Goal: Task Accomplishment & Management: Manage account settings

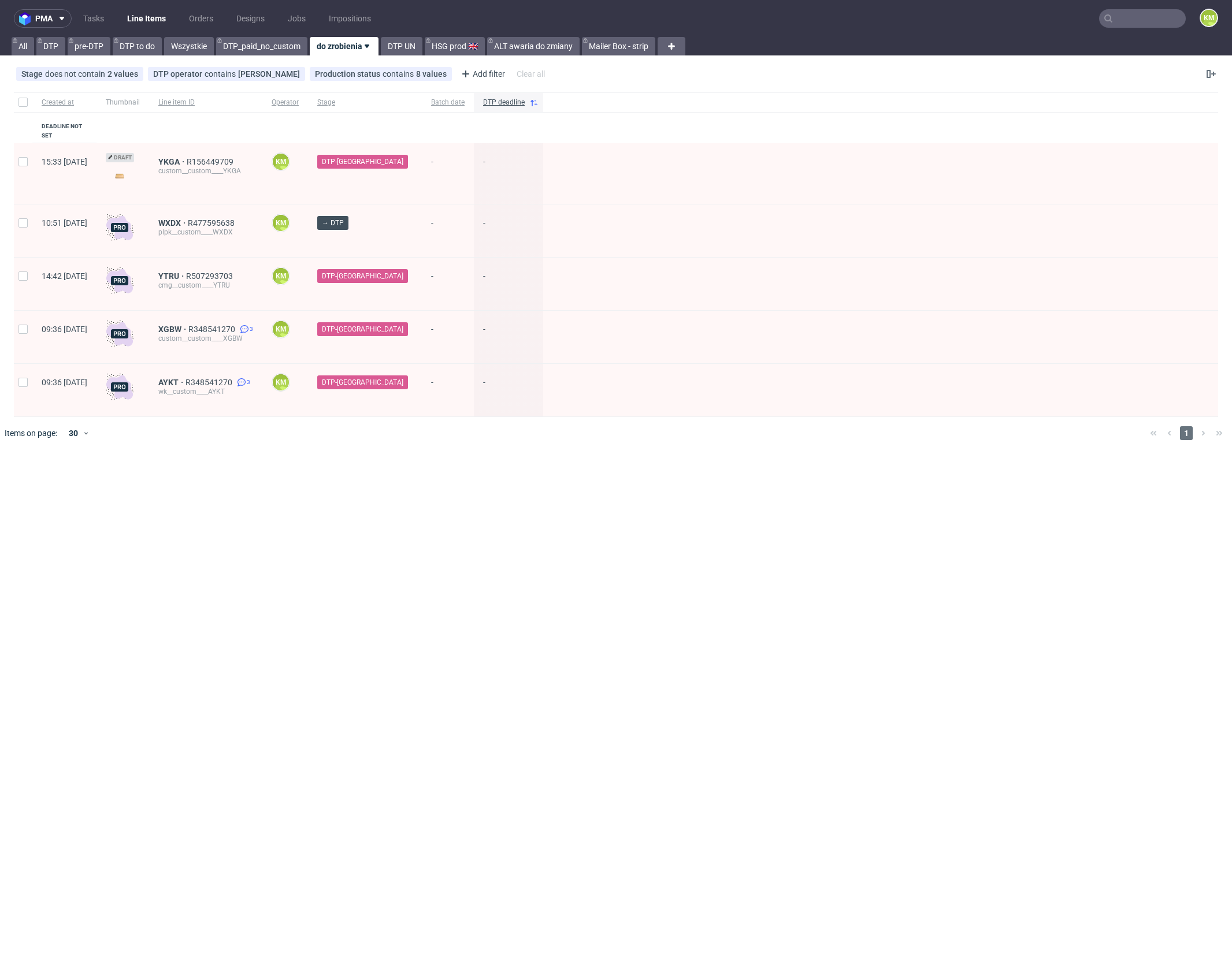
click at [84, 21] on link "Tasks" at bounding box center [93, 19] width 35 height 19
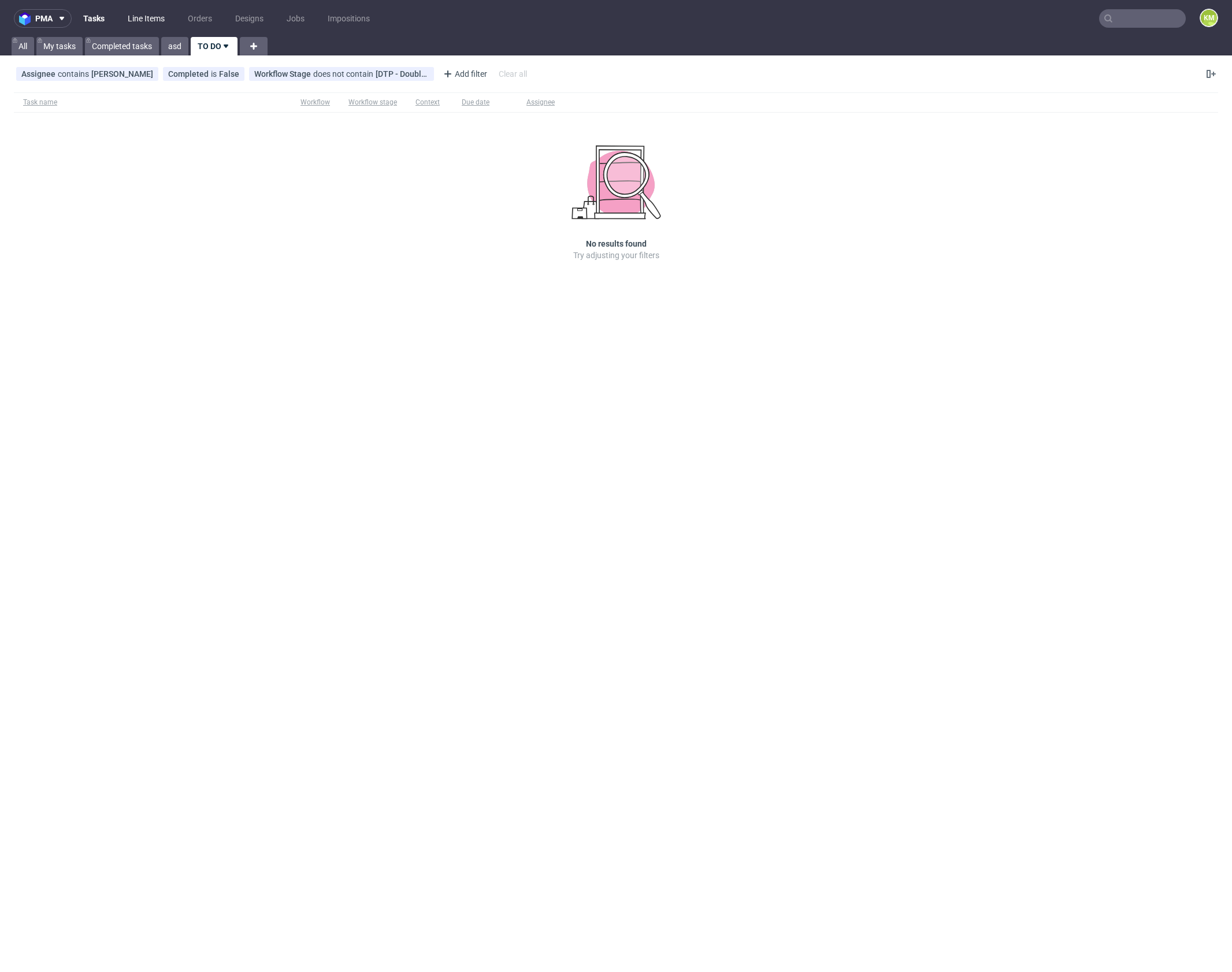
click at [153, 18] on link "Line Items" at bounding box center [146, 19] width 51 height 19
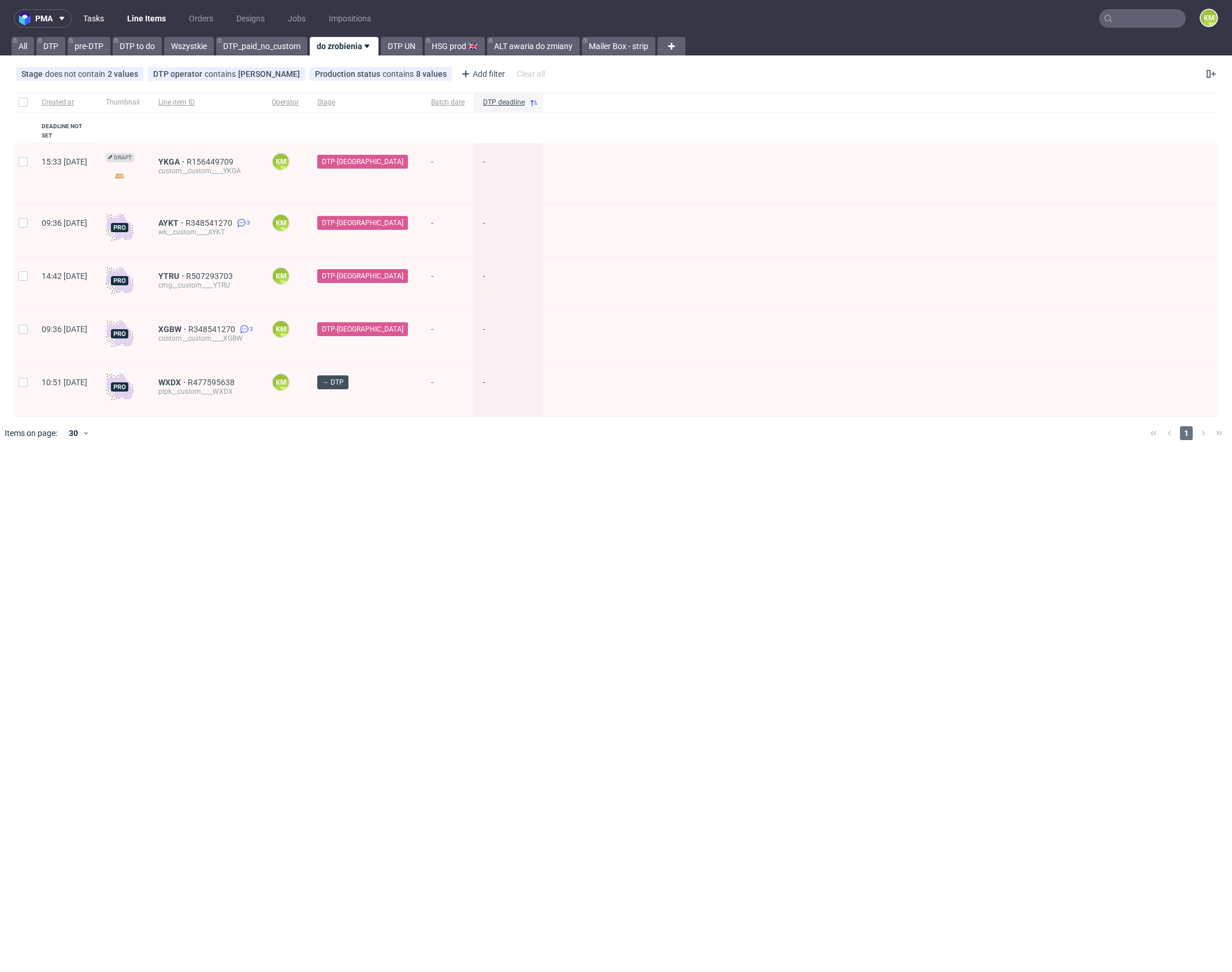
click at [99, 11] on link "Tasks" at bounding box center [93, 19] width 35 height 19
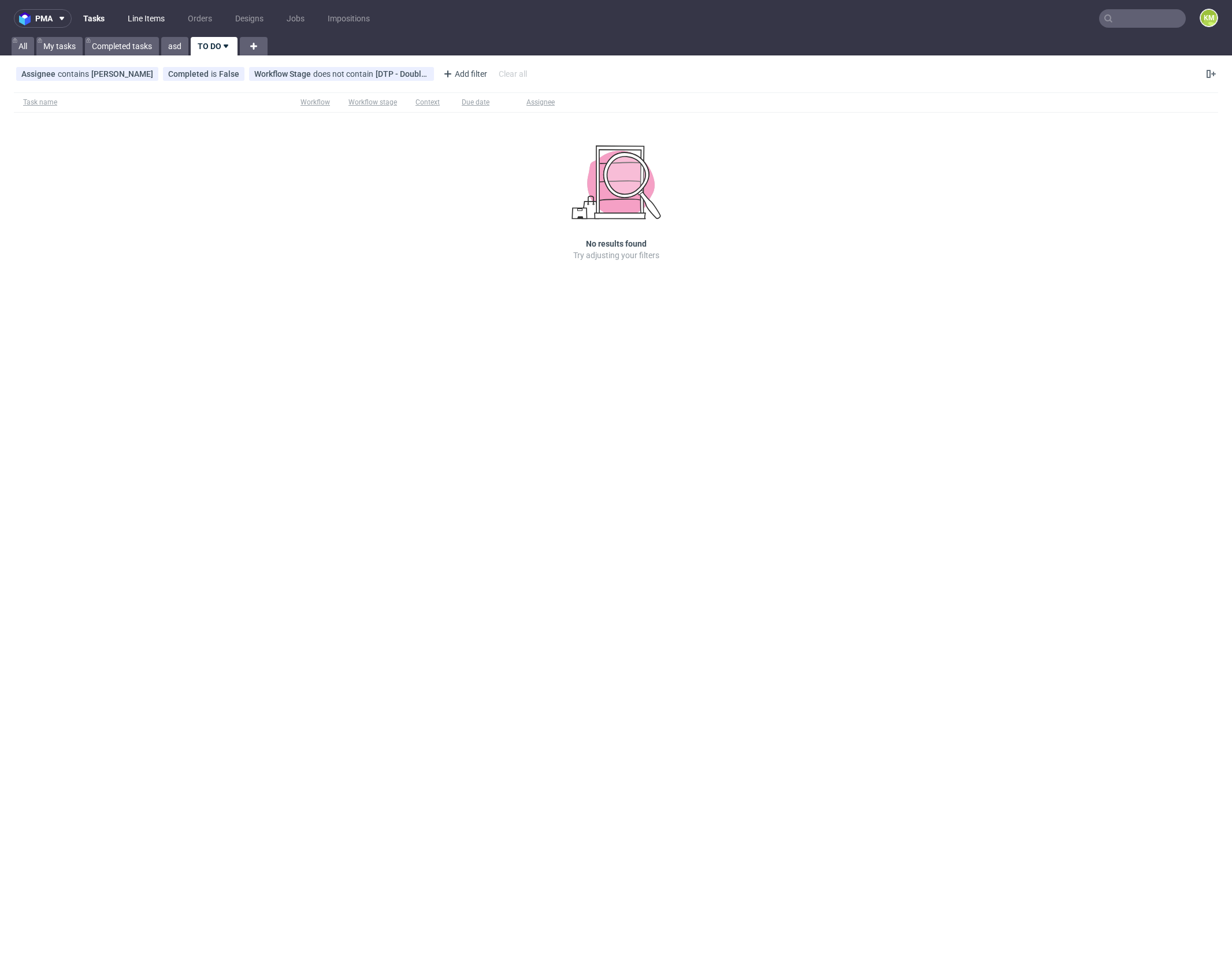
click at [137, 19] on link "Line Items" at bounding box center [146, 19] width 51 height 19
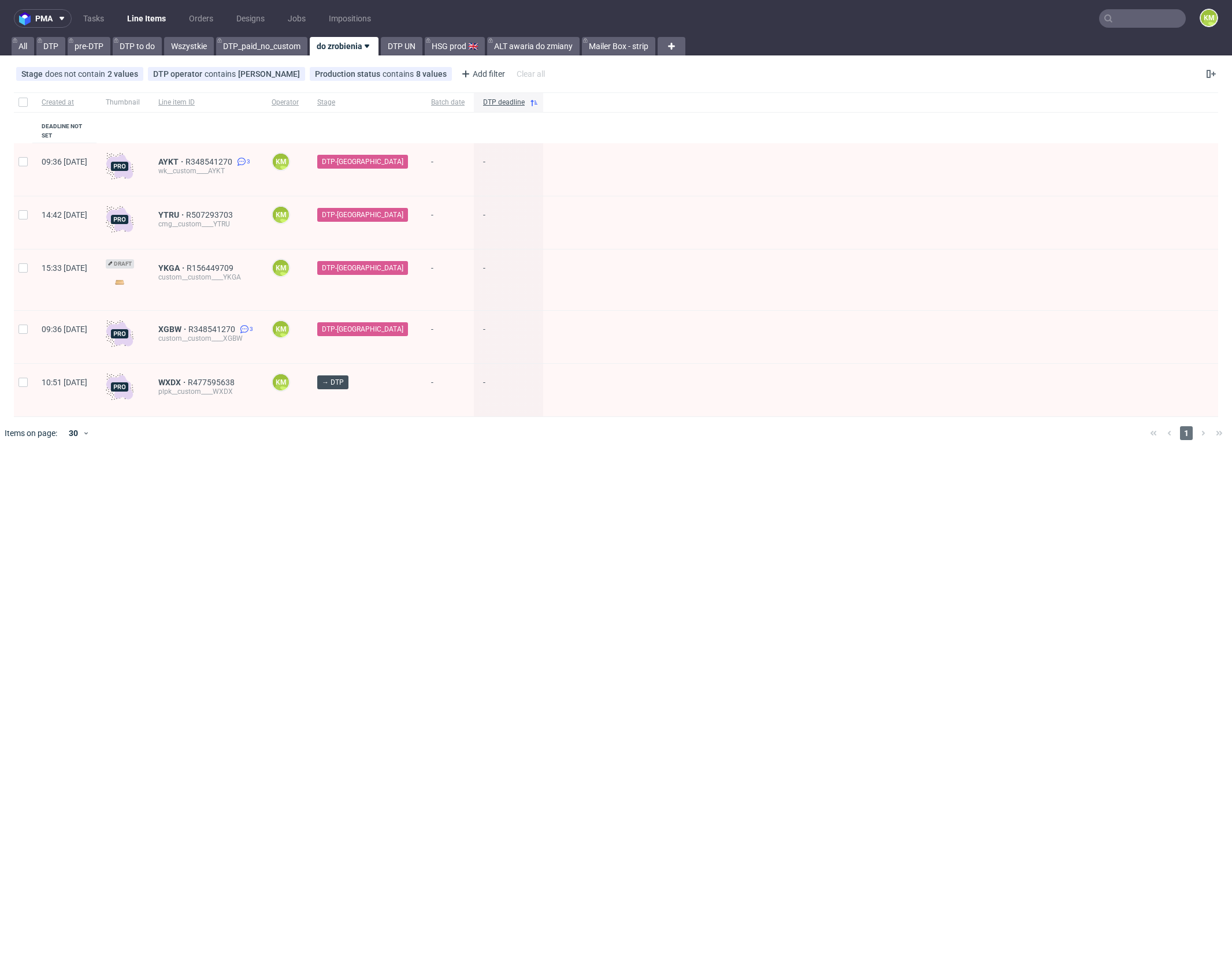
drag, startPoint x: 353, startPoint y: 441, endPoint x: 714, endPoint y: 399, distance: 363.4
click at [353, 441] on div "Created at Thumbnail Line item ID Operator Stage Batch date DTP deadline Deadli…" at bounding box center [616, 271] width 1232 height 366
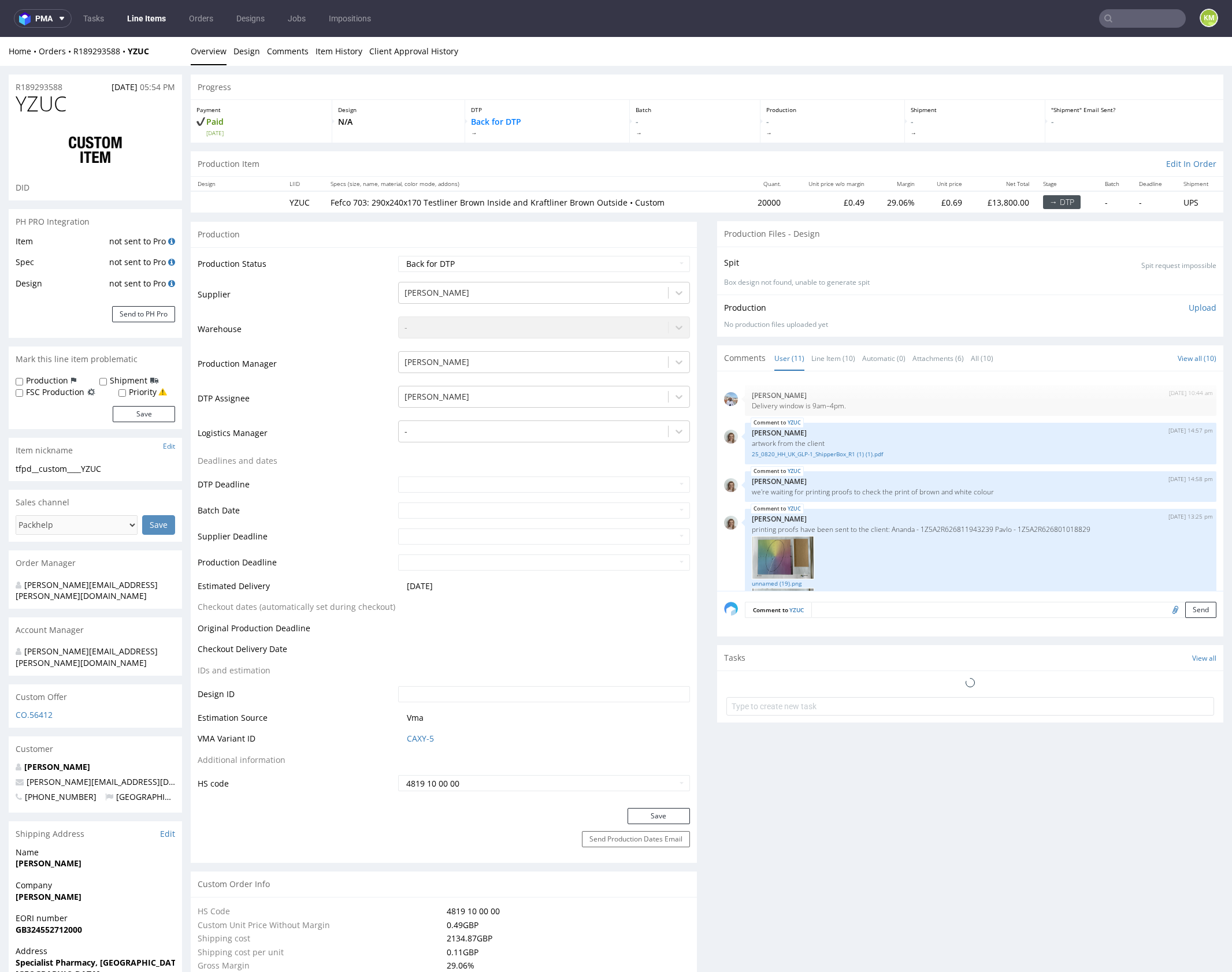
scroll to position [456, 0]
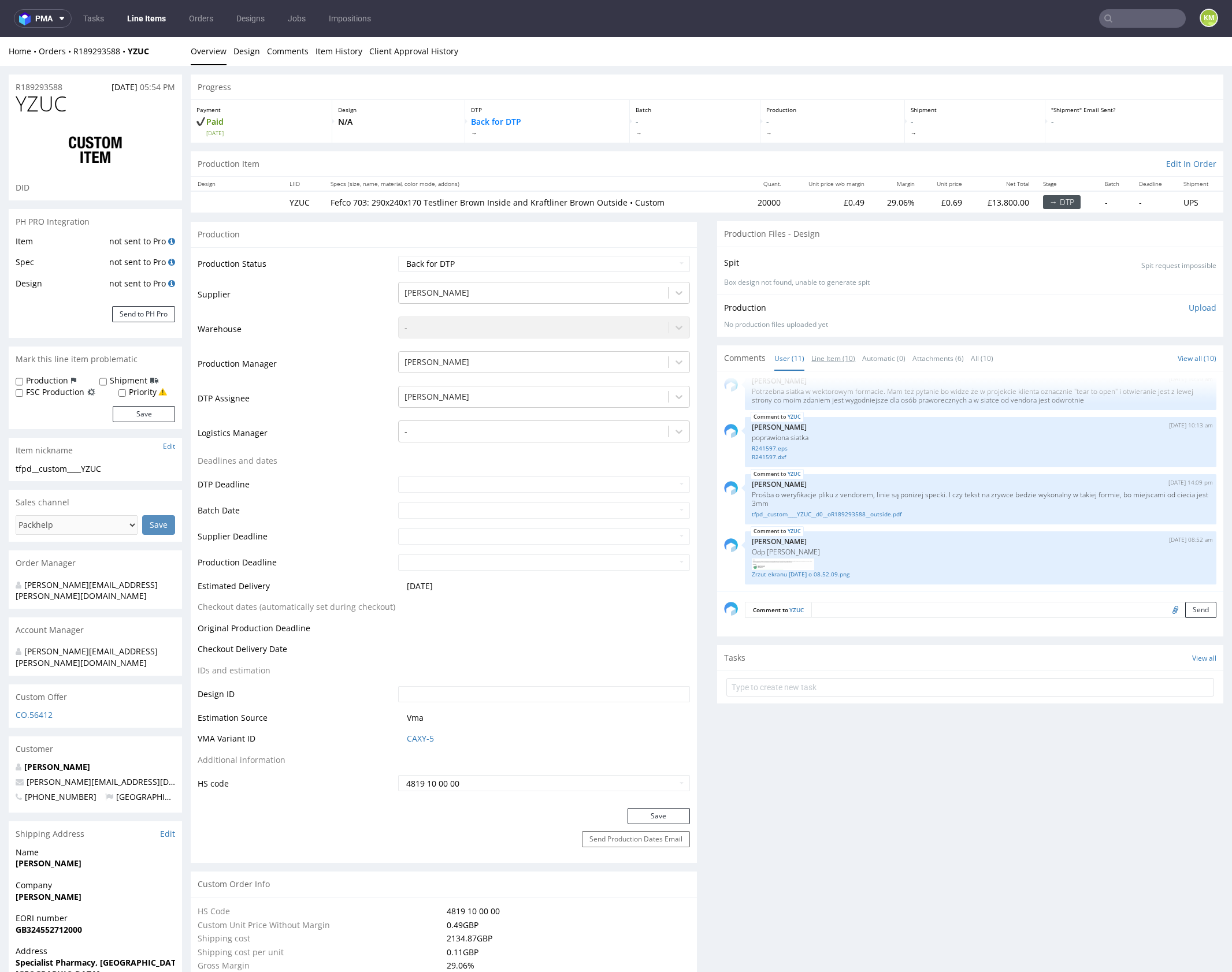
drag, startPoint x: 829, startPoint y: 358, endPoint x: 859, endPoint y: 426, distance: 74.3
click at [829, 358] on link "Line Item (10)" at bounding box center [833, 358] width 44 height 24
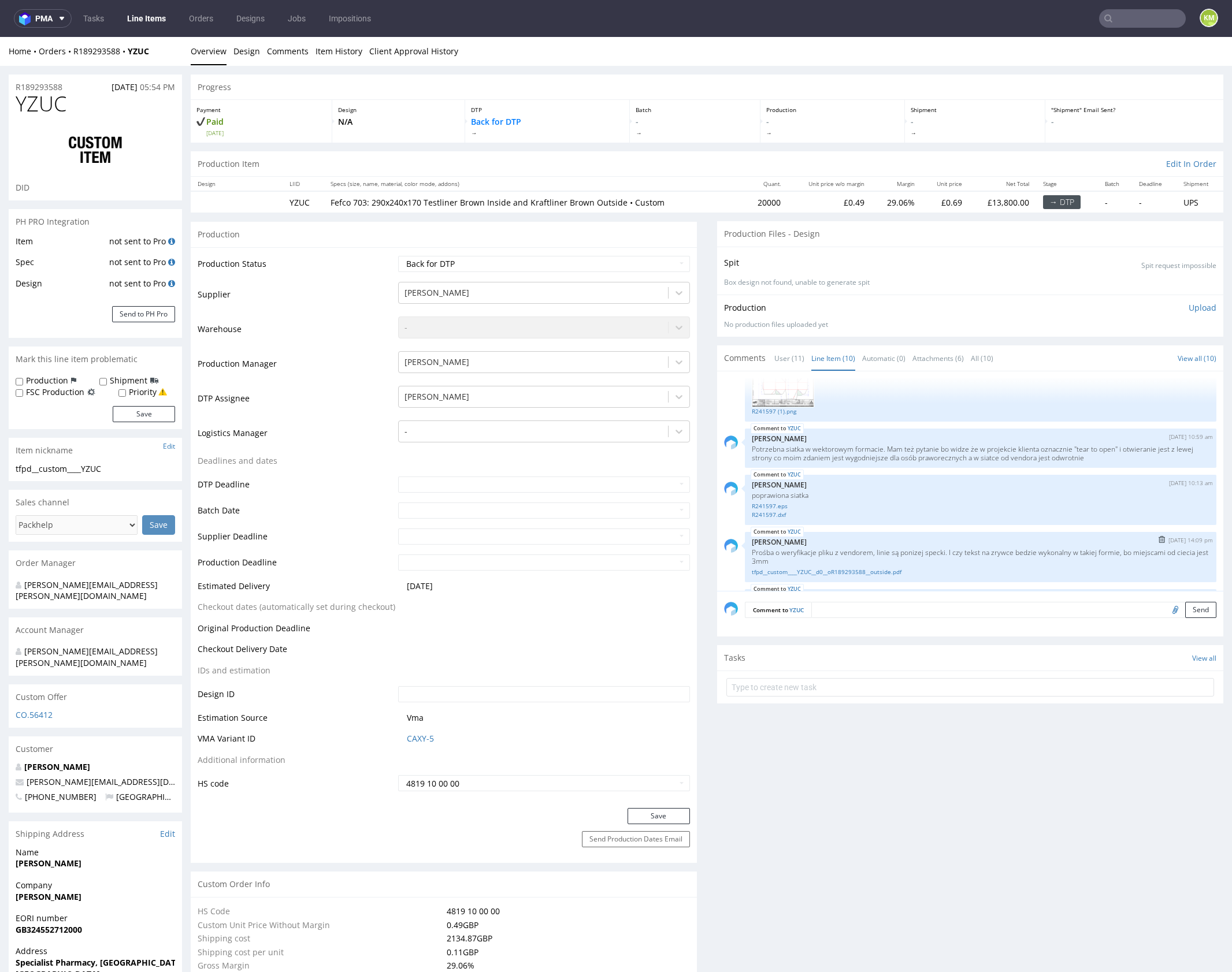
scroll to position [419, 0]
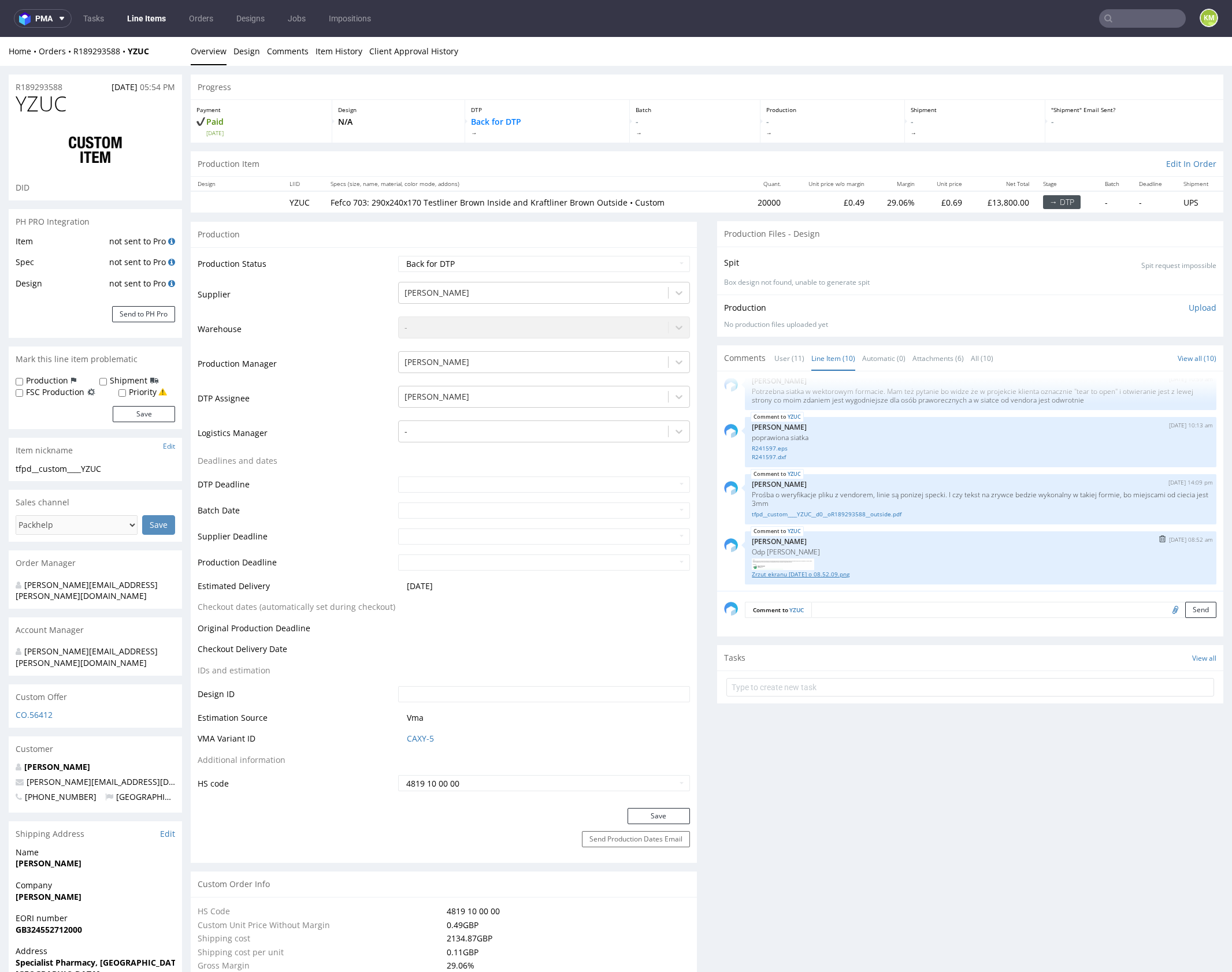
click at [844, 571] on link "Zrzut ekranu 2025-09-23 o 08.52.09.png" at bounding box center [981, 574] width 458 height 8
click at [846, 572] on link "Zrzut ekranu 2025-09-23 o 08.52.09.png" at bounding box center [981, 574] width 458 height 8
click at [972, 529] on div "YZUC 28th Aug 25 | 14:57 pm Monika Poźniak artwork from the client 25_0820_HH_U…" at bounding box center [973, 485] width 499 height 213
click at [974, 528] on div "YZUC 28th Aug 25 | 14:57 pm Monika Poźniak artwork from the client 25_0820_HH_U…" at bounding box center [973, 485] width 499 height 213
click at [969, 527] on div "YZUC 28th Aug 25 | 14:57 pm Monika Poźniak artwork from the client 25_0820_HH_U…" at bounding box center [973, 485] width 499 height 213
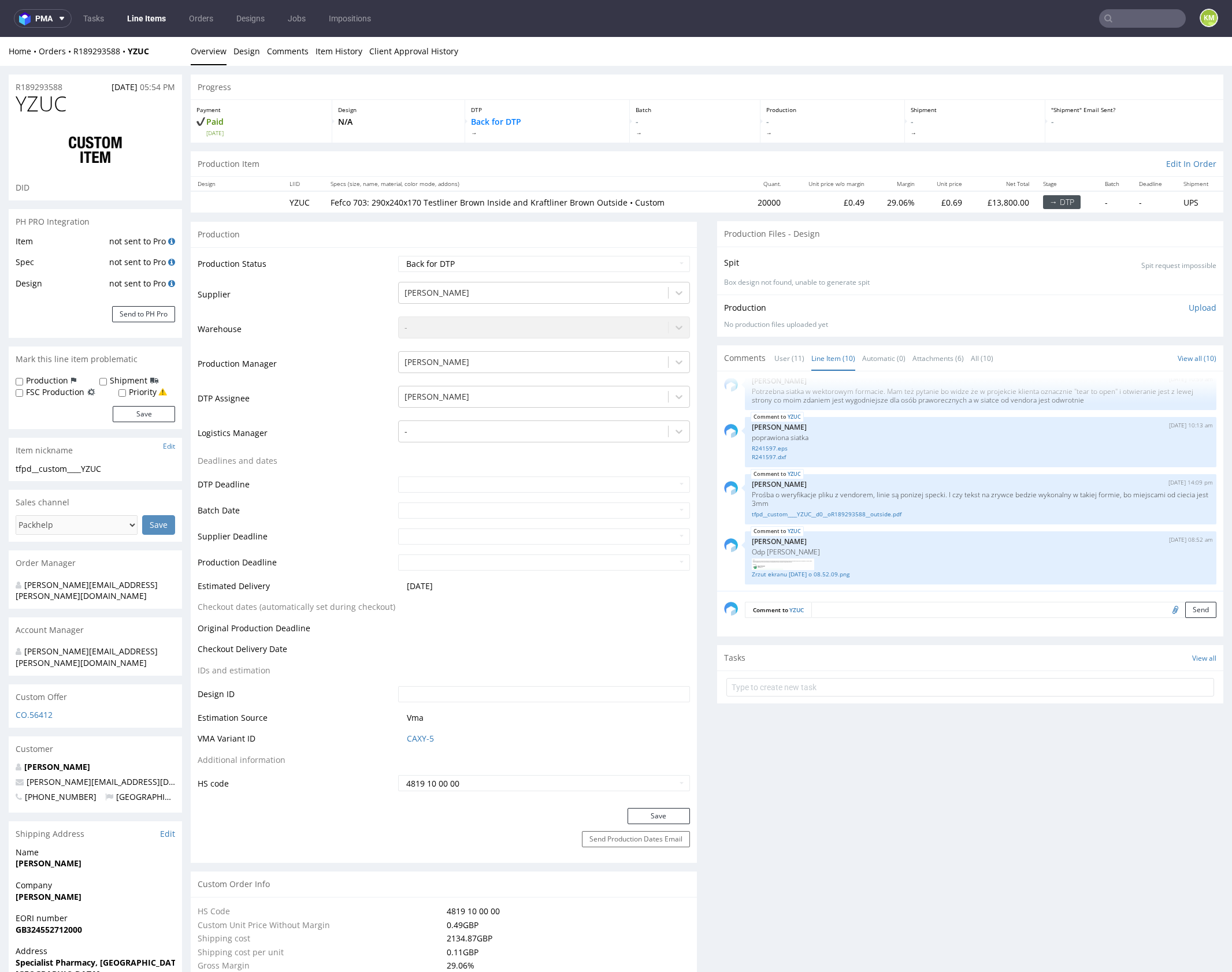
click at [955, 527] on div "YZUC 28th Aug 25 | 14:57 pm Monika Poźniak artwork from the client 25_0820_HH_U…" at bounding box center [973, 485] width 499 height 213
click at [827, 571] on link "Zrzut ekranu 2025-09-23 o 08.52.09.png" at bounding box center [981, 574] width 458 height 8
click at [854, 572] on link "Zrzut ekranu 2025-09-23 o 08.52.09.png" at bounding box center [981, 574] width 458 height 8
click at [858, 514] on link "tfpd__custom____YZUC__d0__oR189293588__outside.pdf" at bounding box center [981, 514] width 458 height 8
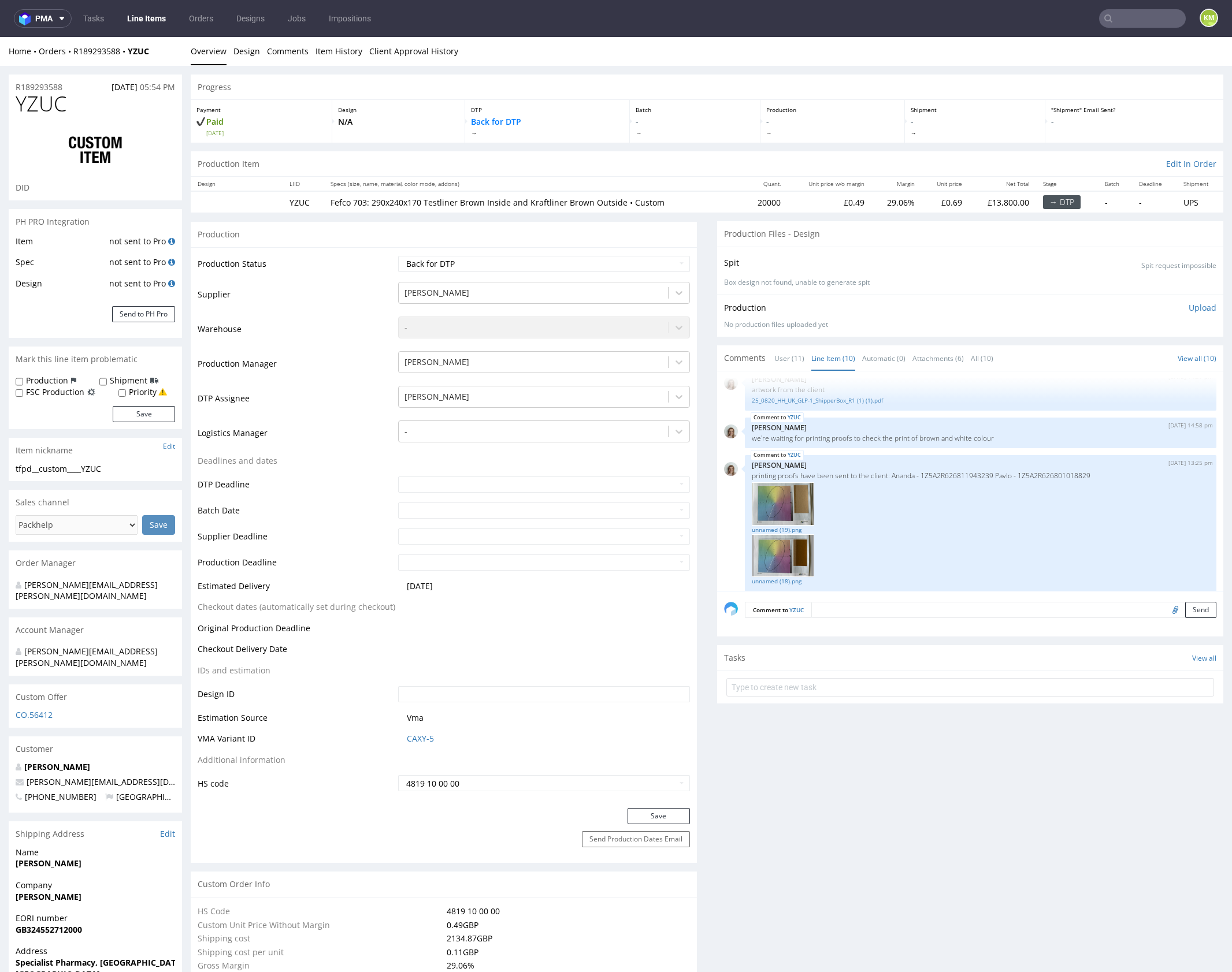
scroll to position [0, 0]
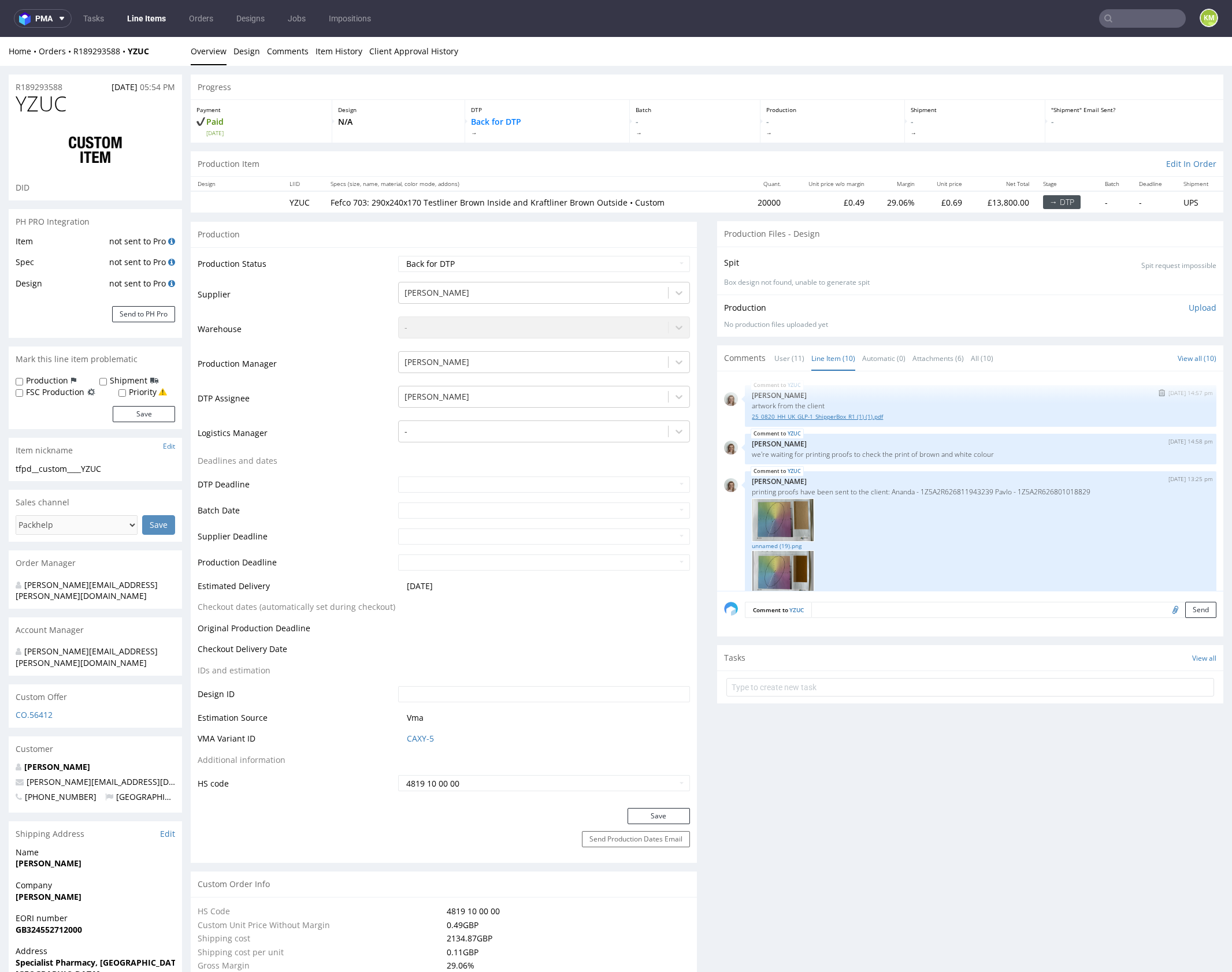
click at [865, 417] on link "25_0820_HH_UK_GLP-1_ShipperBox_R1 (1) (1).pdf" at bounding box center [981, 416] width 458 height 8
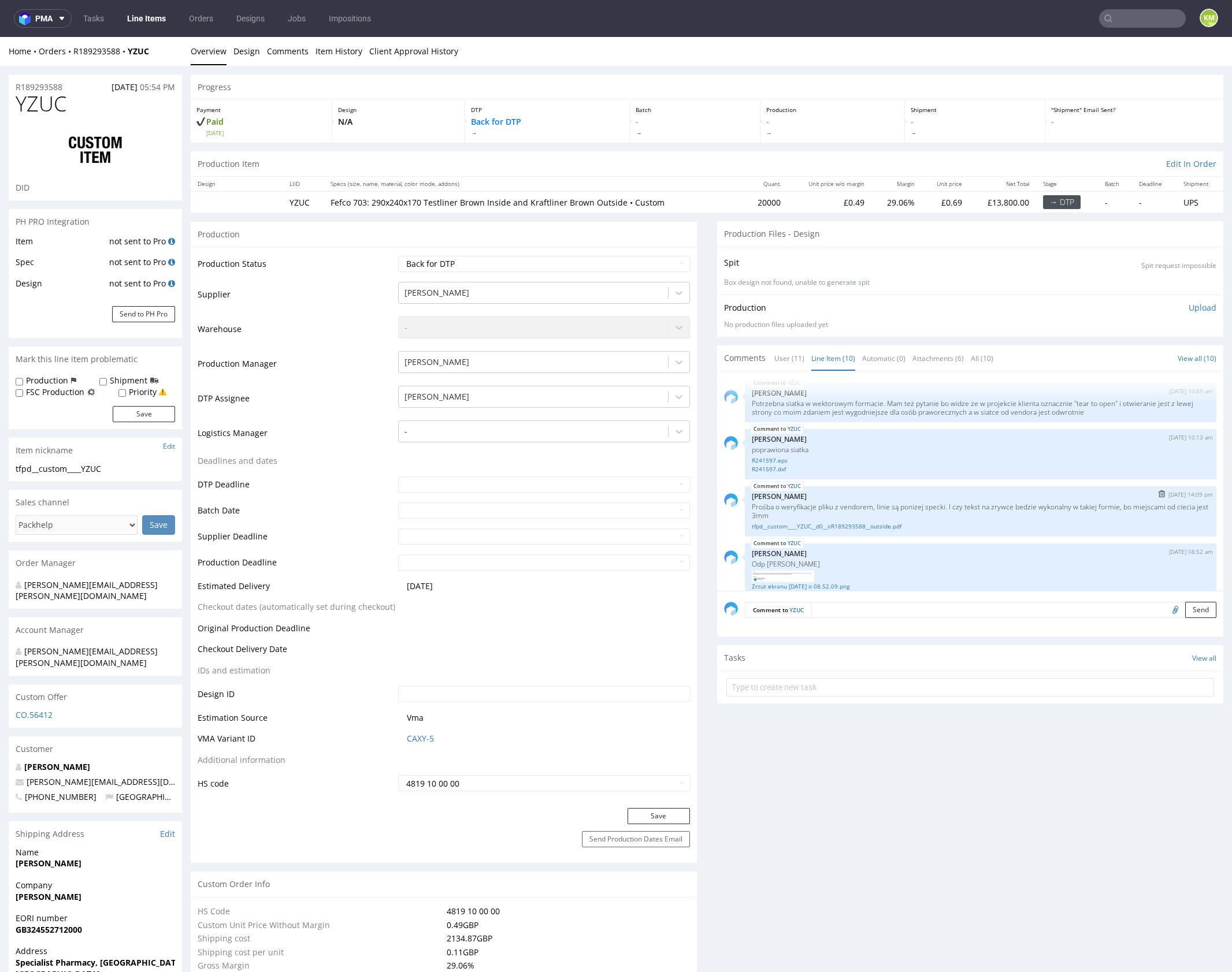
scroll to position [419, 0]
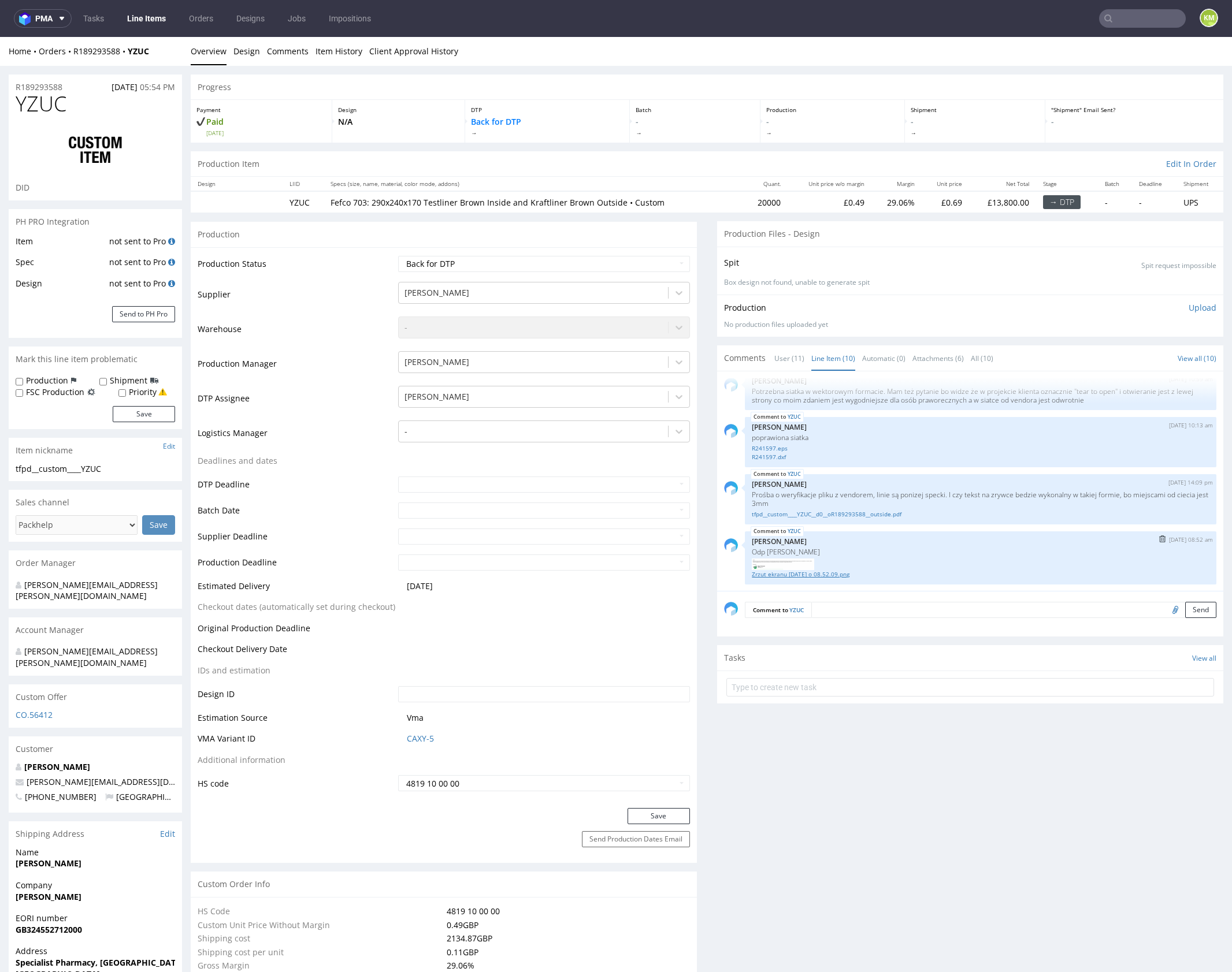
click at [843, 574] on link "Zrzut ekranu 2025-09-23 o 08.52.09.png" at bounding box center [981, 574] width 458 height 8
click at [653, 267] on select "Waiting for Artwork Waiting for Diecut Waiting for Mockup Waiting for DTP Waiti…" at bounding box center [544, 263] width 292 height 16
select select "dtp_ca_needed"
click at [398, 256] on select "Waiting for Artwork Waiting for Diecut Waiting for Mockup Waiting for DTP Waiti…" at bounding box center [544, 263] width 292 height 16
click at [654, 815] on button "Save" at bounding box center [658, 815] width 63 height 16
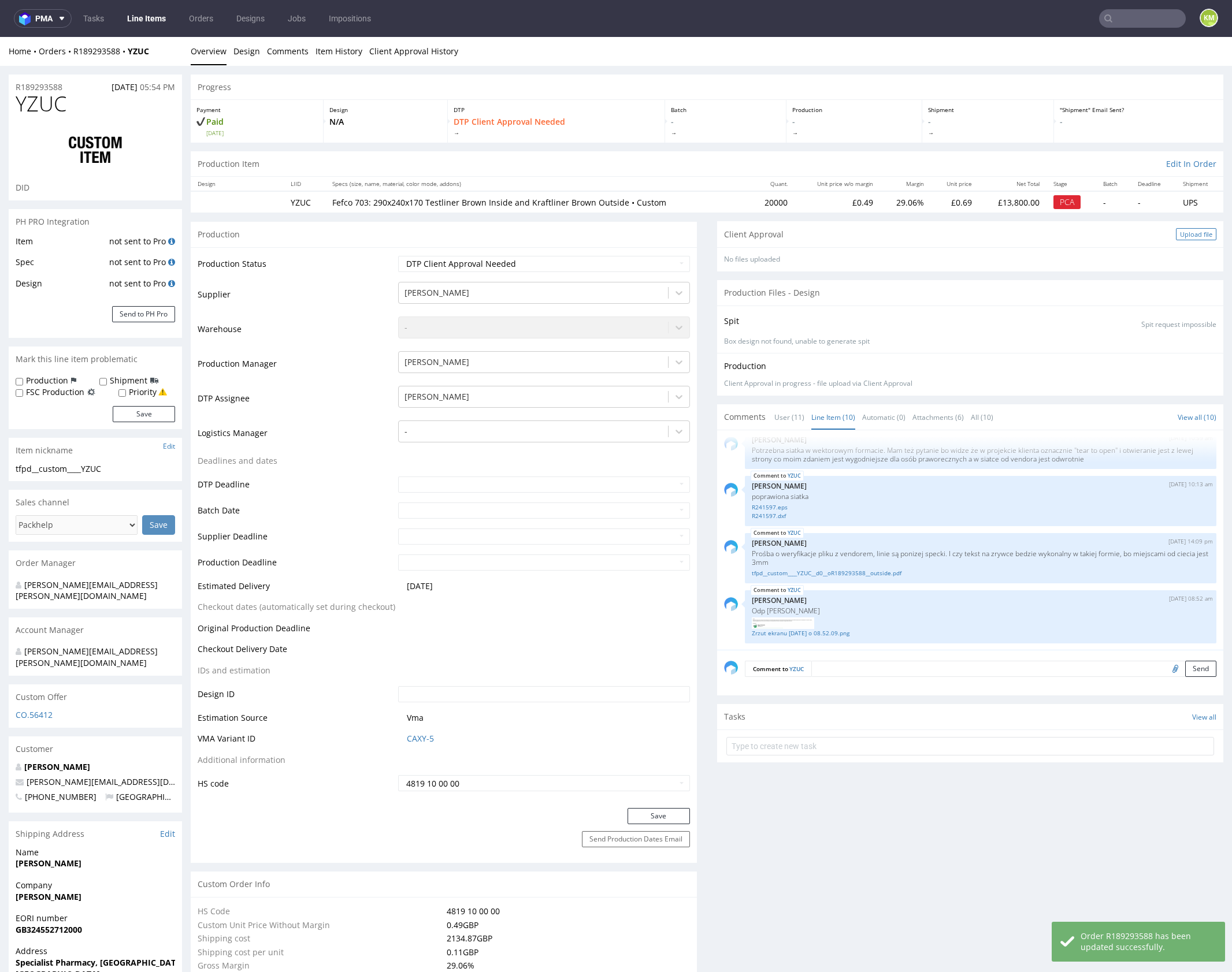
click at [1180, 235] on div "Upload file" at bounding box center [1195, 233] width 40 height 12
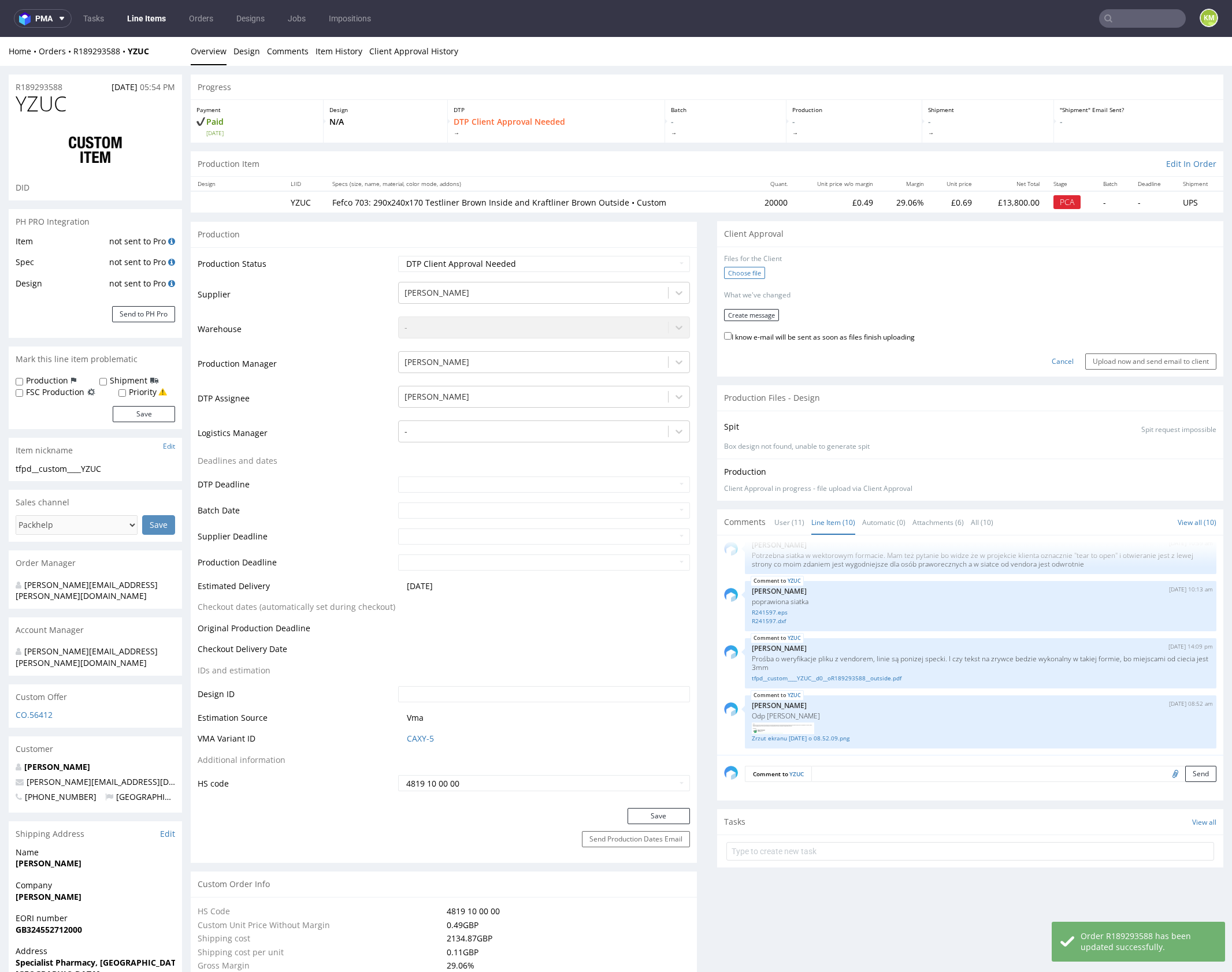
click at [725, 276] on label "Choose file" at bounding box center [744, 273] width 41 height 12
click at [0, 37] on input "Choose file" at bounding box center [0, 37] width 0 height 0
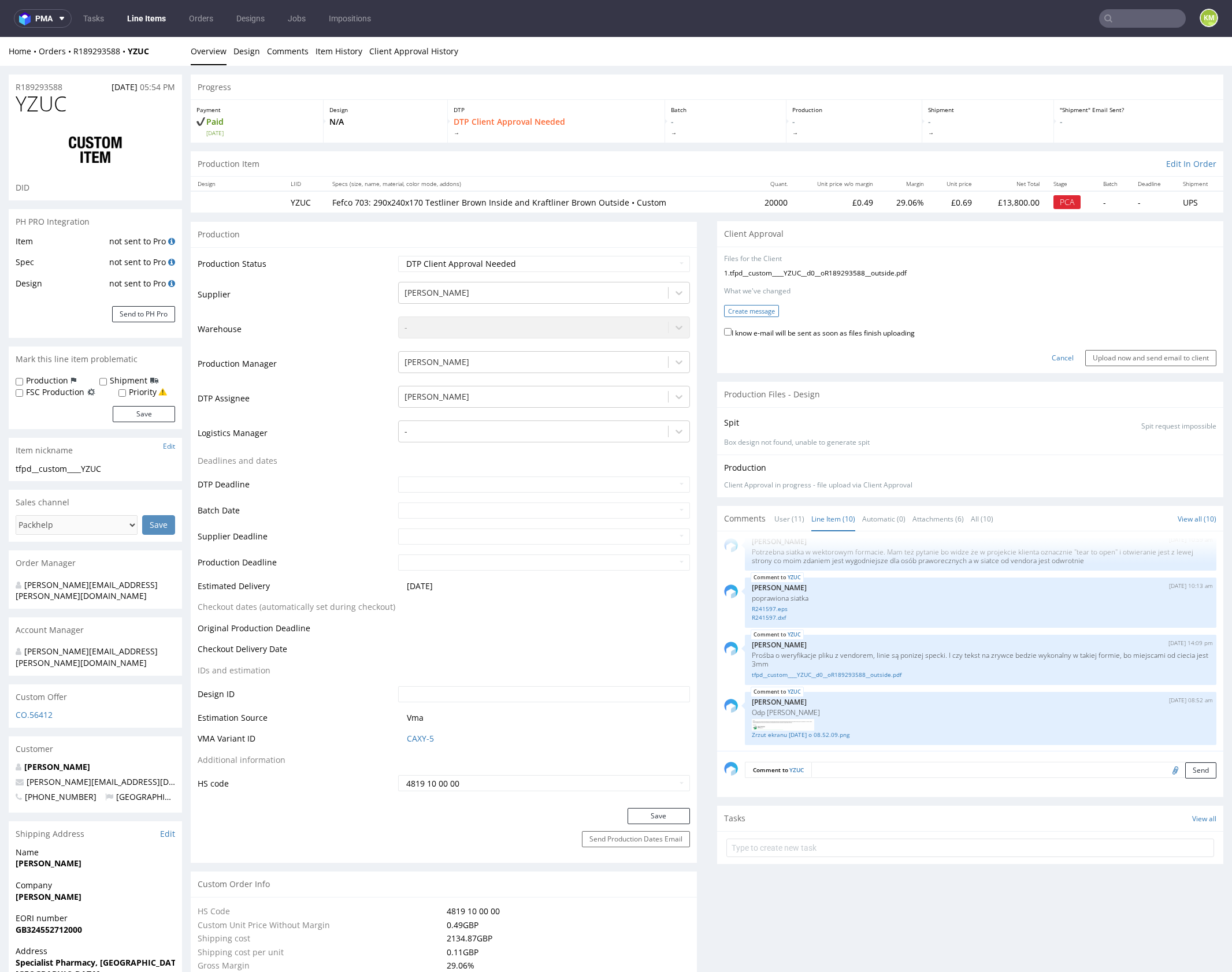
click at [739, 315] on button "Create message" at bounding box center [751, 310] width 55 height 12
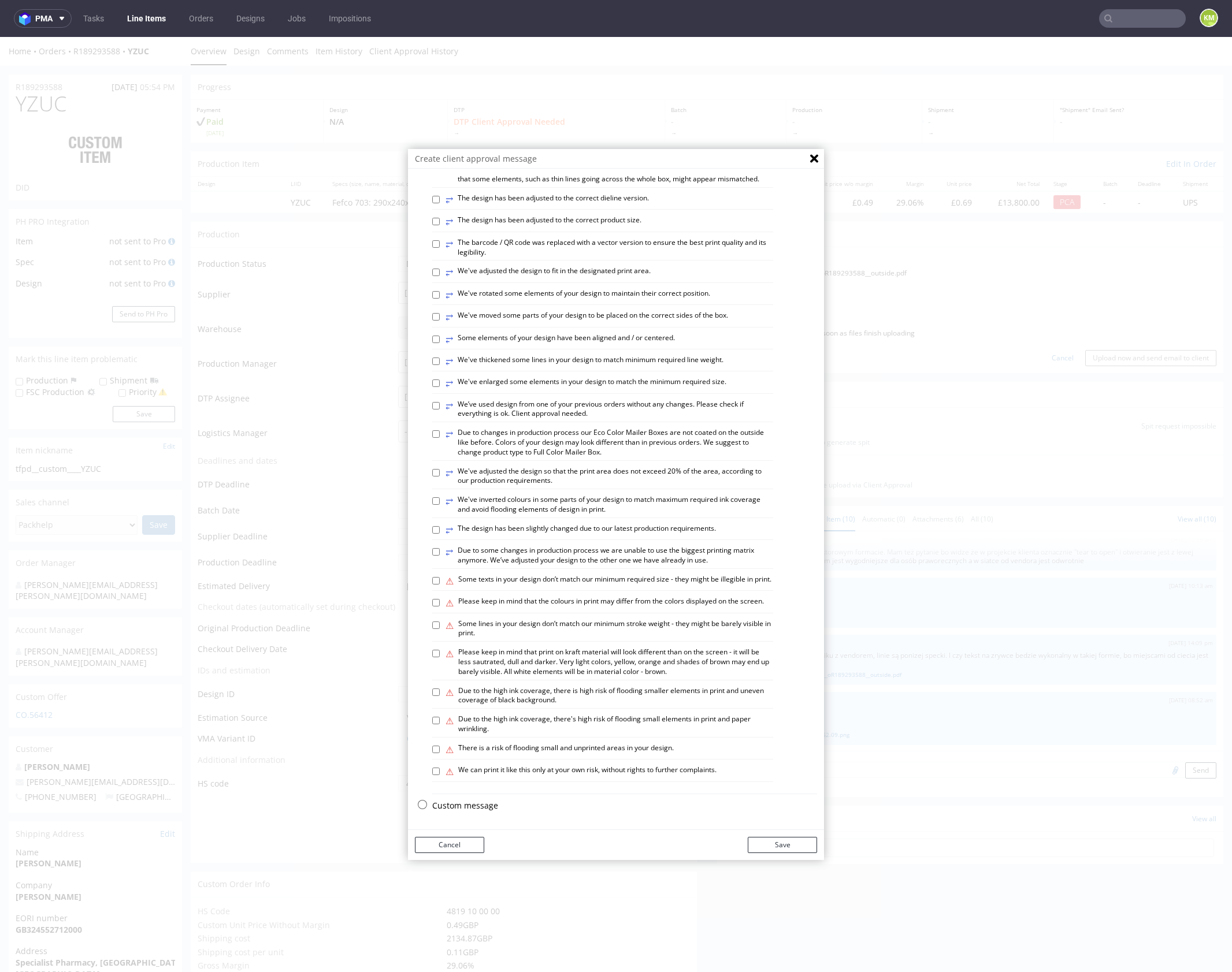
scroll to position [321, 0]
click at [466, 802] on p "Custom message" at bounding box center [624, 806] width 384 height 11
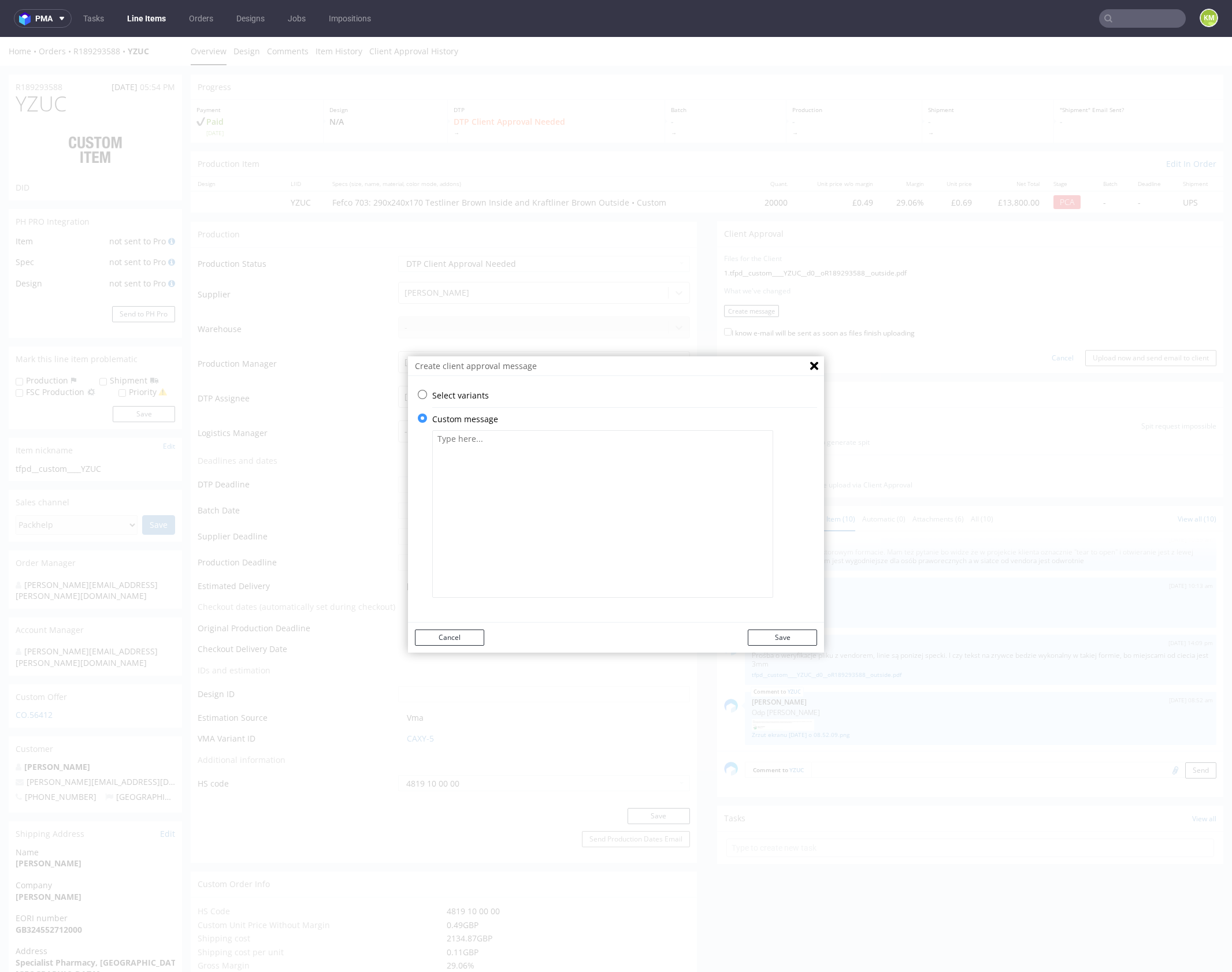
scroll to position [0, 0]
click at [518, 543] on textarea at bounding box center [603, 514] width 341 height 168
paste textarea "The design has been adapted to the correct dieline, and some elements have been…"
type textarea "The design has been adapted to the correct dieline, and some elements have been…"
click at [777, 637] on button "Save" at bounding box center [782, 637] width 69 height 16
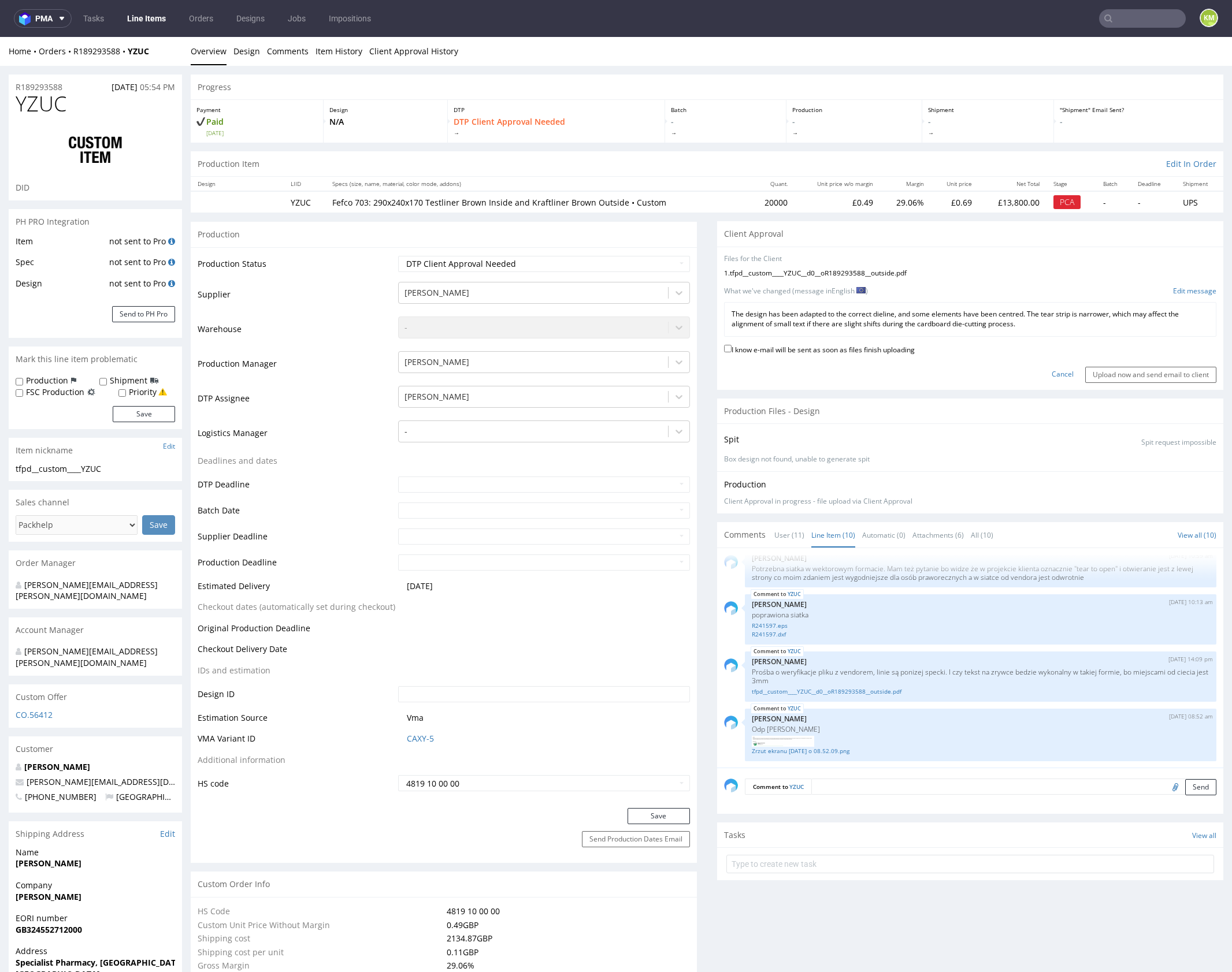
click at [865, 349] on label "I know e-mail will be sent as soon as files finish uploading" at bounding box center [819, 349] width 190 height 13
click at [731, 349] on input "I know e-mail will be sent as soon as files finish uploading" at bounding box center [728, 349] width 8 height 7
checkbox input "true"
click at [1115, 372] on input "Upload now and send email to client" at bounding box center [1150, 374] width 131 height 16
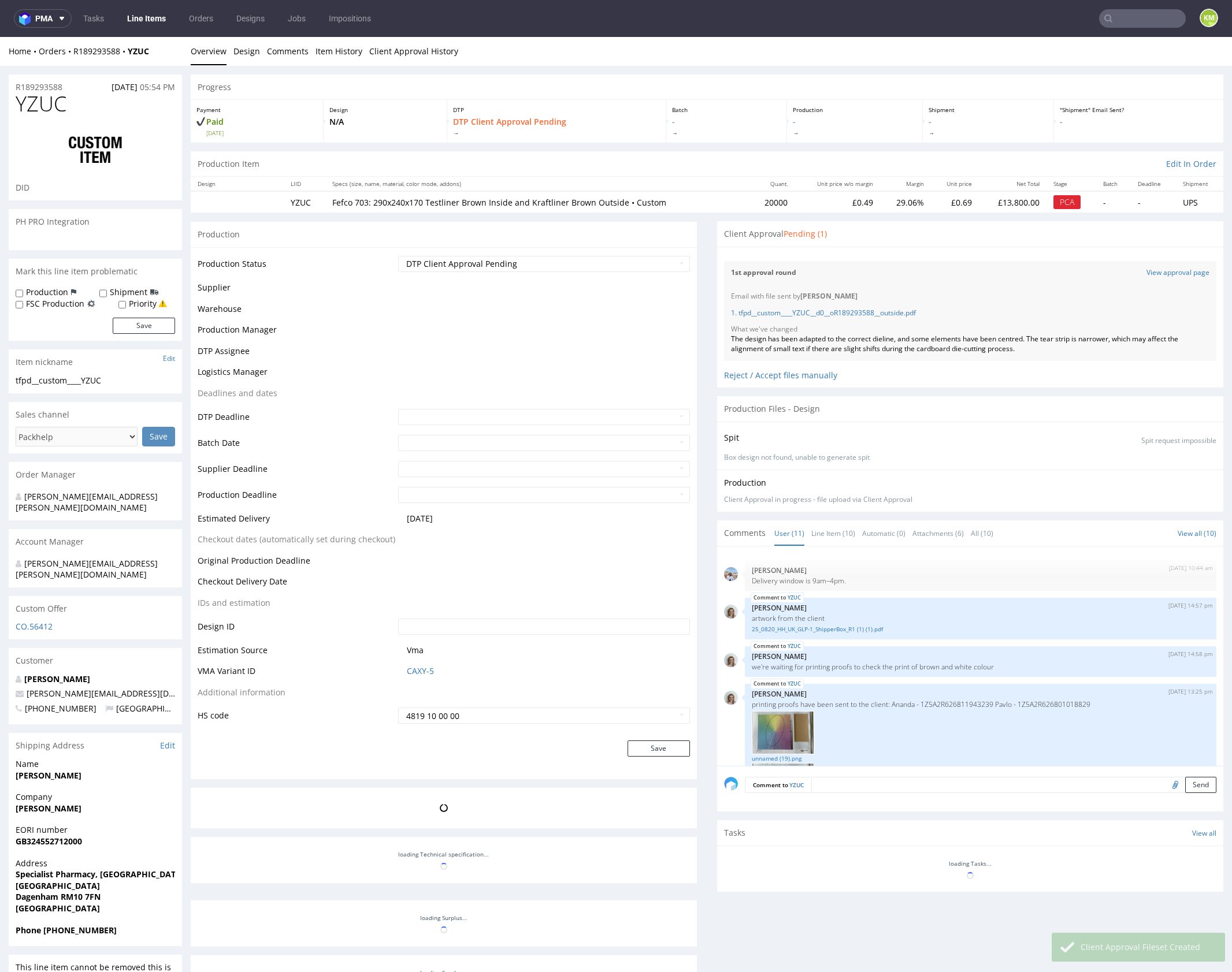
scroll to position [456, 0]
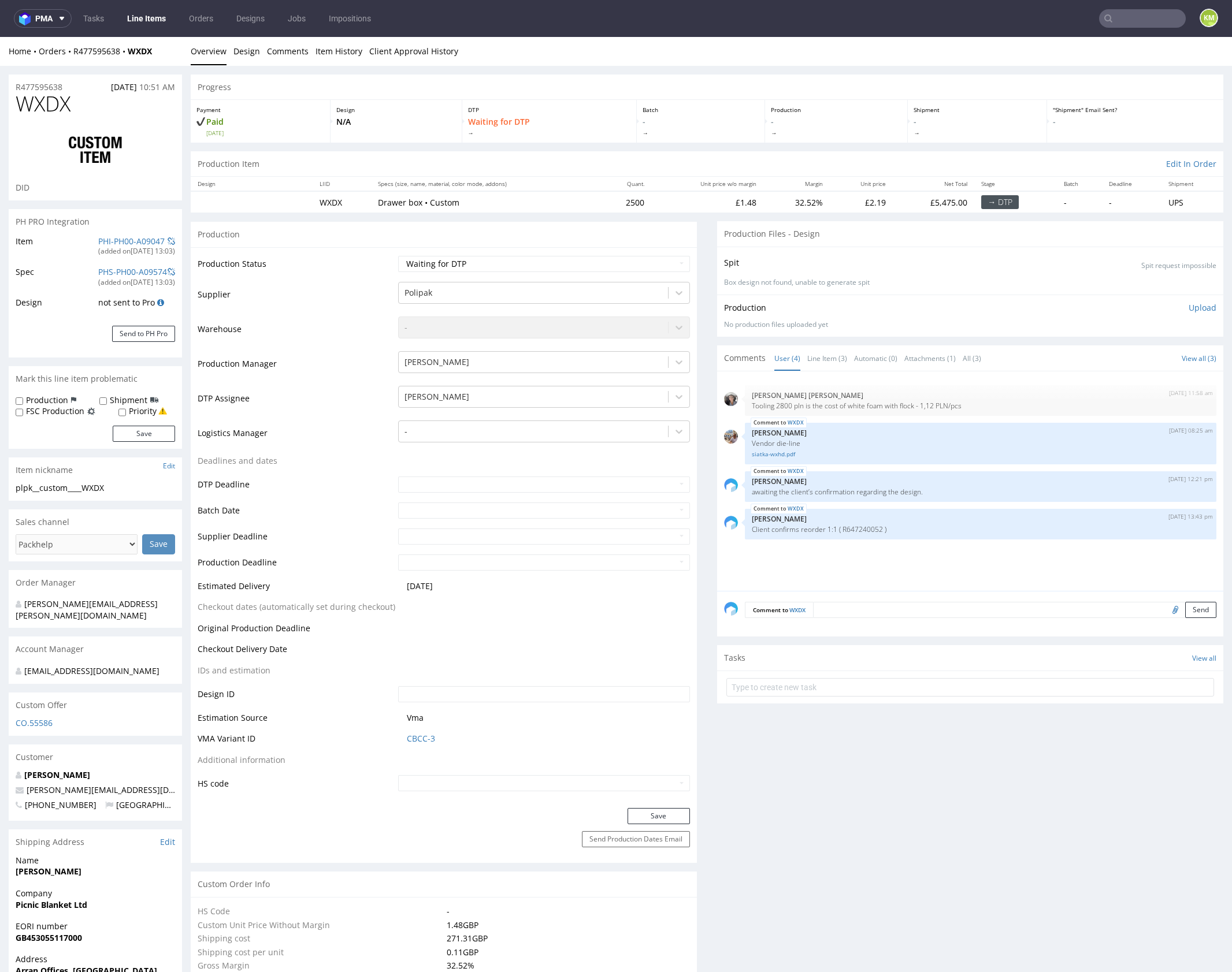
click at [880, 556] on div "9th Sep 25 | 11:58 am Moreno Martinez Cristina Tooling 2800 pln is the cost of …" at bounding box center [973, 485] width 499 height 213
click at [346, 52] on link "Item History" at bounding box center [338, 51] width 47 height 28
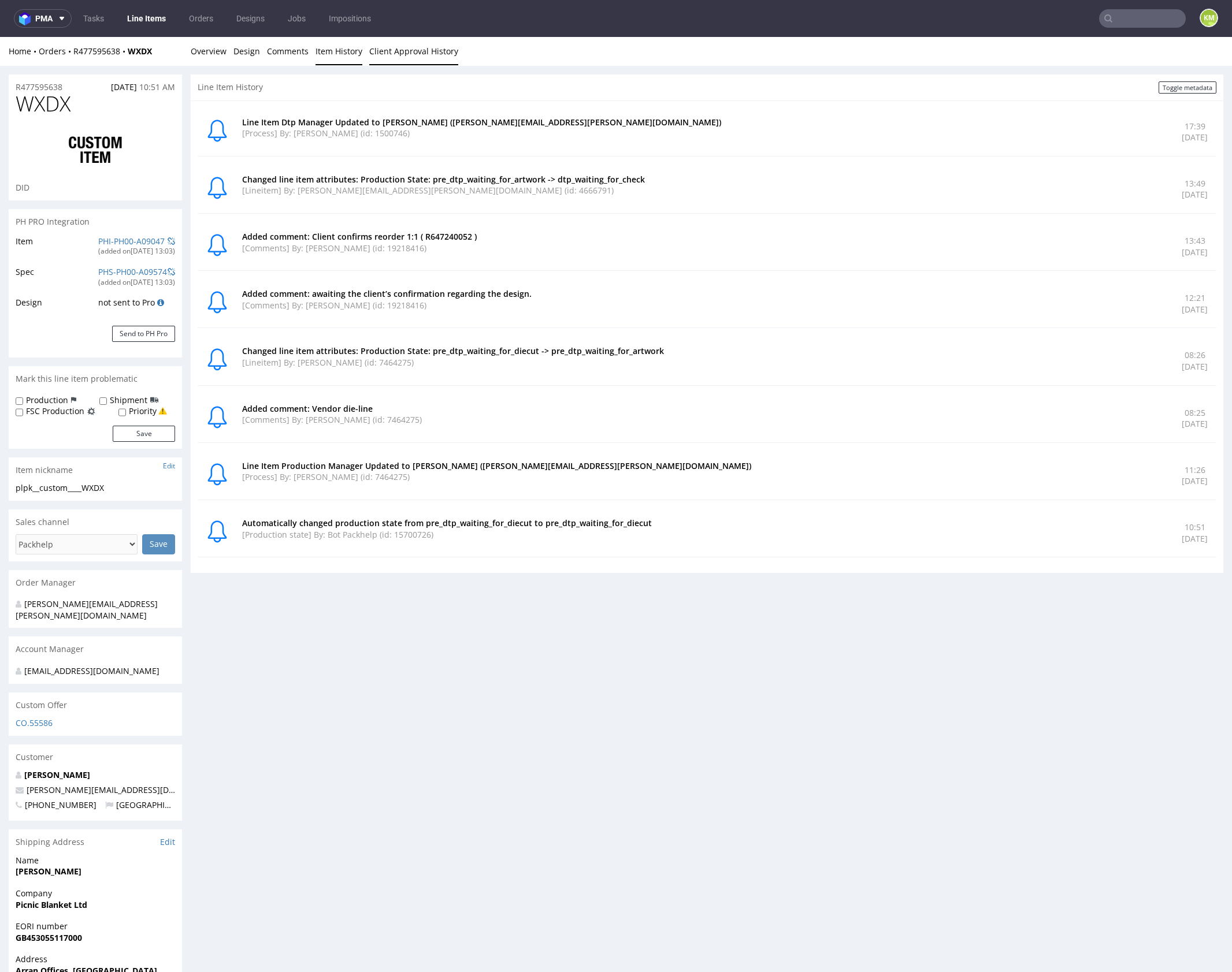
click at [379, 46] on link "Client Approval History" at bounding box center [413, 51] width 89 height 28
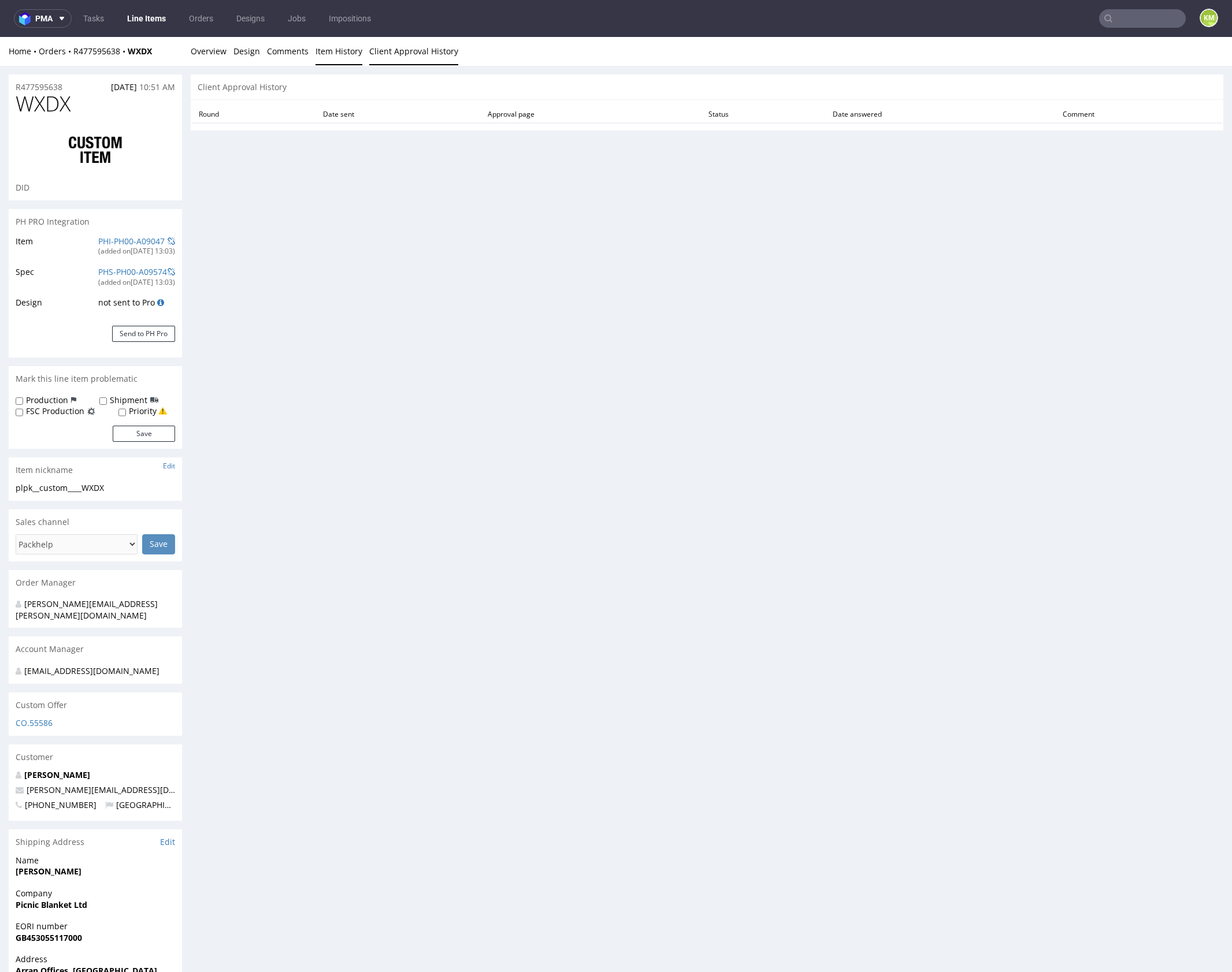
click at [331, 53] on link "Item History" at bounding box center [338, 51] width 47 height 28
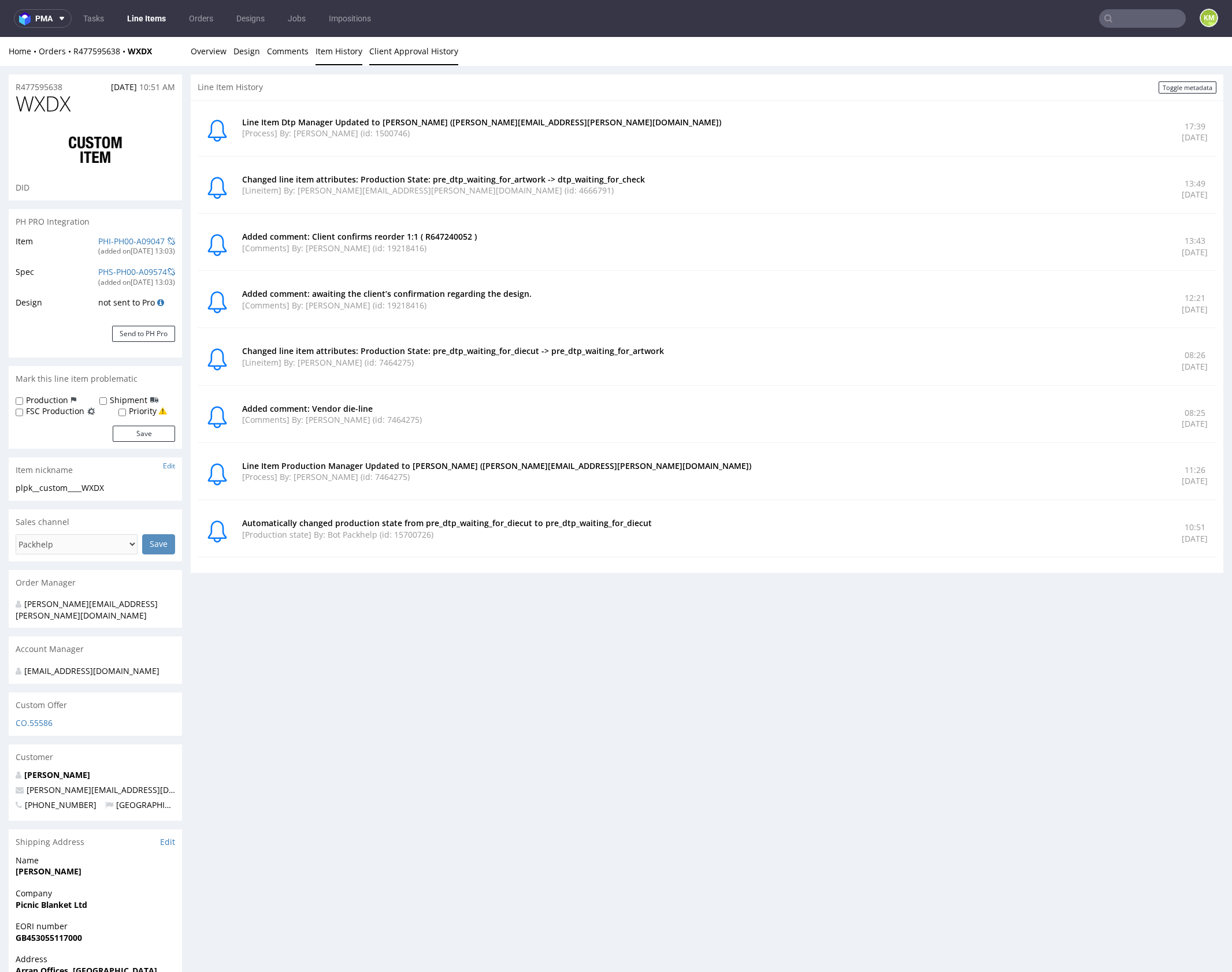
click at [391, 56] on link "Client Approval History" at bounding box center [413, 51] width 89 height 28
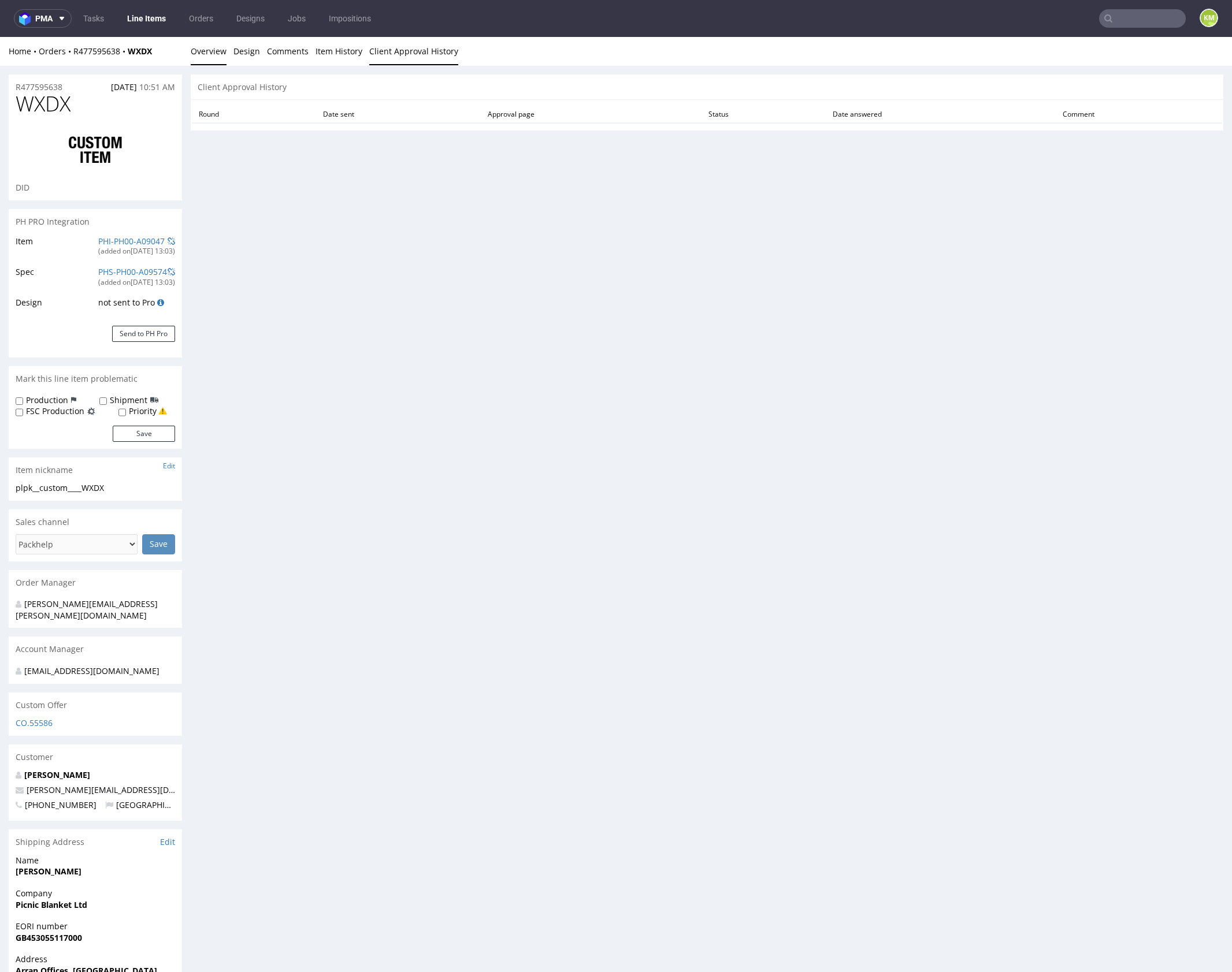
click at [210, 55] on link "Overview" at bounding box center [208, 51] width 36 height 28
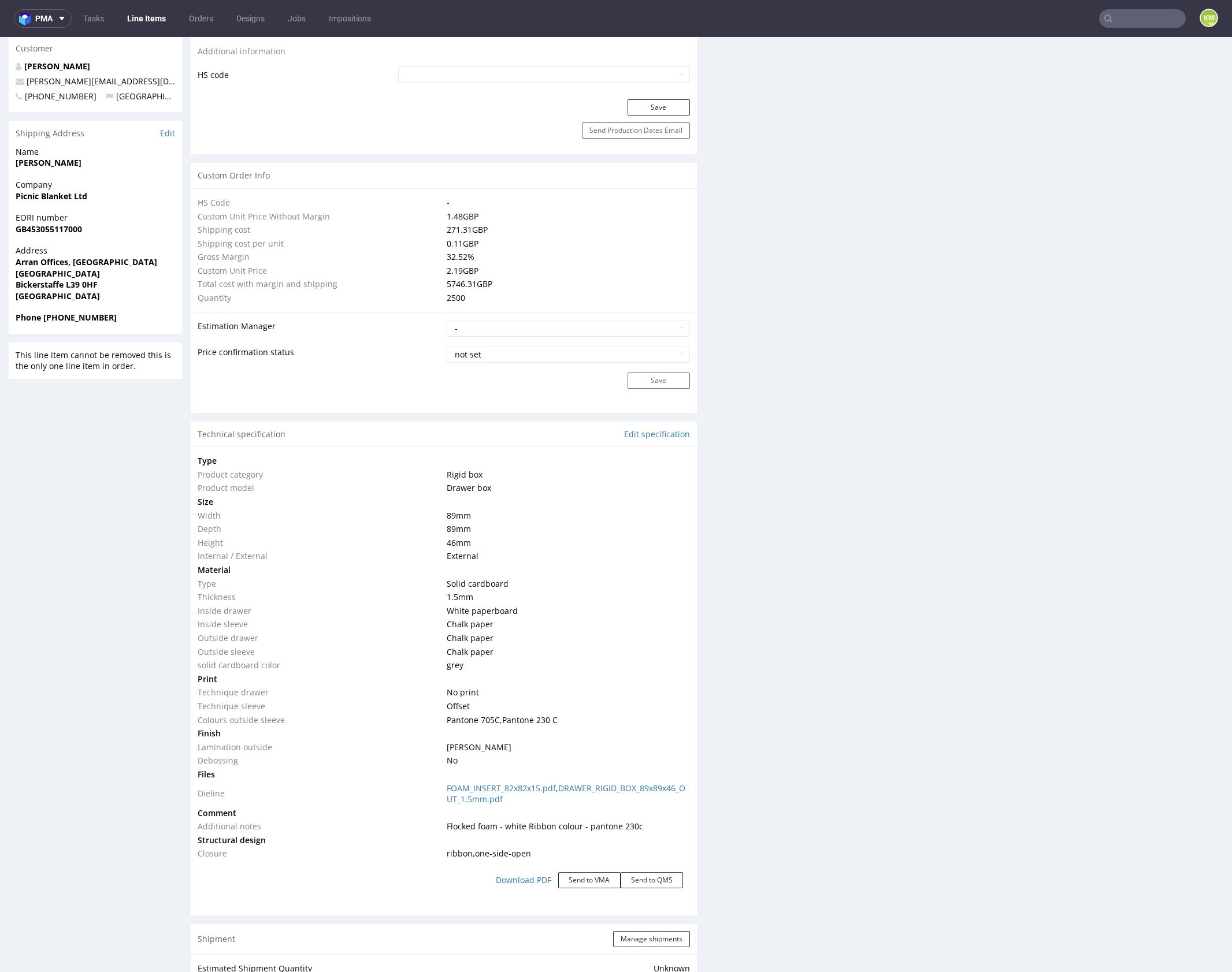
scroll to position [711, 0]
click at [535, 785] on link "FOAM_INSERT_82x82x15.pdf" at bounding box center [501, 785] width 109 height 11
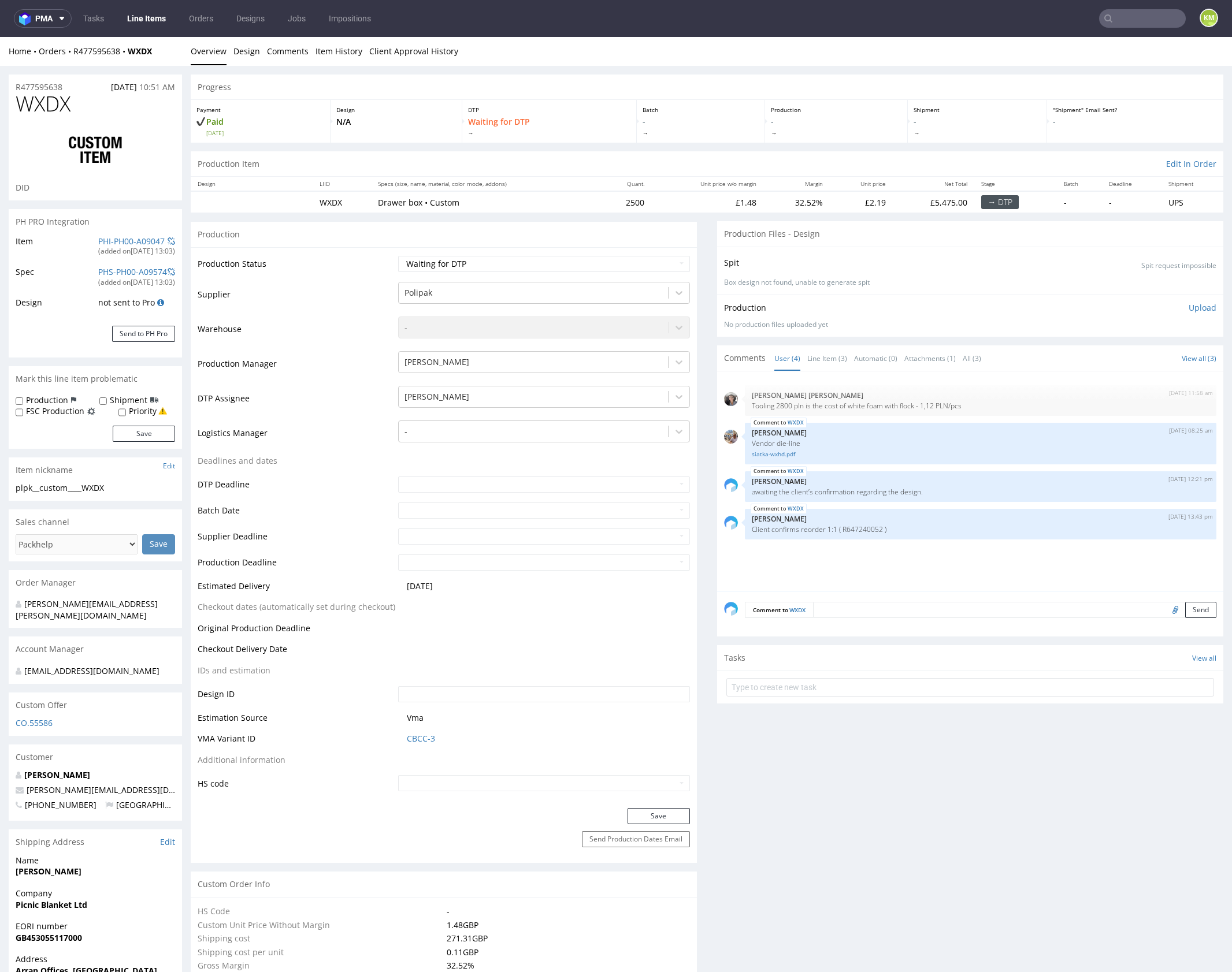
click at [849, 561] on div "9th Sep 25 | 11:58 am Moreno Martinez Cristina Tooling 2800 pln is the cost of …" at bounding box center [973, 485] width 499 height 213
click at [864, 527] on p "Client confirms reorder 1:1 ( R647240052 )" at bounding box center [981, 529] width 458 height 8
copy p "R647240052"
drag, startPoint x: 143, startPoint y: 19, endPoint x: 199, endPoint y: 13, distance: 56.3
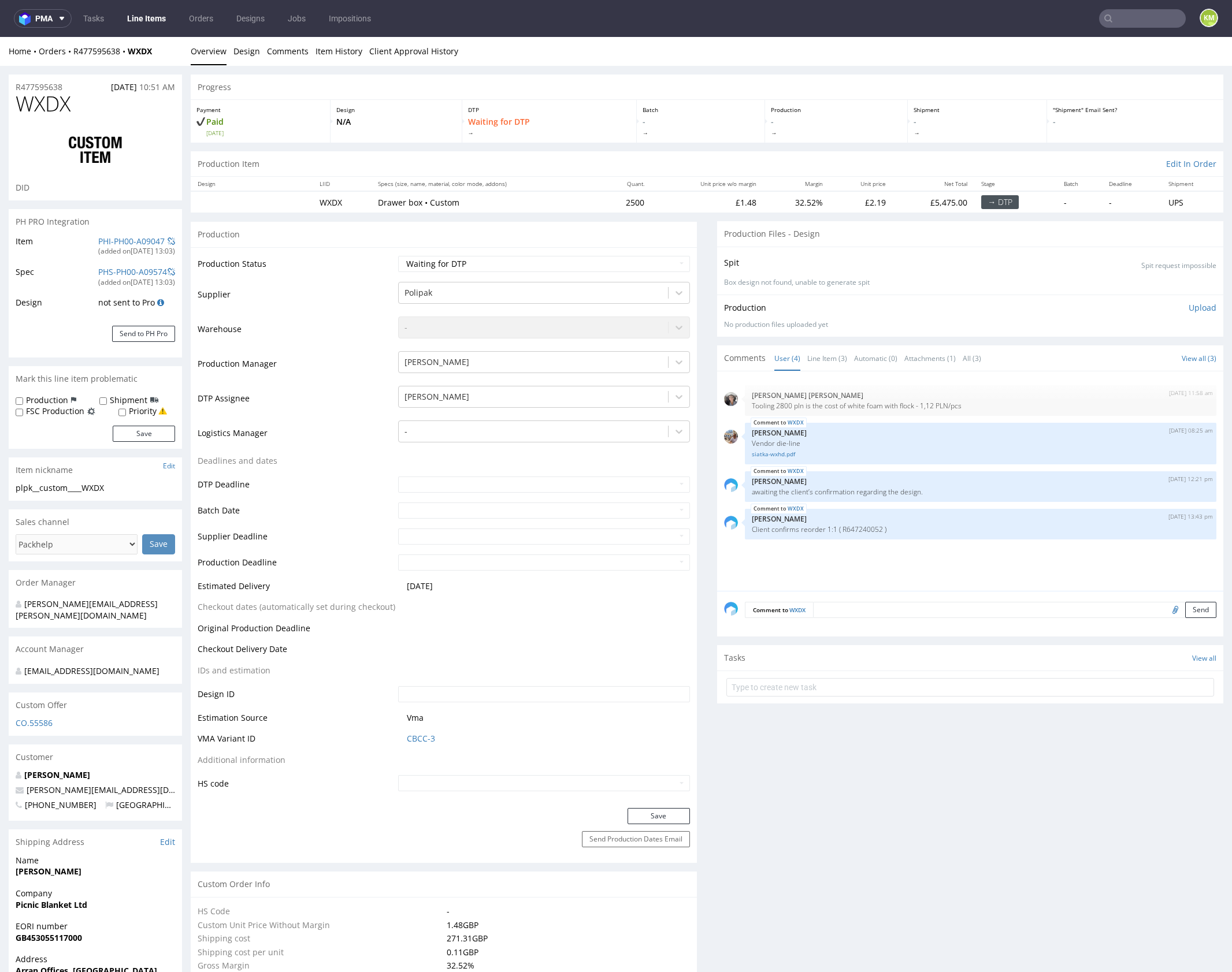
click at [888, 609] on textarea at bounding box center [1014, 609] width 403 height 16
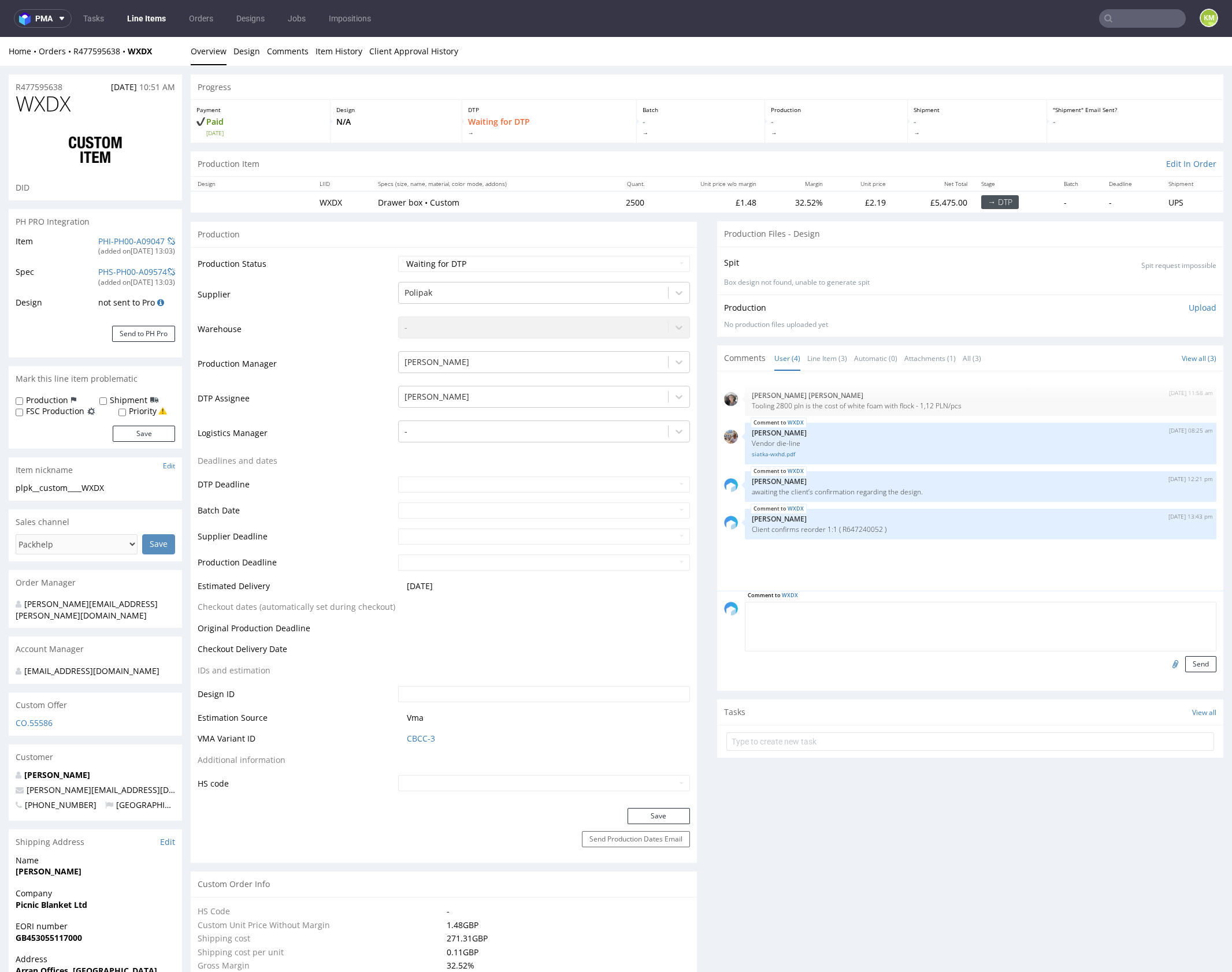
paste textarea "https://packhelp.slack.com/archives/C0101HZ89EW/p1758541856860649"
type textarea "https://packhelp.slack.com/archives/C0101HZ89EW/p1758541856860649"
click at [1185, 661] on button "Send" at bounding box center [1200, 664] width 31 height 16
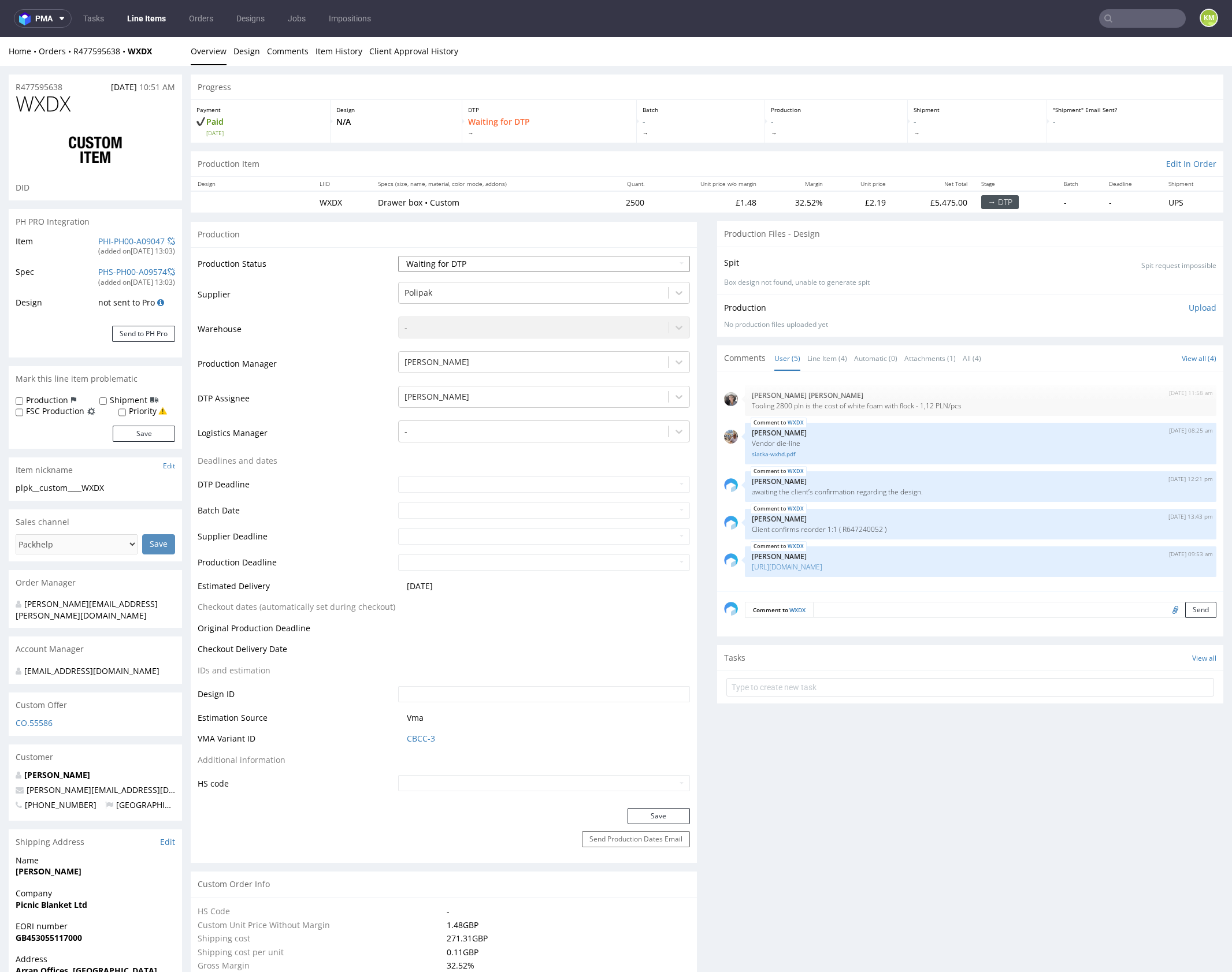
click at [606, 267] on select "Waiting for Artwork Waiting for Diecut Waiting for Mockup Waiting for DTP Waiti…" at bounding box center [544, 263] width 292 height 16
select select "dtp_ca_needed"
click at [398, 256] on select "Waiting for Artwork Waiting for Diecut Waiting for Mockup Waiting for DTP Waiti…" at bounding box center [544, 263] width 292 height 16
click at [668, 815] on button "Save" at bounding box center [658, 815] width 63 height 16
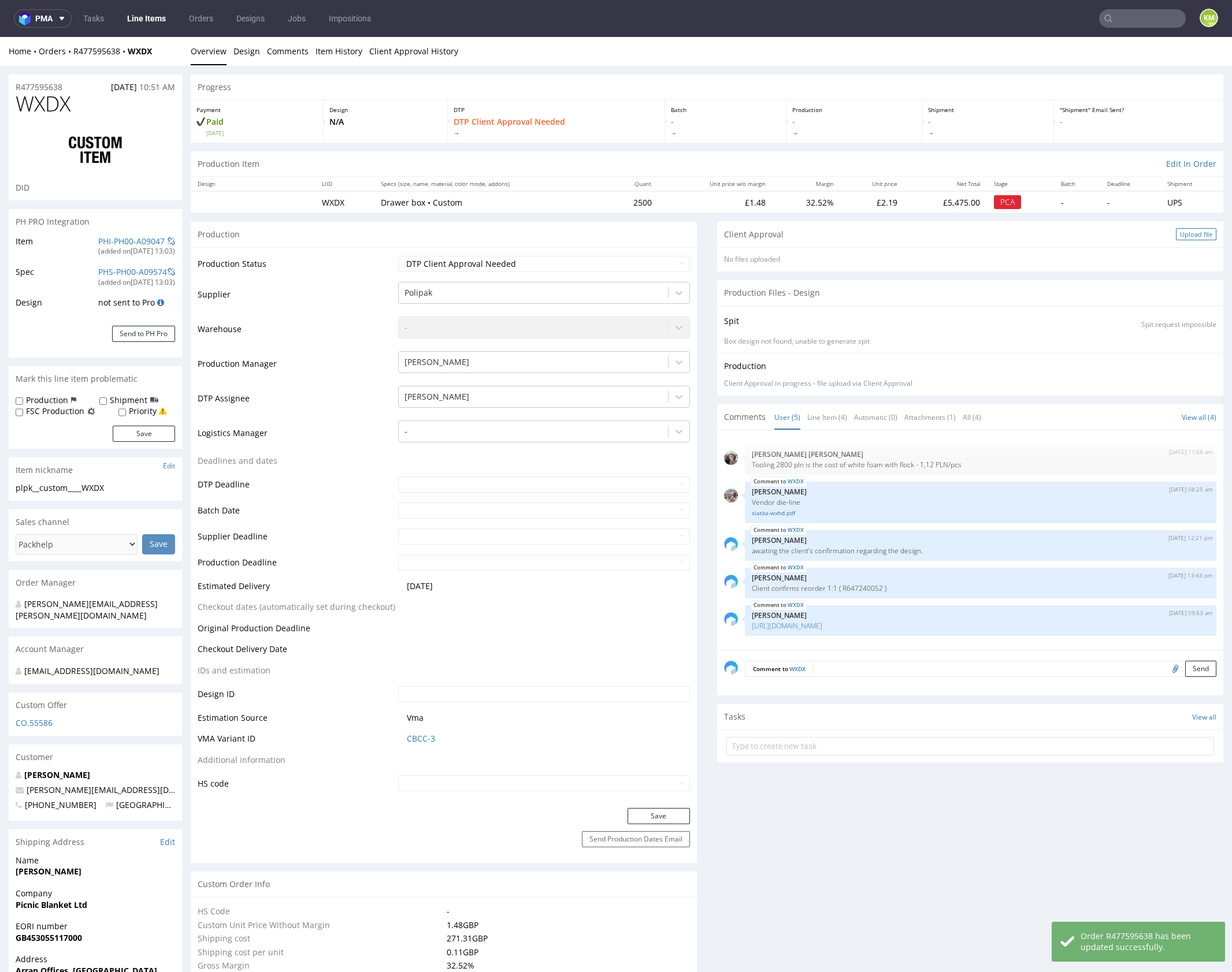
click at [1181, 236] on div "Upload file" at bounding box center [1195, 233] width 40 height 12
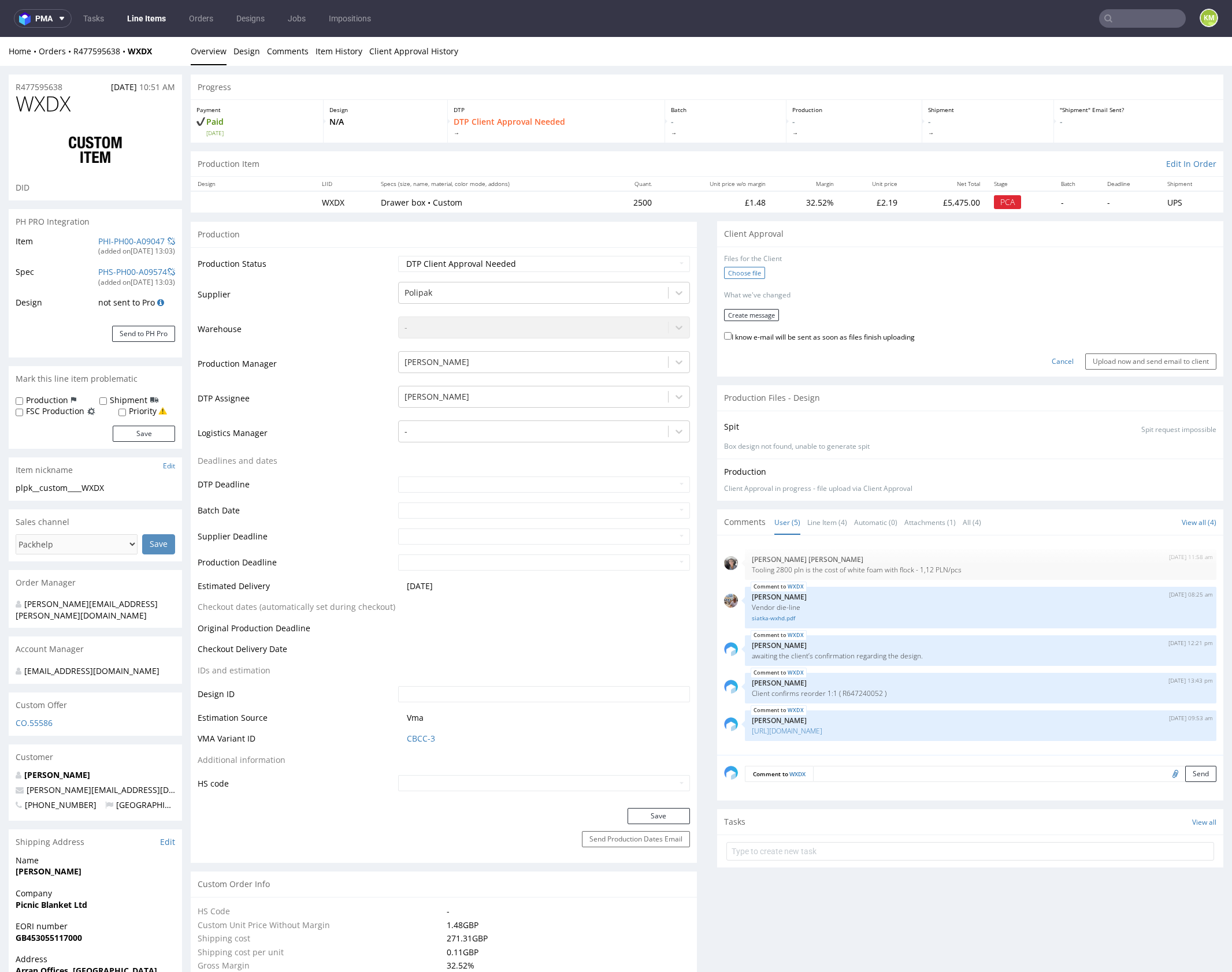
click at [751, 272] on label "Choose file" at bounding box center [744, 273] width 41 height 12
click at [0, 37] on input "Choose file" at bounding box center [0, 37] width 0 height 0
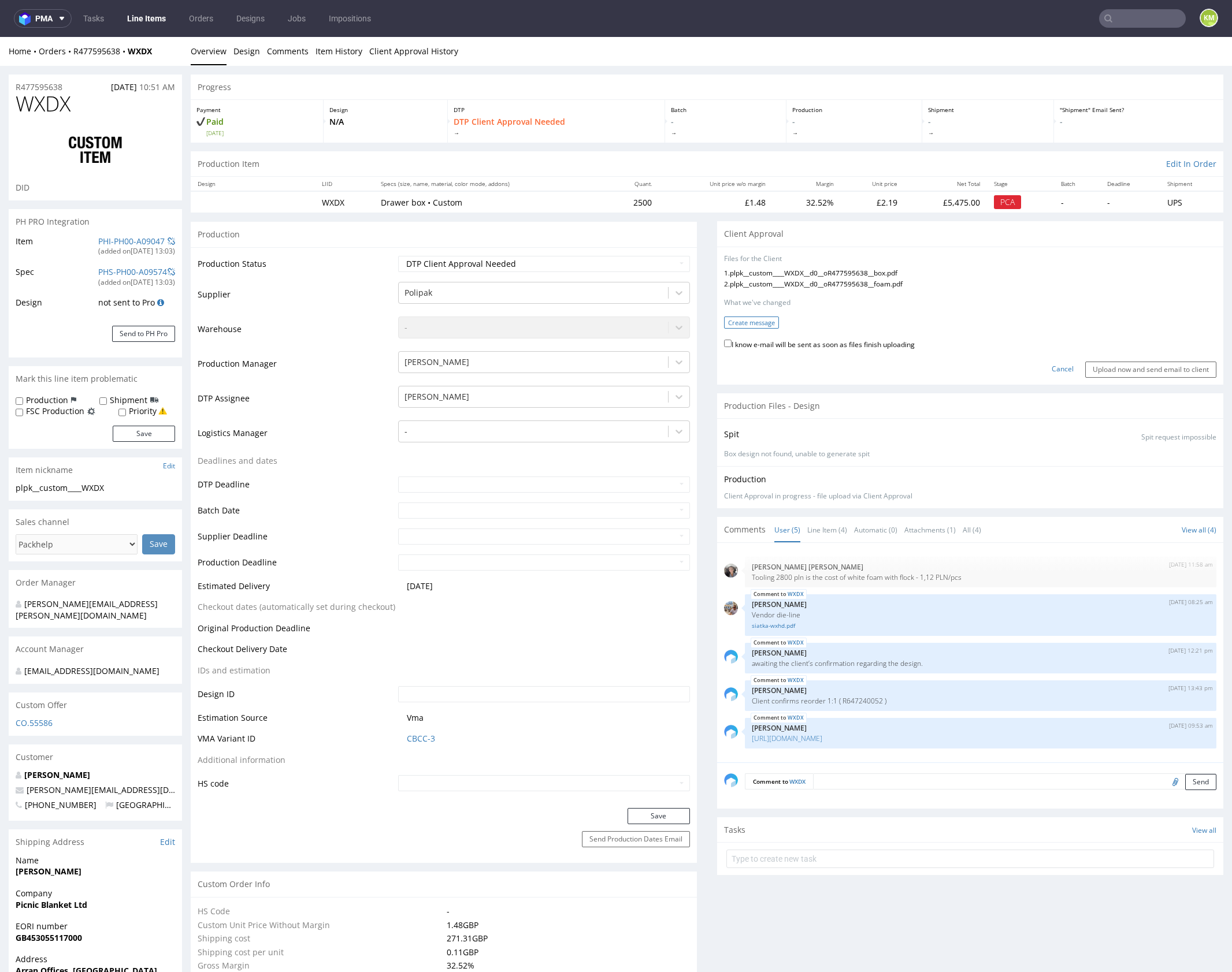
click at [748, 319] on button "Create message" at bounding box center [751, 322] width 55 height 12
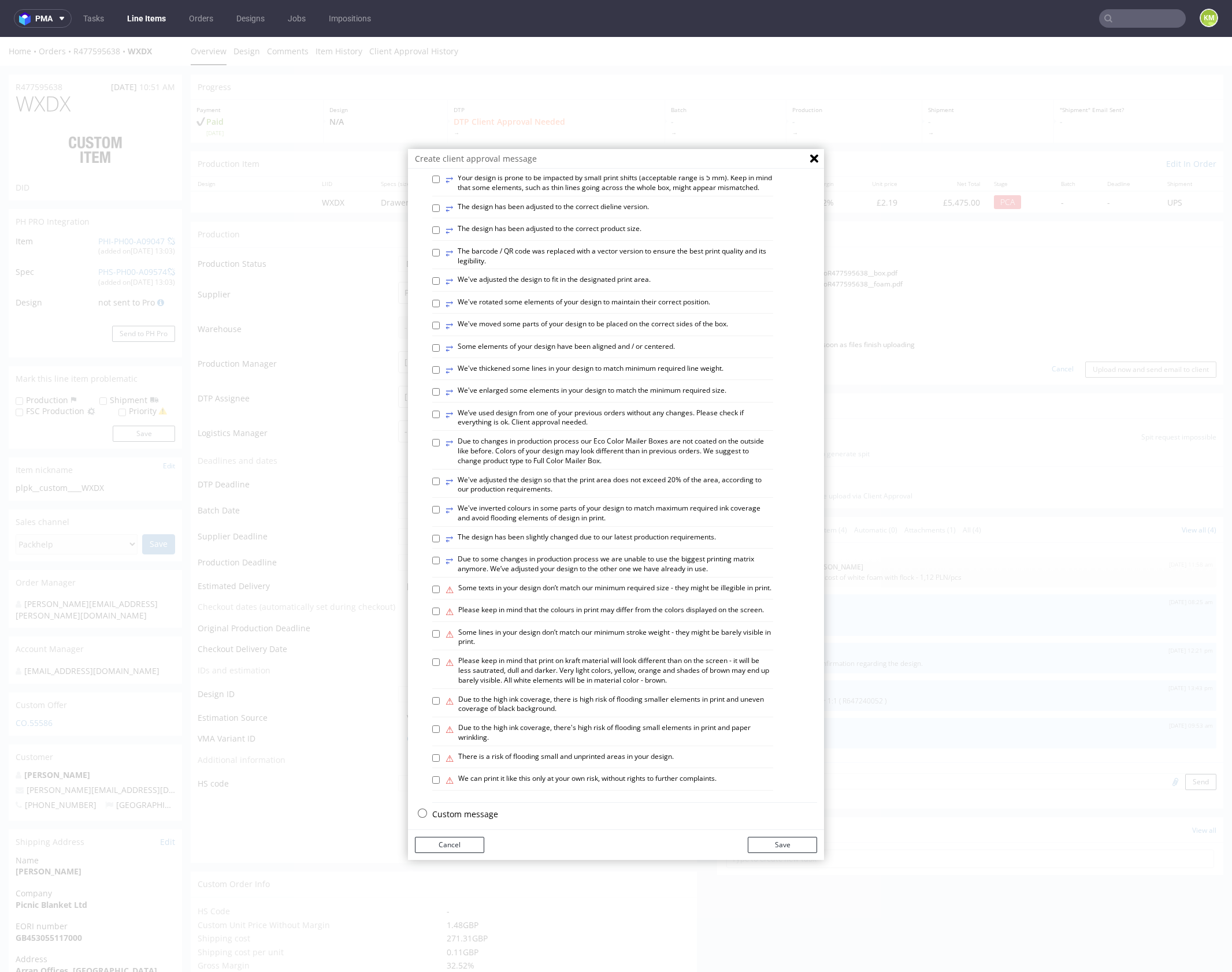
scroll to position [321, 0]
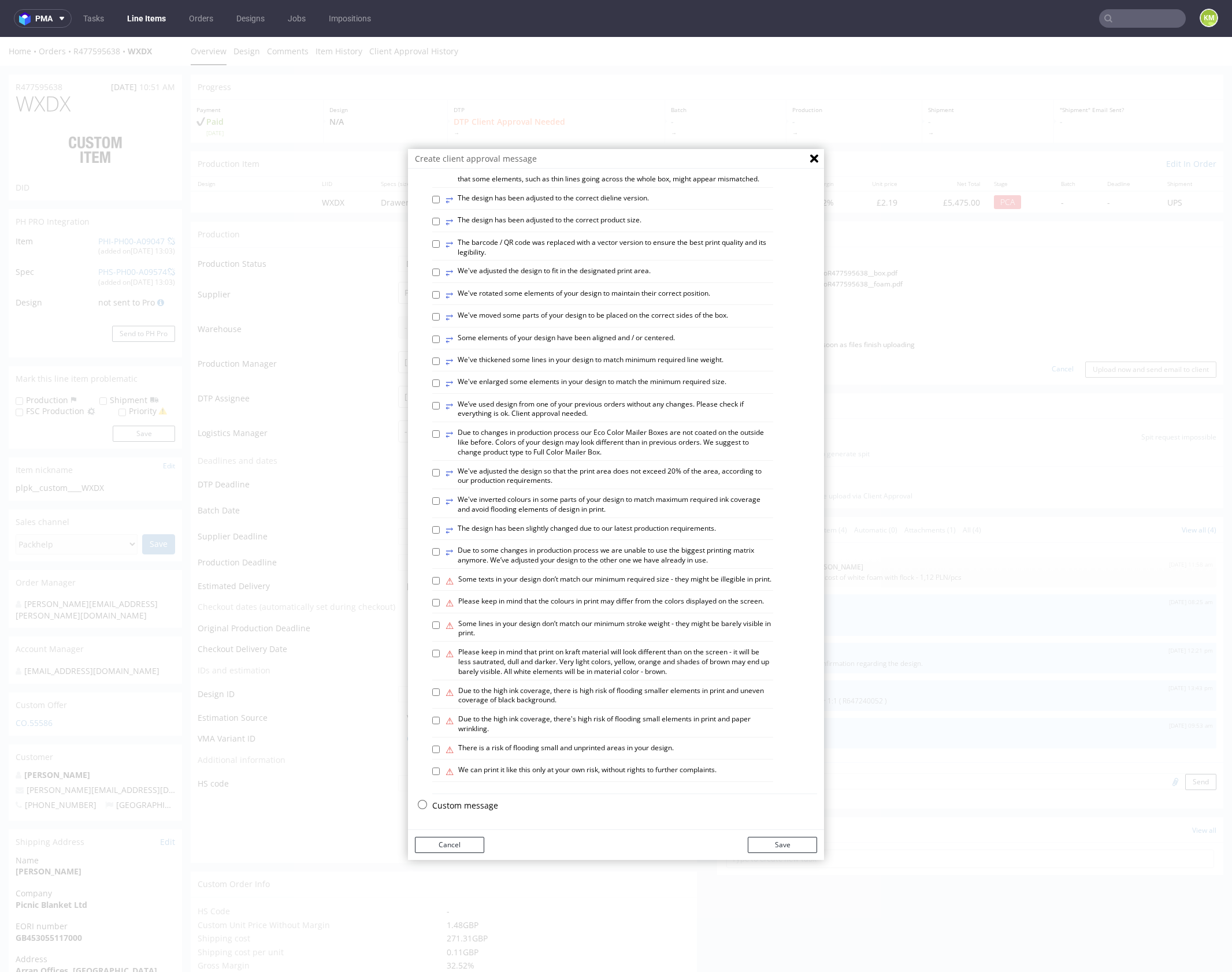
click at [469, 803] on p "Custom message" at bounding box center [624, 806] width 384 height 11
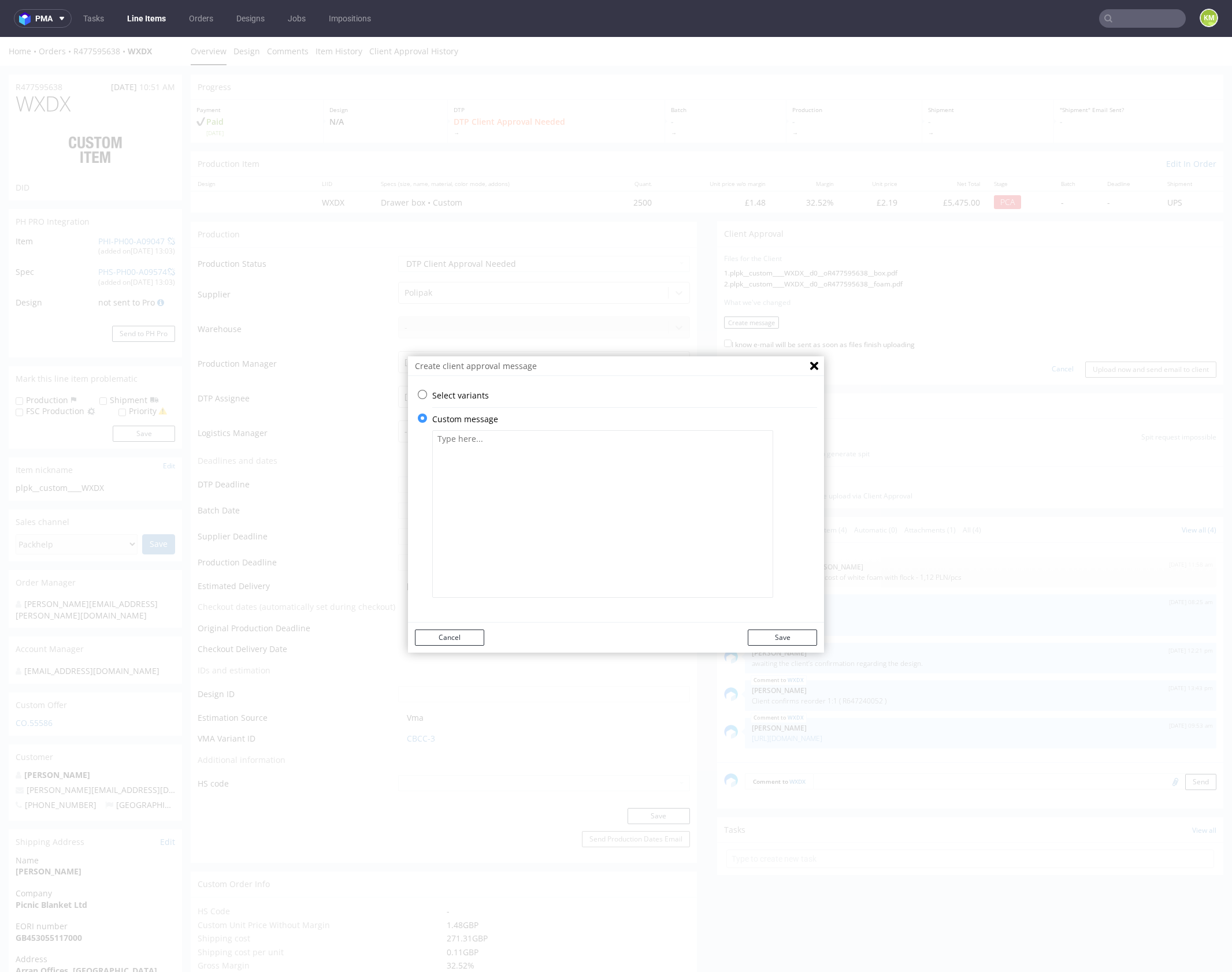
click at [475, 529] on textarea at bounding box center [603, 514] width 341 height 168
paste textarea "The design has been adapted to the current dieline."
type textarea "The design has been adapted to the current dieline"
click at [789, 632] on button "Save" at bounding box center [782, 637] width 69 height 16
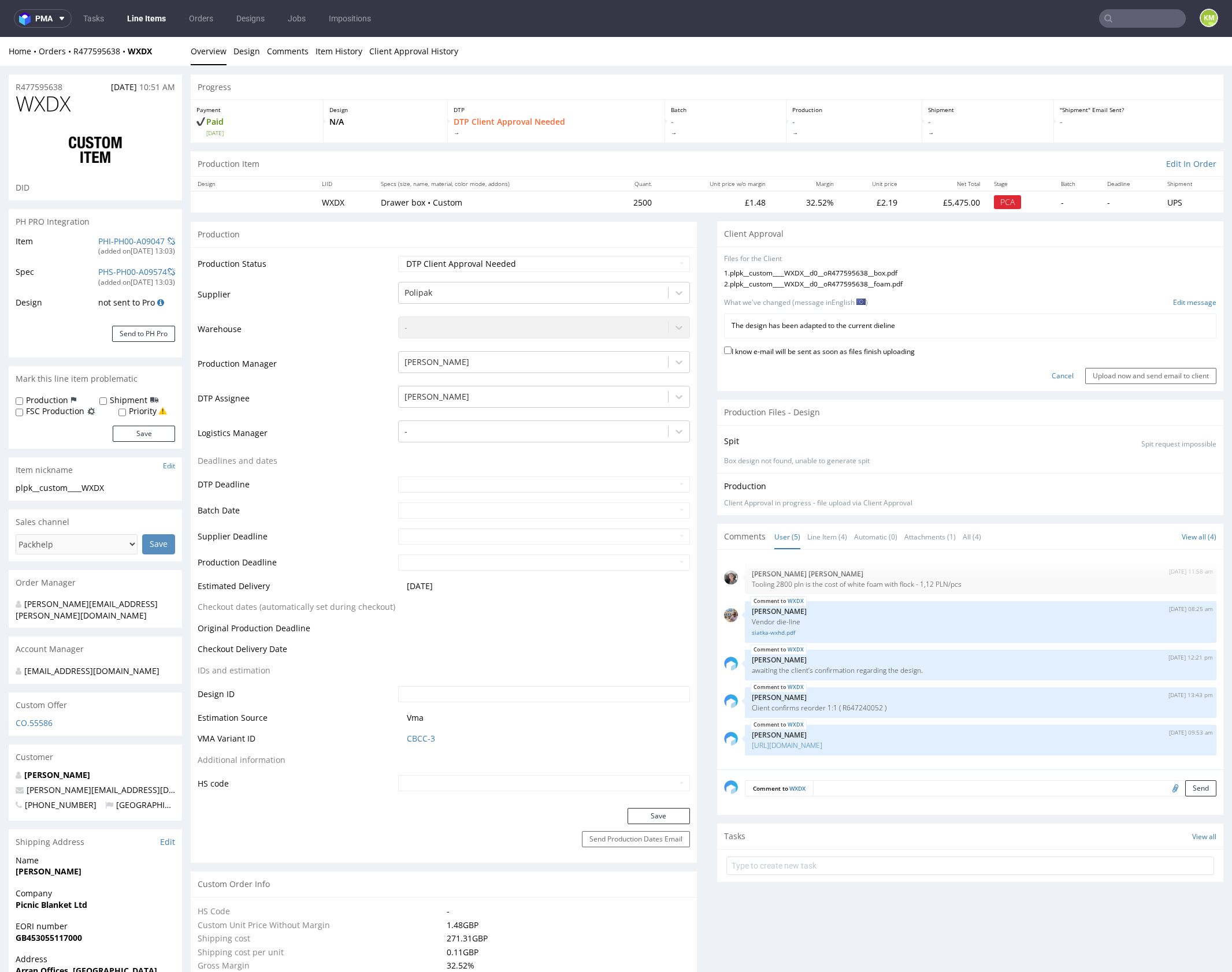
click at [906, 351] on label "I know e-mail will be sent as soon as files finish uploading" at bounding box center [819, 351] width 190 height 13
click at [731, 351] on input "I know e-mail will be sent as soon as files finish uploading" at bounding box center [728, 351] width 8 height 7
checkbox input "true"
click at [1175, 376] on input "Upload now and send email to client" at bounding box center [1150, 376] width 131 height 16
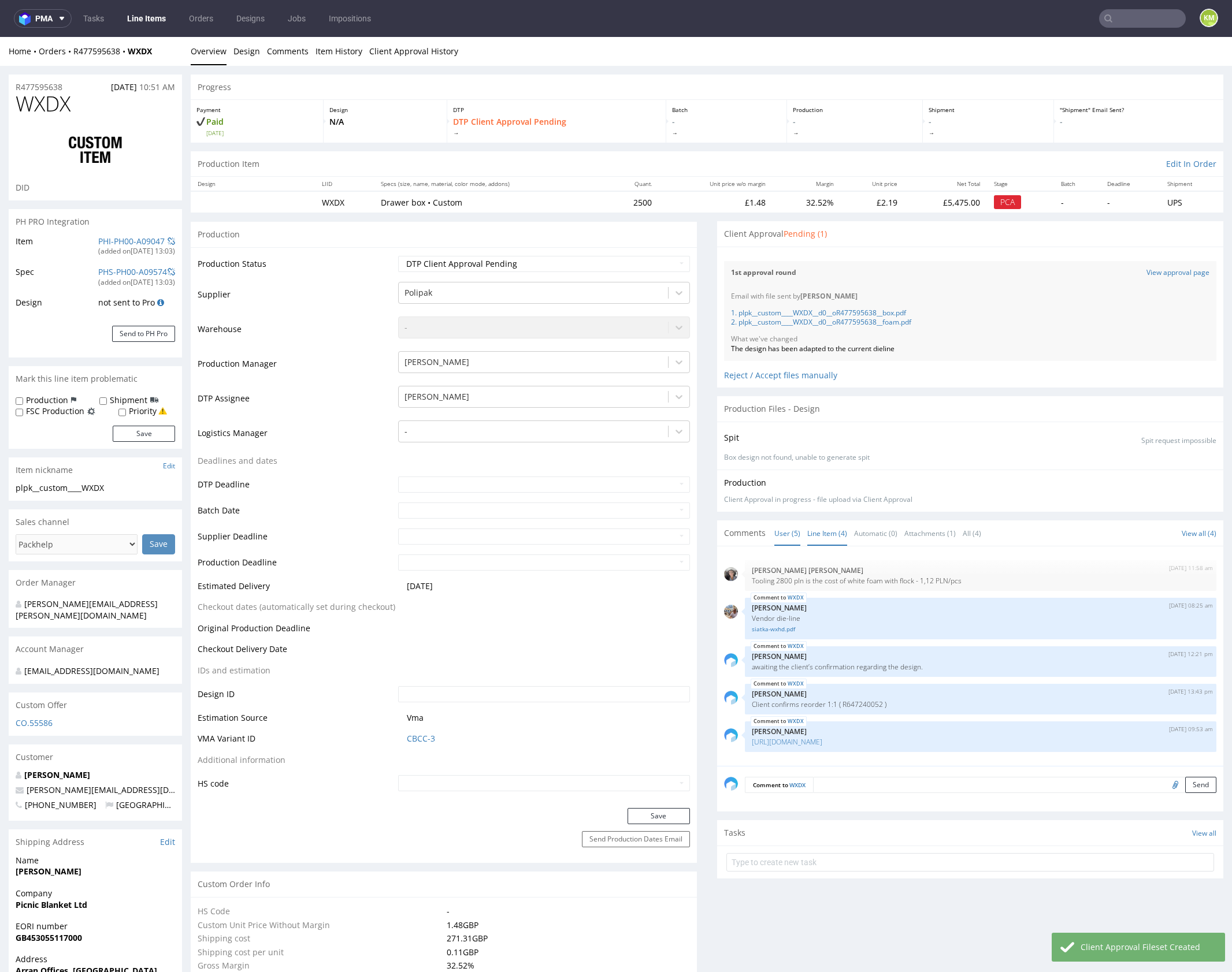
click at [819, 538] on link "Line Item (4)" at bounding box center [827, 533] width 40 height 24
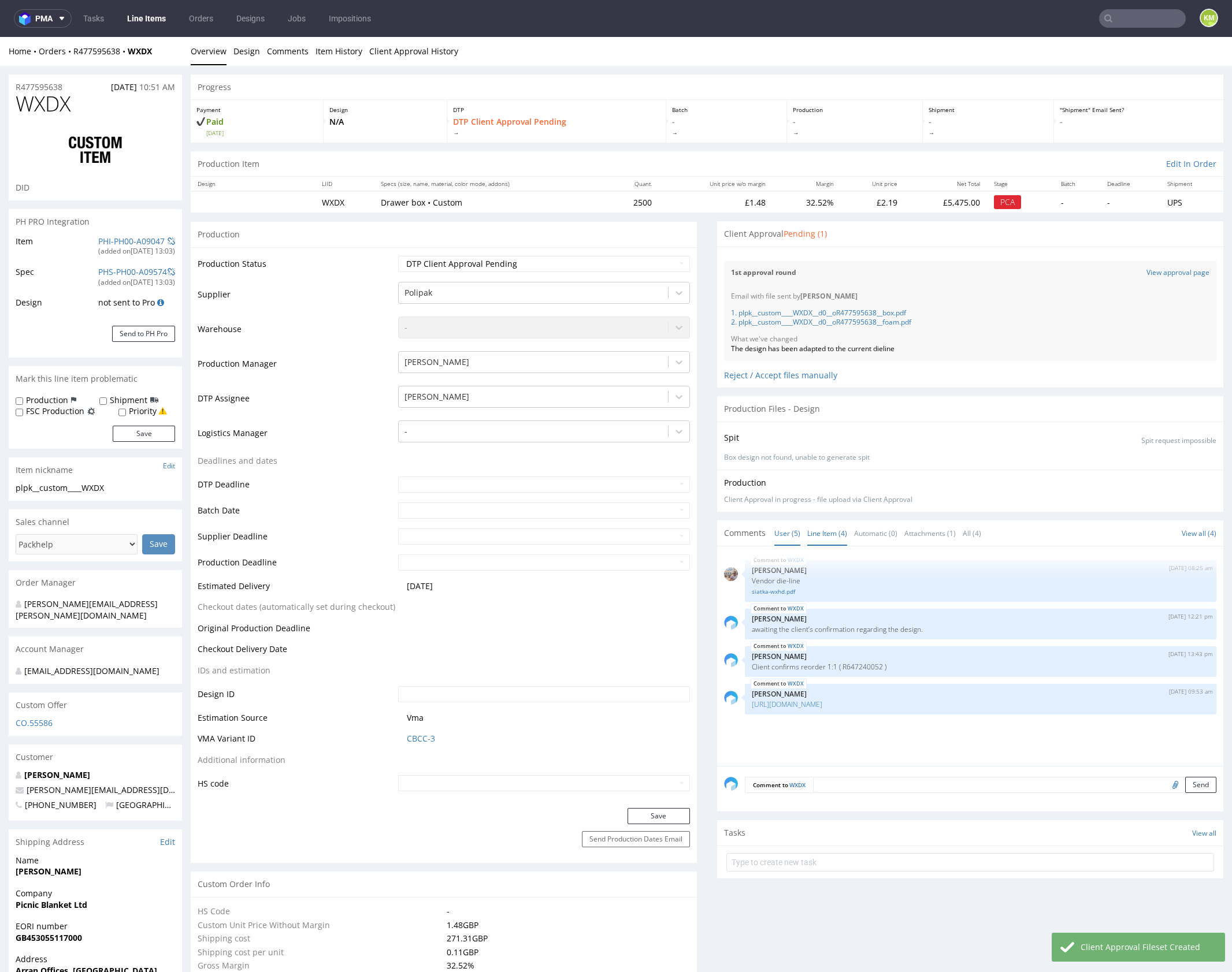
click at [774, 532] on link "User (5)" at bounding box center [788, 533] width 26 height 24
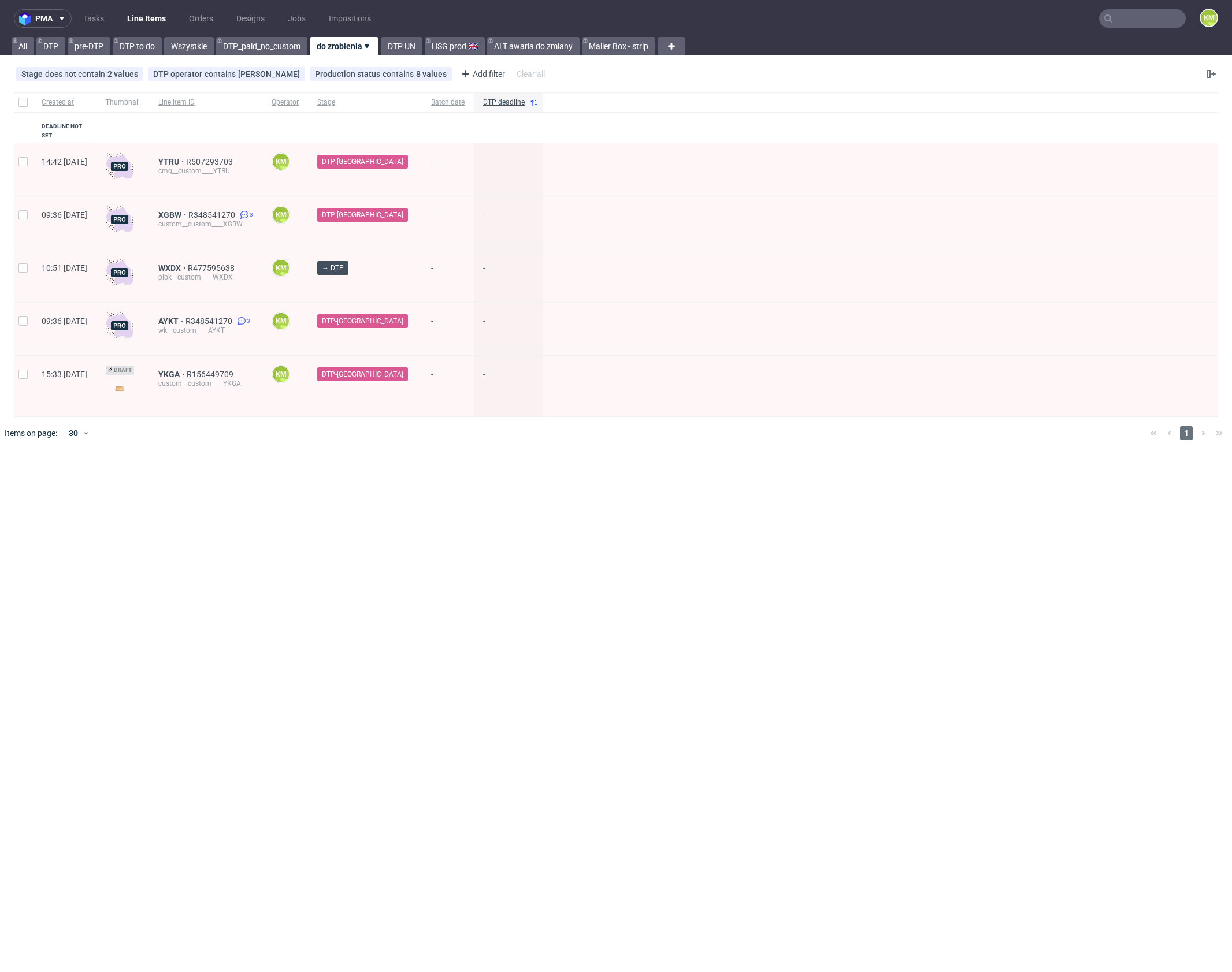
click at [1160, 21] on input "text" at bounding box center [1142, 19] width 86 height 19
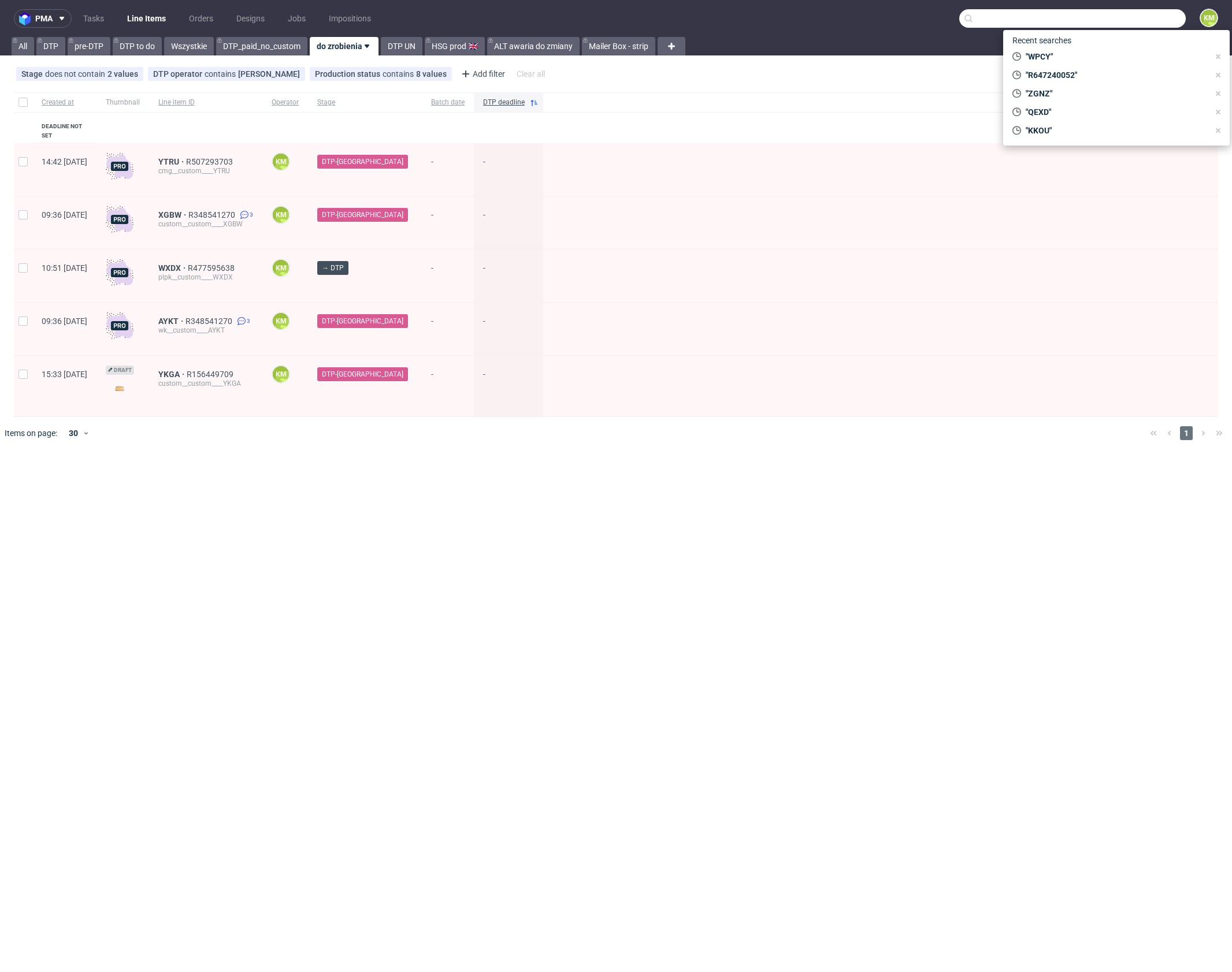
paste input "R647240052"
type input "R647240052"
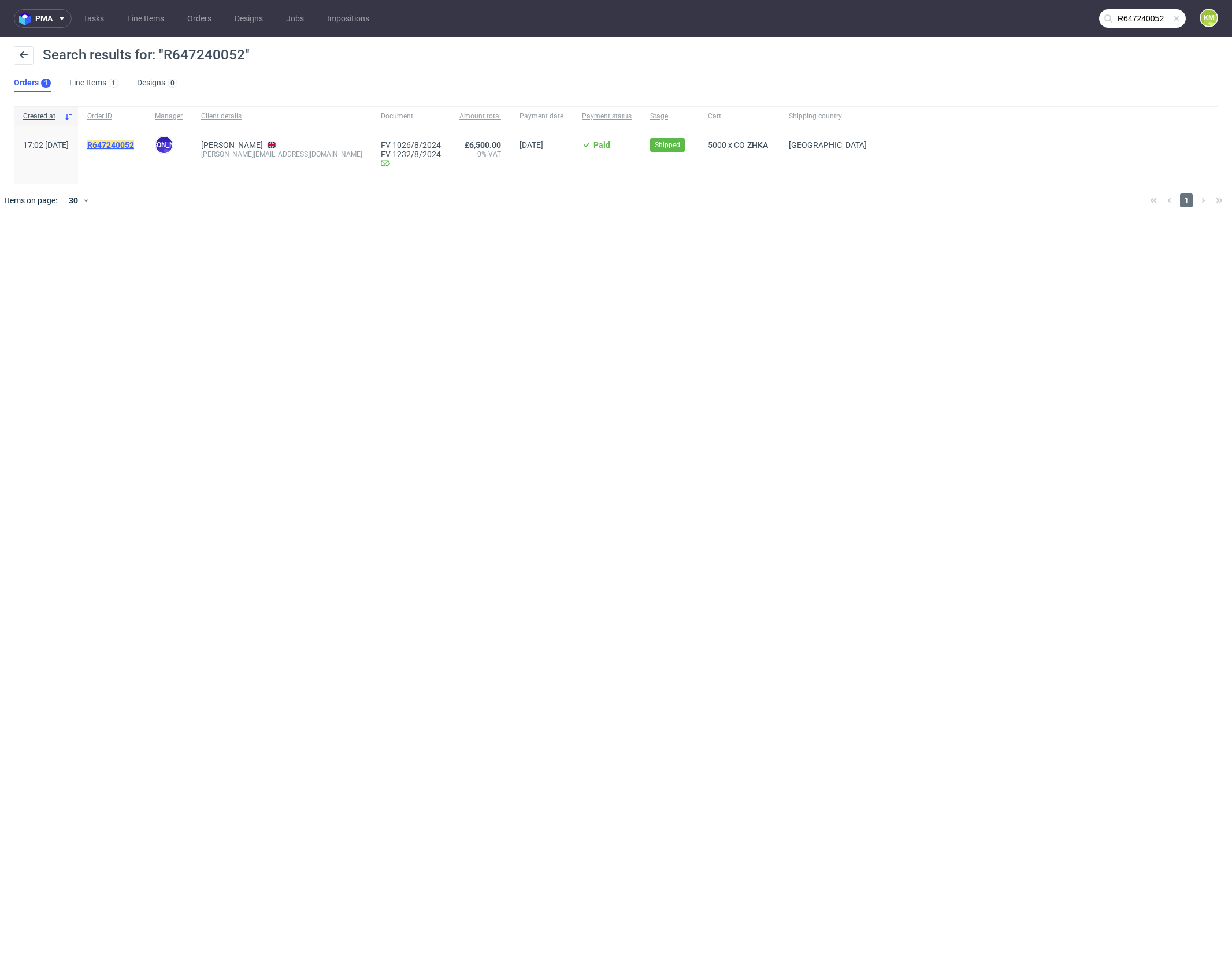
click at [134, 142] on mark "R647240052" at bounding box center [111, 145] width 47 height 9
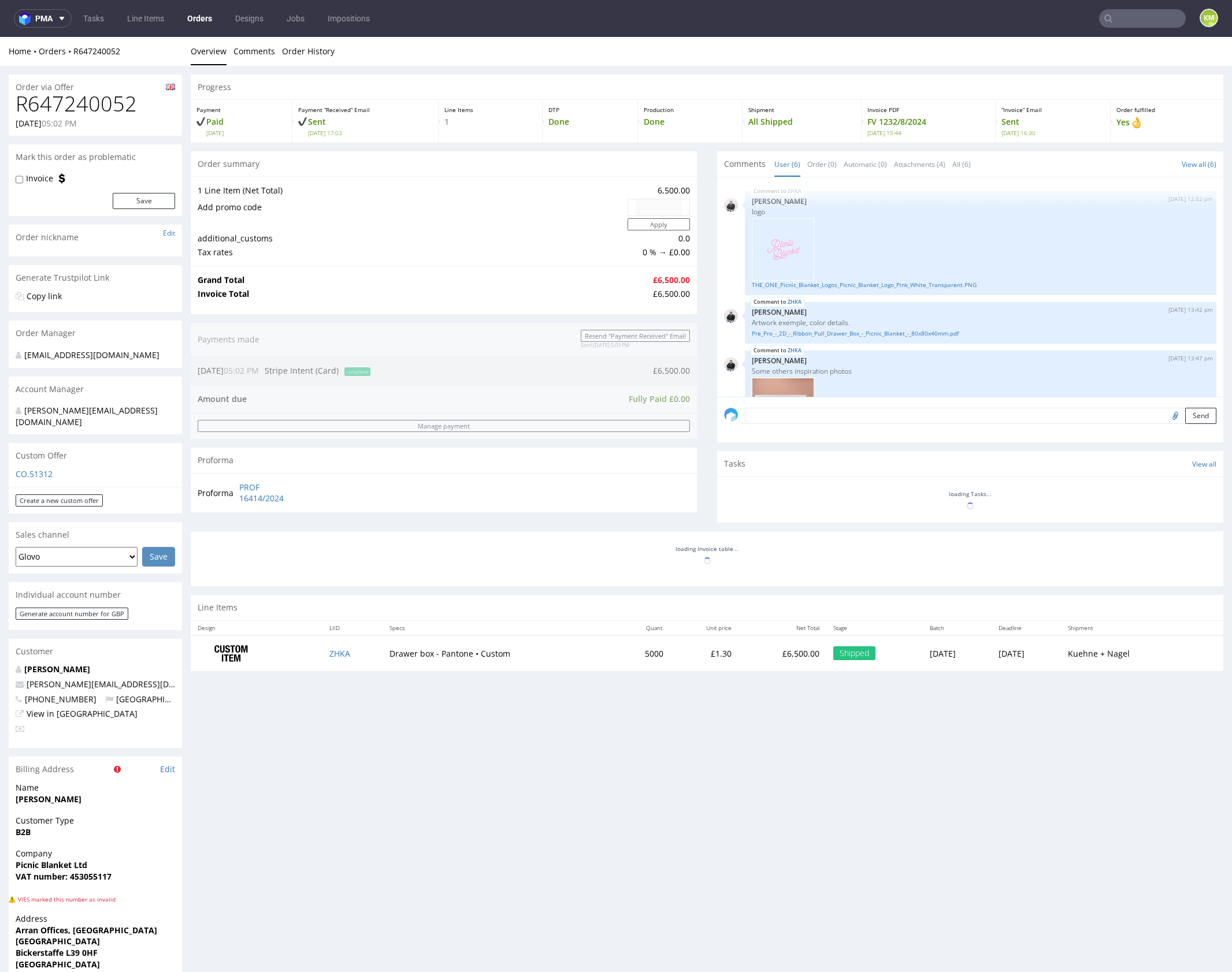
scroll to position [400, 0]
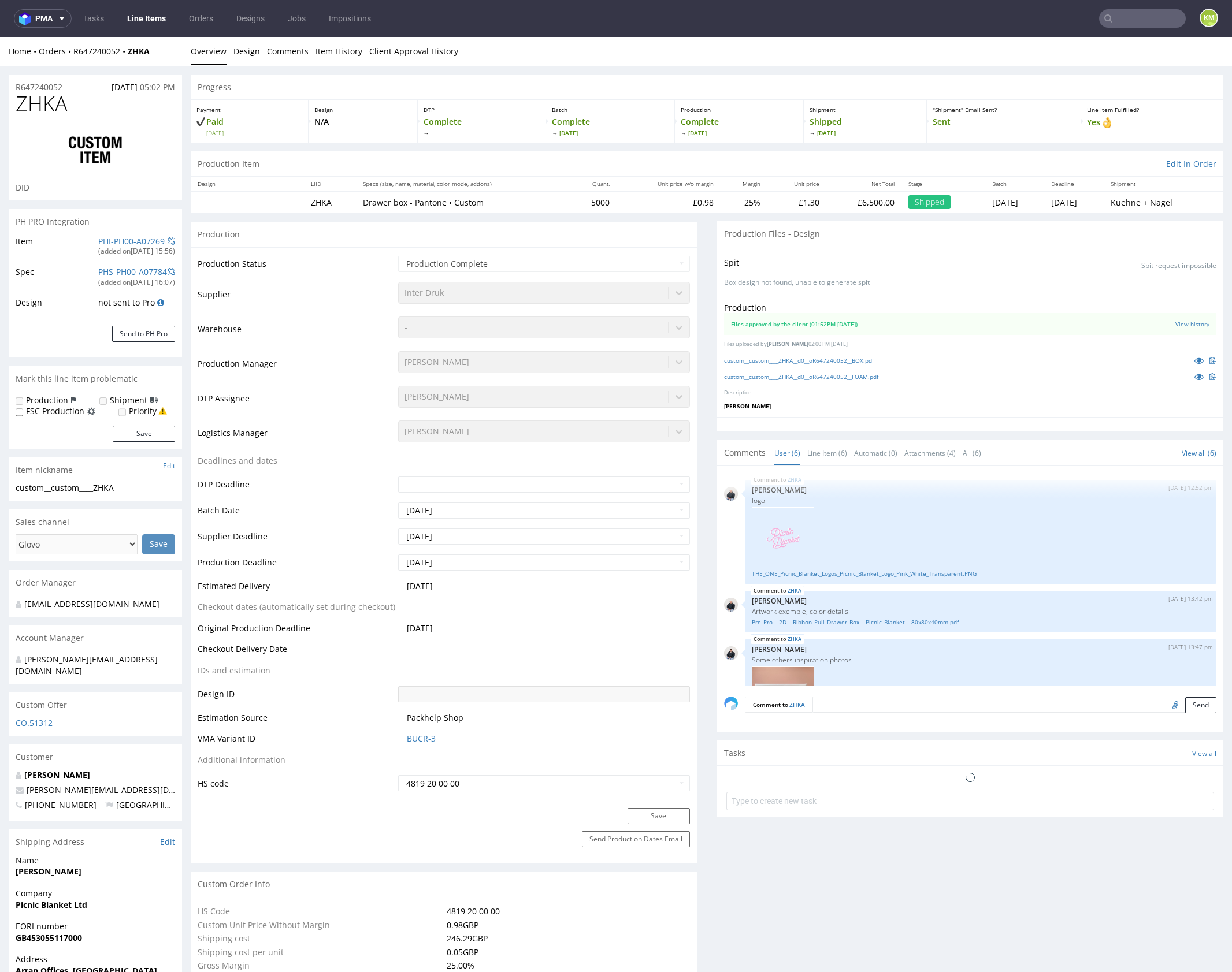
select select "in_progress"
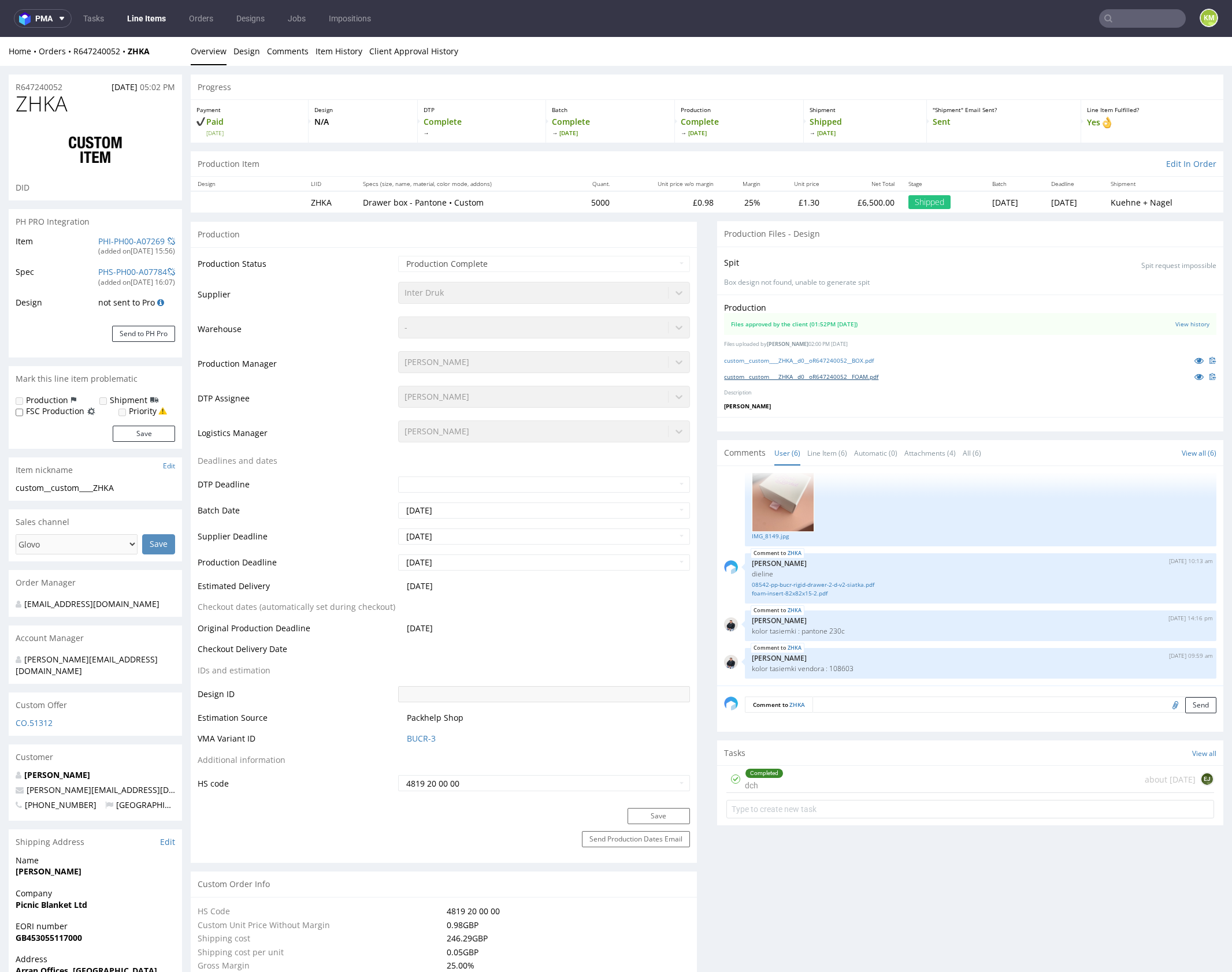
click at [871, 376] on link "custom__custom____ZHKA__d0__oR647240052__FOAM.pdf" at bounding box center [801, 376] width 155 height 8
click at [864, 360] on link "custom__custom____ZHKA__d0__oR647240052__BOX.pdf" at bounding box center [799, 360] width 150 height 8
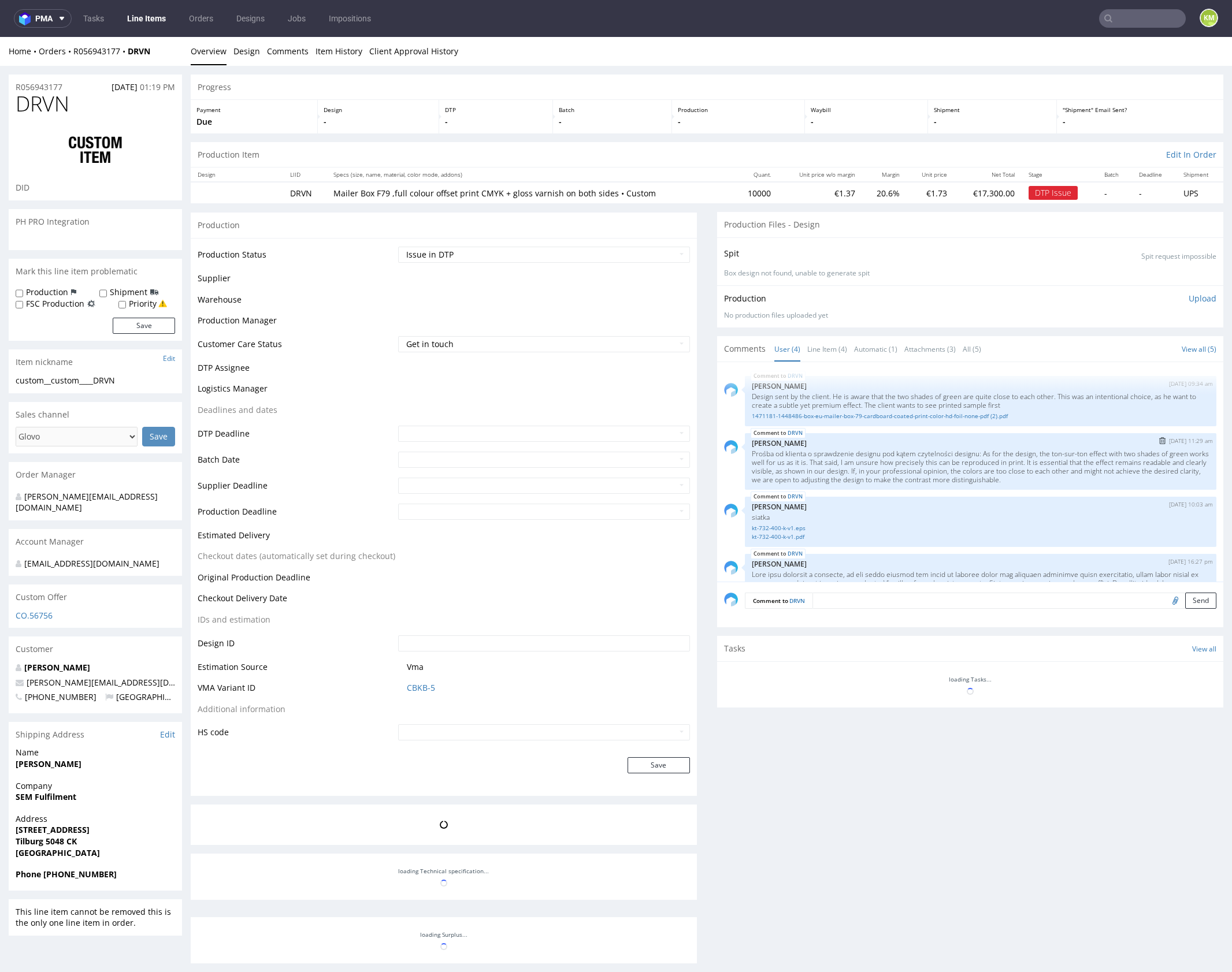
scroll to position [82, 0]
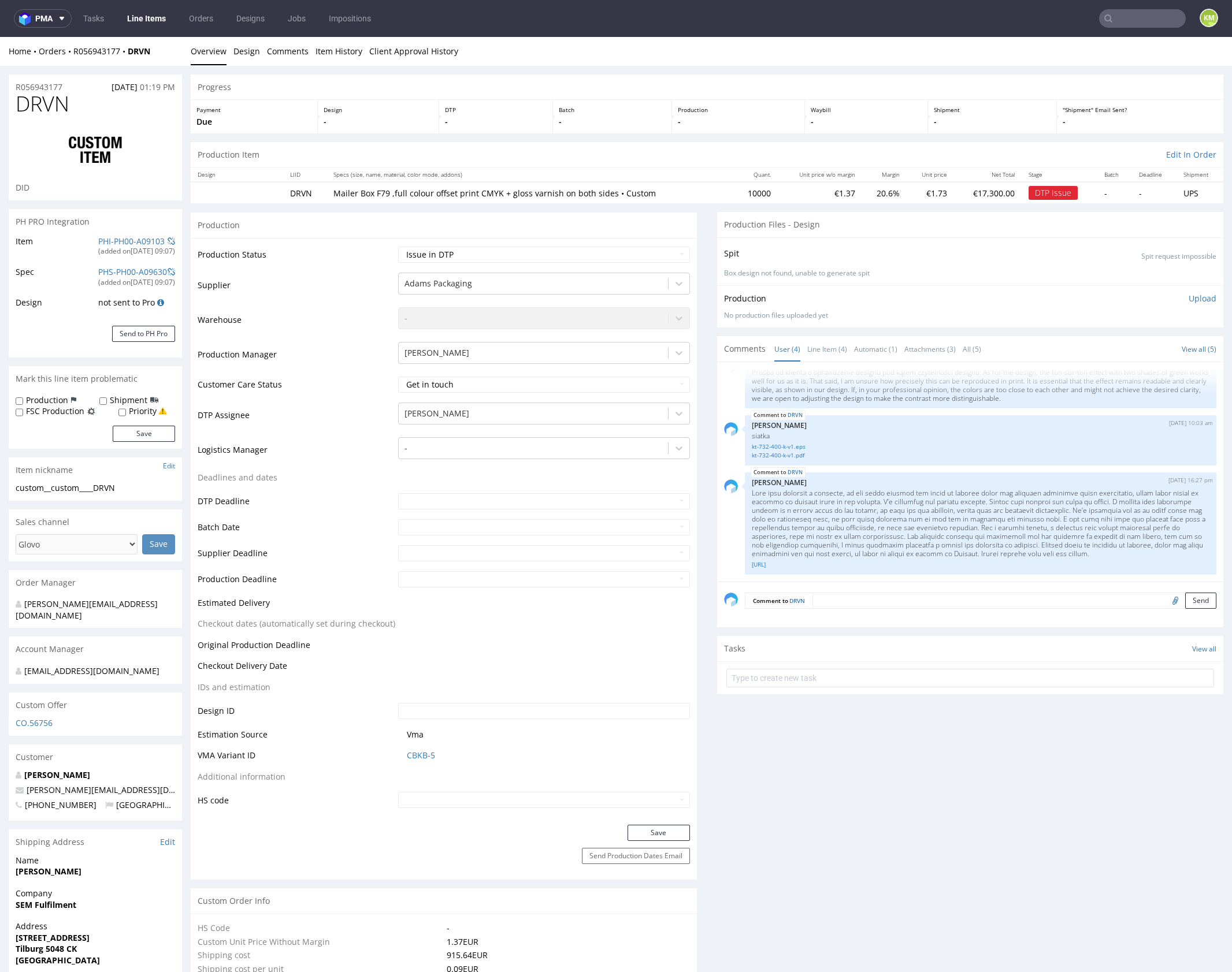
select select "in_progress"
click at [827, 352] on link "Line Item (4)" at bounding box center [827, 349] width 40 height 24
click at [914, 516] on p at bounding box center [981, 523] width 458 height 69
click at [1093, 531] on p at bounding box center [981, 523] width 458 height 69
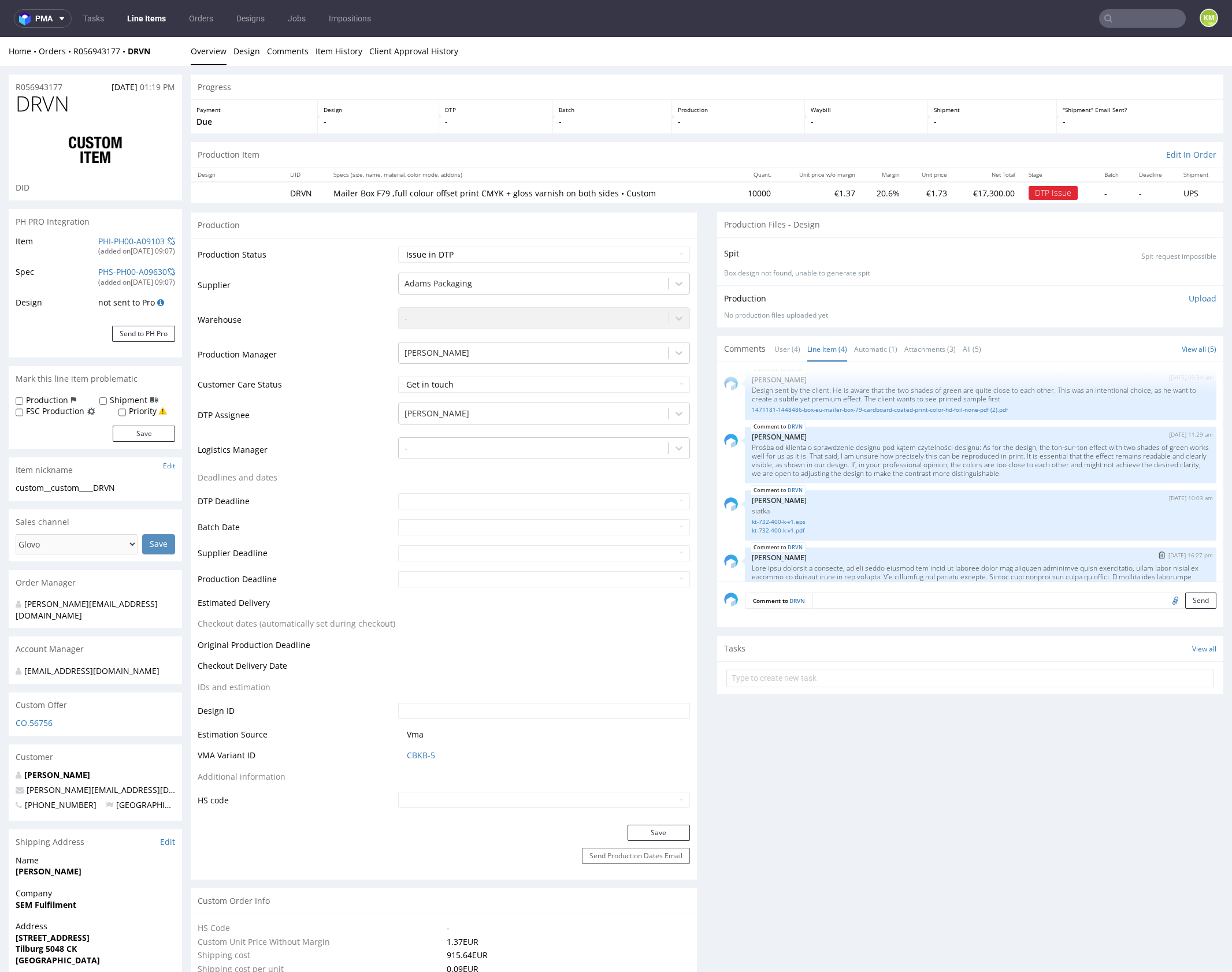
scroll to position [0, 0]
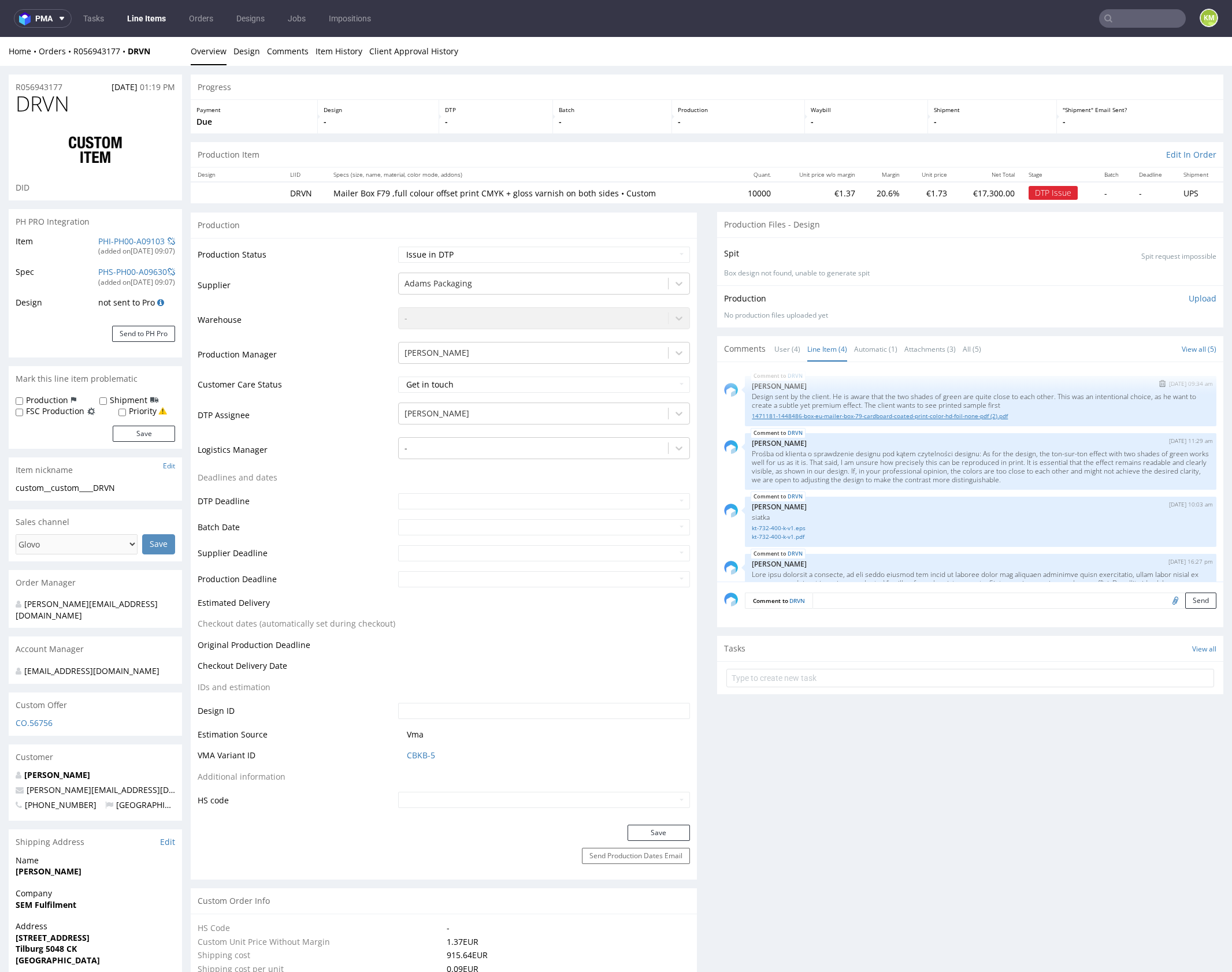
click at [899, 413] on link "1471181-1448486-box-eu-mailer-box-79-cardboard-coated-print-color-hd-foil-none-…" at bounding box center [981, 415] width 458 height 8
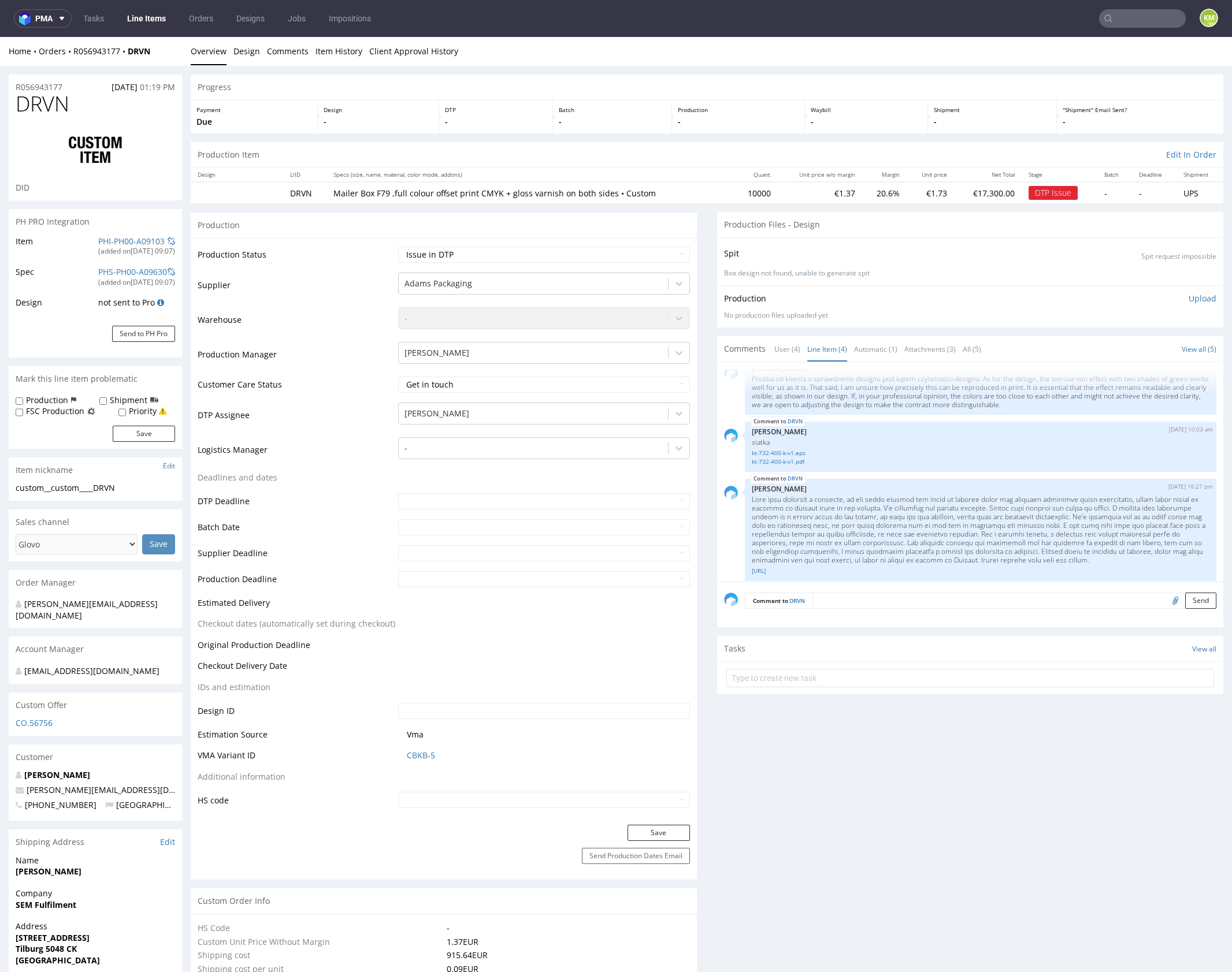
scroll to position [82, 0]
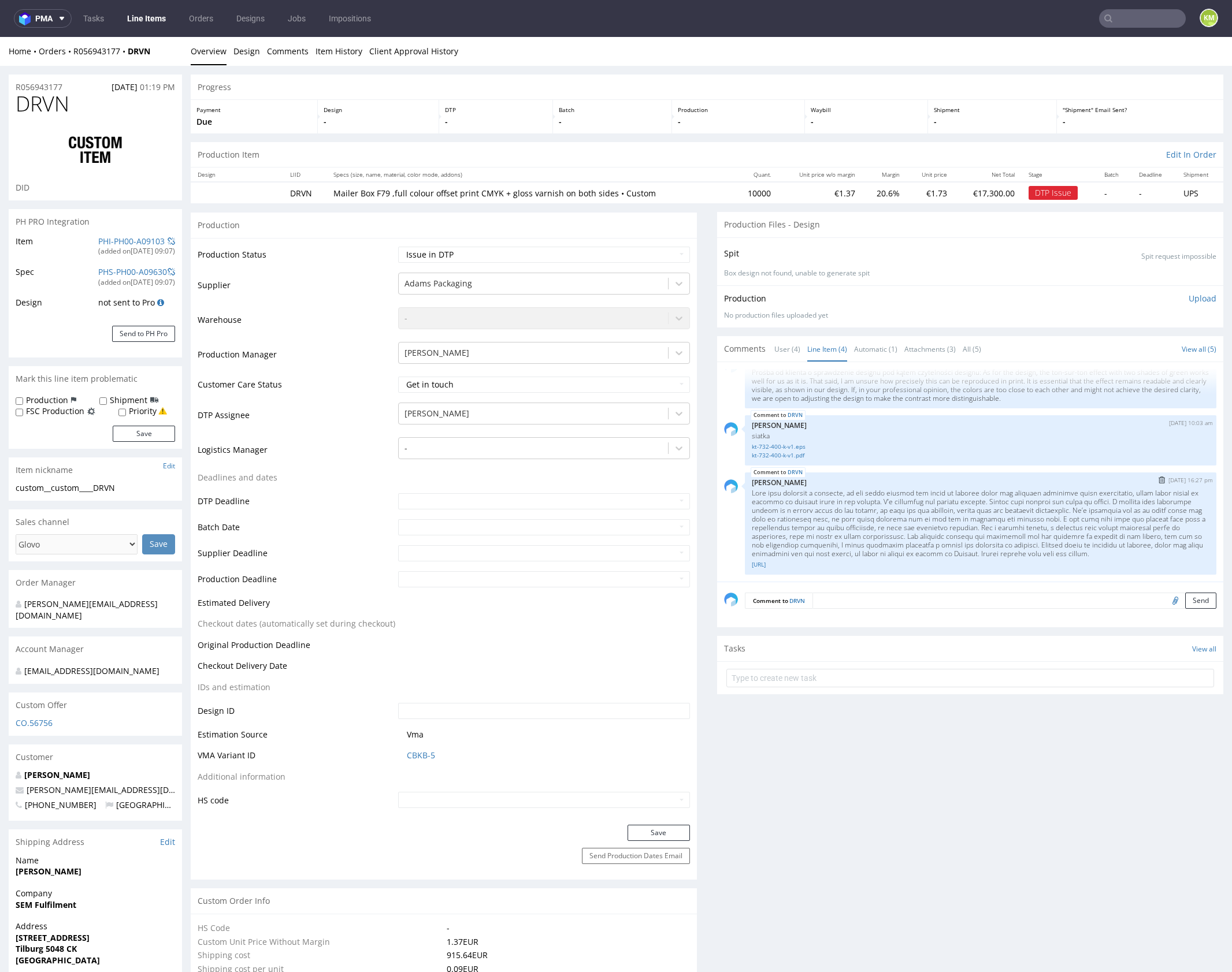
click at [1022, 529] on p at bounding box center [981, 523] width 458 height 69
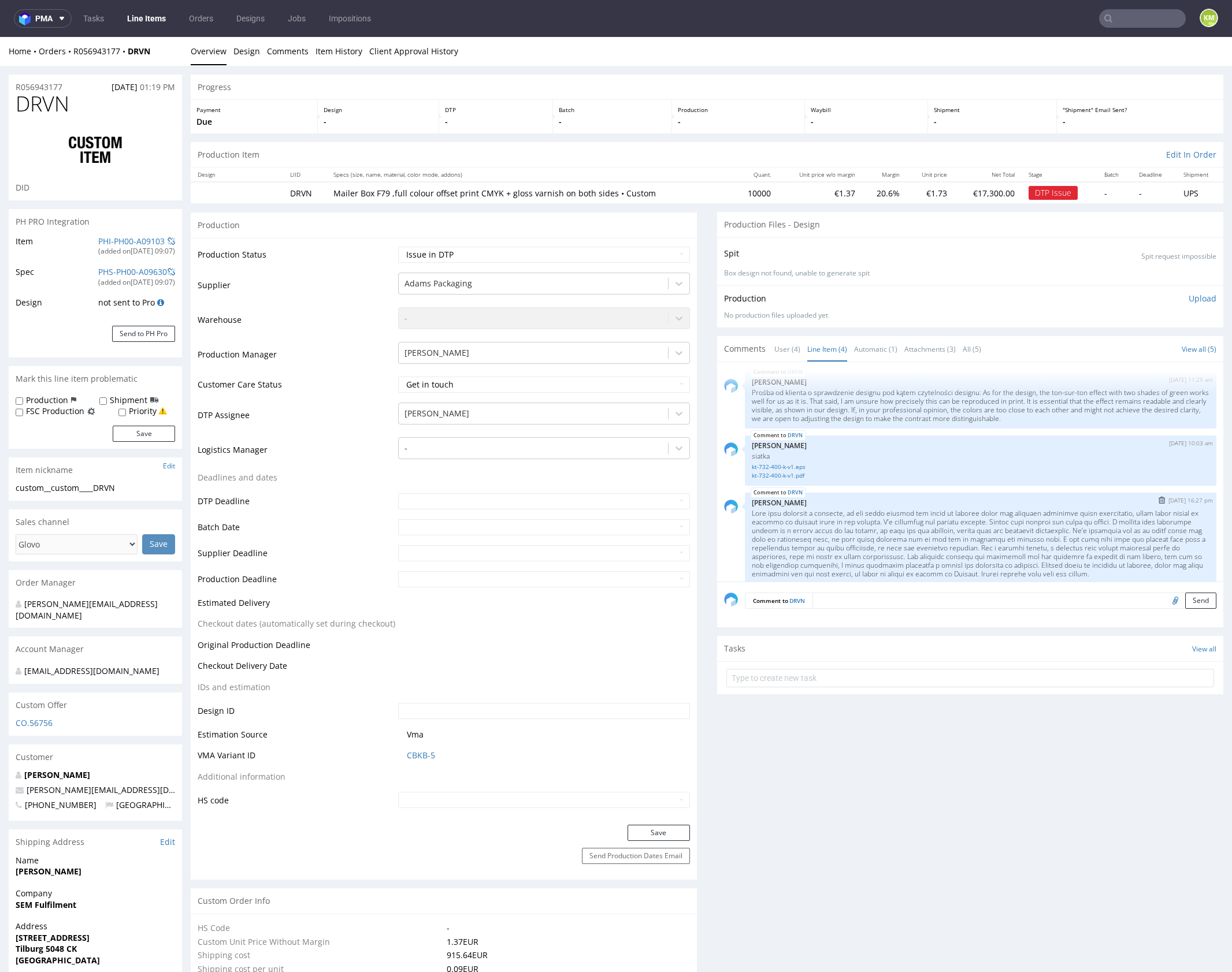
scroll to position [24, 0]
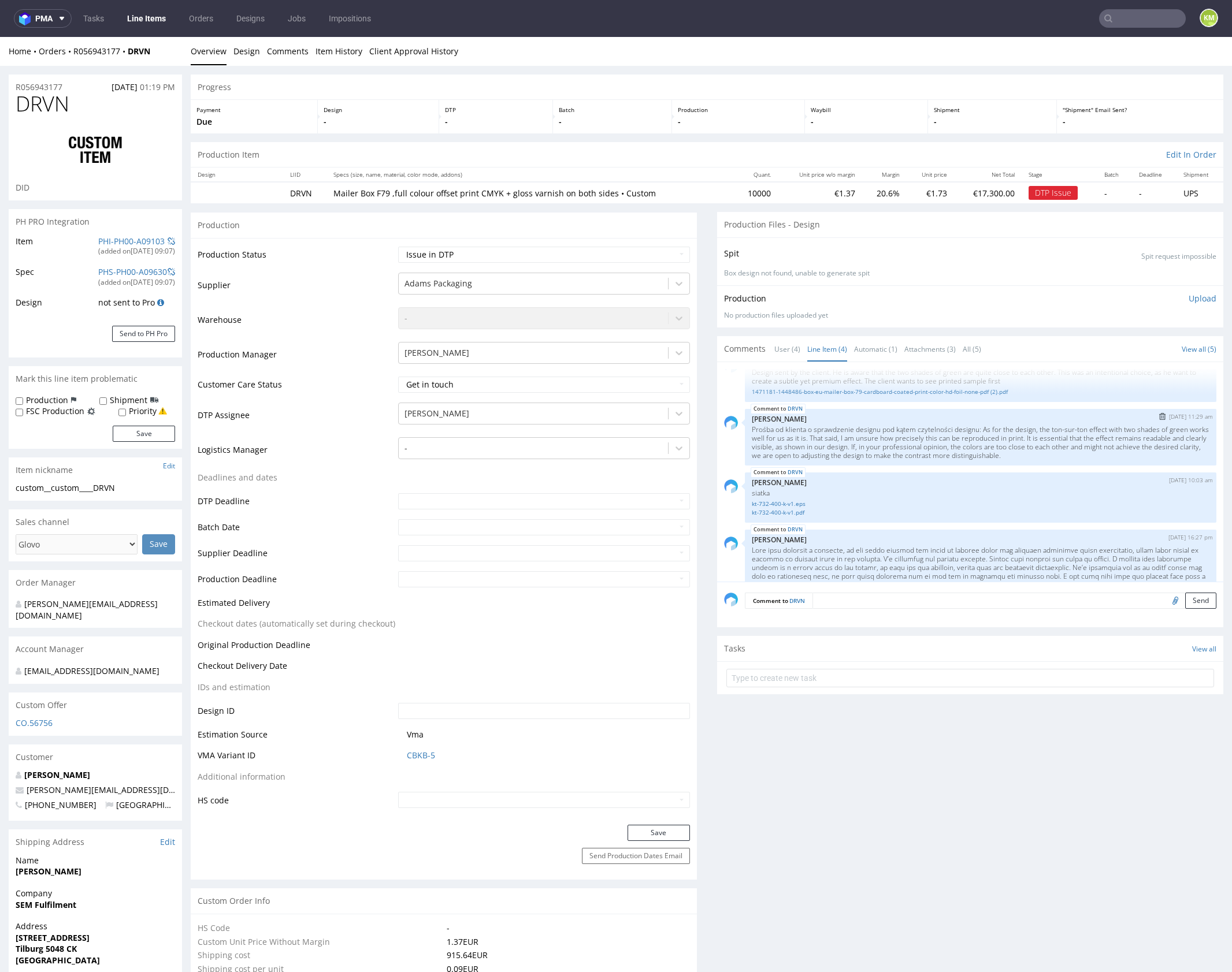
click at [1025, 441] on p "Prośba od klienta o sprawdzenie designu pod kątem czytelności designu: As for t…" at bounding box center [981, 442] width 458 height 35
click at [1047, 456] on p "Prośba od klienta o sprawdzenie designu pod kątem czytelności designu: As for t…" at bounding box center [981, 442] width 458 height 35
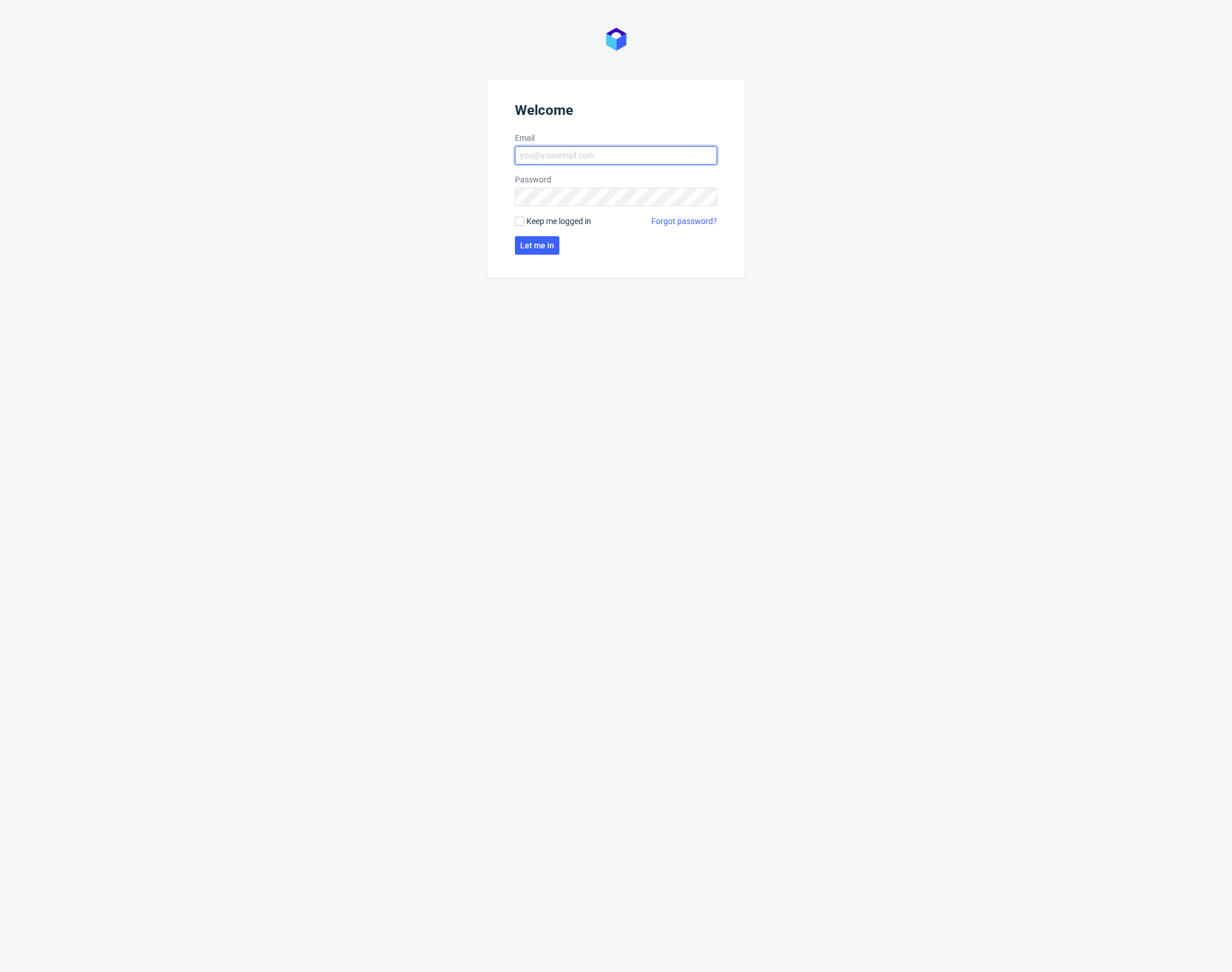
click at [580, 153] on input "Email" at bounding box center [616, 156] width 203 height 19
type input "[PERSON_NAME][EMAIL_ADDRESS][PERSON_NAME][DOMAIN_NAME]"
click at [521, 247] on span "Let me in" at bounding box center [537, 246] width 34 height 8
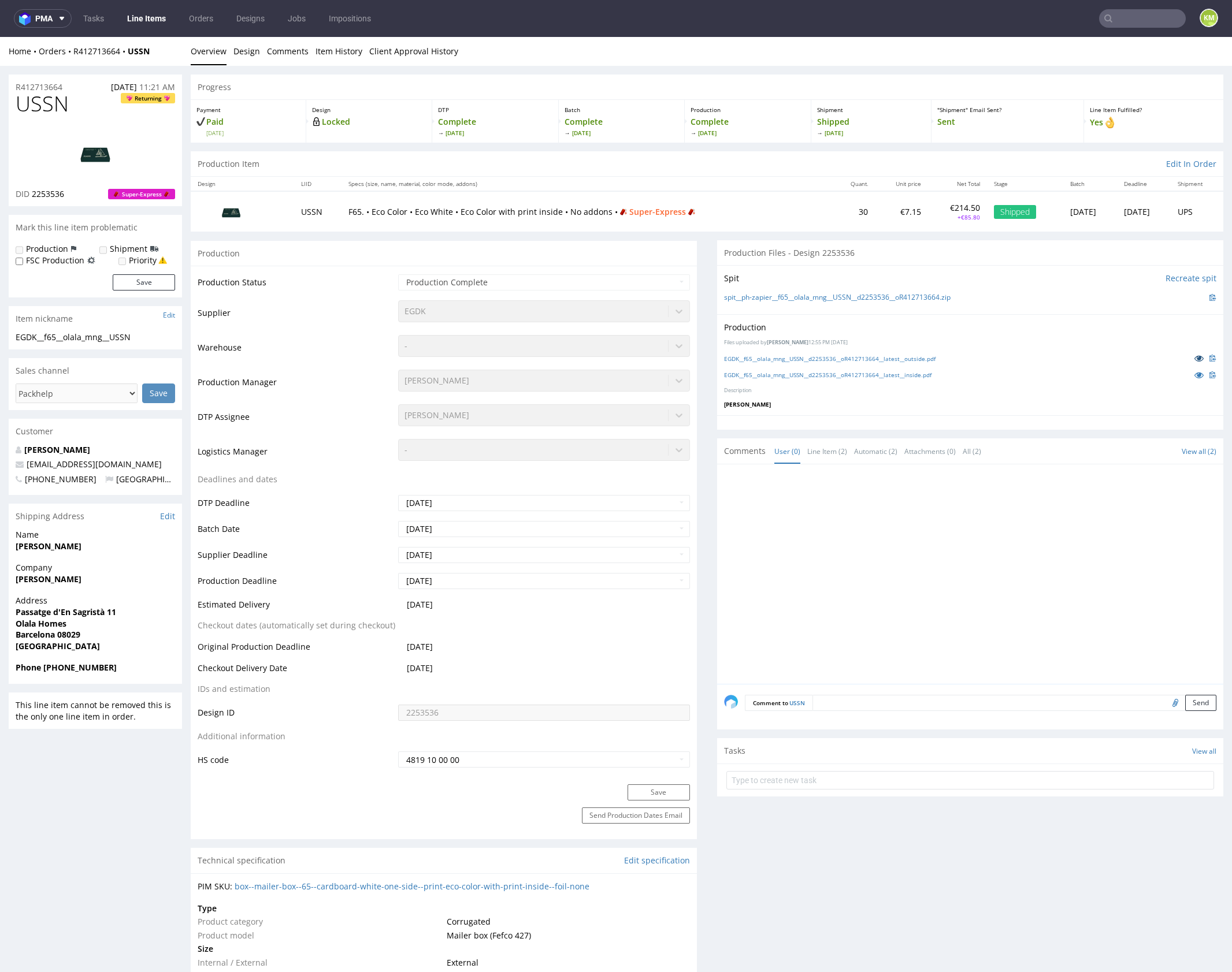
click at [1194, 357] on icon at bounding box center [1199, 358] width 9 height 8
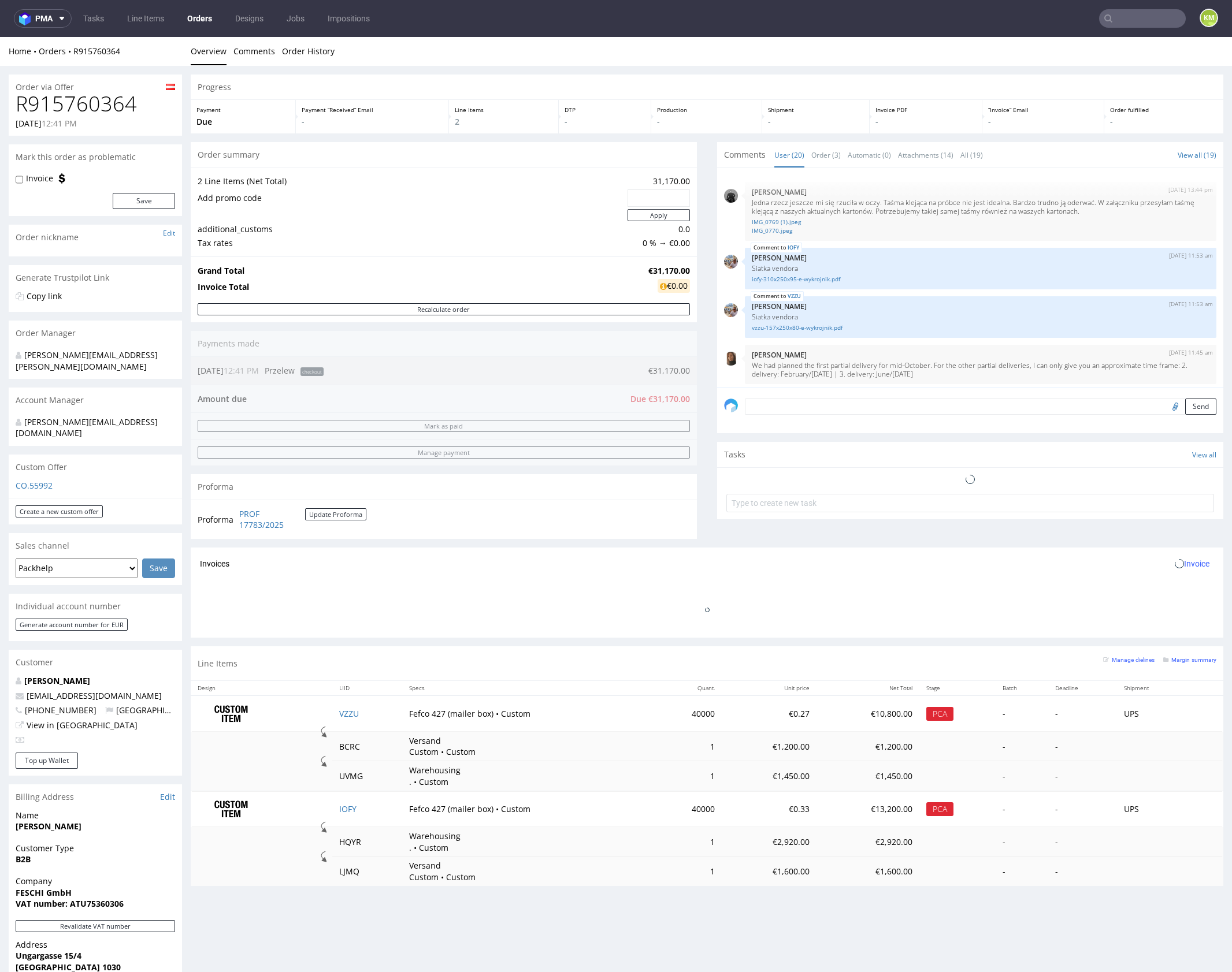
scroll to position [877, 0]
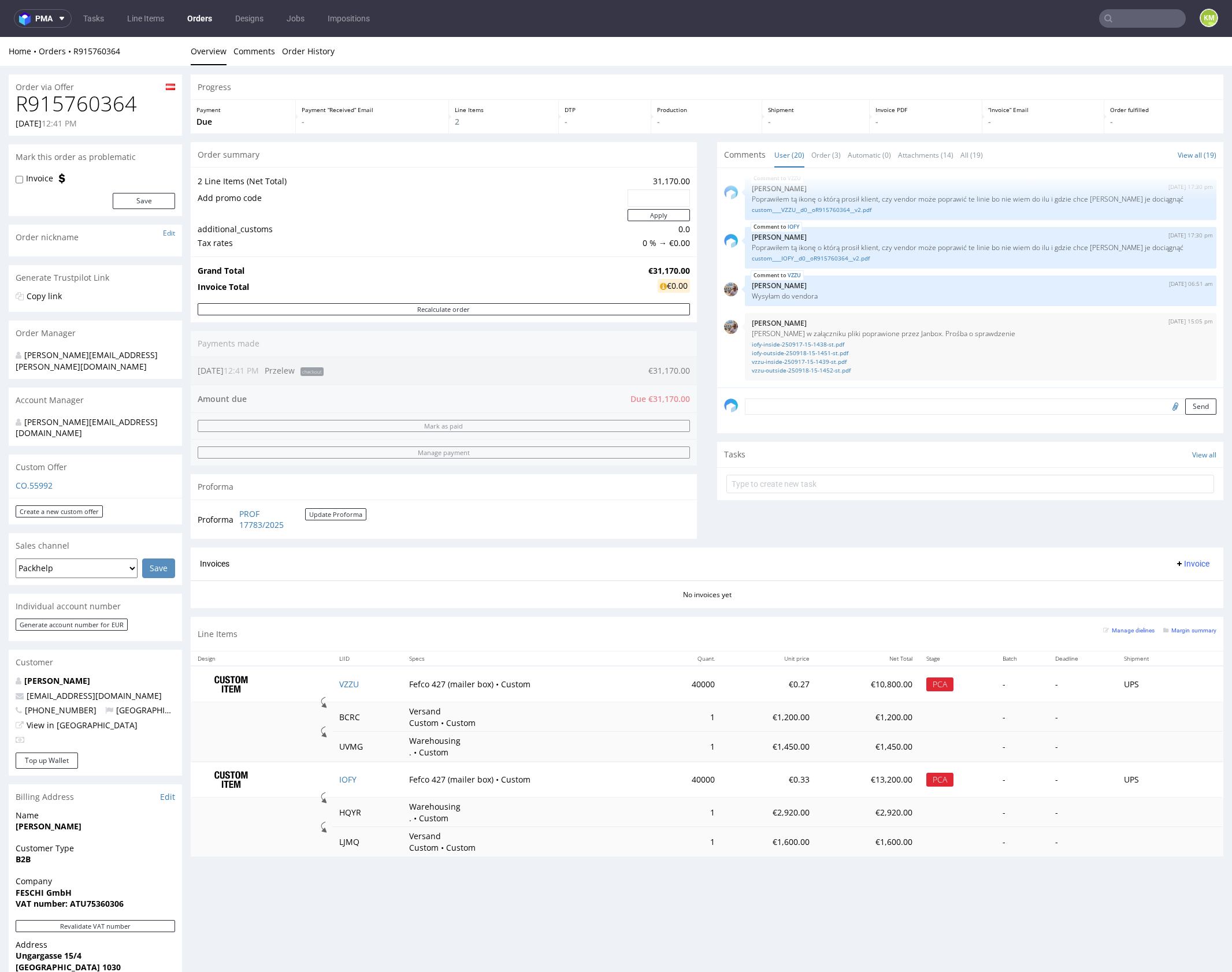
click at [919, 500] on div "Comments User (20) Order (3) Automatic (0) Attachments (14) All (19) View all (…" at bounding box center [970, 345] width 506 height 406
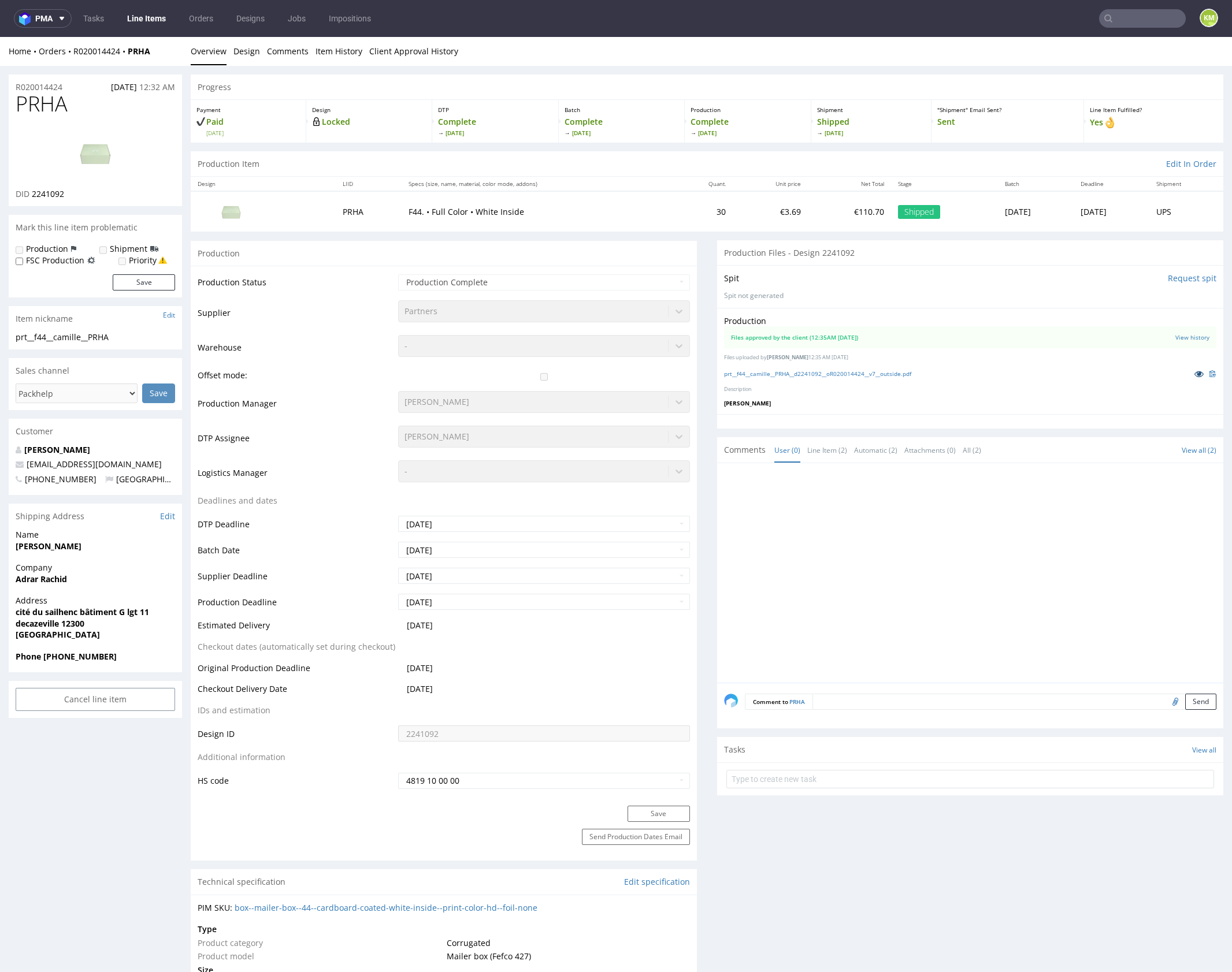
click at [1194, 376] on icon at bounding box center [1199, 373] width 9 height 8
click at [1182, 338] on link "View history" at bounding box center [1192, 337] width 34 height 8
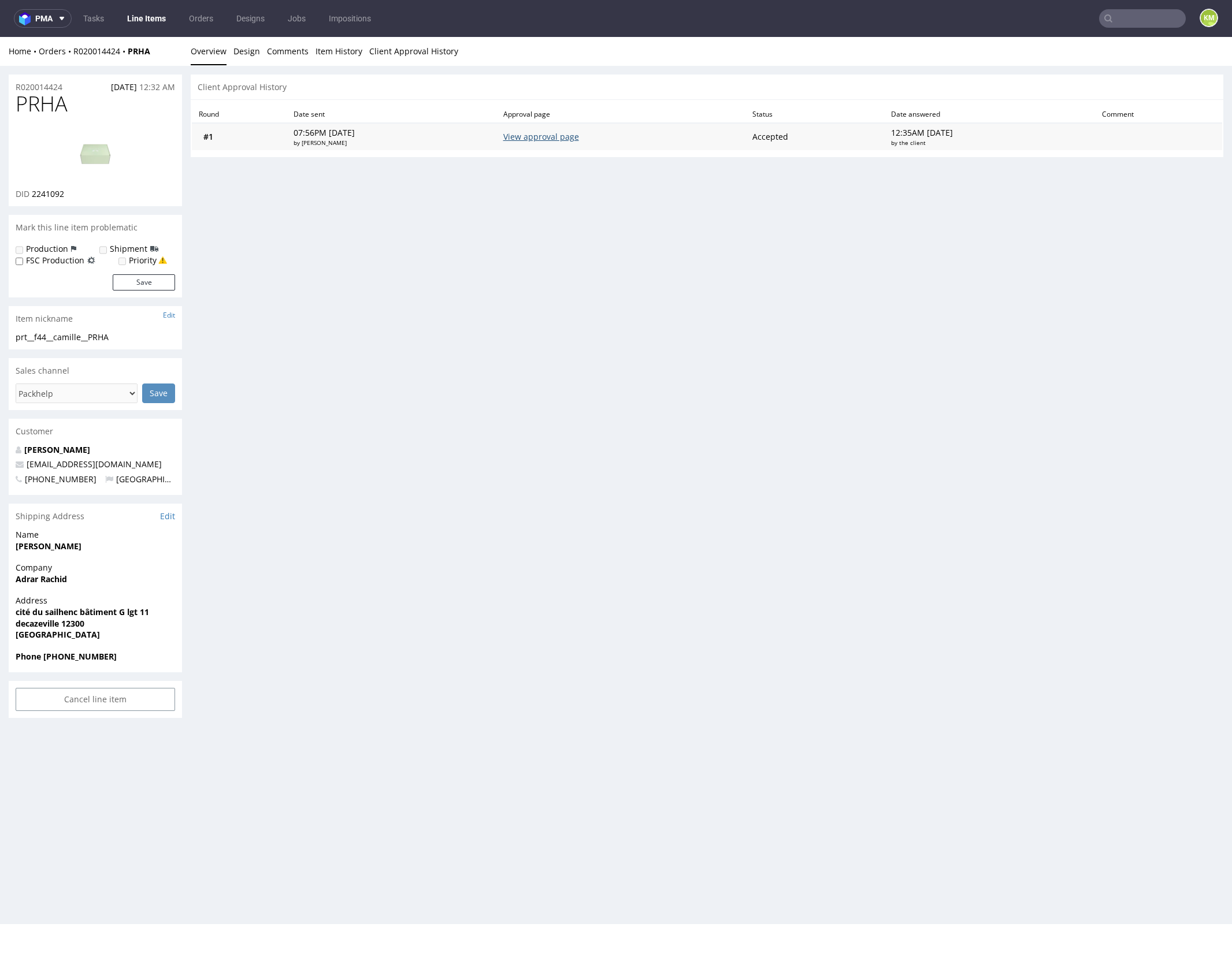
click at [554, 135] on link "View approval page" at bounding box center [541, 137] width 76 height 11
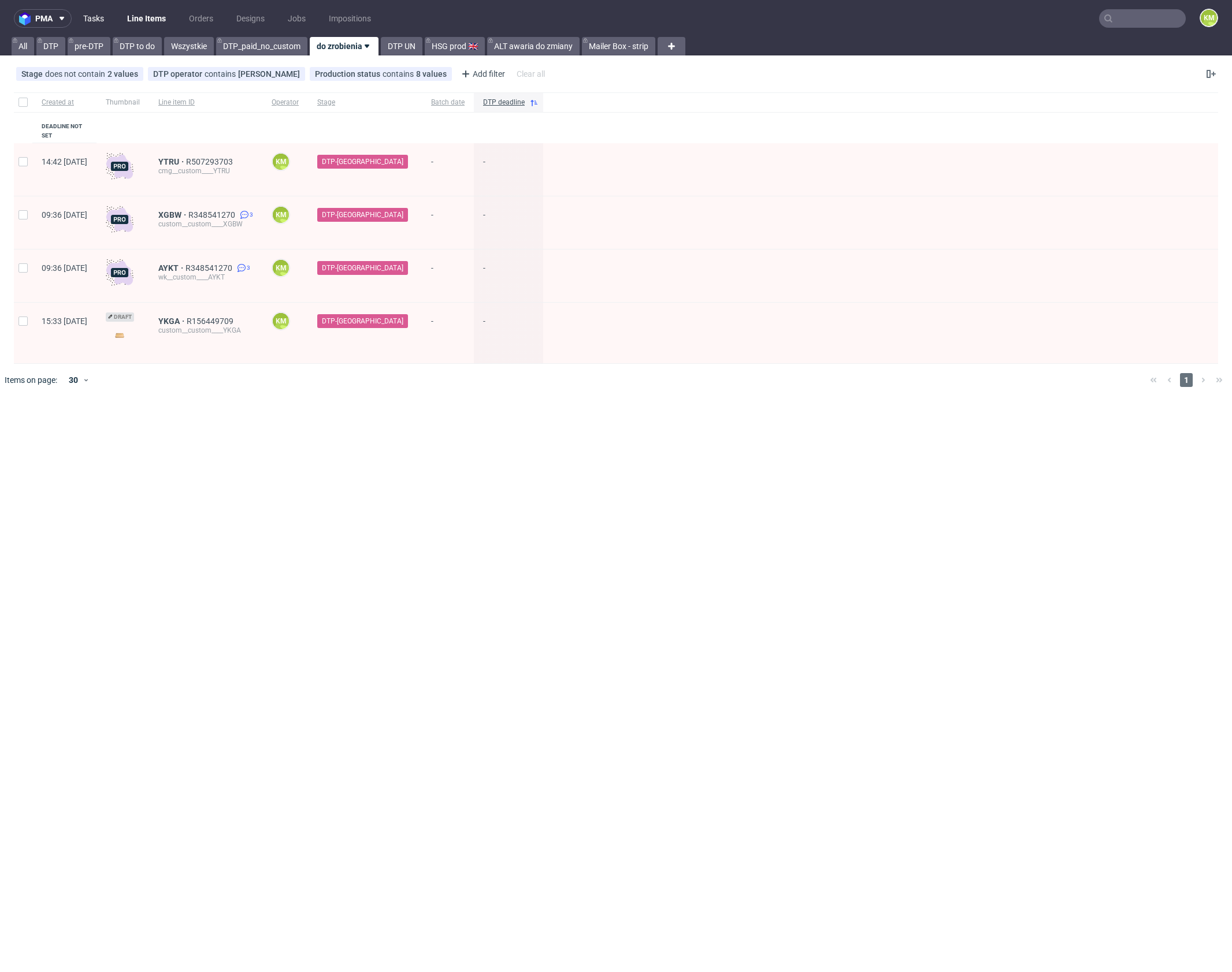
click at [98, 24] on link "Tasks" at bounding box center [93, 19] width 35 height 19
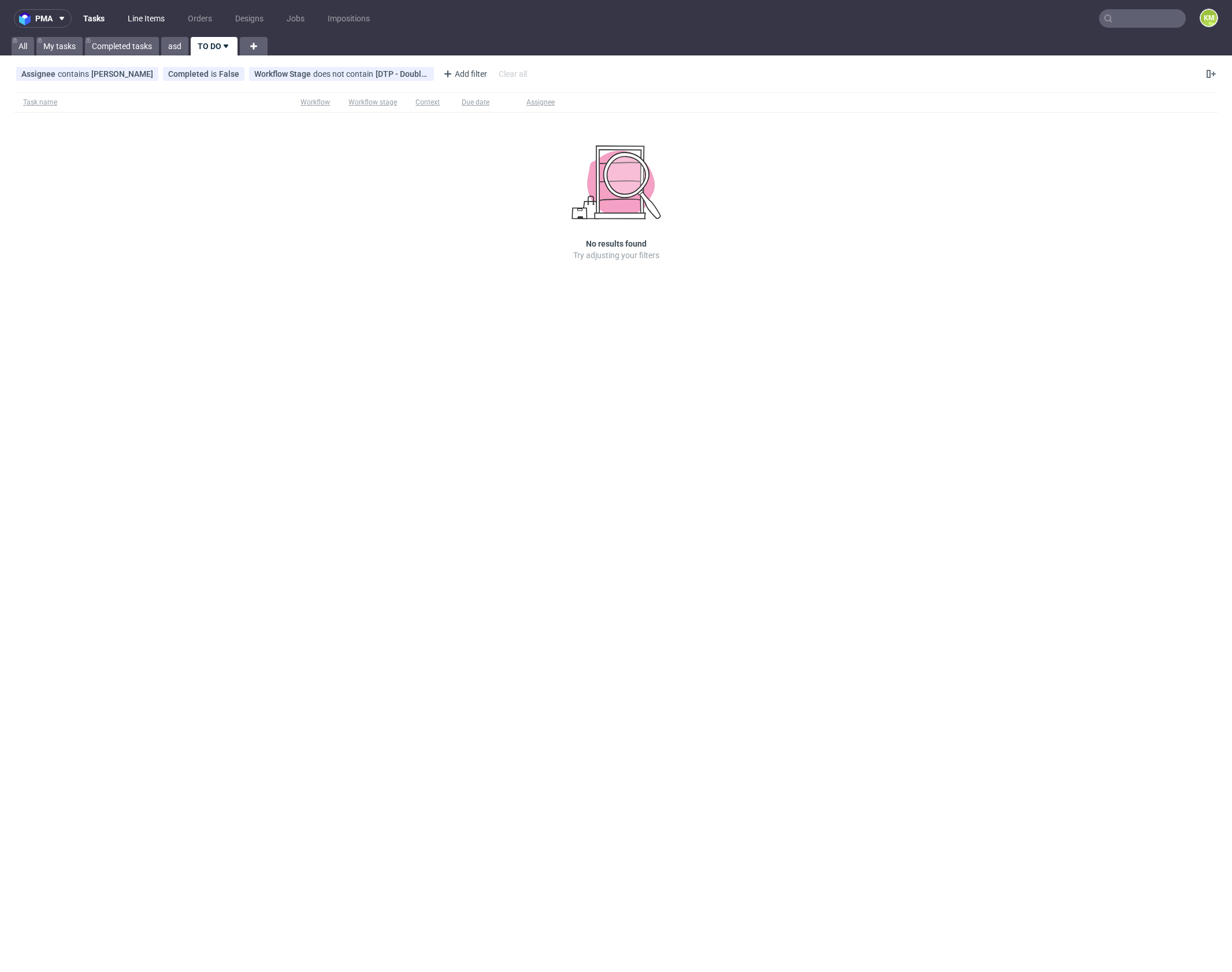
click at [147, 22] on link "Line Items" at bounding box center [146, 19] width 51 height 19
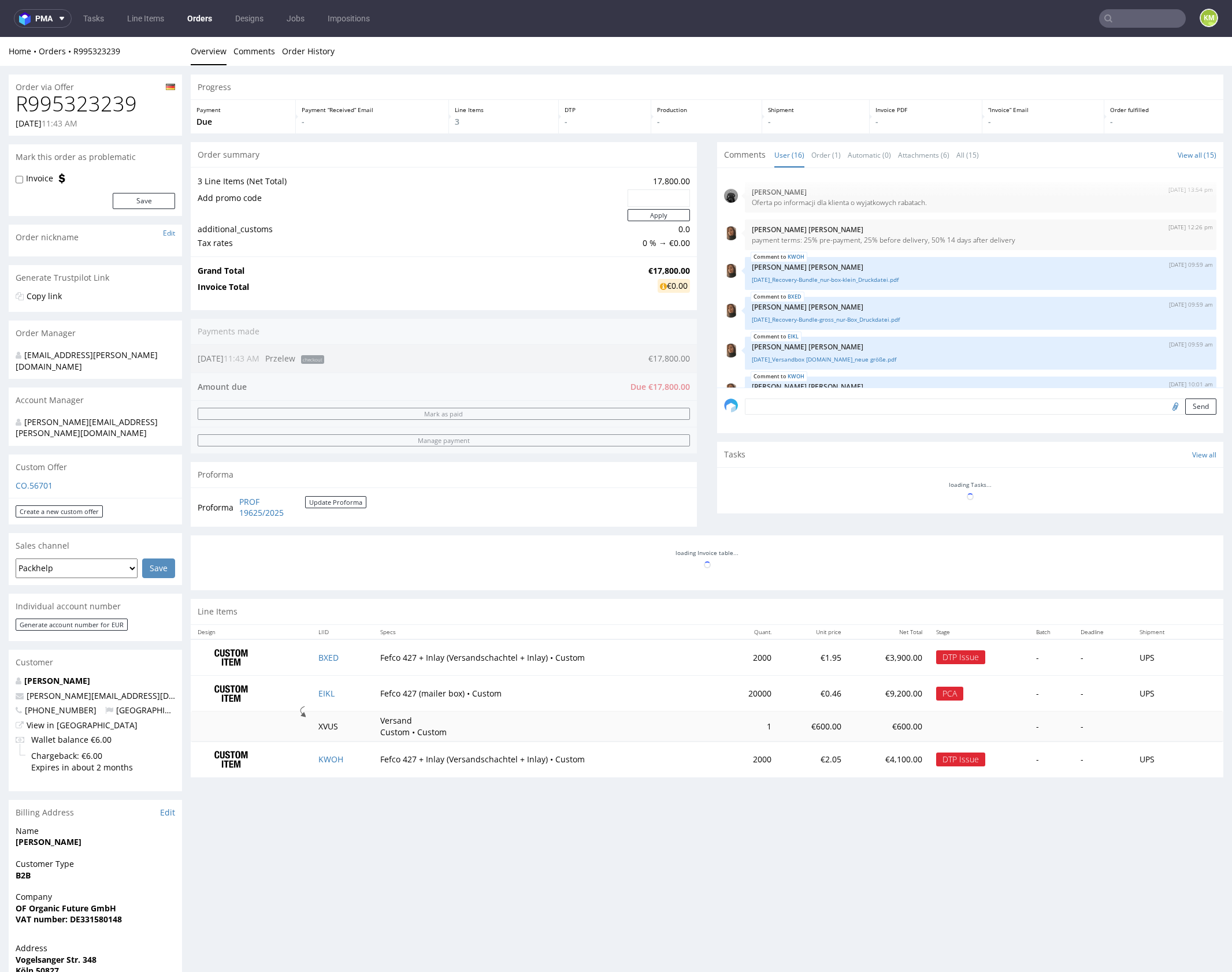
scroll to position [486, 0]
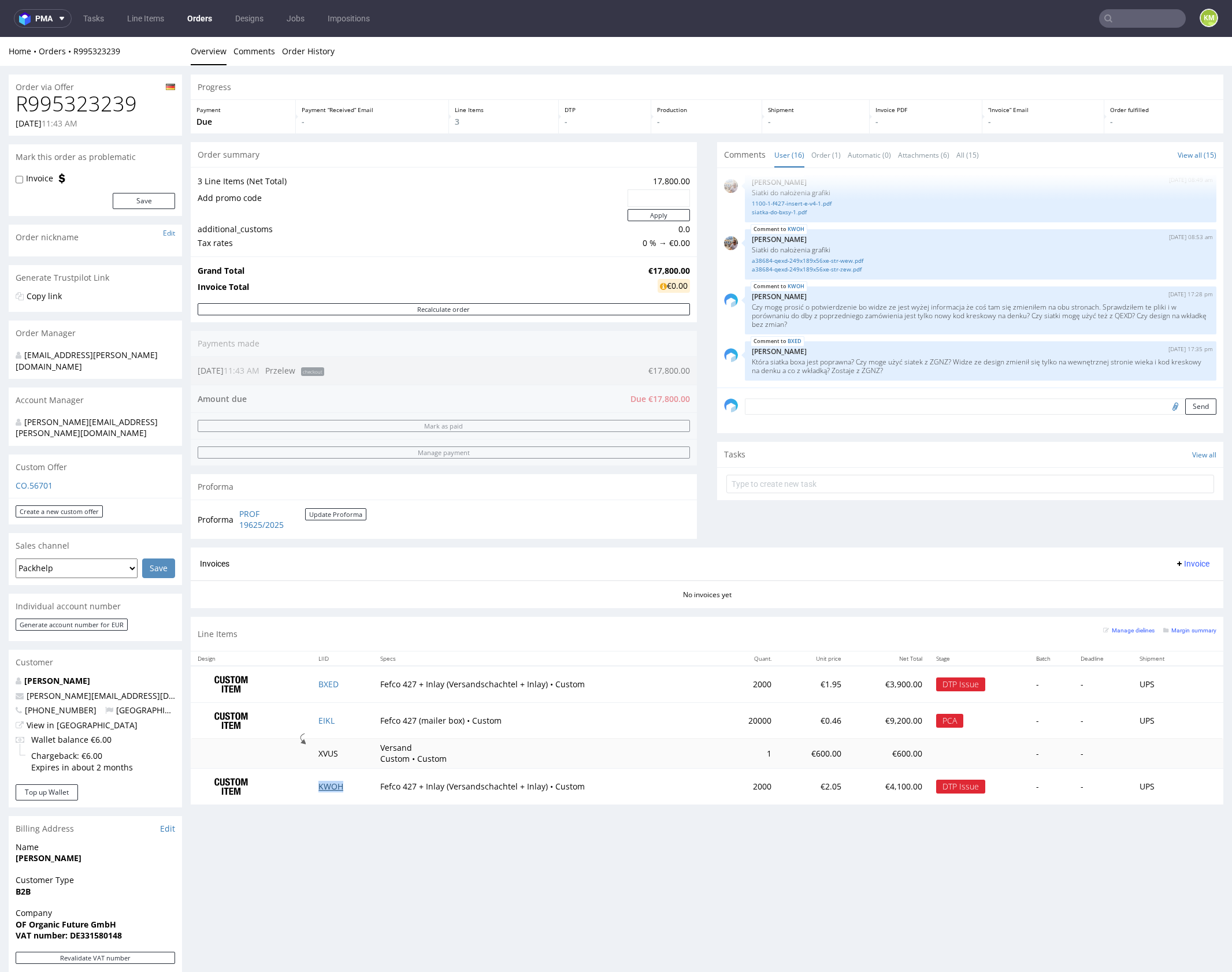
drag, startPoint x: 333, startPoint y: 786, endPoint x: 371, endPoint y: 749, distance: 53.0
drag, startPoint x: 458, startPoint y: 842, endPoint x: 364, endPoint y: 714, distance: 158.8
click at [449, 821] on div "Progress Payment Due Payment “Received” Email - Line Items 3 DTP - Production -…" at bounding box center [706, 640] width 1032 height 1132
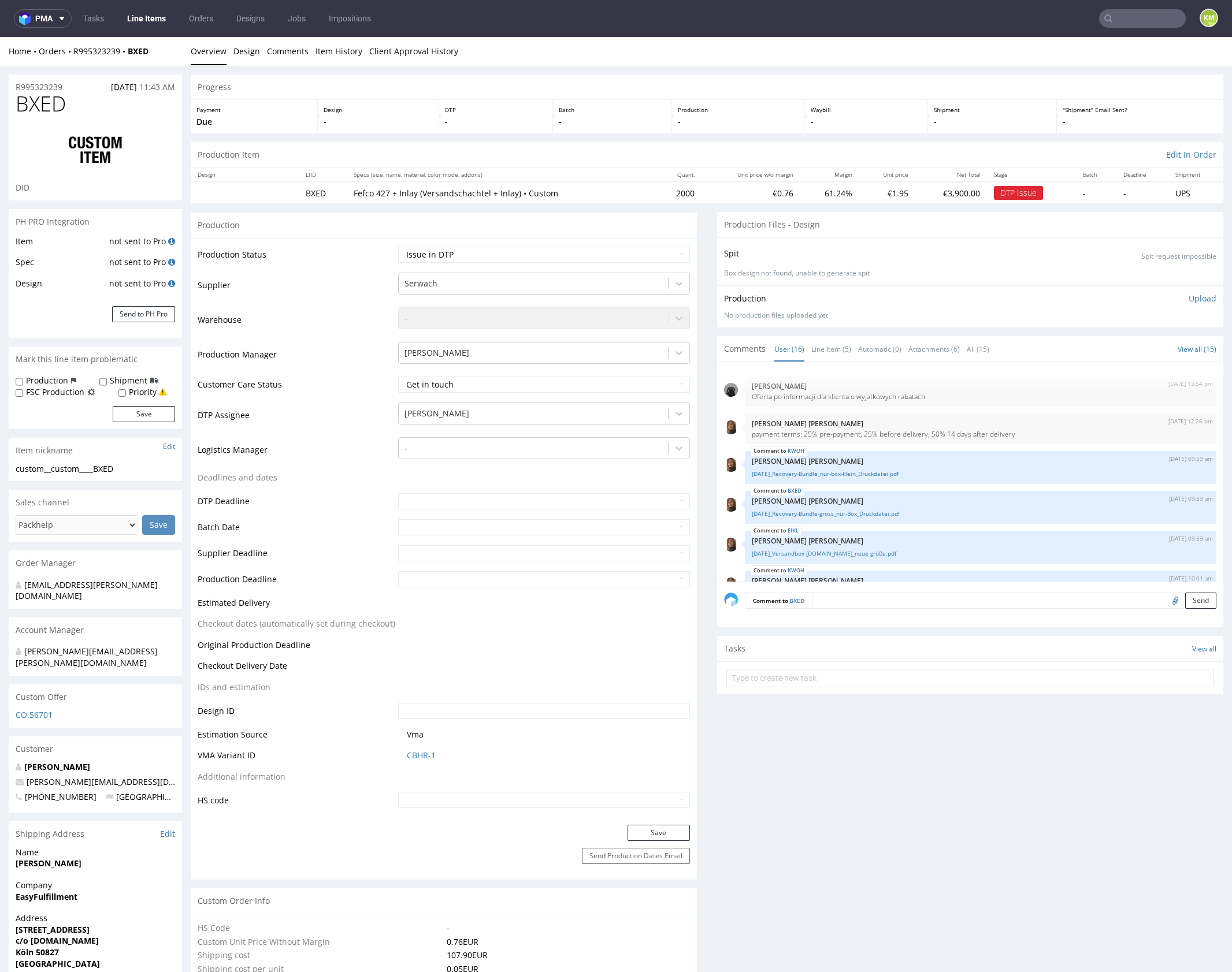
scroll to position [486, 0]
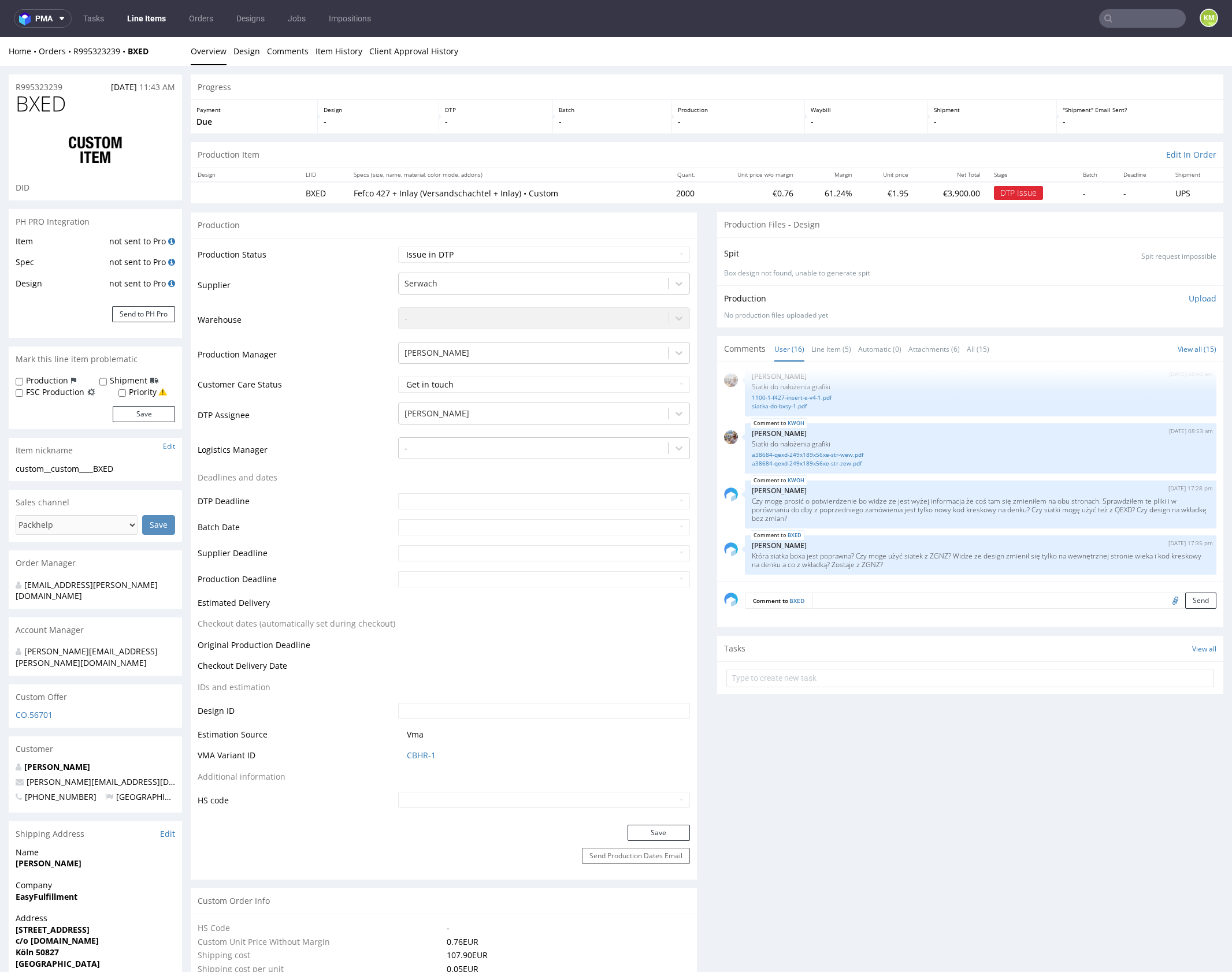
click at [837, 362] on div "9th Sep 25 | 13:54 pm Dawid Urbanowicz Oferta po informacji dla klienta o wyjat…" at bounding box center [970, 471] width 506 height 219
click at [832, 354] on link "Line Item (5)" at bounding box center [831, 349] width 40 height 24
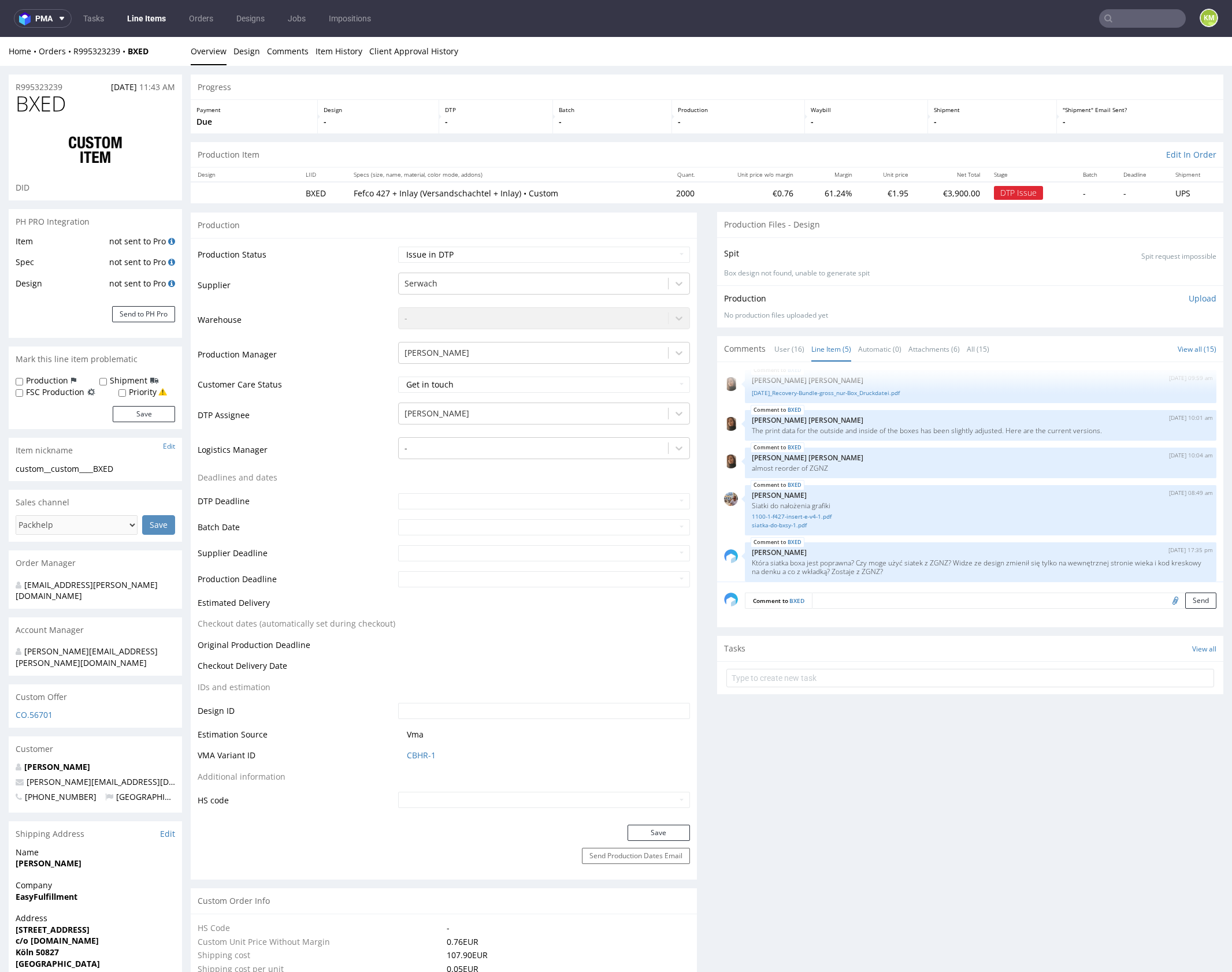
scroll to position [13, 0]
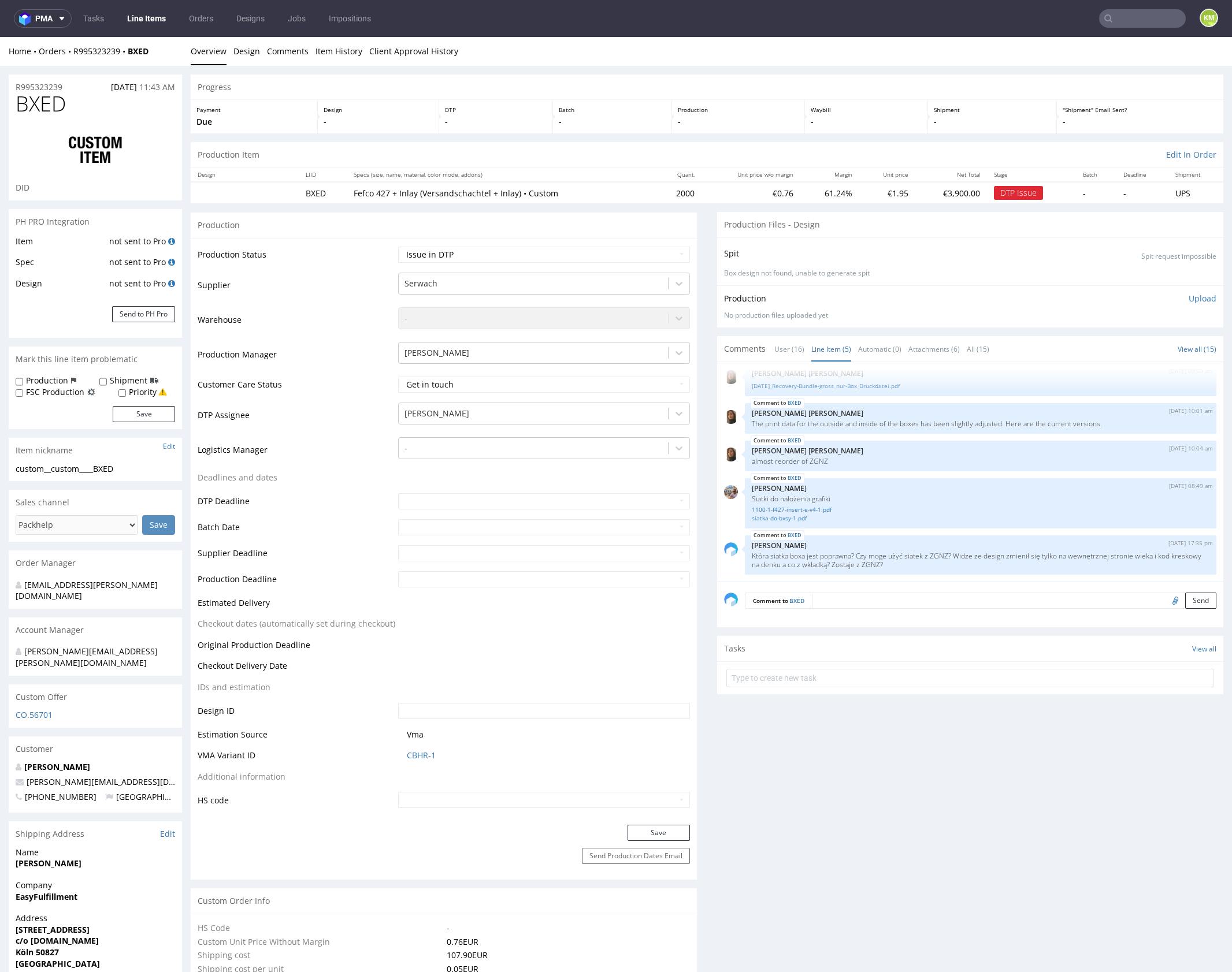
click at [876, 473] on div "BXED 16th Sep 25 | 09:59 am Angelina Marć 25.09.15_Recovery-Bundle-gross_nur-Bo…" at bounding box center [973, 475] width 499 height 213
click at [955, 536] on div "BXED 22nd Sep 25 | 17:35 pm Karol Markowski Która siatka boxa jest poprawna? Cz…" at bounding box center [980, 555] width 472 height 39
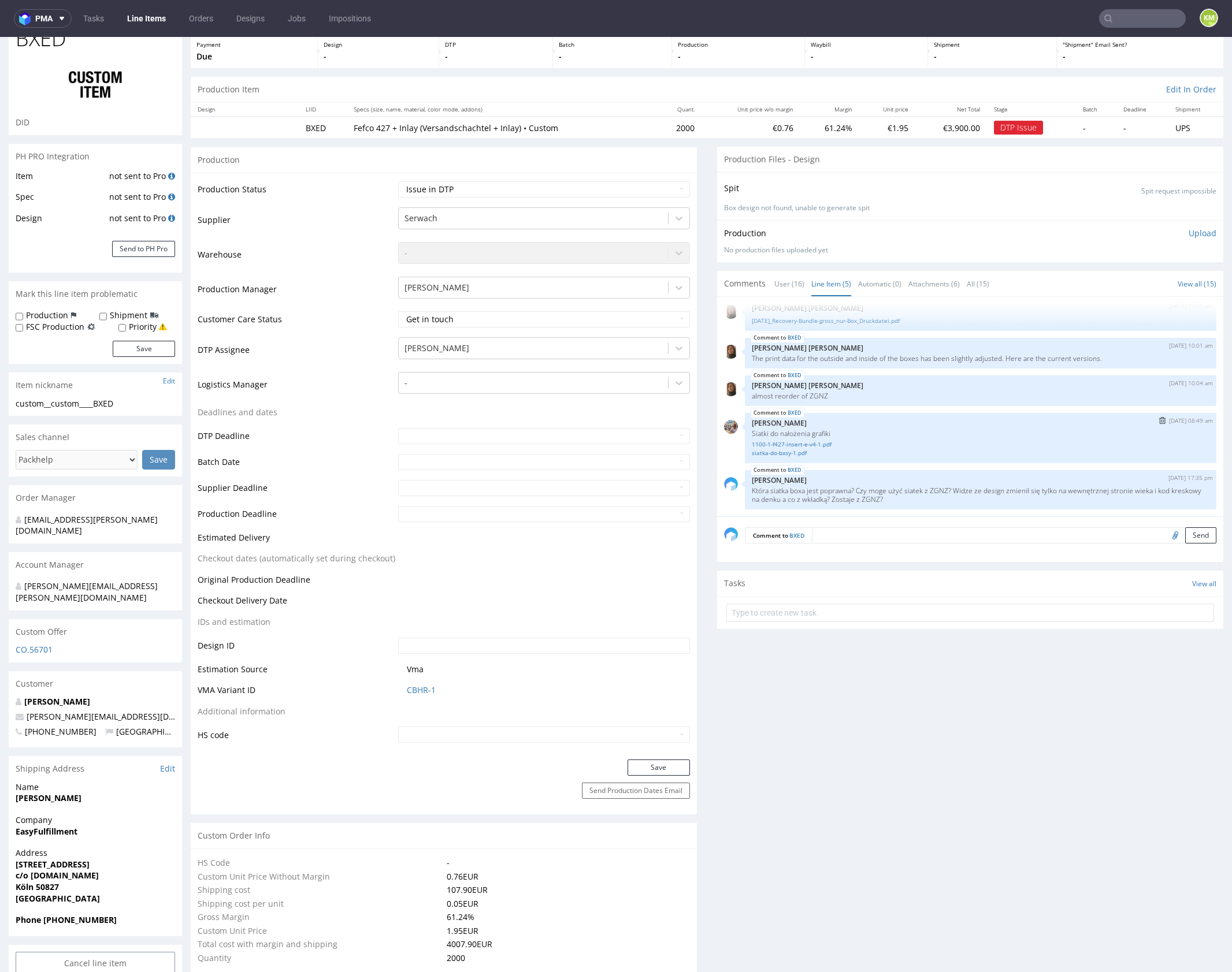
scroll to position [68, 0]
click at [876, 475] on p "[PERSON_NAME]" at bounding box center [981, 477] width 458 height 8
click at [914, 456] on div "BXED 17th Sep 25 | 08:49 am Michał Palasek Siatki do nałożenia grafiki 1100-1-f…" at bounding box center [980, 436] width 472 height 51
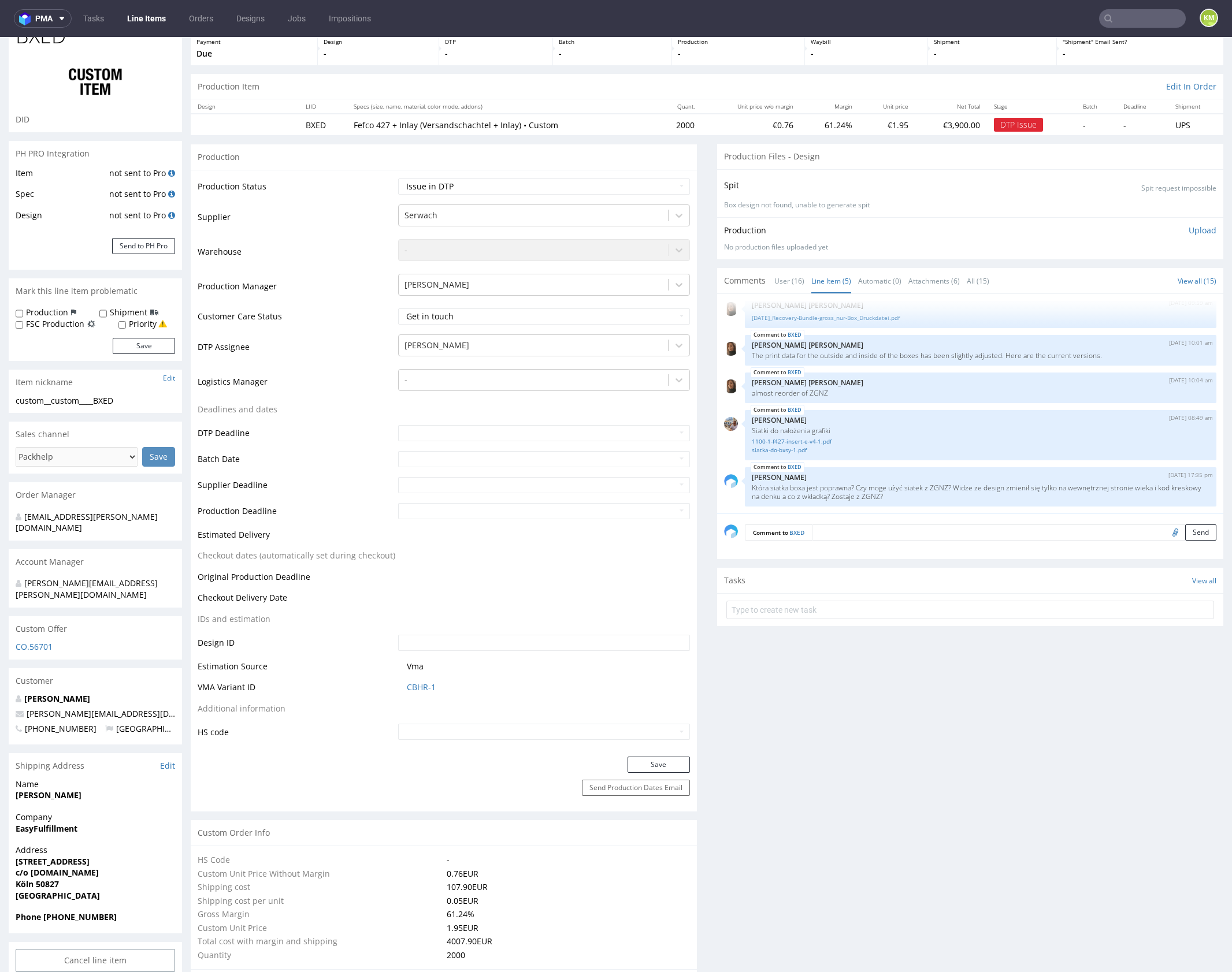
scroll to position [0, 0]
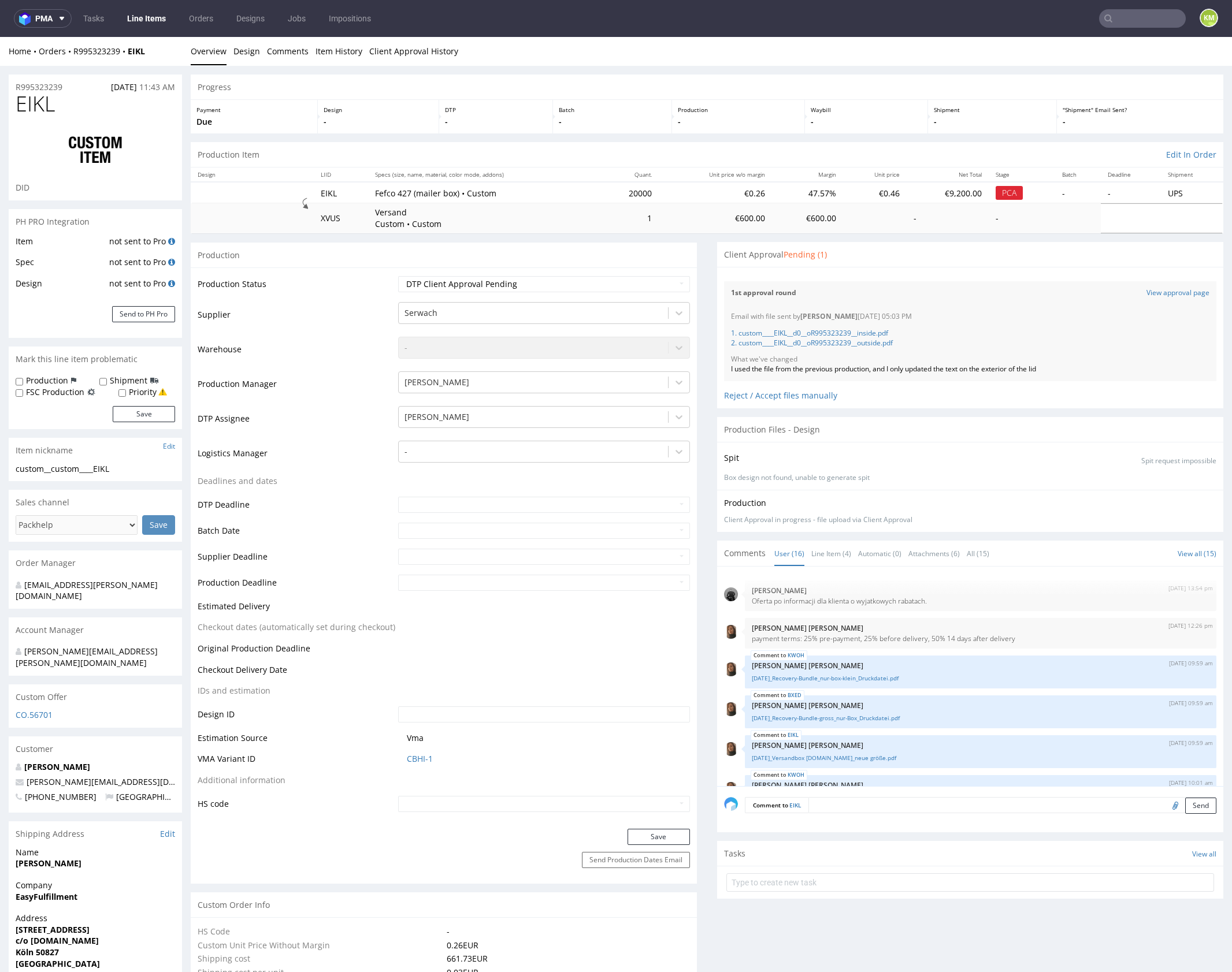
scroll to position [486, 0]
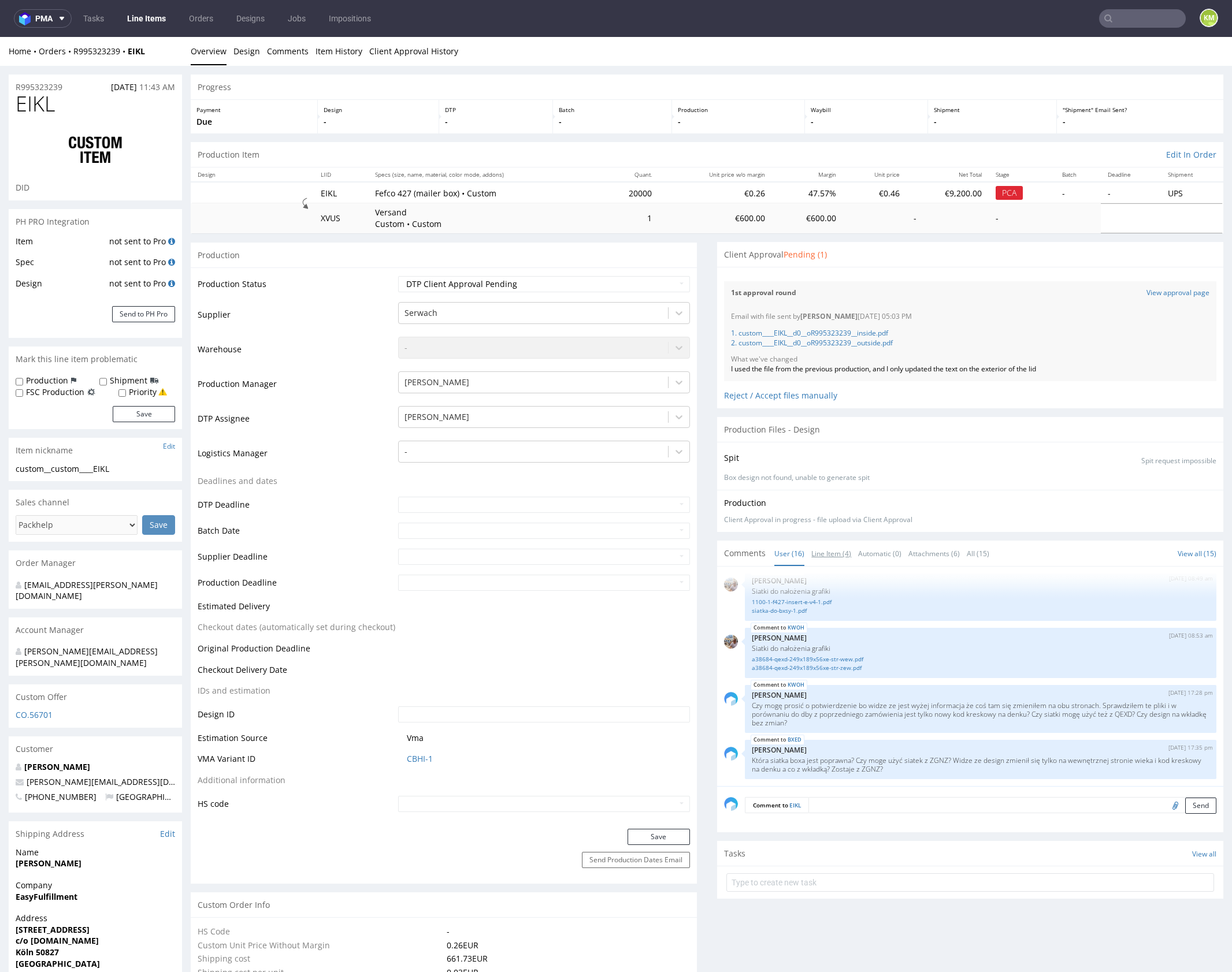
drag, startPoint x: 835, startPoint y: 554, endPoint x: 849, endPoint y: 595, distance: 43.3
click at [835, 554] on link "Line Item (4)" at bounding box center [831, 553] width 40 height 24
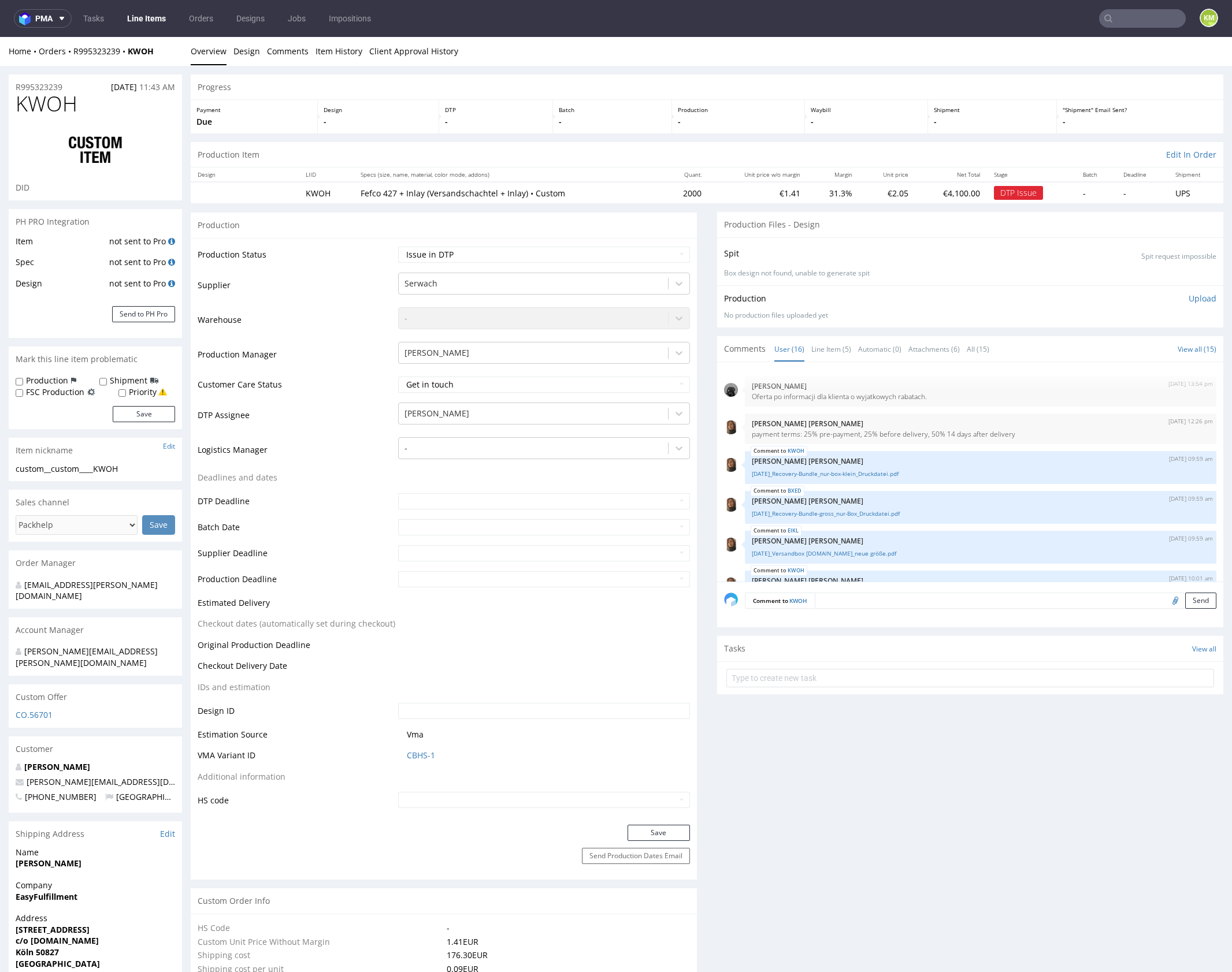
scroll to position [486, 0]
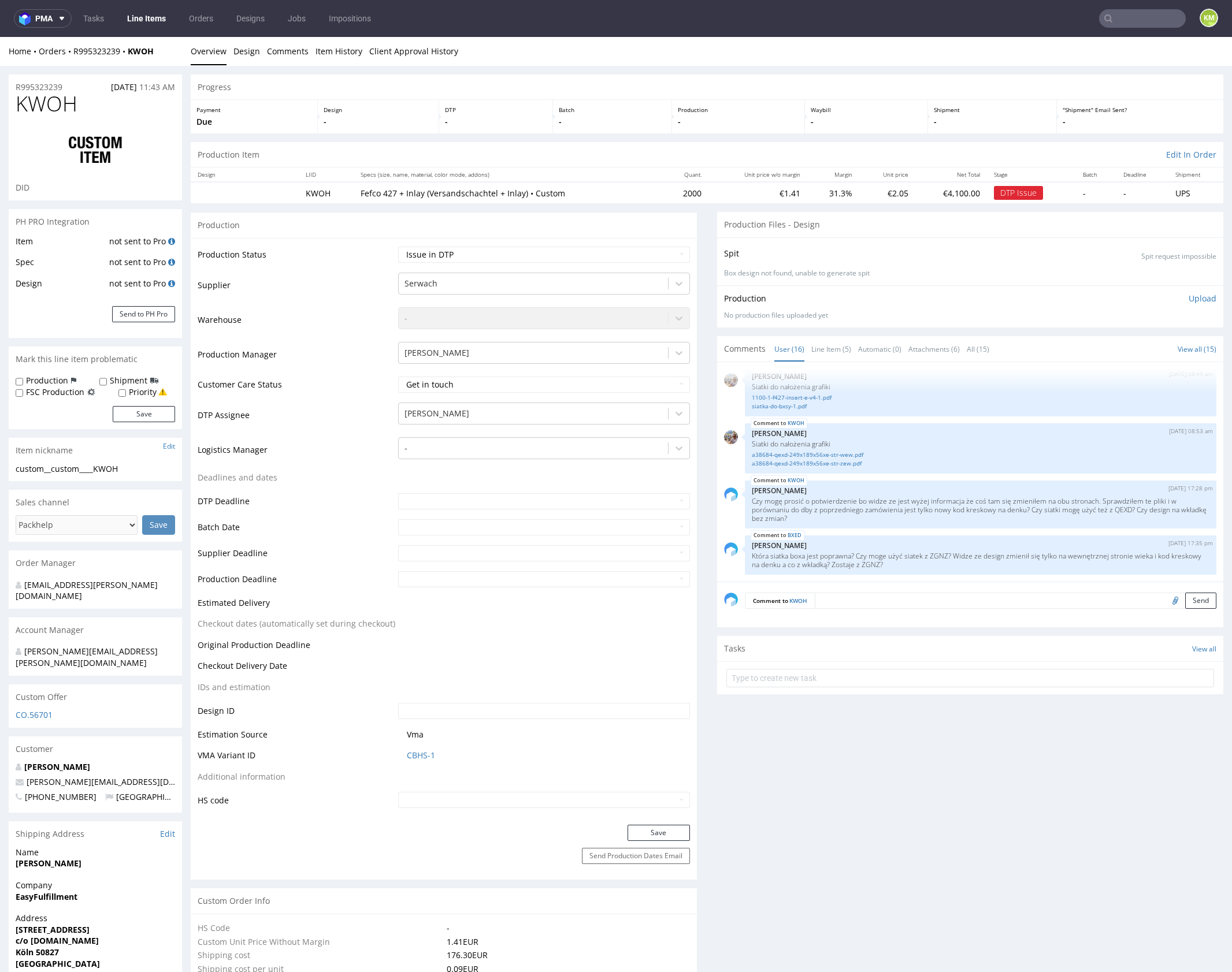
click at [936, 532] on div "9th Sep 25 | 13:54 pm Dawid Urbanowicz Oferta po informacji dla klienta o wyjat…" at bounding box center [973, 475] width 499 height 213
click at [830, 350] on link "Line Item (5)" at bounding box center [831, 349] width 40 height 24
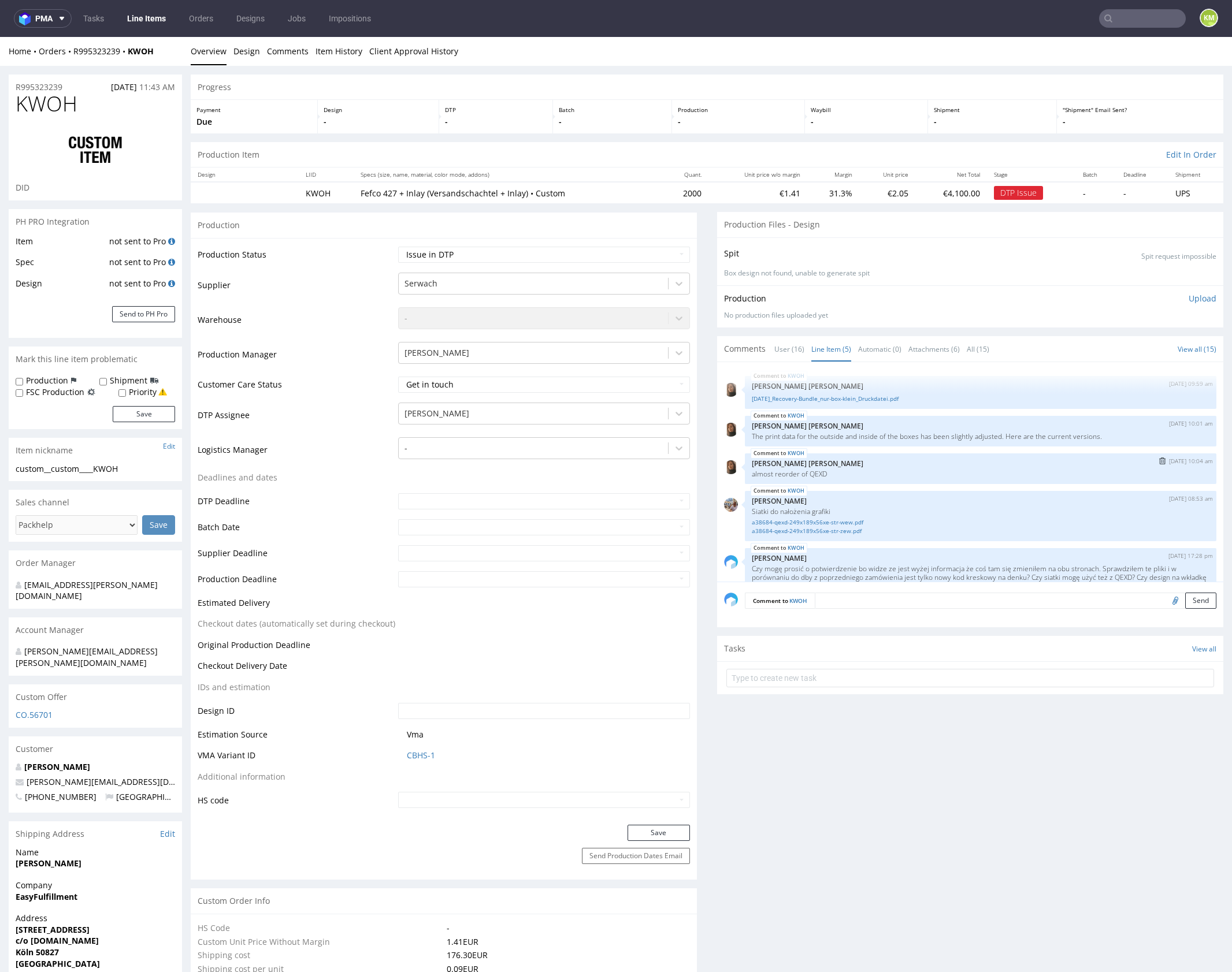
scroll to position [22, 0]
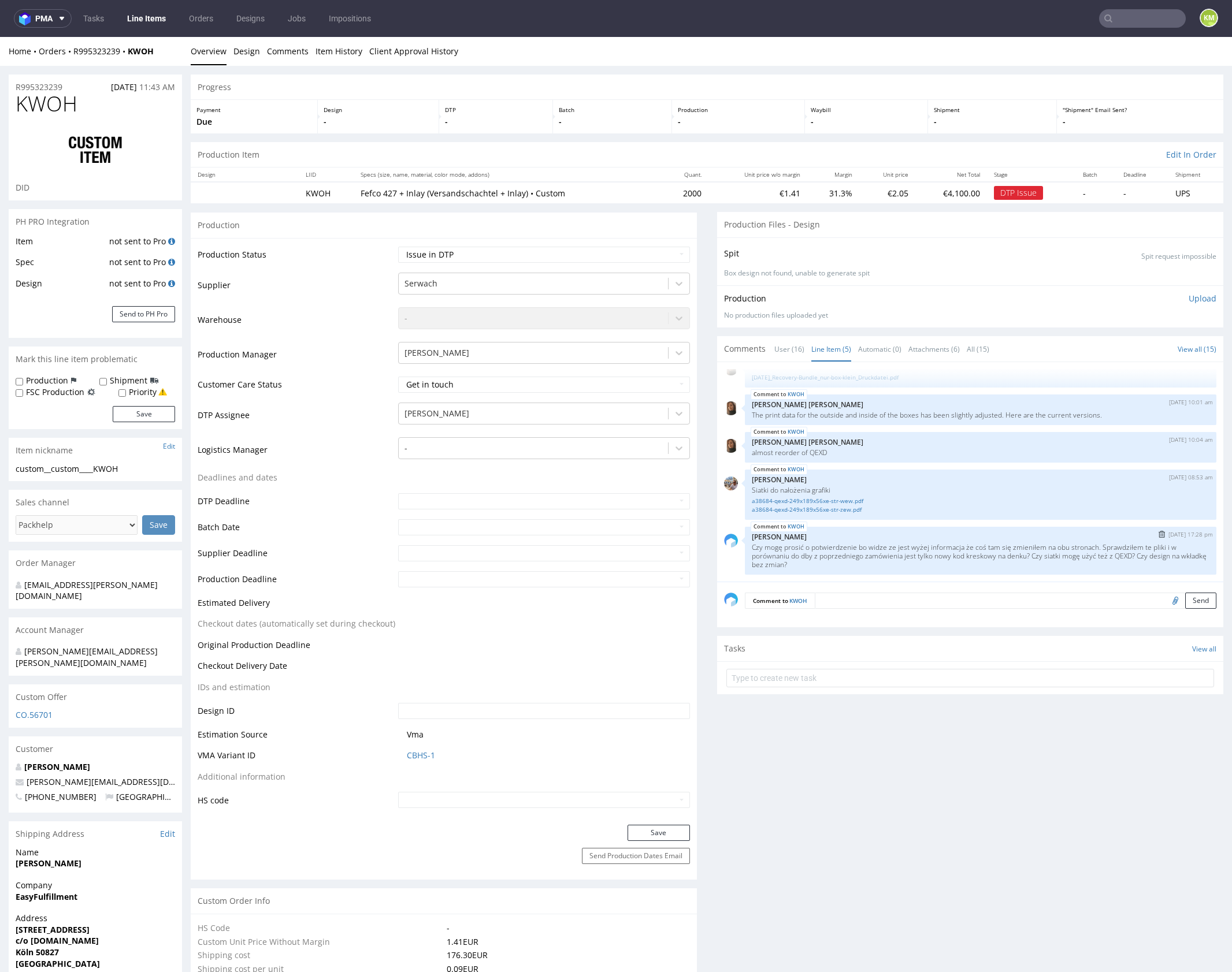
click at [1014, 561] on p "Czy mogę prosić o potwierdzenie bo widze ze jest wyżej informacja że coś tam si…" at bounding box center [981, 556] width 458 height 26
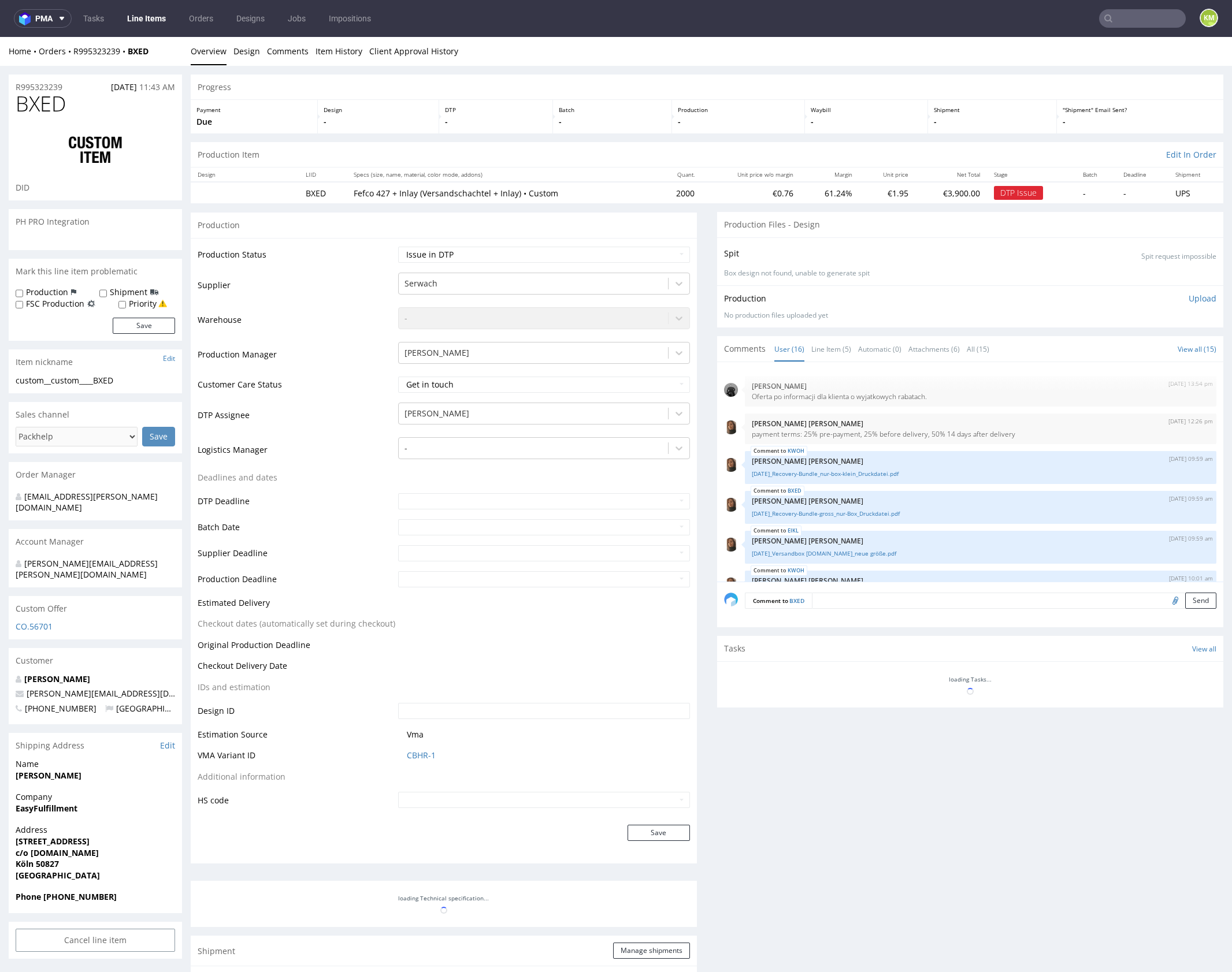
scroll to position [486, 0]
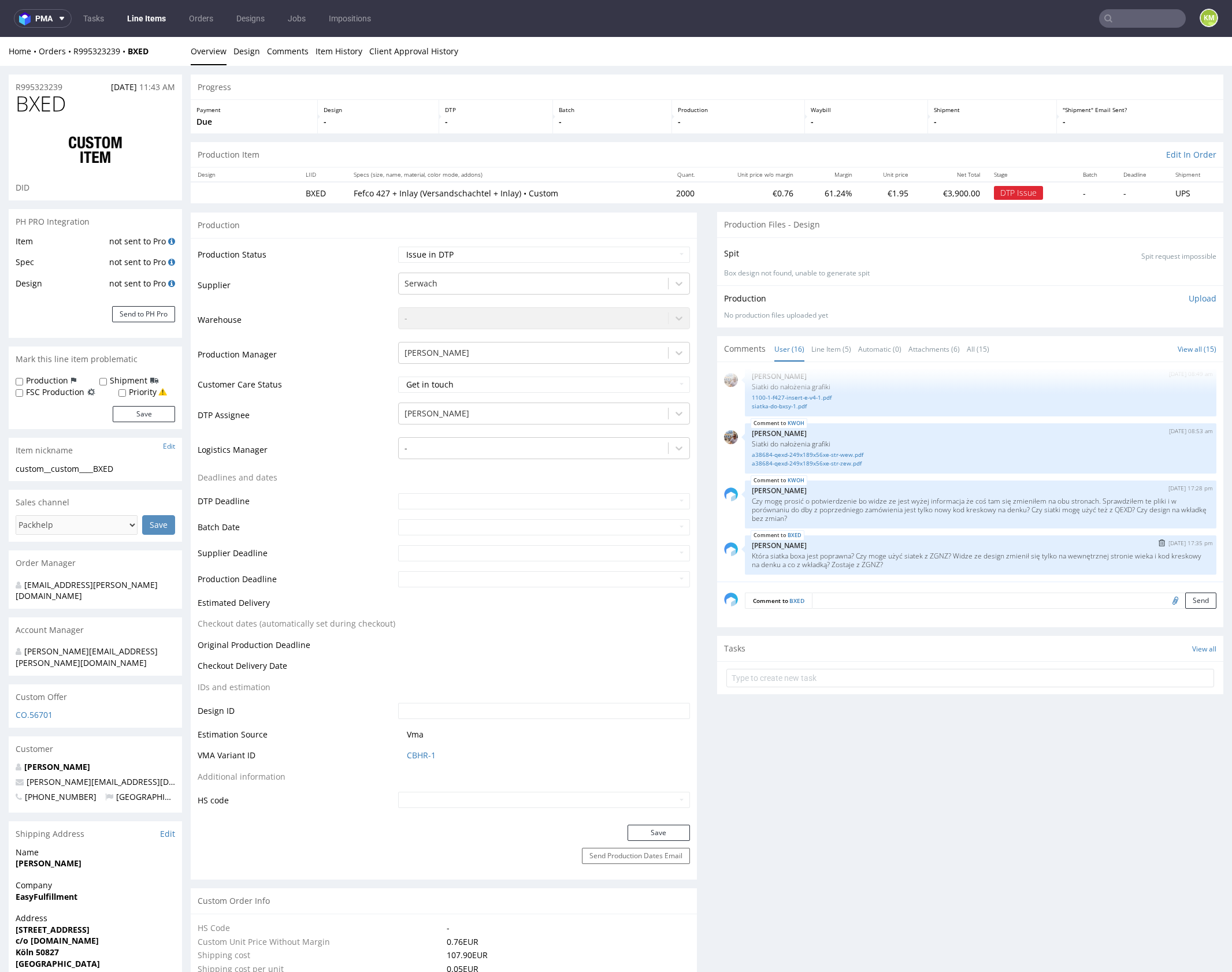
click at [957, 535] on div "BXED 22nd Sep 25 | 17:35 pm Karol Markowski Która siatka boxa jest poprawna? Cz…" at bounding box center [980, 555] width 472 height 39
click at [958, 536] on div "BXED 22nd Sep 25 | 17:35 pm Karol Markowski Która siatka boxa jest poprawna? Cz…" at bounding box center [980, 555] width 472 height 39
click at [958, 535] on div "BXED 22nd Sep 25 | 17:35 pm Karol Markowski Która siatka boxa jest poprawna? Cz…" at bounding box center [980, 555] width 472 height 39
click at [893, 555] on p "Która siatka boxa jest poprawna? Czy moge użyć siatek z ZGNZ? Widze ze design z…" at bounding box center [981, 561] width 458 height 17
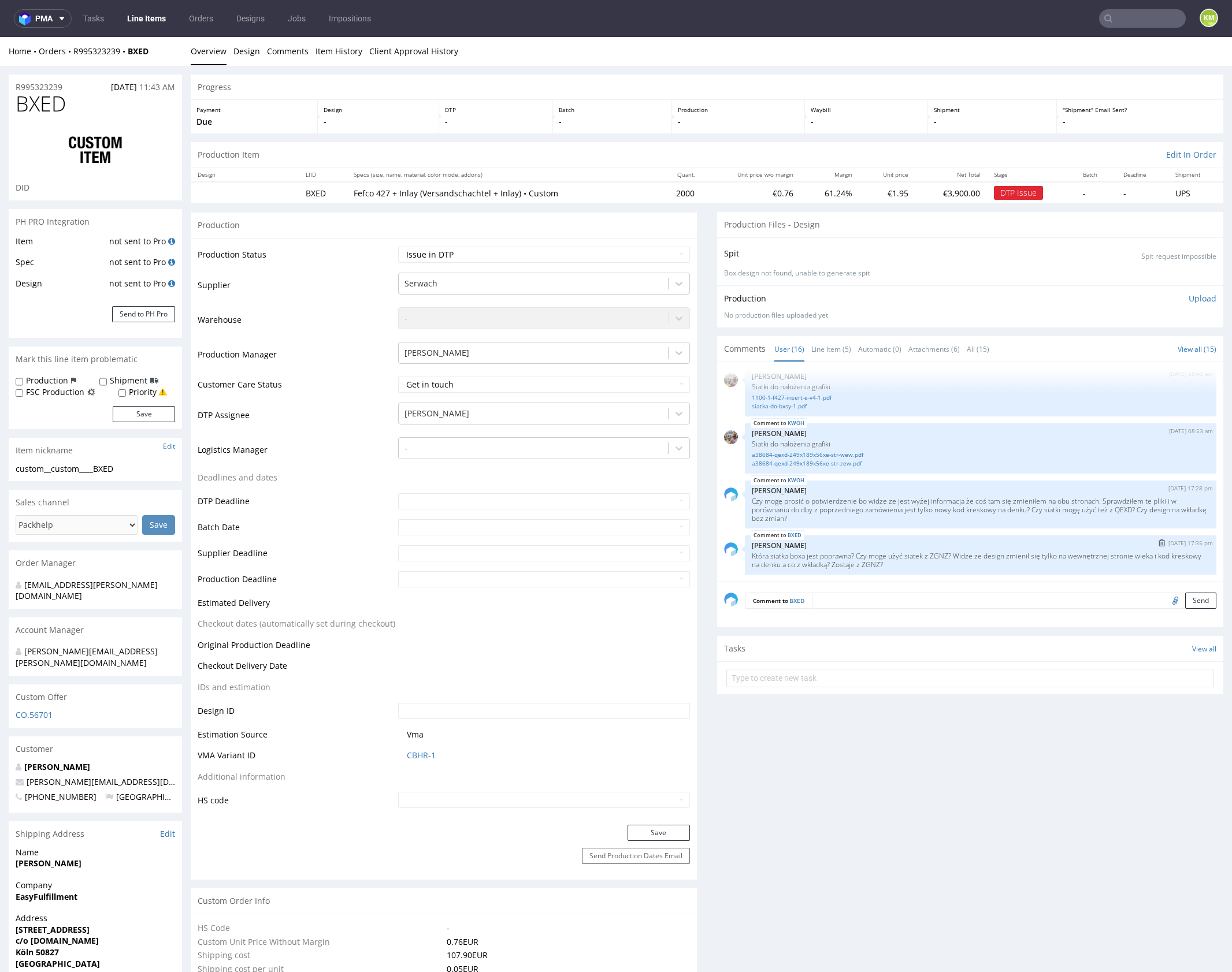
click at [903, 561] on p "Która siatka boxa jest poprawna? Czy moge użyć siatek z ZGNZ? Widze ze design z…" at bounding box center [981, 561] width 458 height 17
copy p "ZGNZ"
click at [817, 353] on link "Line Item (5)" at bounding box center [831, 349] width 40 height 24
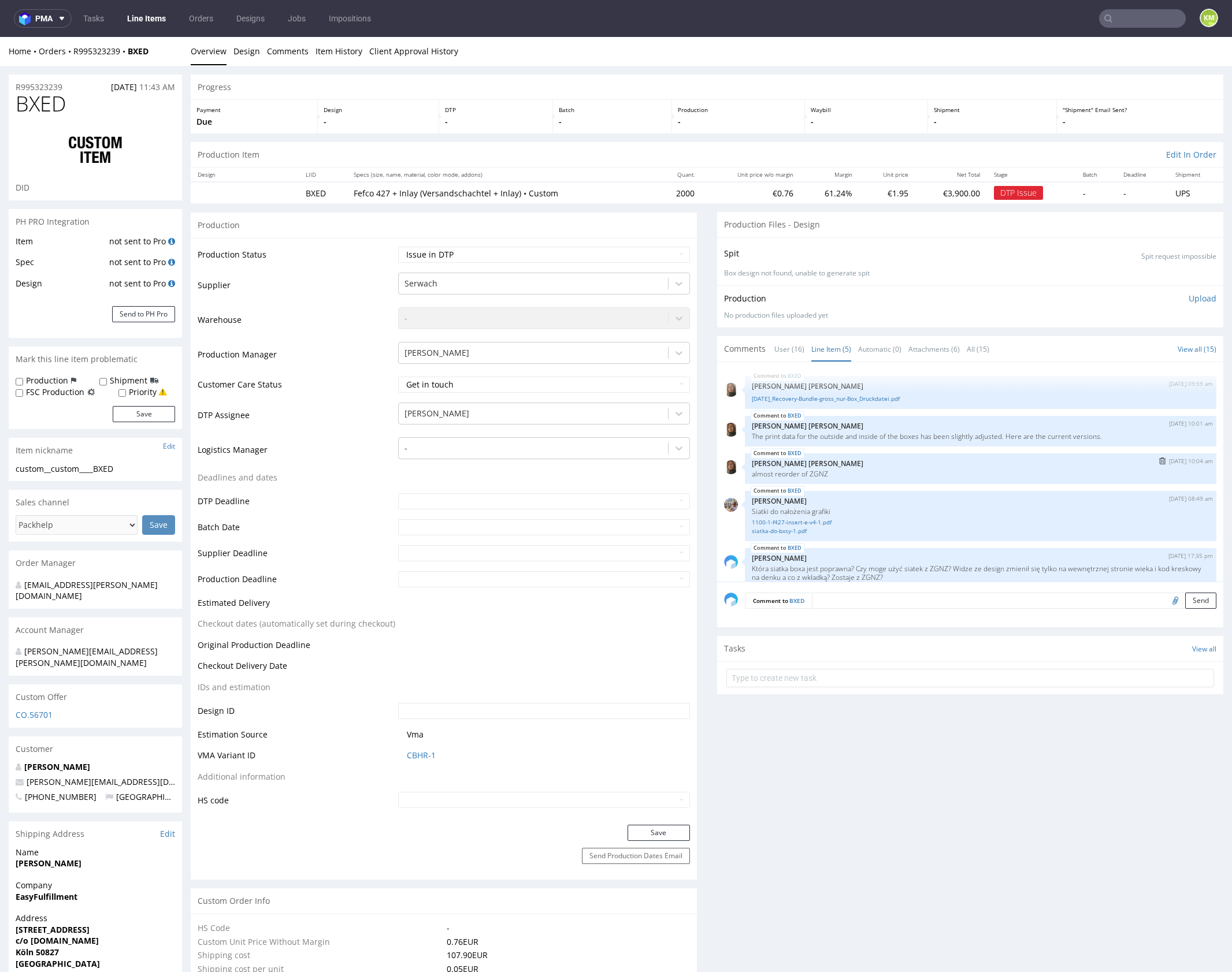
scroll to position [13, 0]
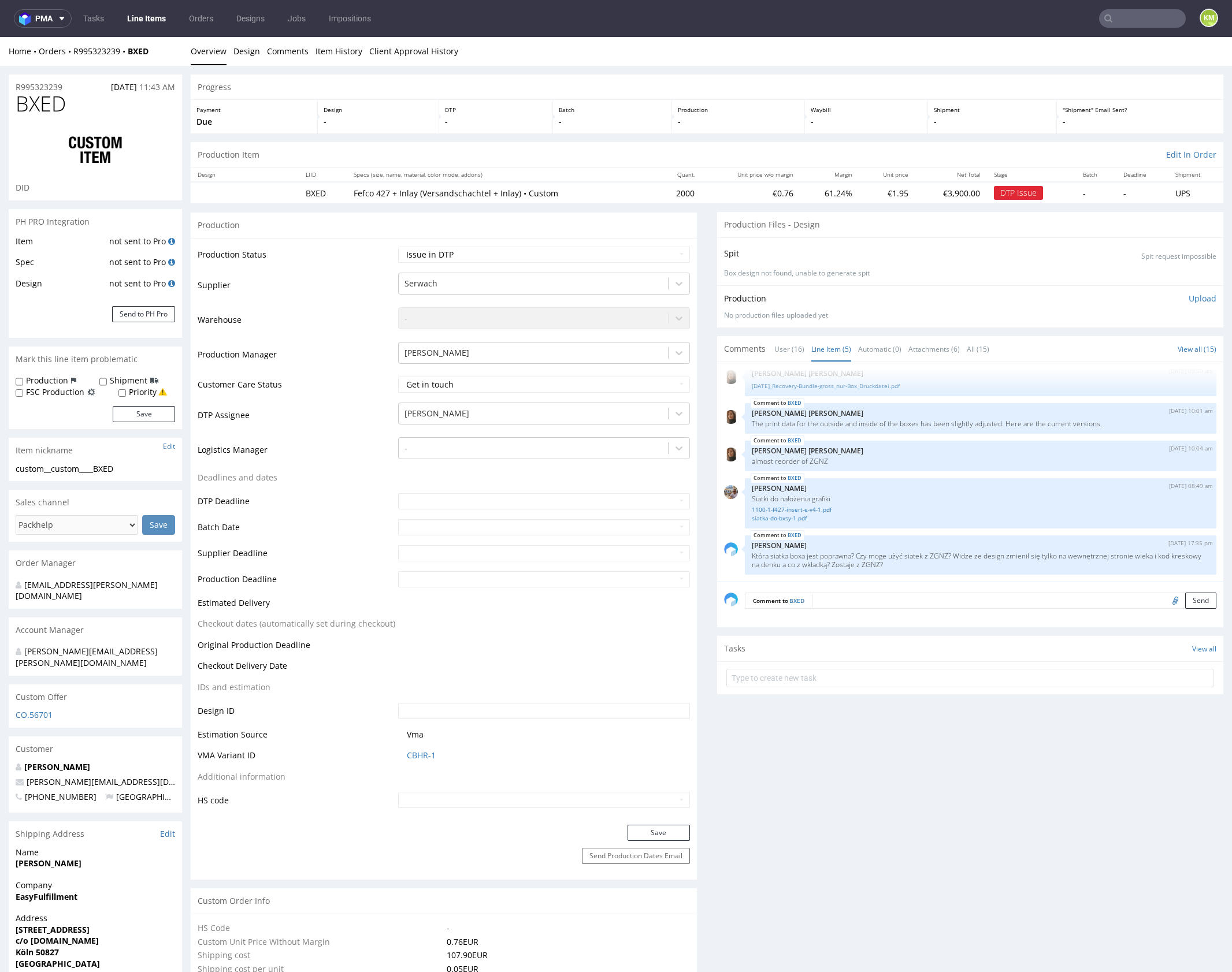
click at [806, 508] on link "1100-1-f427-insert-e-v4-1.pdf" at bounding box center [981, 509] width 458 height 8
click at [796, 516] on link "siatka-do-bxsy-1.pdf" at bounding box center [981, 517] width 458 height 8
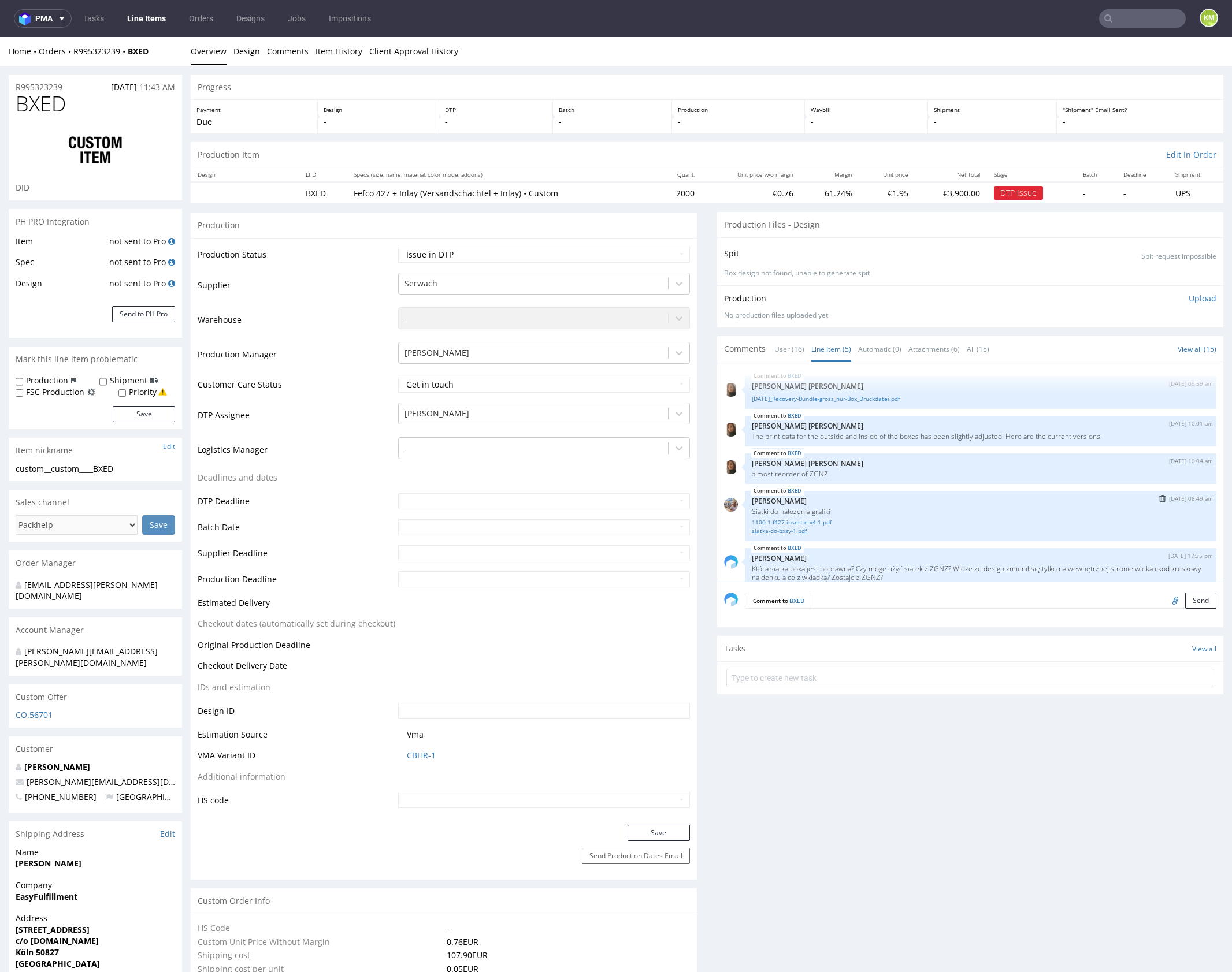
scroll to position [0, 0]
click at [874, 398] on link "25.09.15_Recovery-Bundle-gross_nur-Box_Druckdatei.pdf" at bounding box center [981, 398] width 458 height 8
drag, startPoint x: 51, startPoint y: 468, endPoint x: 149, endPoint y: 468, distance: 98.0
click at [149, 468] on div "custom__custom____BXED" at bounding box center [96, 469] width 159 height 11
copy div "custom____BXED"
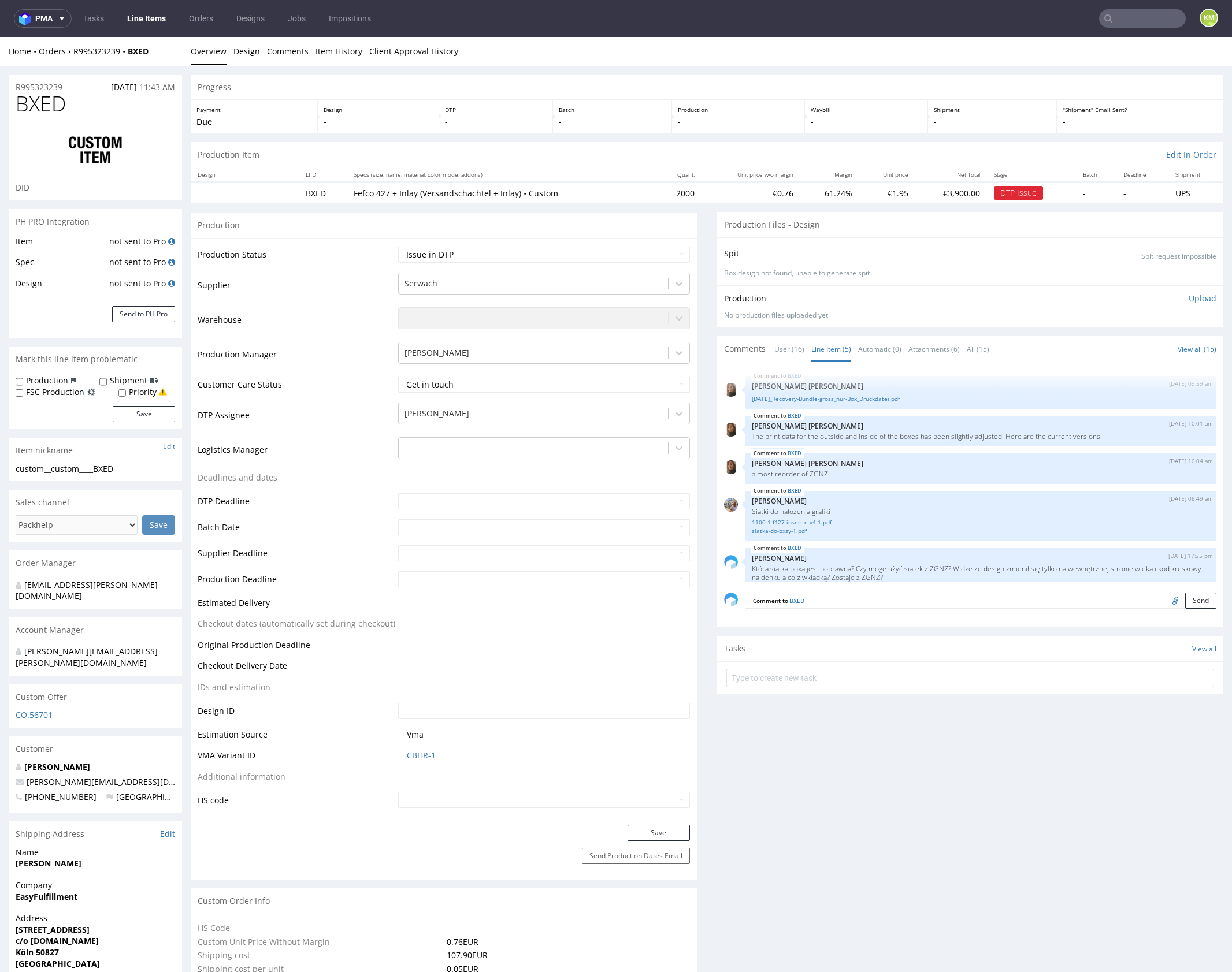
drag, startPoint x: 83, startPoint y: 40, endPoint x: 61, endPoint y: 67, distance: 34.8
copy link "R995323239"
click at [856, 397] on link "25.09.15_Recovery-Bundle-gross_nur-Box_Druckdatei.pdf" at bounding box center [981, 398] width 458 height 8
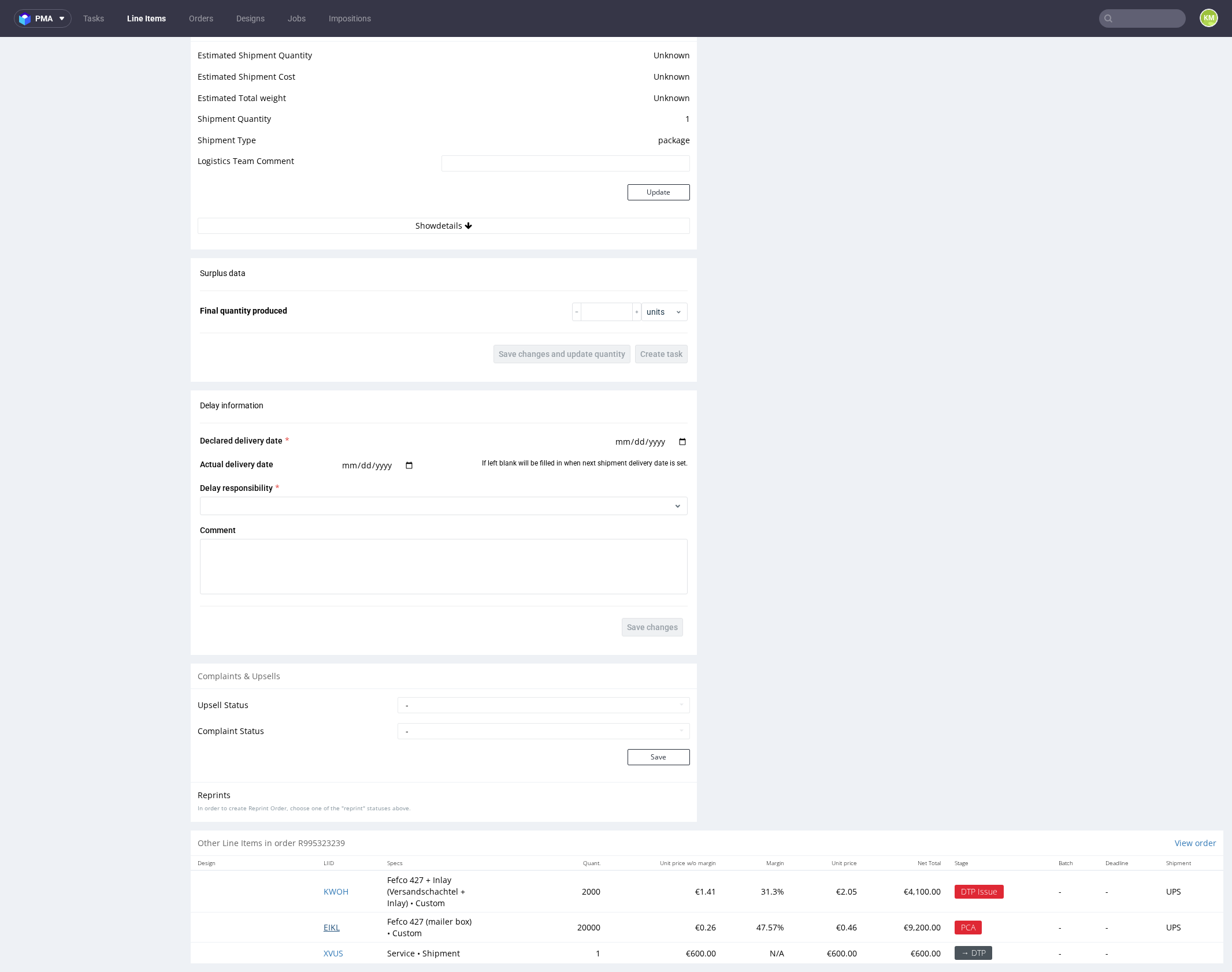
scroll to position [3, 0]
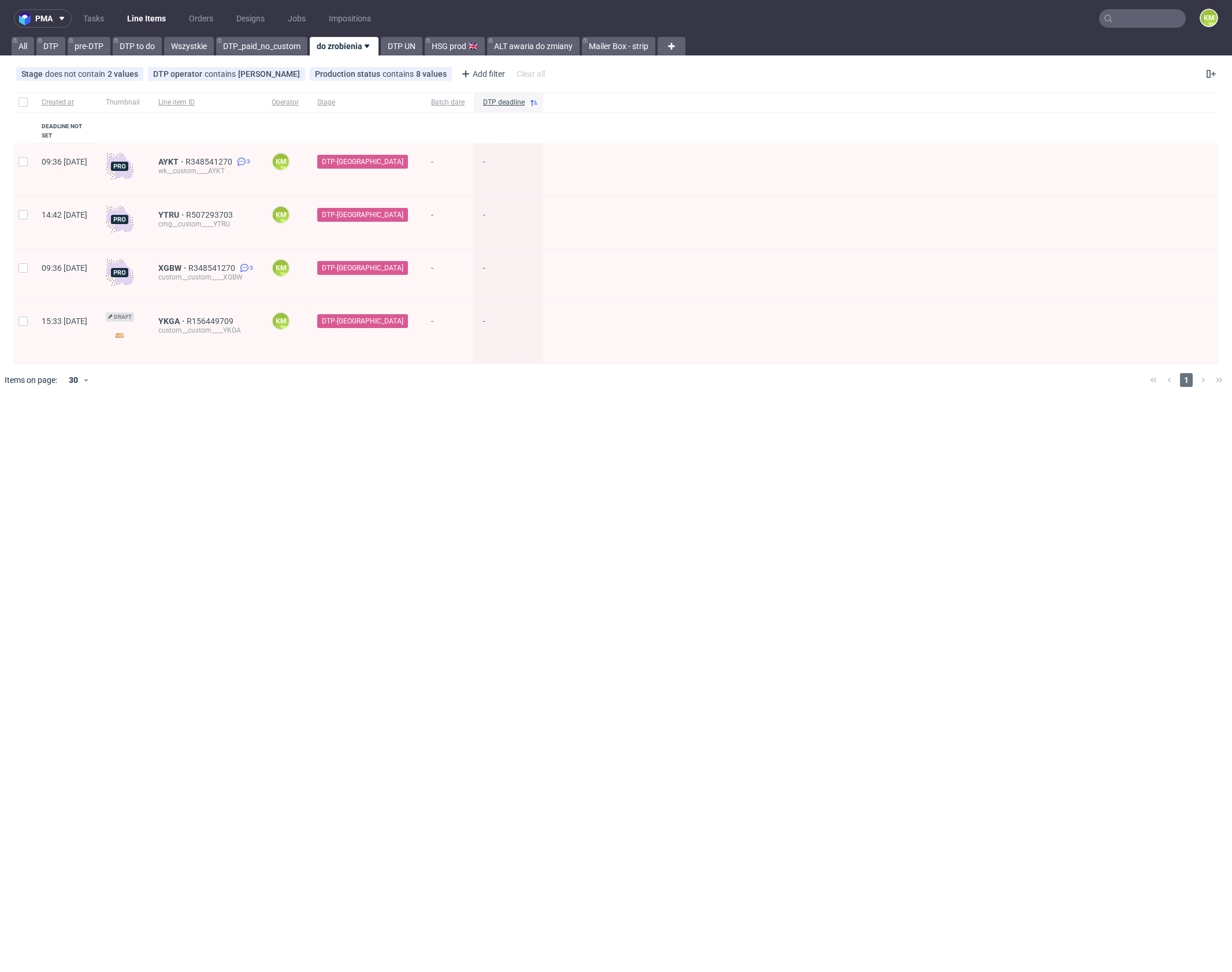
click at [1140, 32] on nav "pma Tasks Line Items Orders Designs Jobs Impositions KM" at bounding box center [616, 18] width 1232 height 37
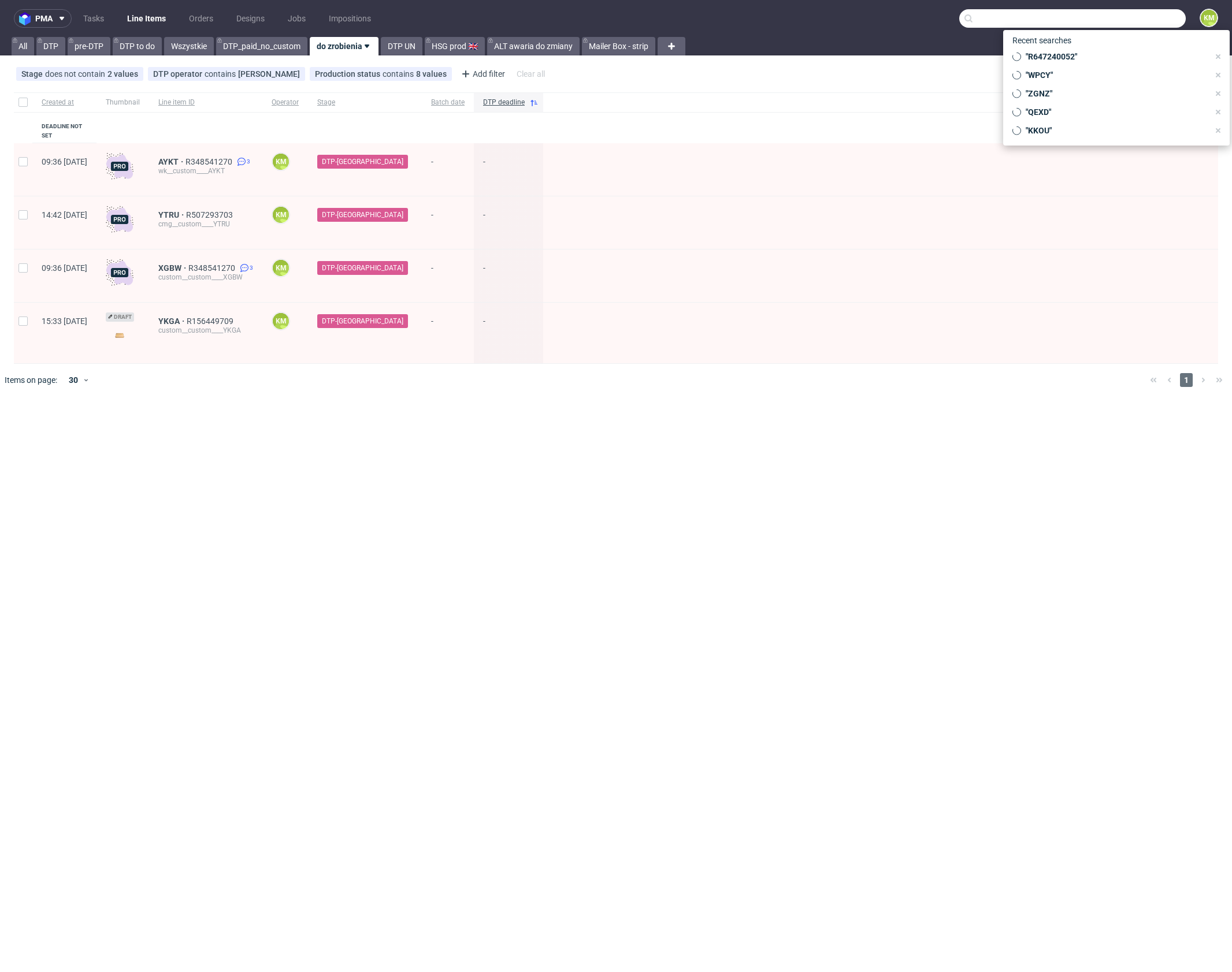
click at [1143, 23] on input "text" at bounding box center [1073, 19] width 227 height 19
paste input "ZGNZ"
type input "ZGNZ"
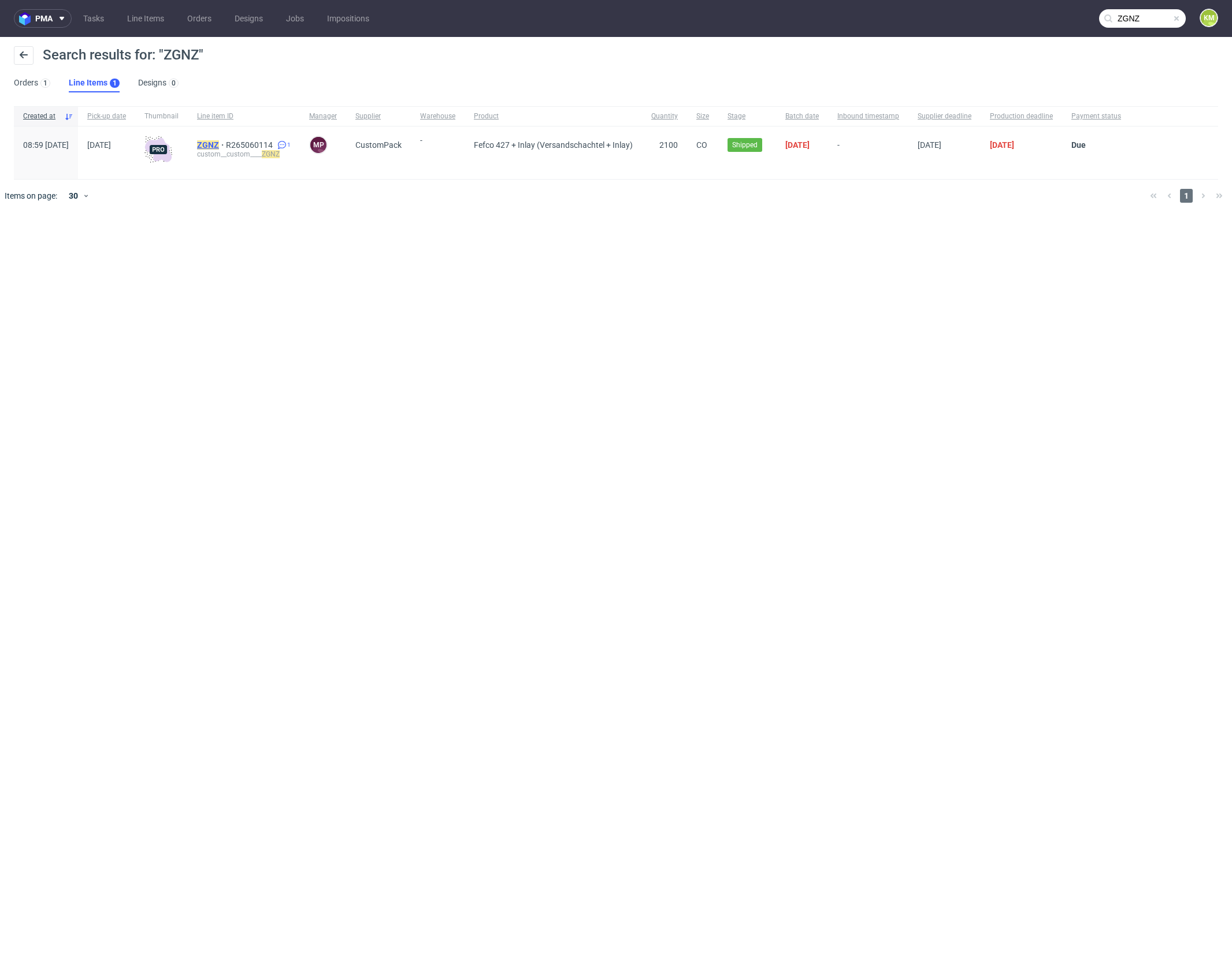
click at [219, 141] on mark "ZGNZ" at bounding box center [207, 145] width 22 height 9
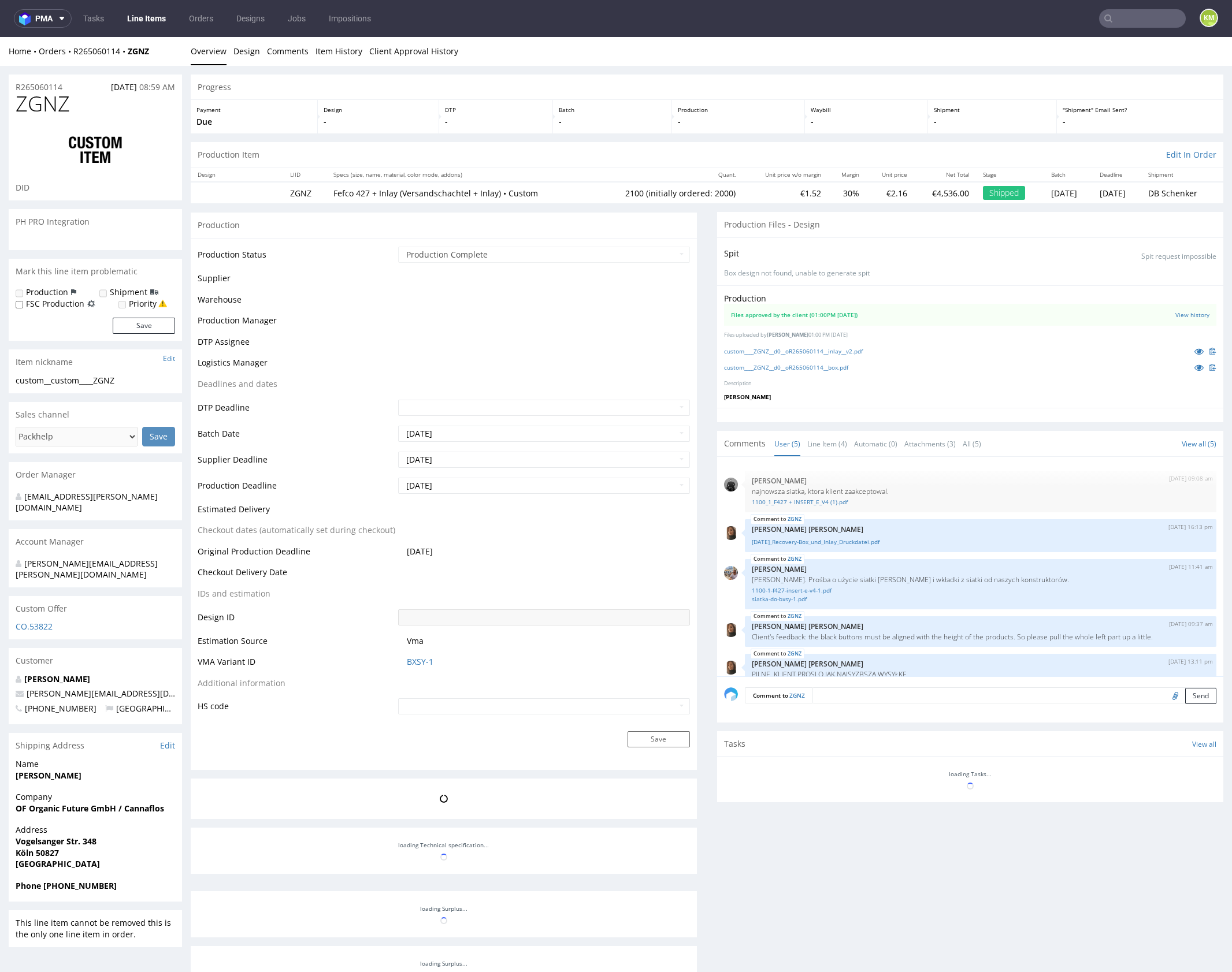
scroll to position [15, 0]
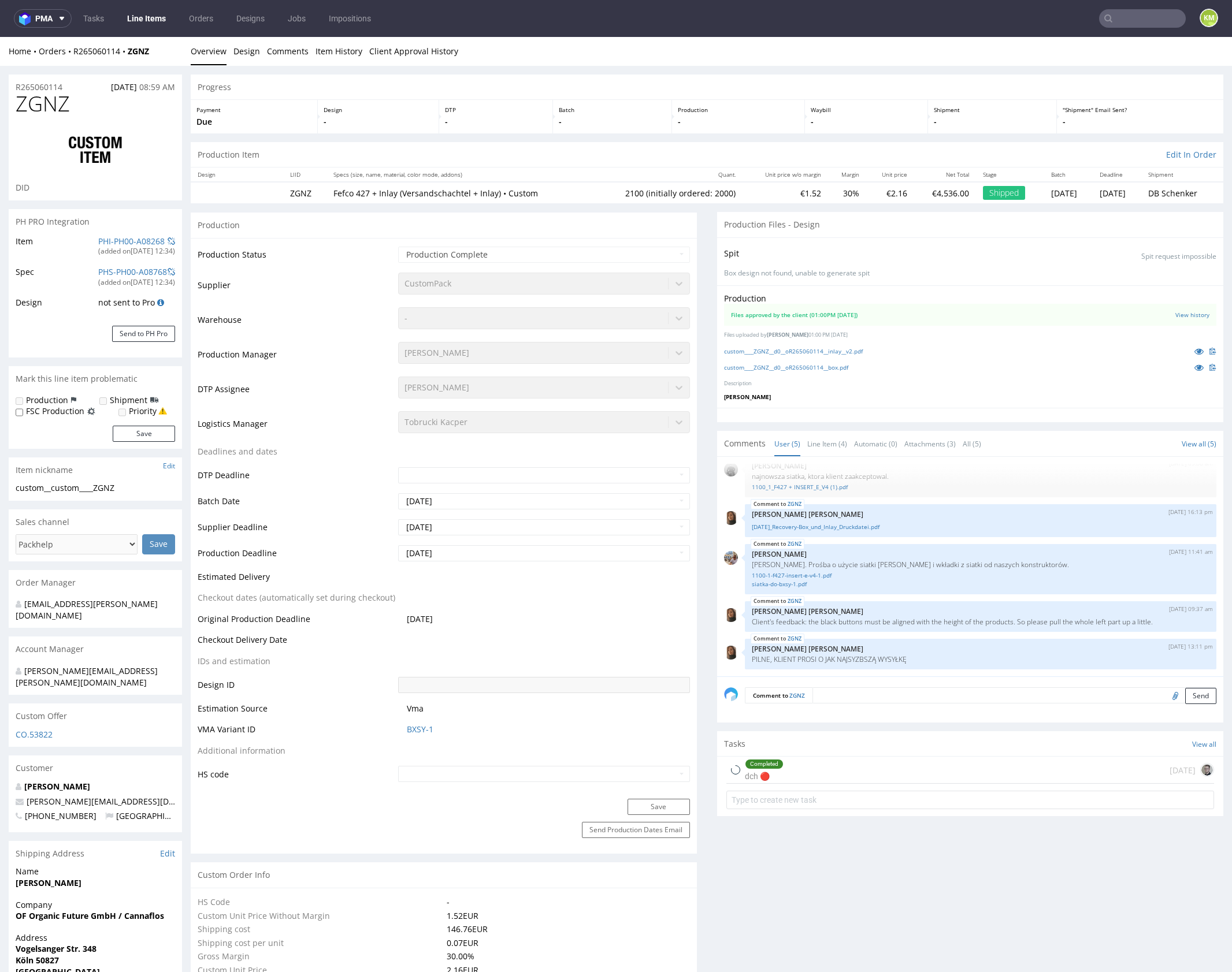
select select "in_progress"
click at [853, 350] on link "custom____ZGNZ__d0__oR265060114__inlay__v2.pdf" at bounding box center [793, 351] width 139 height 8
click at [842, 366] on link "custom____ZGNZ__d0__oR265060114__box.pdf" at bounding box center [786, 367] width 124 height 8
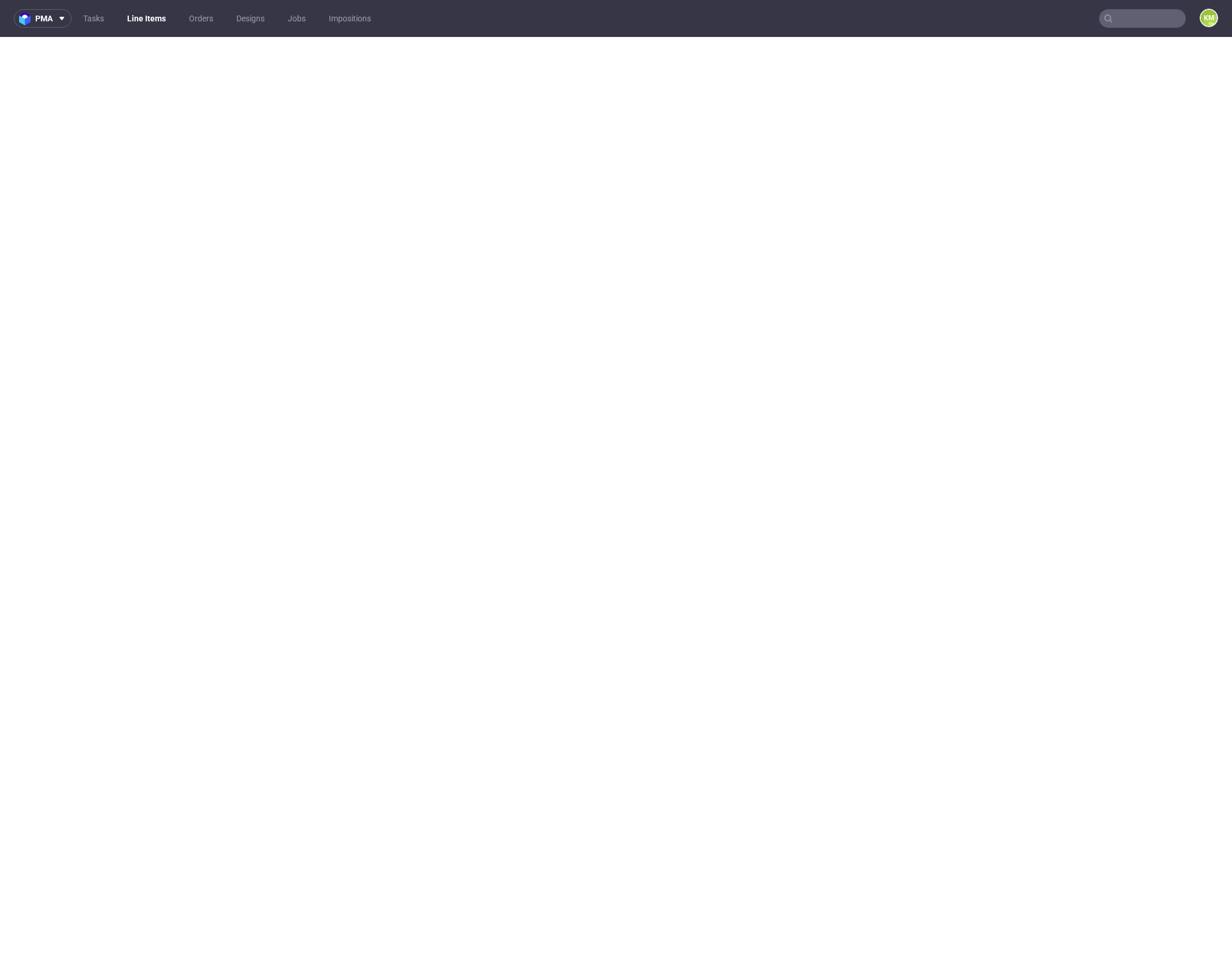
select select "in_progress"
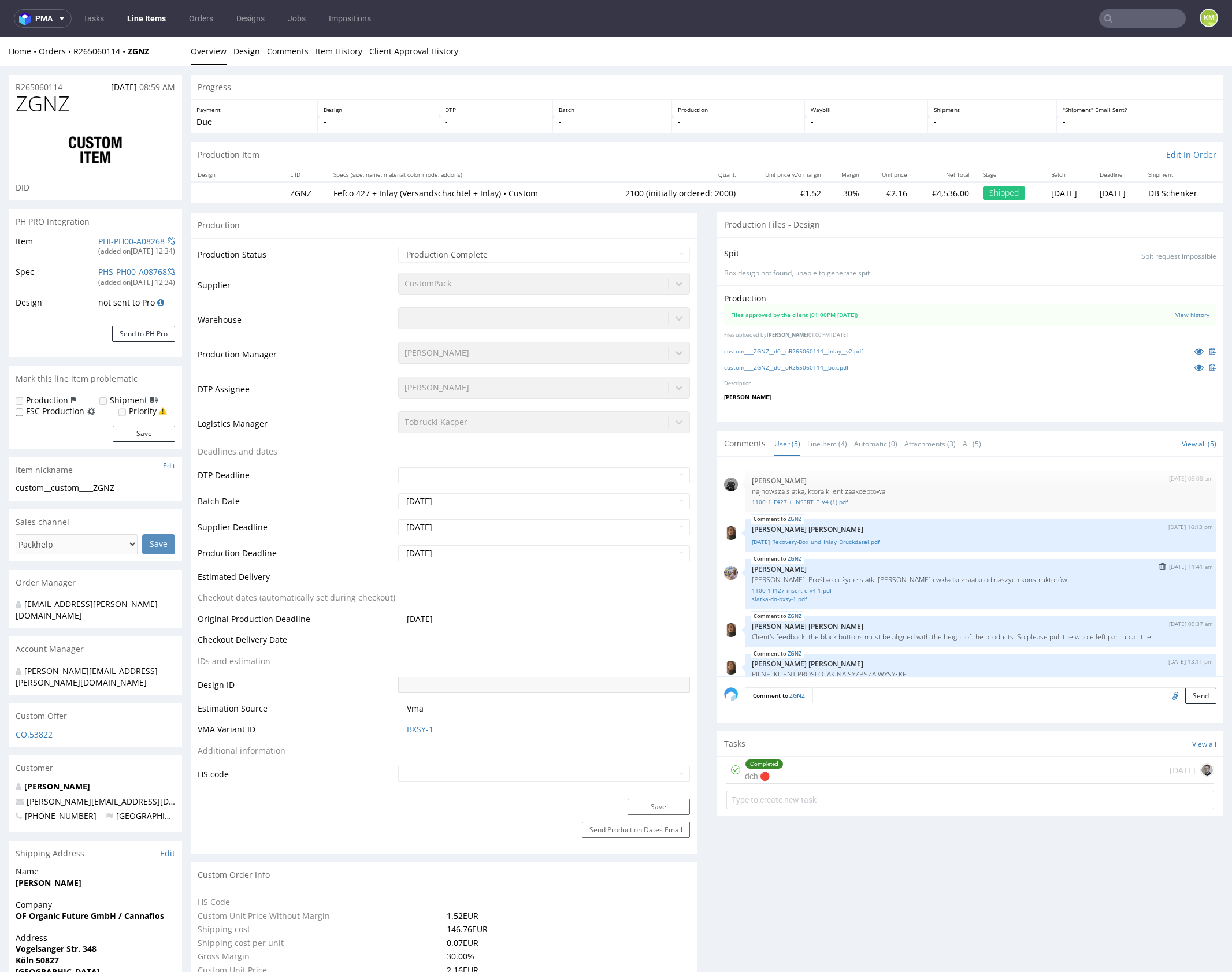
scroll to position [15, 0]
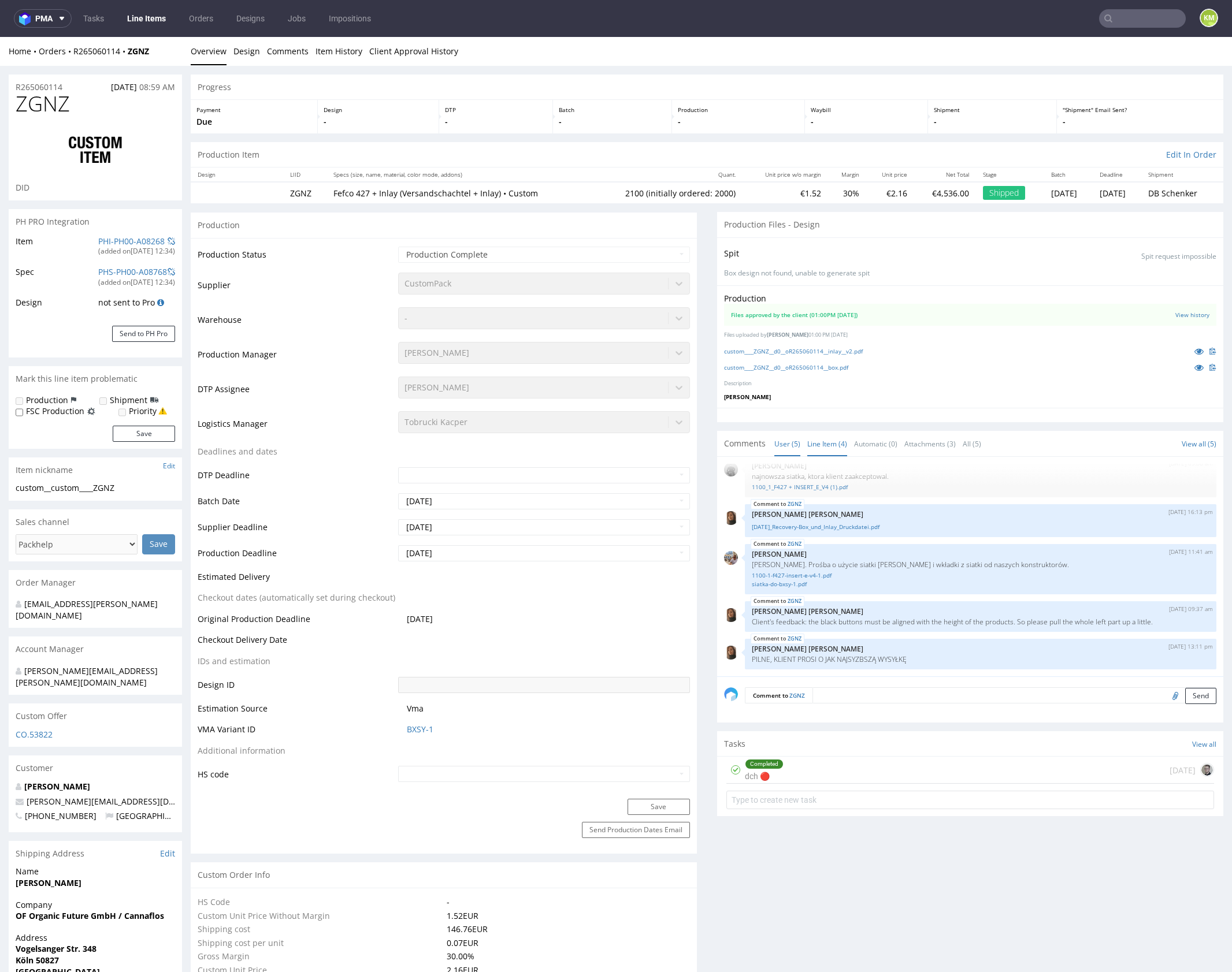
click at [831, 451] on link "Line Item (4)" at bounding box center [827, 443] width 40 height 24
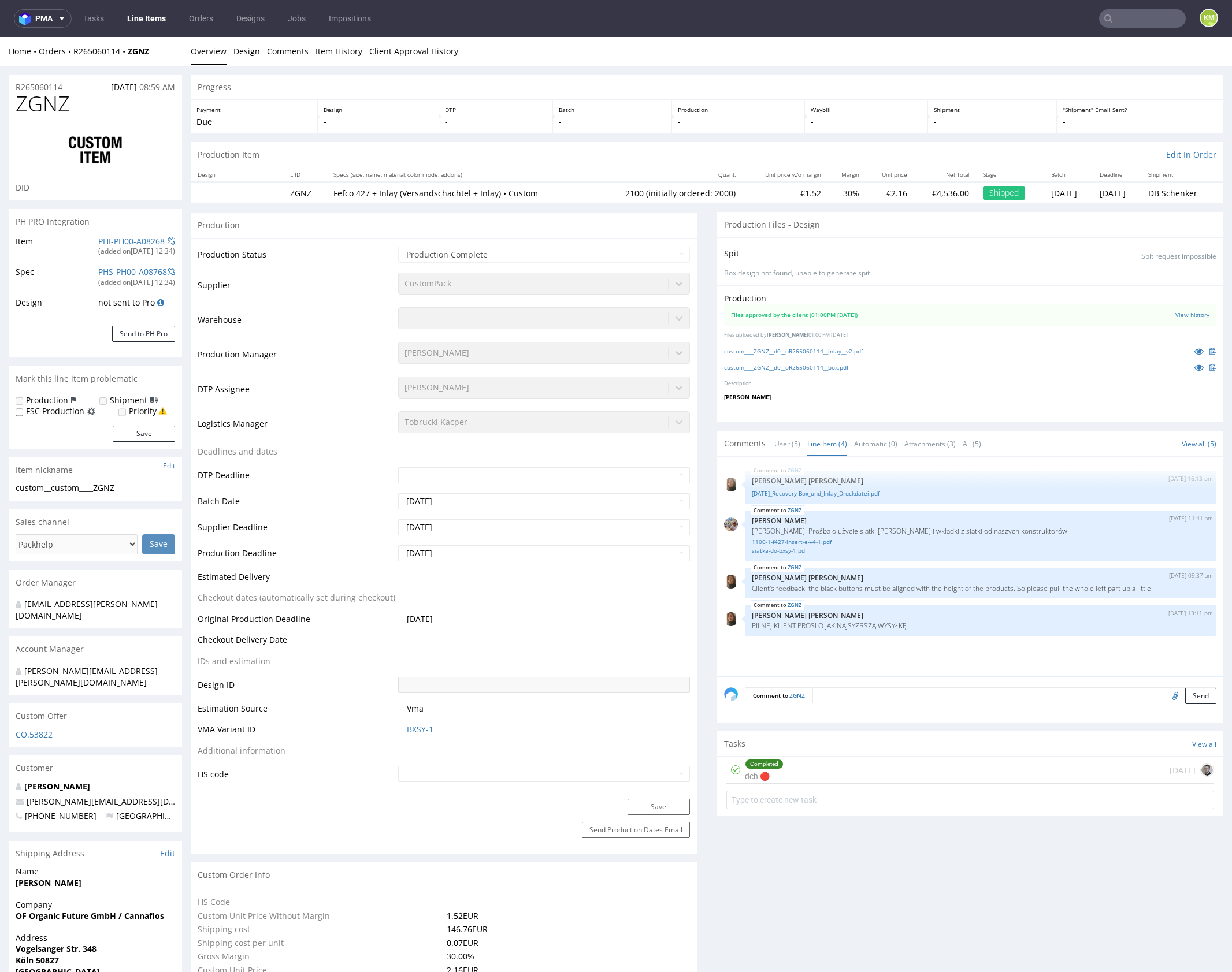
click at [865, 505] on div "ZGNZ [DATE] 16:13 pm [PERSON_NAME] [PERSON_NAME] [DATE]_Recovery-Box_und_Inlay_…" at bounding box center [973, 570] width 499 height 213
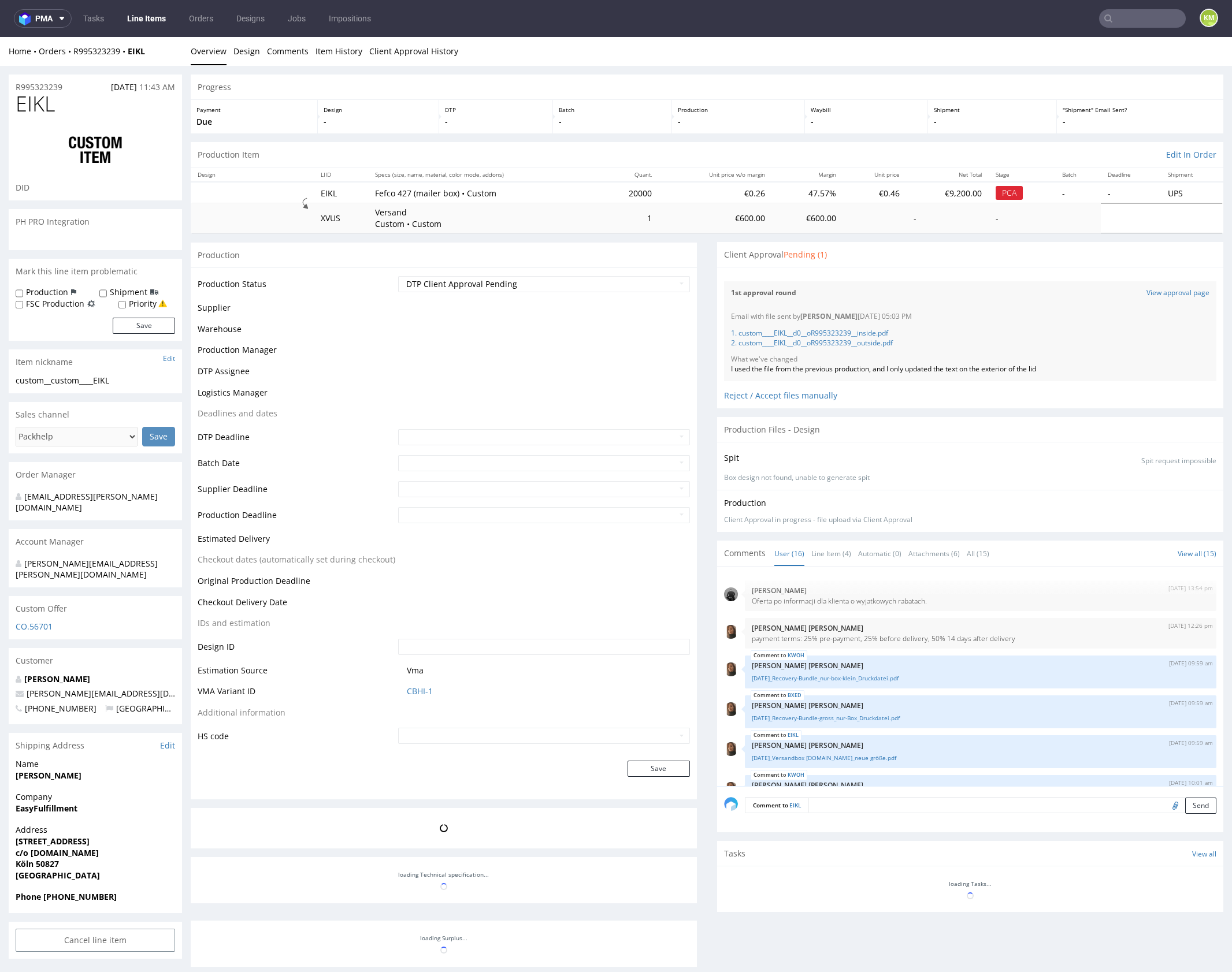
scroll to position [486, 0]
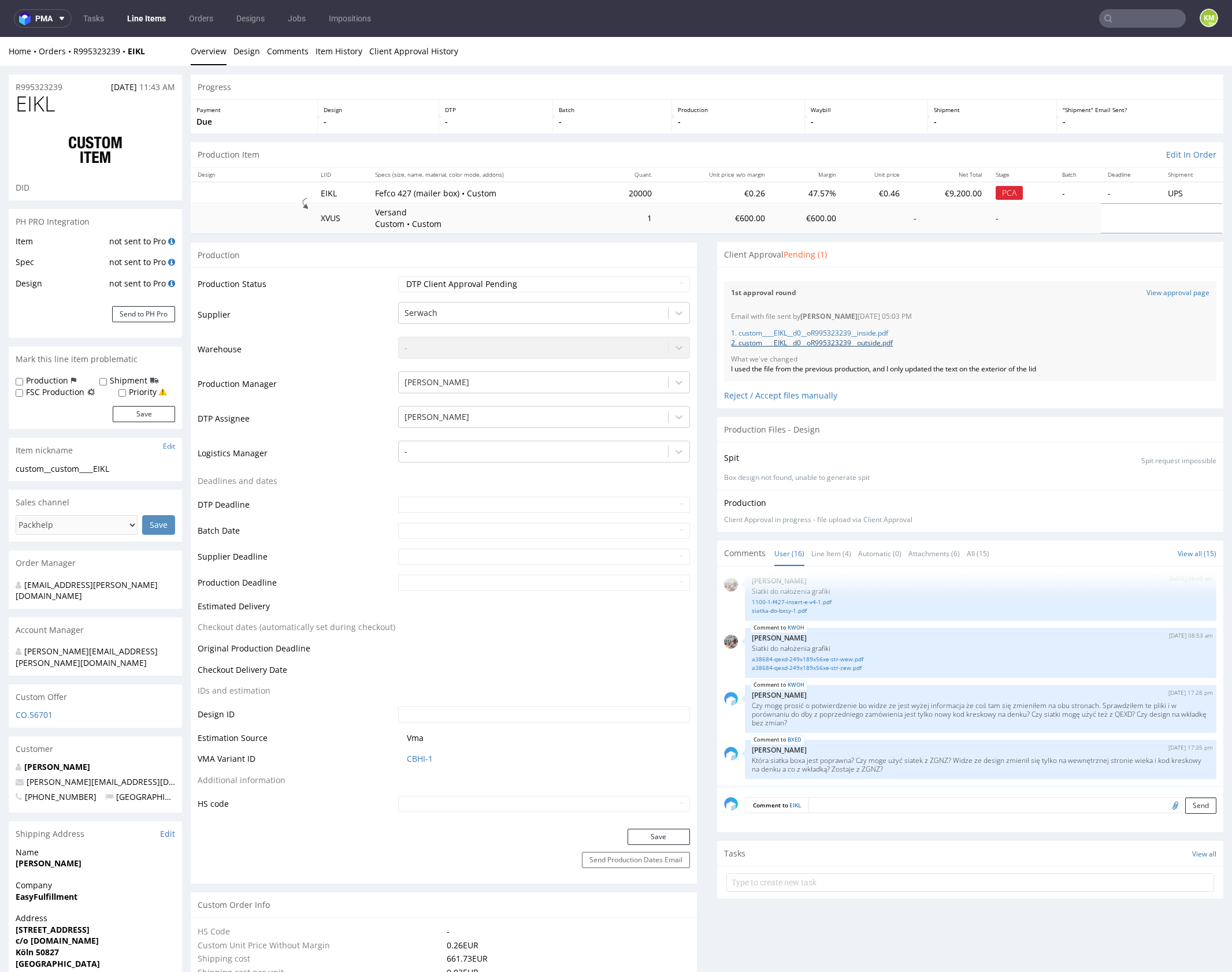
click at [868, 343] on link "2. custom____EIKL__d0__oR995323239__outside.pdf" at bounding box center [812, 343] width 162 height 9
click at [867, 333] on link "1. custom____EIKL__d0__oR995323239__inside.pdf" at bounding box center [810, 333] width 158 height 9
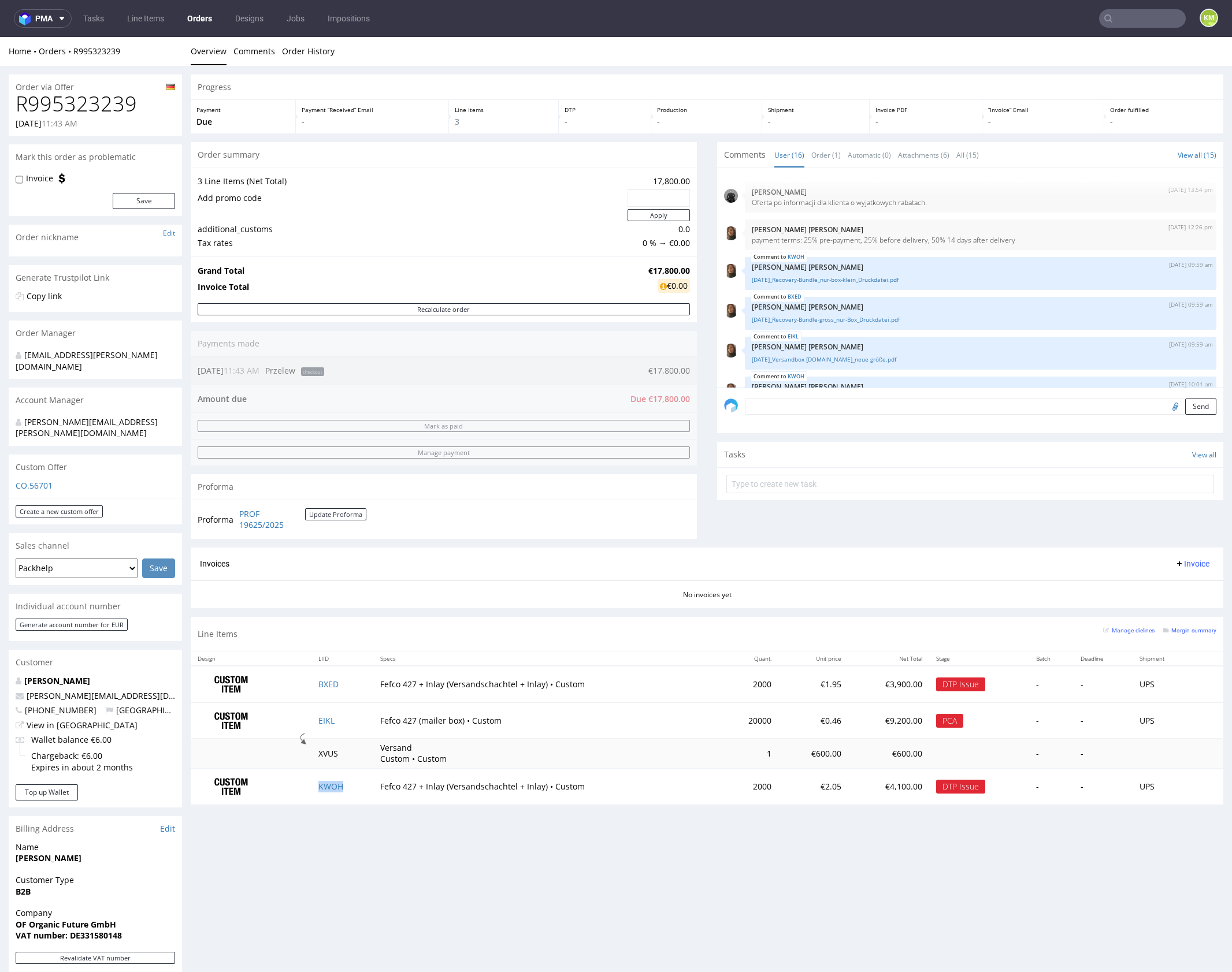
scroll to position [486, 0]
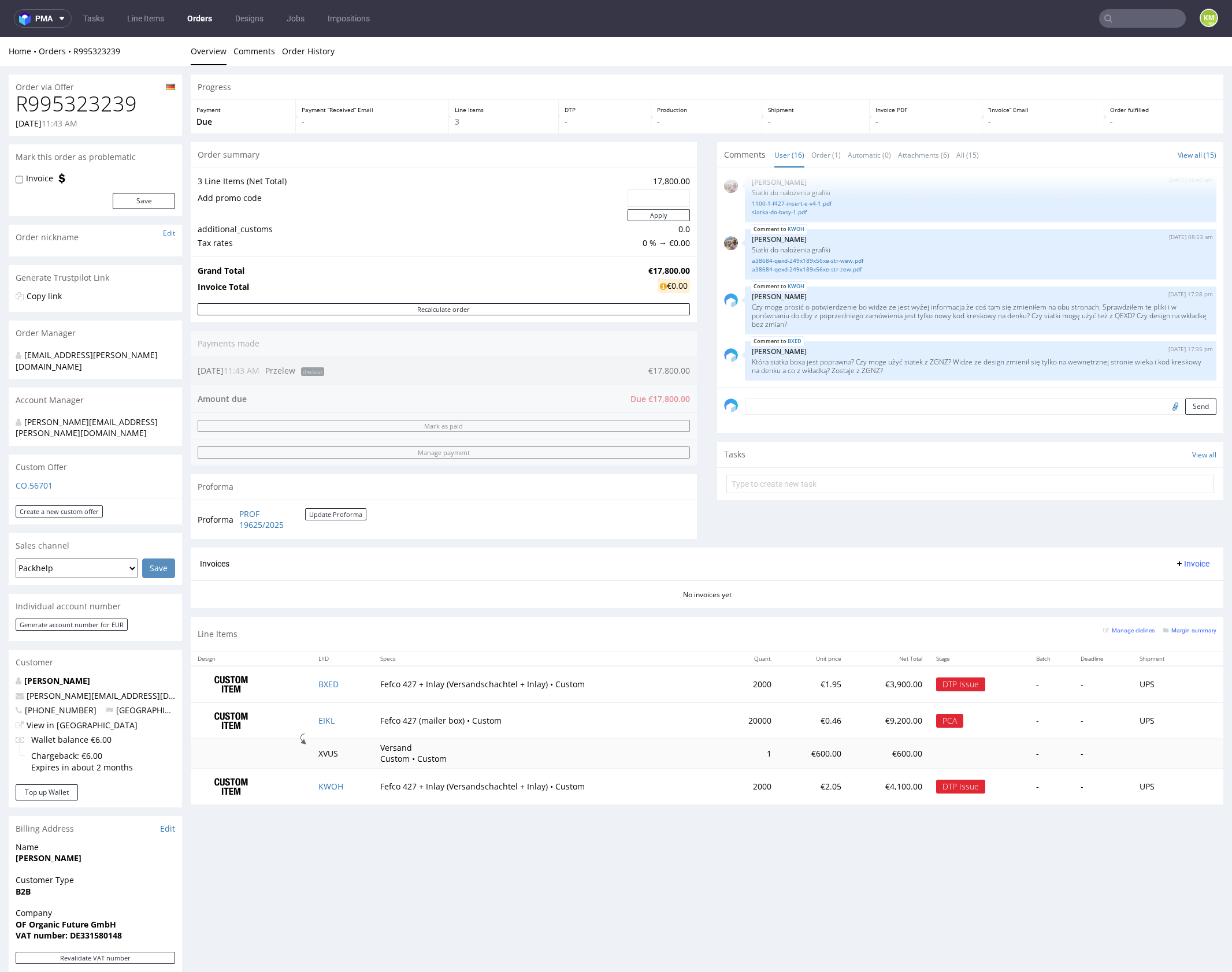
click at [391, 612] on div "Progress Payment Due Payment “Received” Email - Line Items 3 DTP - Production -…" at bounding box center [706, 443] width 1032 height 739
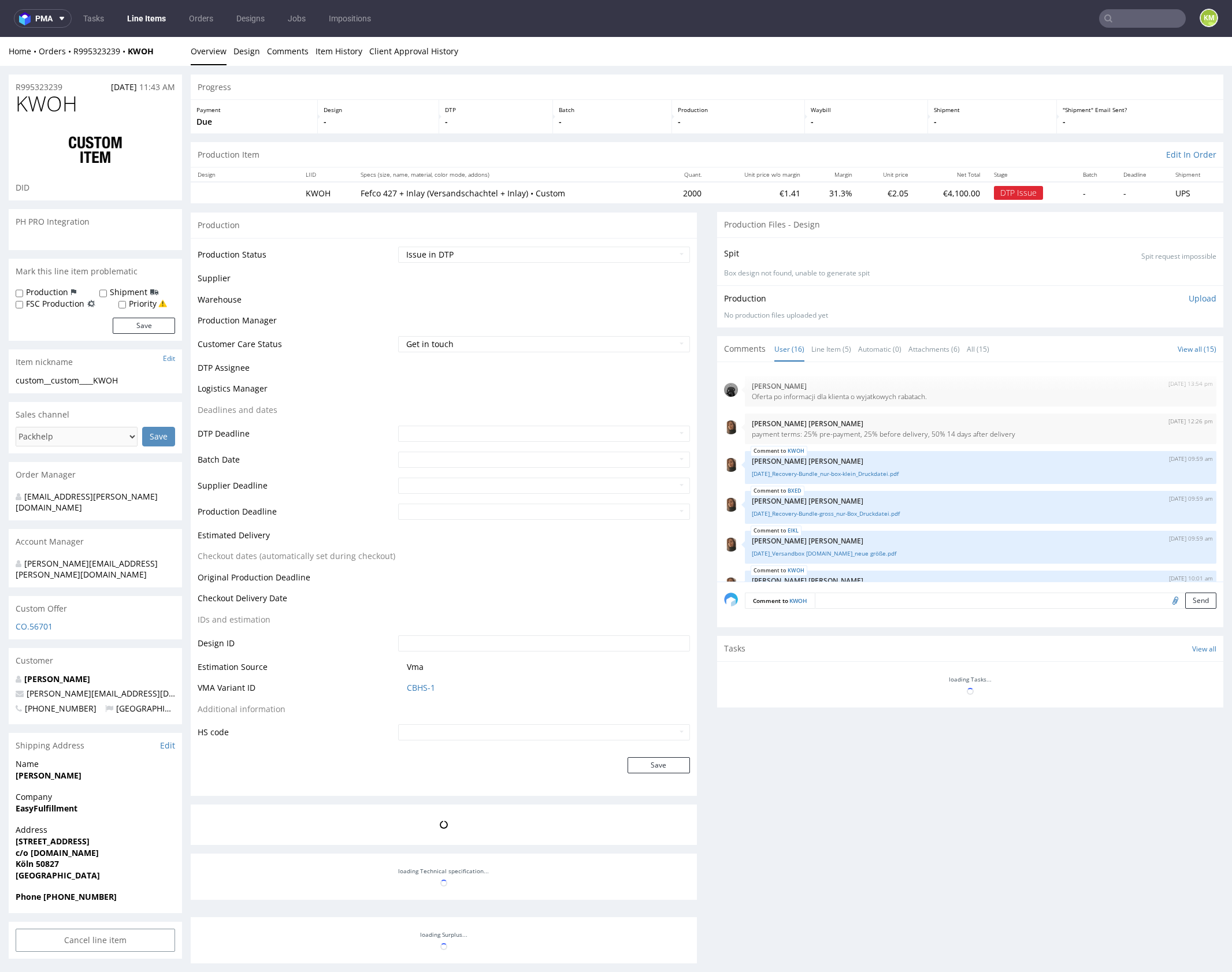
scroll to position [486, 0]
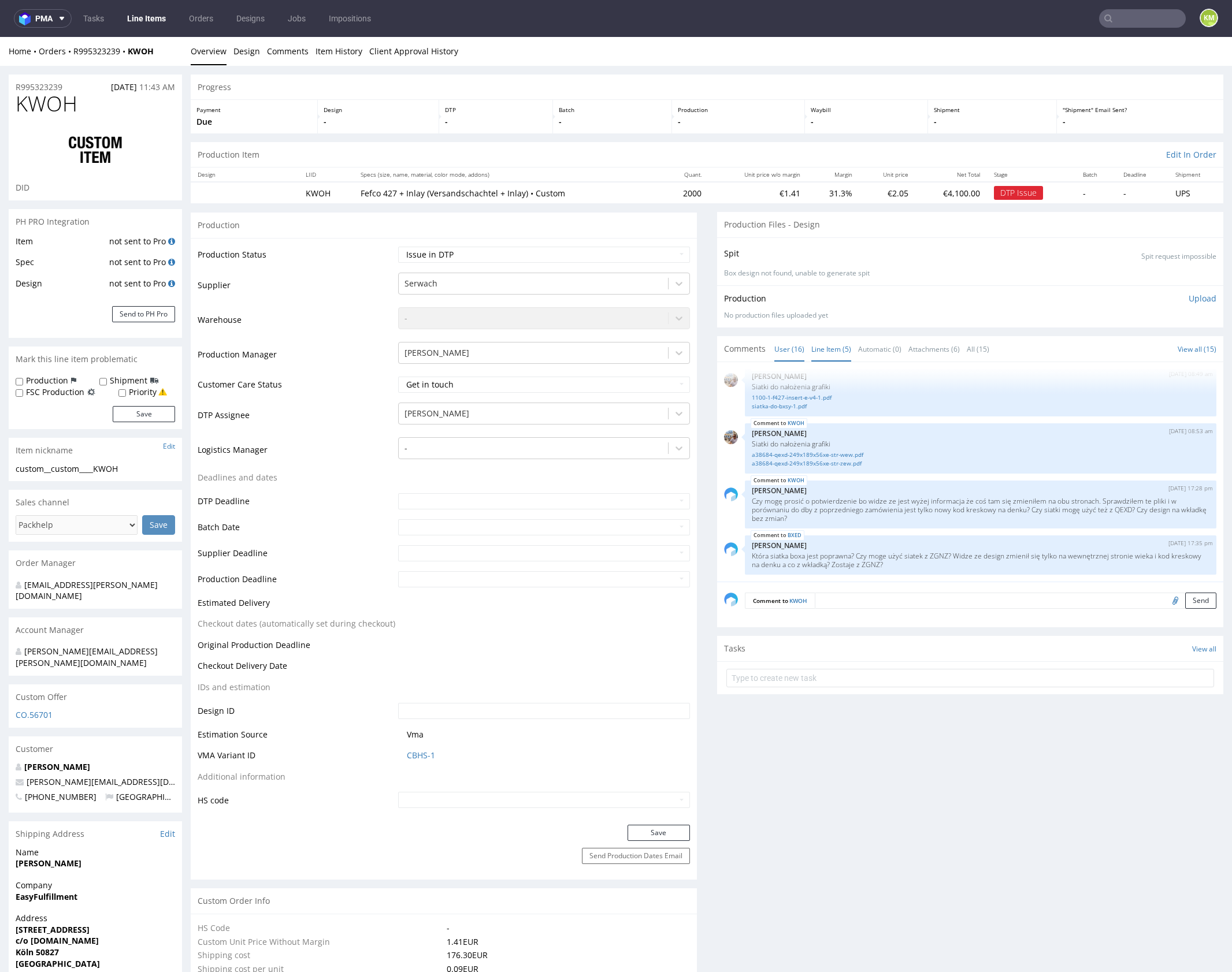
click at [839, 346] on link "Line Item (5)" at bounding box center [831, 349] width 40 height 24
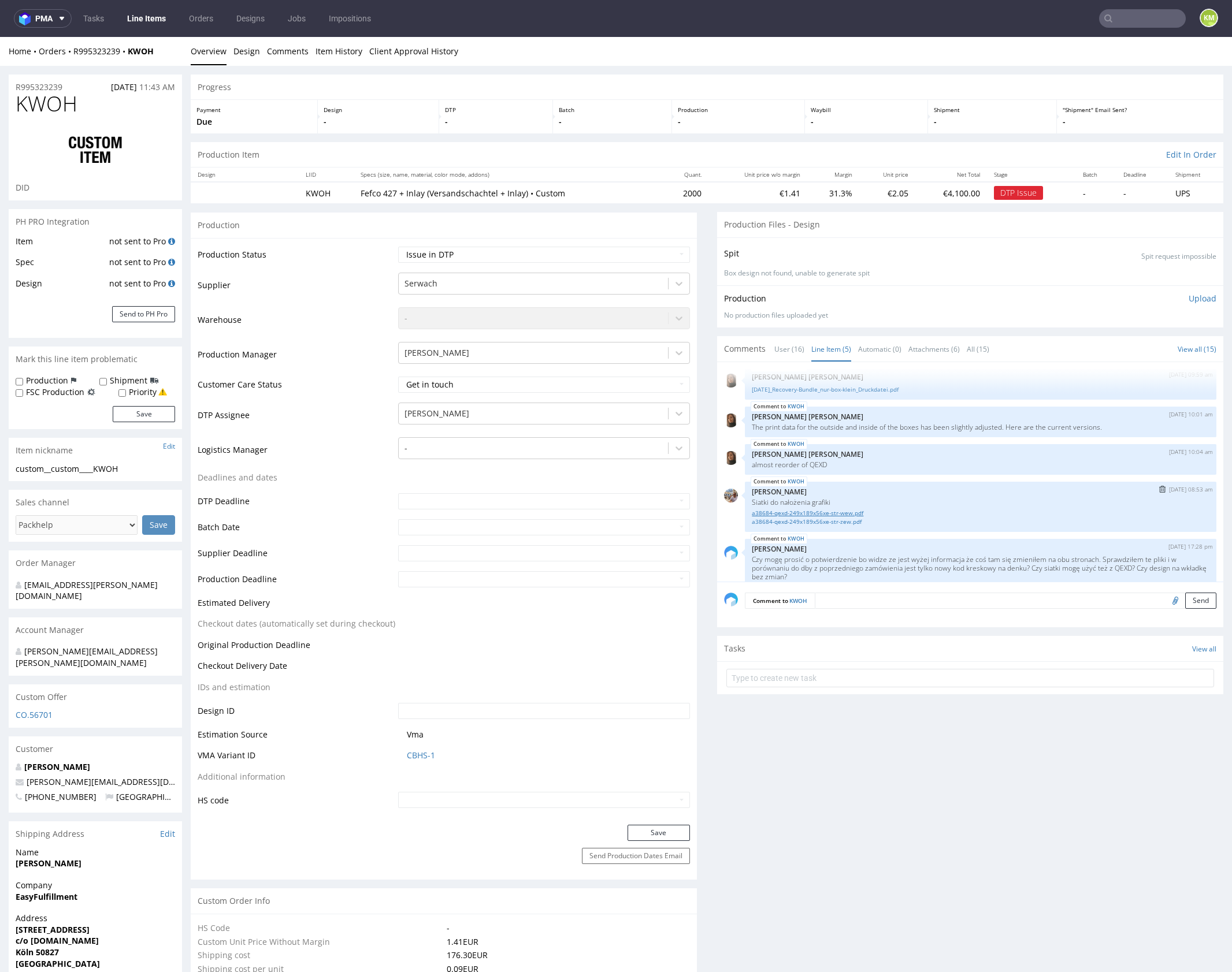
scroll to position [22, 0]
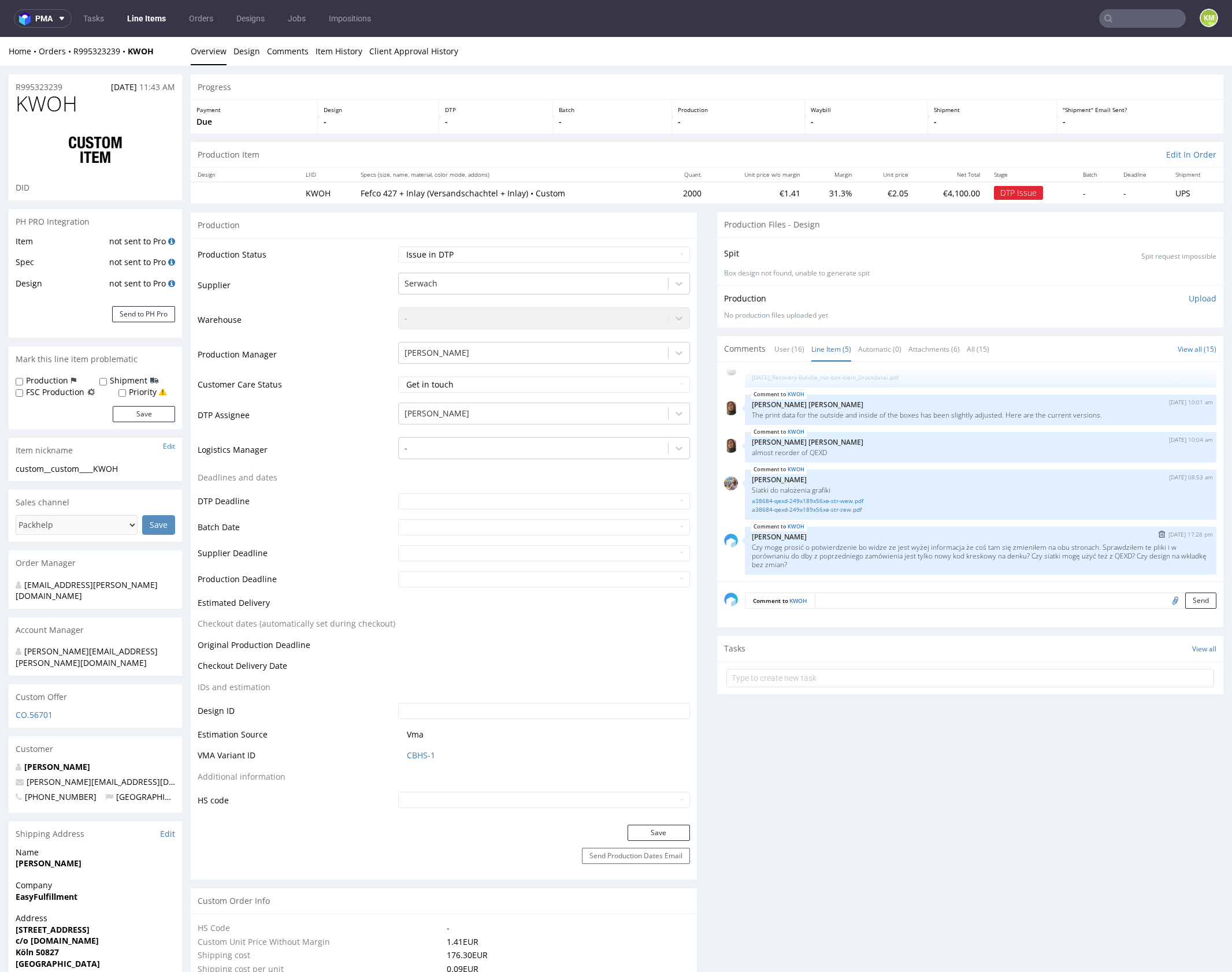
click at [909, 558] on p "Czy mogę prosić o potwierdzenie bo widze ze jest wyżej informacja że coś tam si…" at bounding box center [981, 556] width 458 height 26
click at [1125, 556] on p "Czy mogę prosić o potwierdzenie bo widze ze jest wyżej informacja że coś tam si…" at bounding box center [981, 556] width 458 height 26
copy p "QEXD"
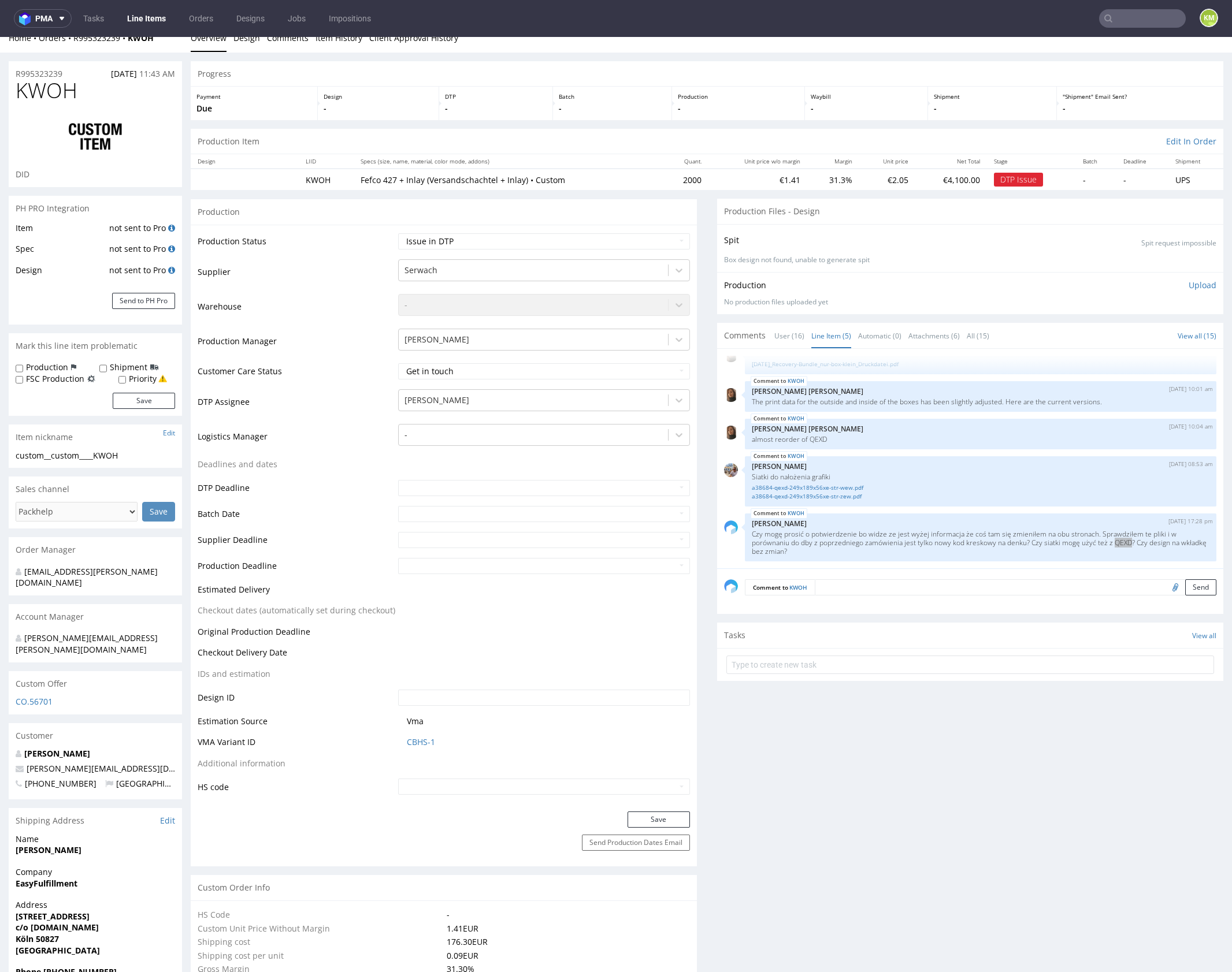
scroll to position [0, 0]
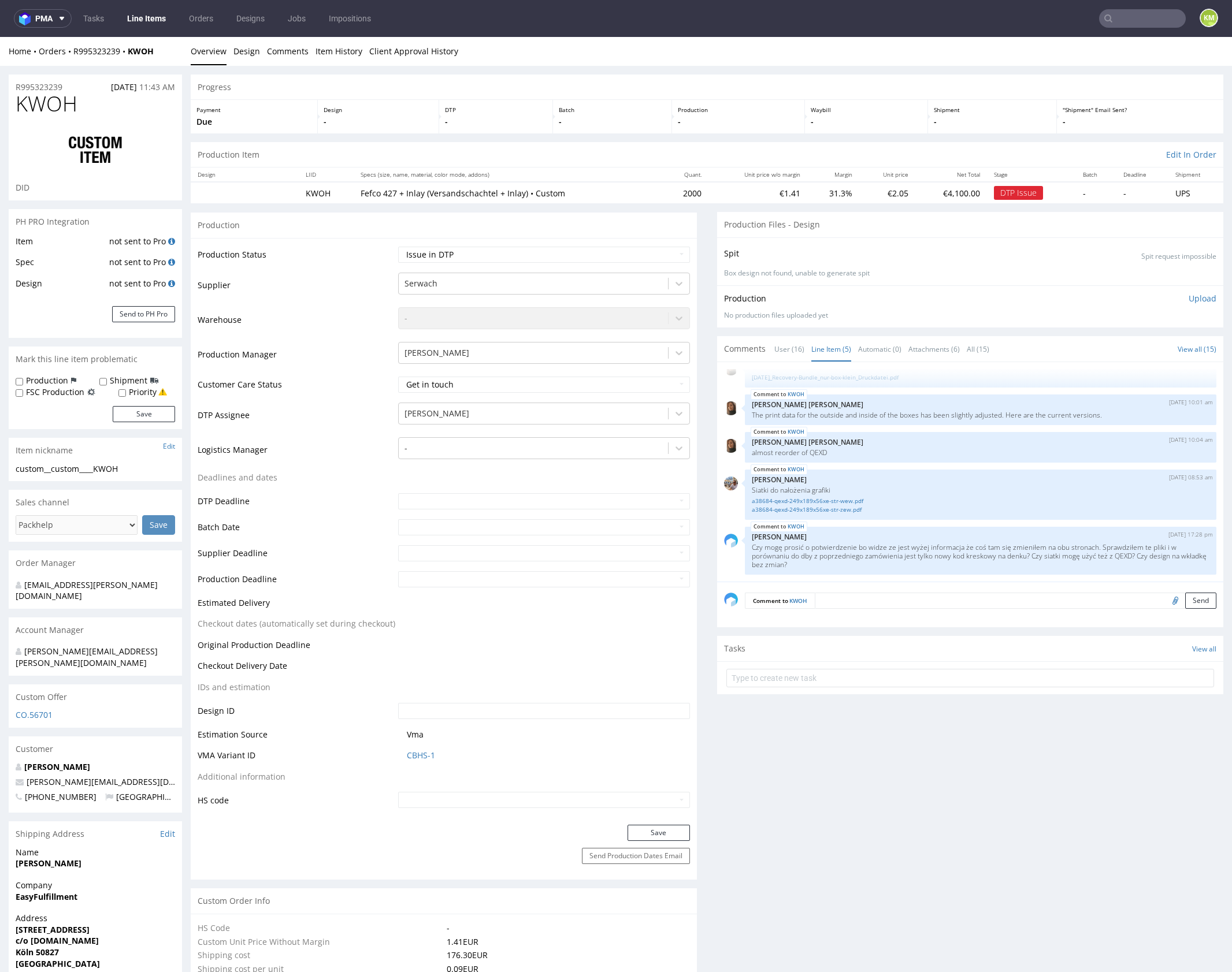
click at [879, 533] on p "[PERSON_NAME]" at bounding box center [981, 536] width 458 height 8
click at [847, 498] on link "a38684-qexd-249x189x56xe-str-wew.pdf" at bounding box center [981, 501] width 458 height 8
click at [850, 511] on link "a38684-qexd-249x189x56xe-str-zew.pdf" at bounding box center [981, 509] width 458 height 8
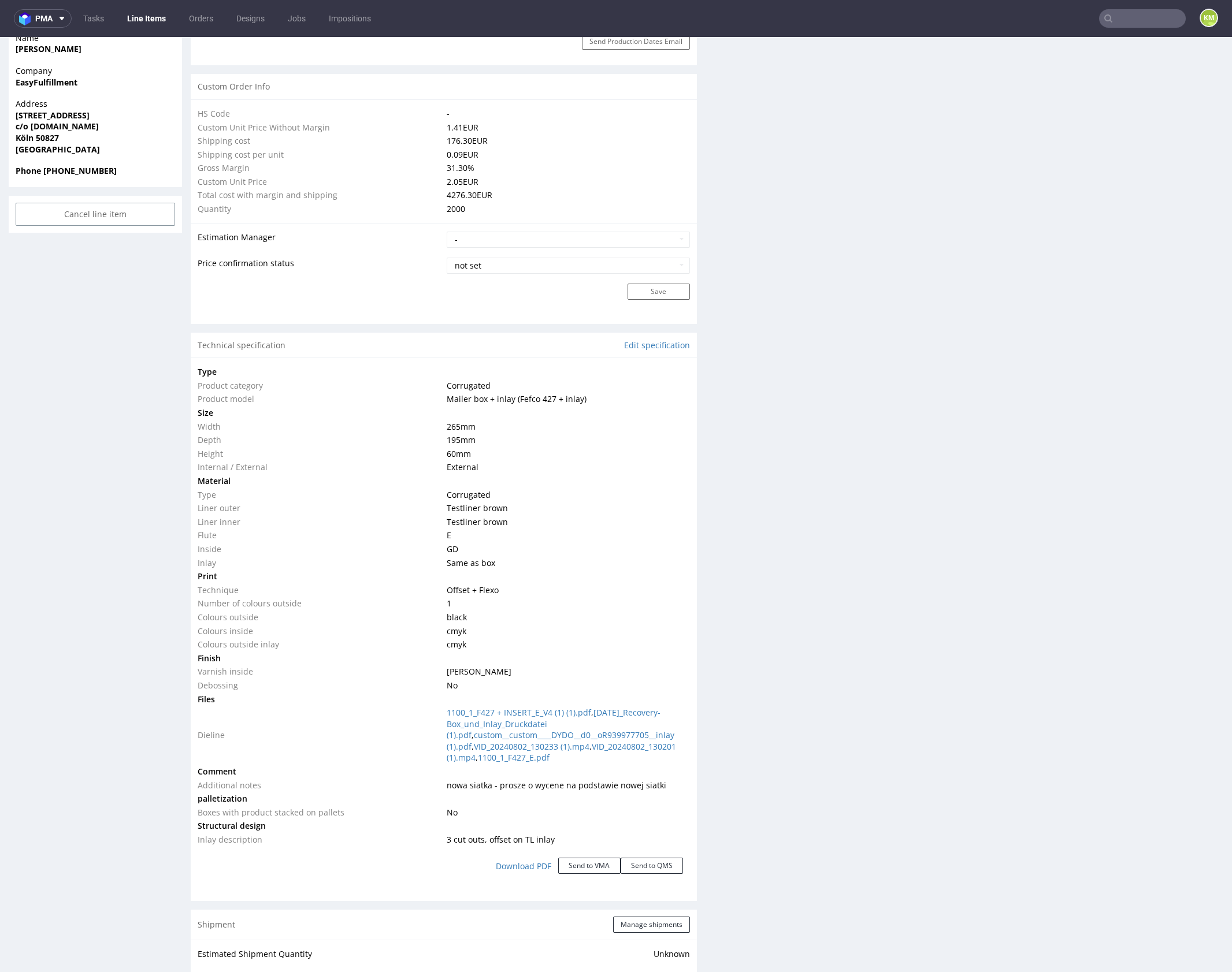
scroll to position [844, 0]
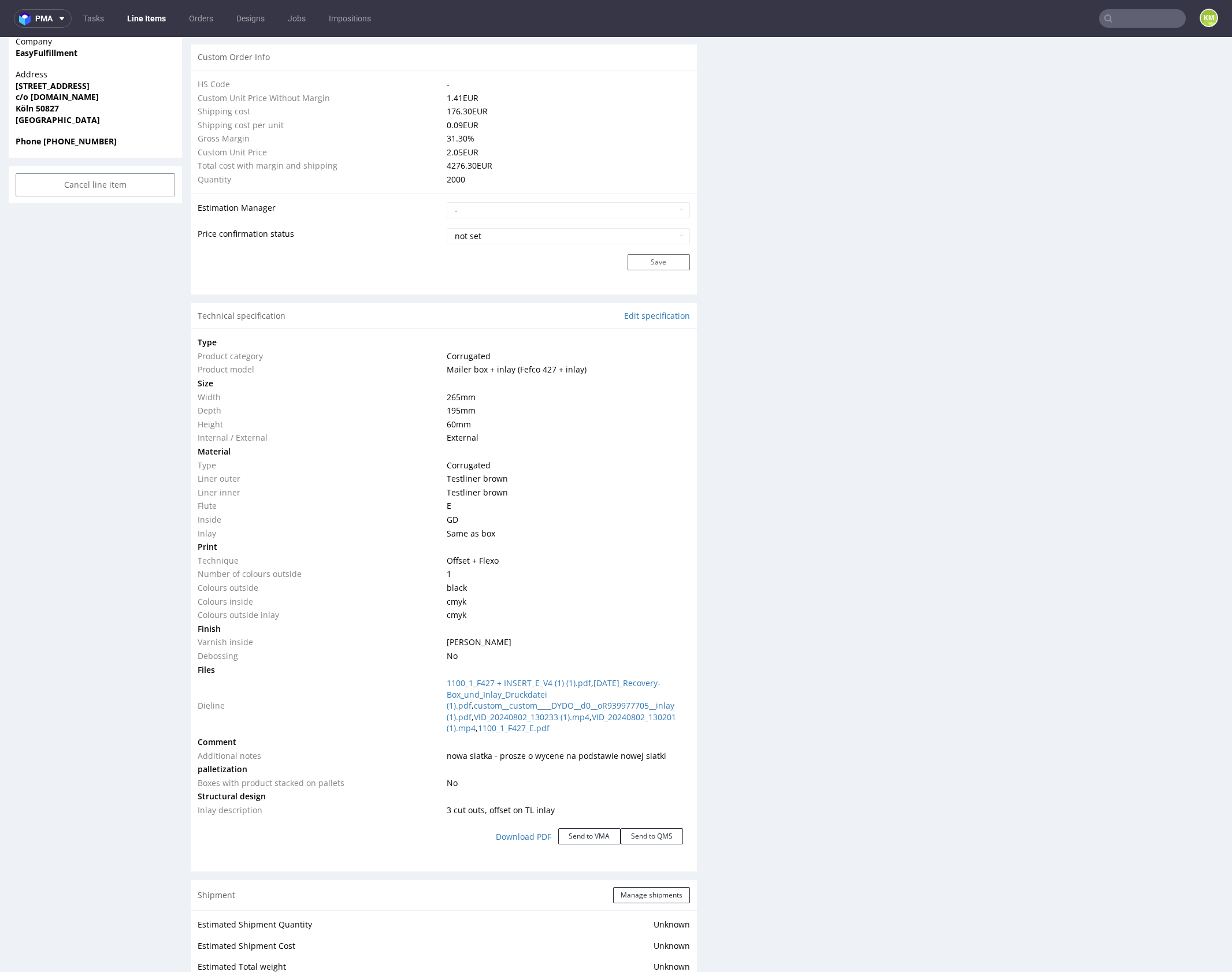
click at [925, 667] on div "Production Files - Design Spit Spit request impossible Box design not found, un…" at bounding box center [970, 533] width 506 height 2331
click at [921, 676] on div "Production Files - Design Spit Spit request impossible Box design not found, un…" at bounding box center [970, 533] width 506 height 2331
click at [902, 641] on div "Production Files - Design Spit Spit request impossible Box design not found, un…" at bounding box center [970, 533] width 506 height 2331
click at [895, 645] on div "Production Files - Design Spit Spit request impossible Box design not found, un…" at bounding box center [970, 533] width 506 height 2331
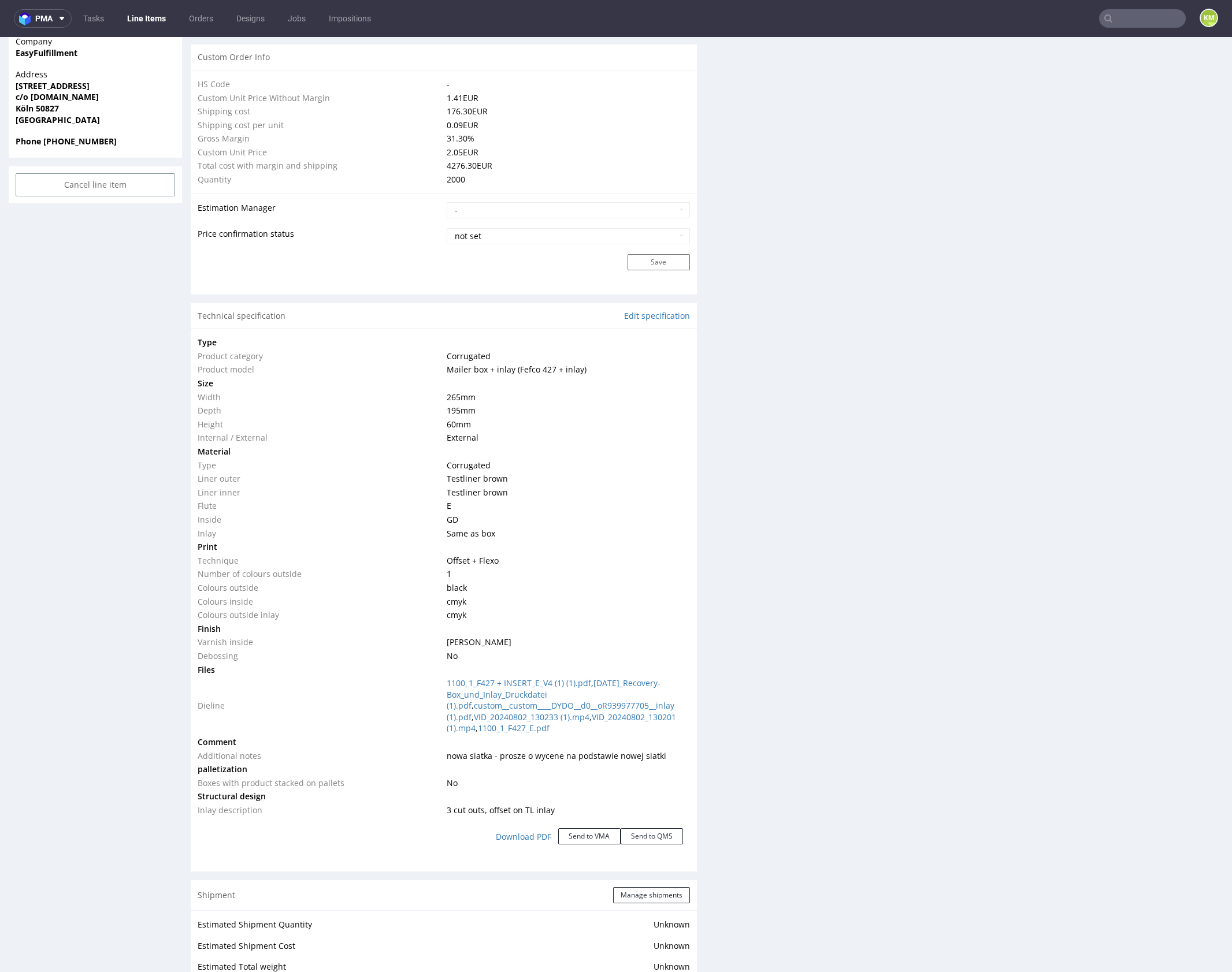
click at [895, 645] on div "Production Files - Design Spit Spit request impossible Box design not found, un…" at bounding box center [970, 533] width 506 height 2331
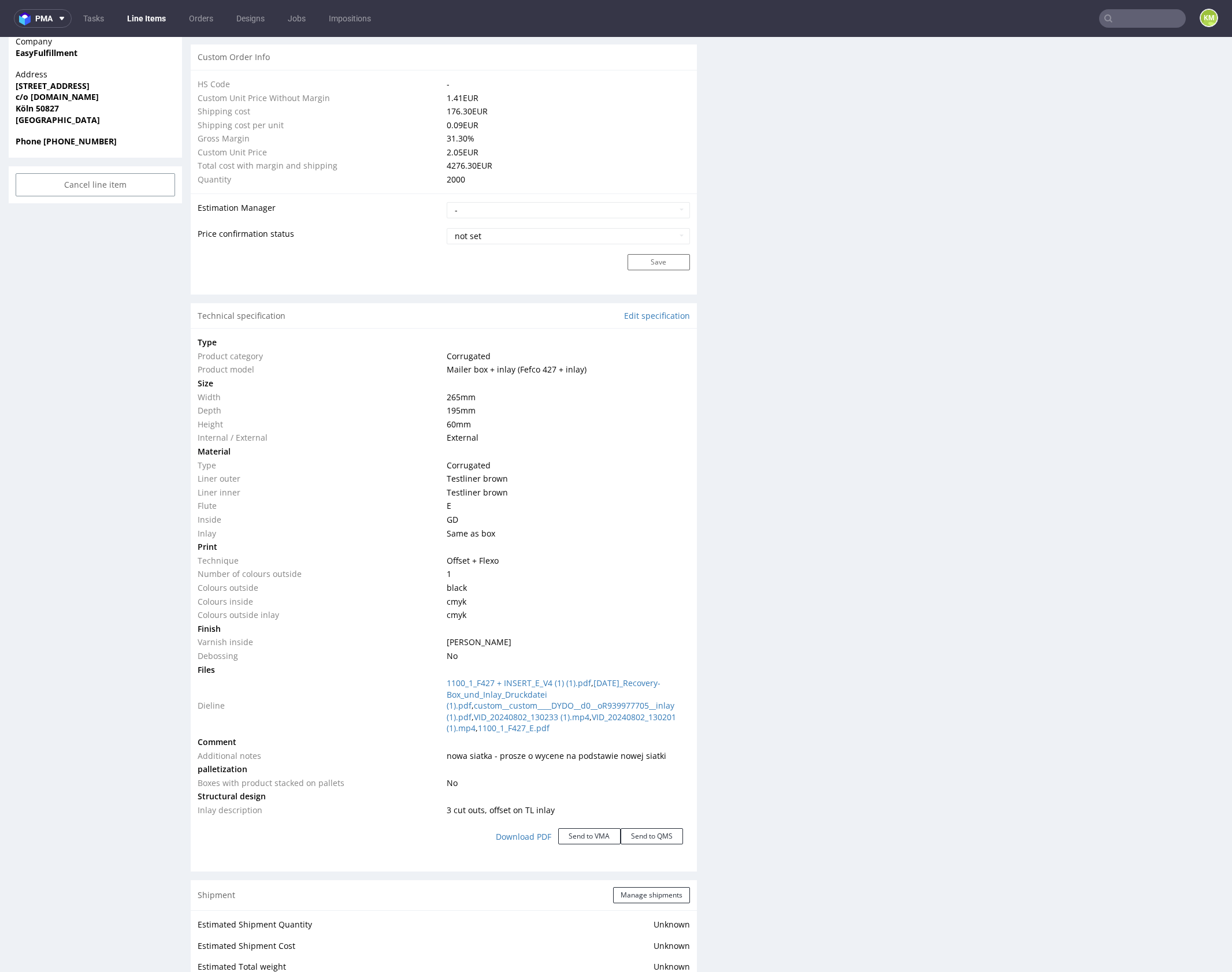
click at [890, 729] on div "Production Files - Design Spit Spit request impossible Box design not found, un…" at bounding box center [970, 533] width 506 height 2331
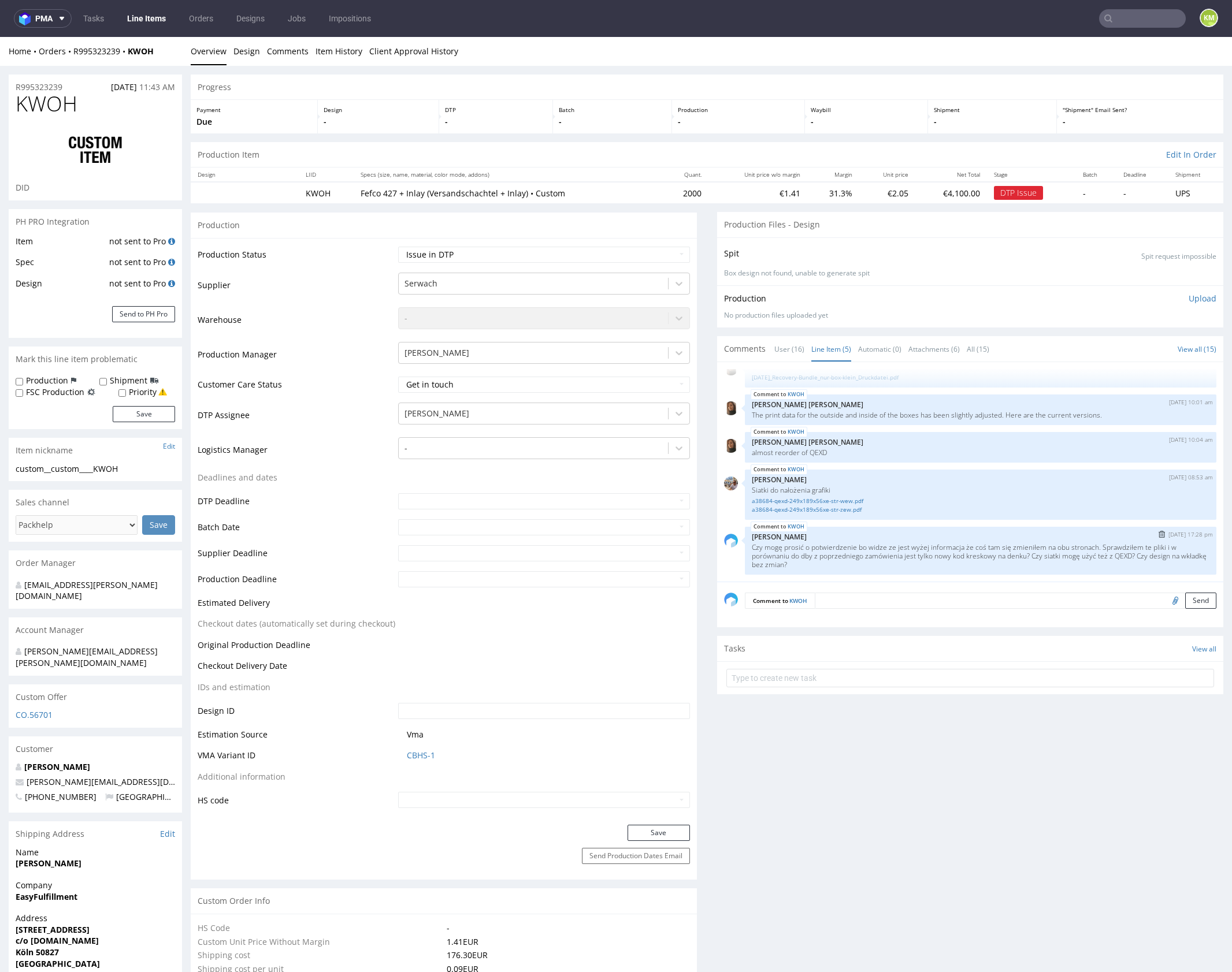
click at [879, 569] on div "KWOH 22nd Sep 25 | 17:28 pm Karol Markowski Czy mogę prosić o potwierdzenie bo …" at bounding box center [980, 550] width 472 height 48
click at [944, 467] on div "KWOH 16th Sep 25 | 09:59 am Angelina Marć 25.09.15_Recovery-Bundle_nur-box-klei…" at bounding box center [973, 475] width 499 height 213
click at [940, 525] on div "KWOH 16th Sep 25 | 09:59 am Angelina Marć 25.09.15_Recovery-Bundle_nur-box-klei…" at bounding box center [973, 475] width 499 height 213
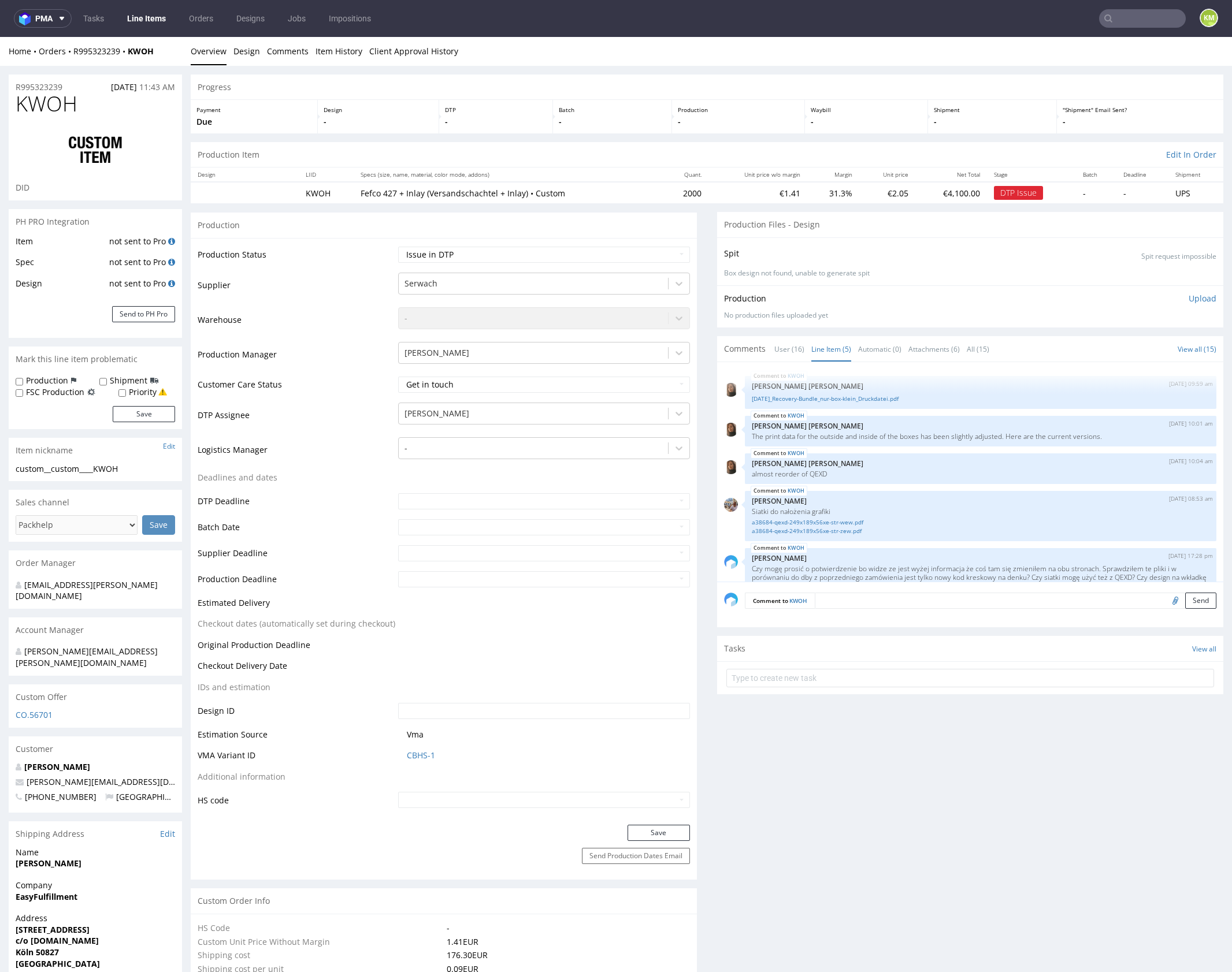
click at [955, 486] on div "KWOH 16th Sep 25 | 09:59 am Angelina Marć 25.09.15_Recovery-Bundle_nur-box-klei…" at bounding box center [973, 475] width 499 height 213
click at [817, 398] on link "[DATE]_Recovery-Bundle_nur-box-klein_Druckdatei.pdf" at bounding box center [981, 398] width 458 height 8
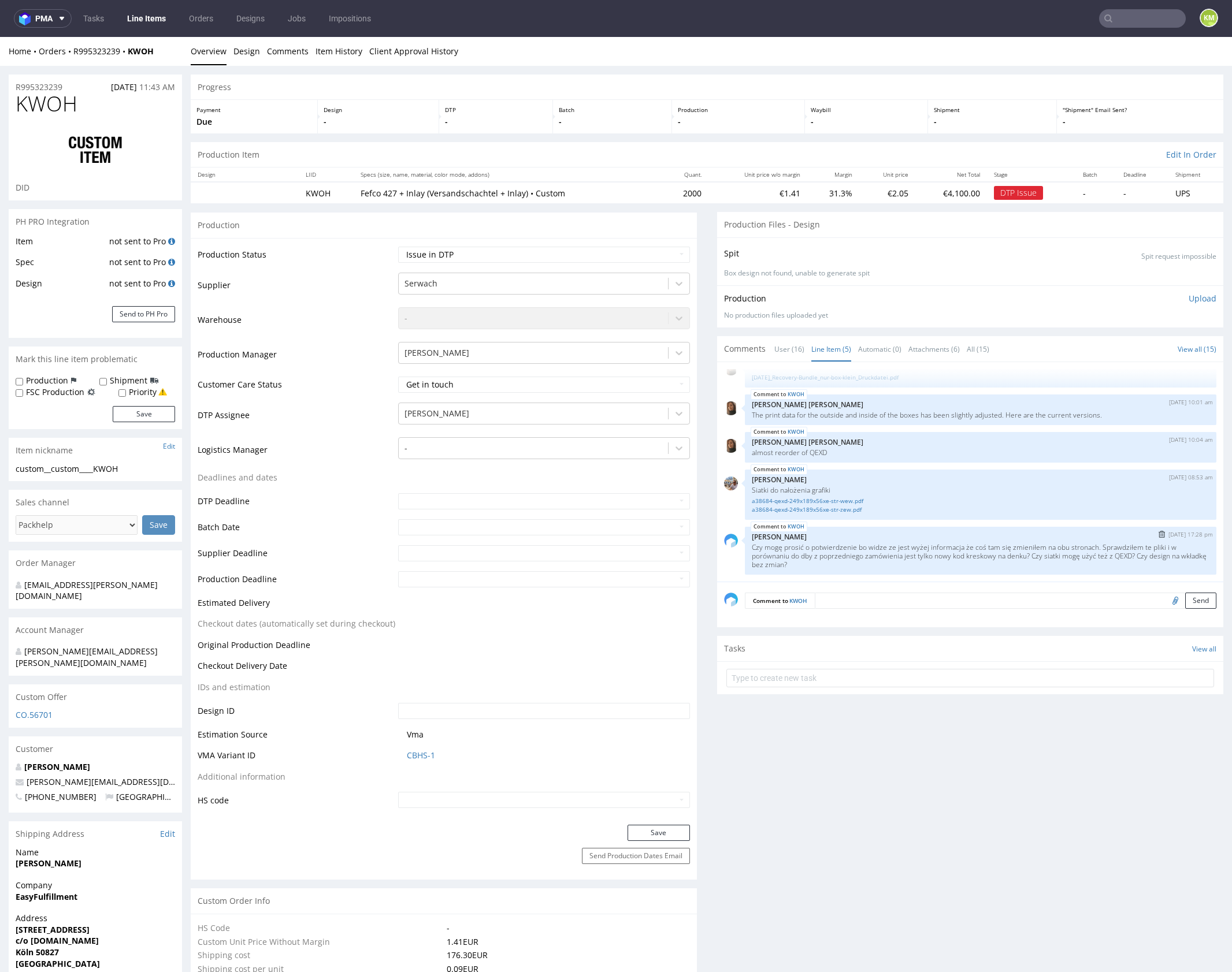
click at [948, 560] on p "Czy mogę prosić o potwierdzenie bo widze ze jest wyżej informacja że coś tam si…" at bounding box center [981, 556] width 458 height 26
drag, startPoint x: 52, startPoint y: 468, endPoint x: 157, endPoint y: 464, distance: 105.1
click at [157, 464] on div "custom__custom____KWOH" at bounding box center [96, 469] width 159 height 11
copy div "custom____KWOH"
copy link "R995323239"
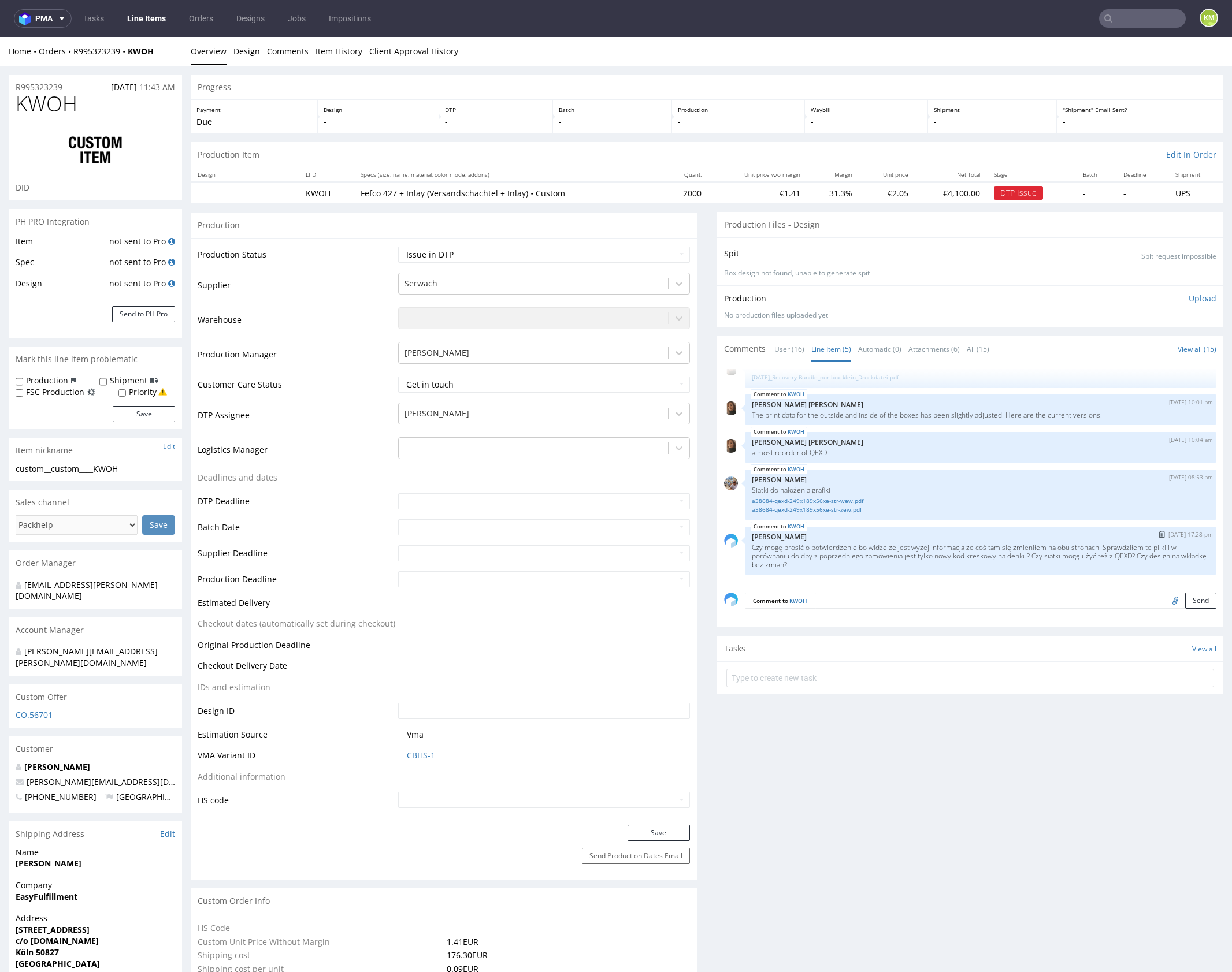
click at [1132, 555] on p "Czy mogę prosić o potwierdzenie bo widze ze jest wyżej informacja że coś tam si…" at bounding box center [981, 556] width 458 height 26
copy p "QEXD"
click at [1142, 557] on p "Czy mogę prosić o potwierdzenie bo widze ze jest wyżej informacja że coś tam si…" at bounding box center [981, 556] width 458 height 26
click at [1134, 556] on p "Czy mogę prosić o potwierdzenie bo widze ze jest wyżej informacja że coś tam si…" at bounding box center [981, 556] width 458 height 26
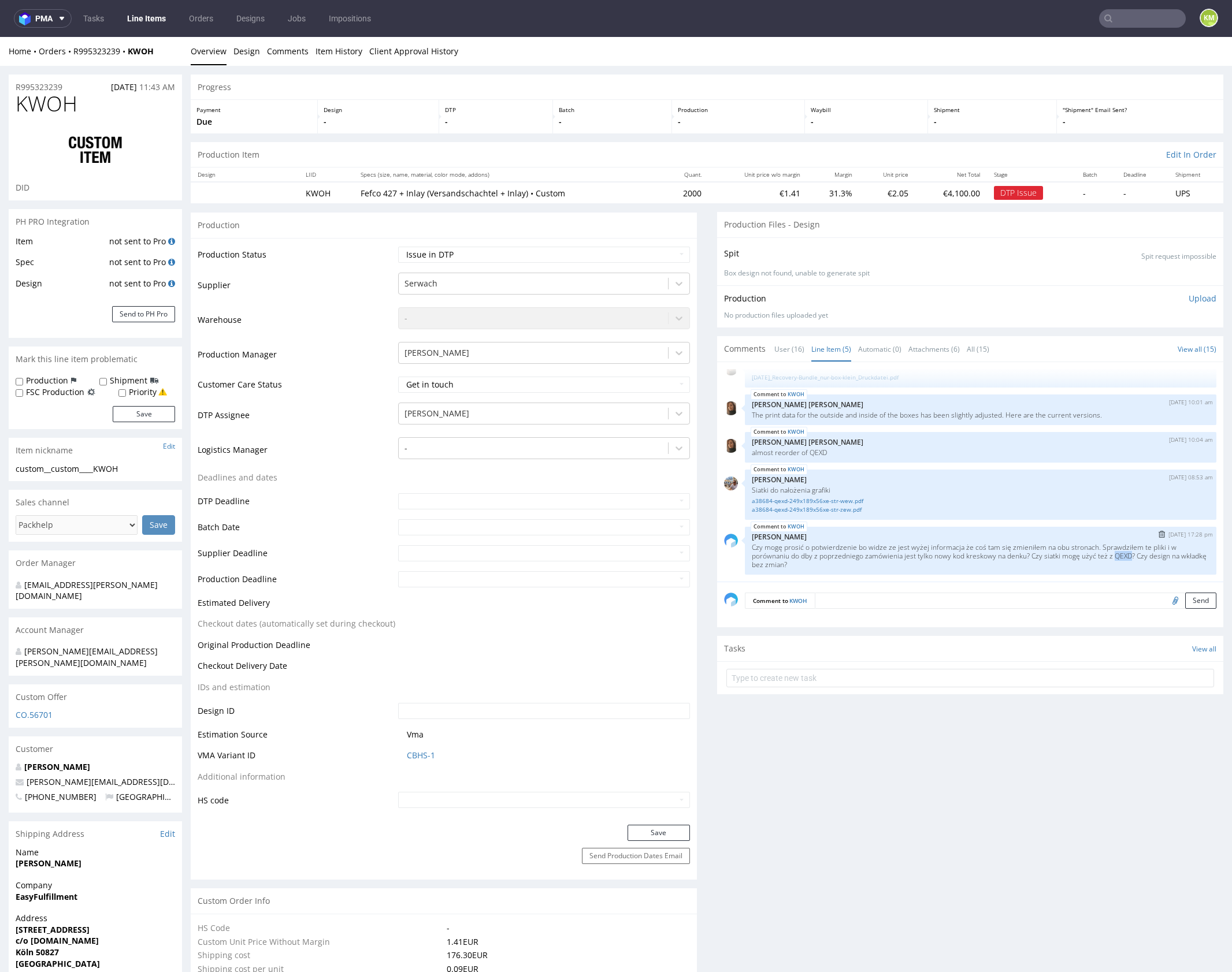
click at [1134, 556] on p "Czy mogę prosić o potwierdzenie bo widze ze jest wyżej informacja że coś tam si…" at bounding box center [981, 556] width 458 height 26
copy p "QEXD"
click at [620, 250] on select "Waiting for Artwork Waiting for Diecut Waiting for Mockup Waiting for DTP Waiti…" at bounding box center [544, 254] width 292 height 16
select select "dtp_ca_needed"
click at [398, 247] on select "Waiting for Artwork Waiting for Diecut Waiting for Mockup Waiting for DTP Waiti…" at bounding box center [544, 254] width 292 height 16
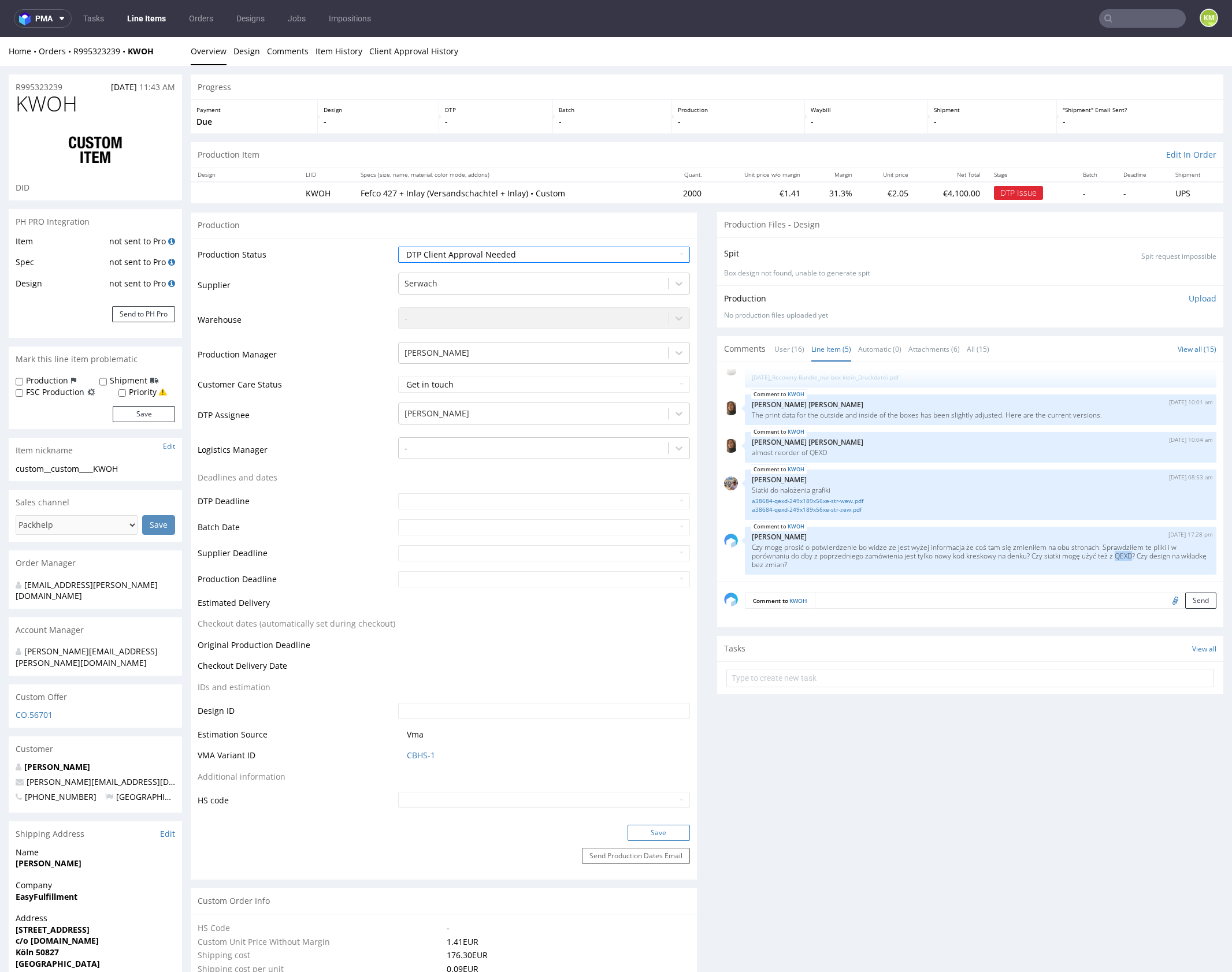
click at [650, 833] on button "Save" at bounding box center [658, 832] width 63 height 16
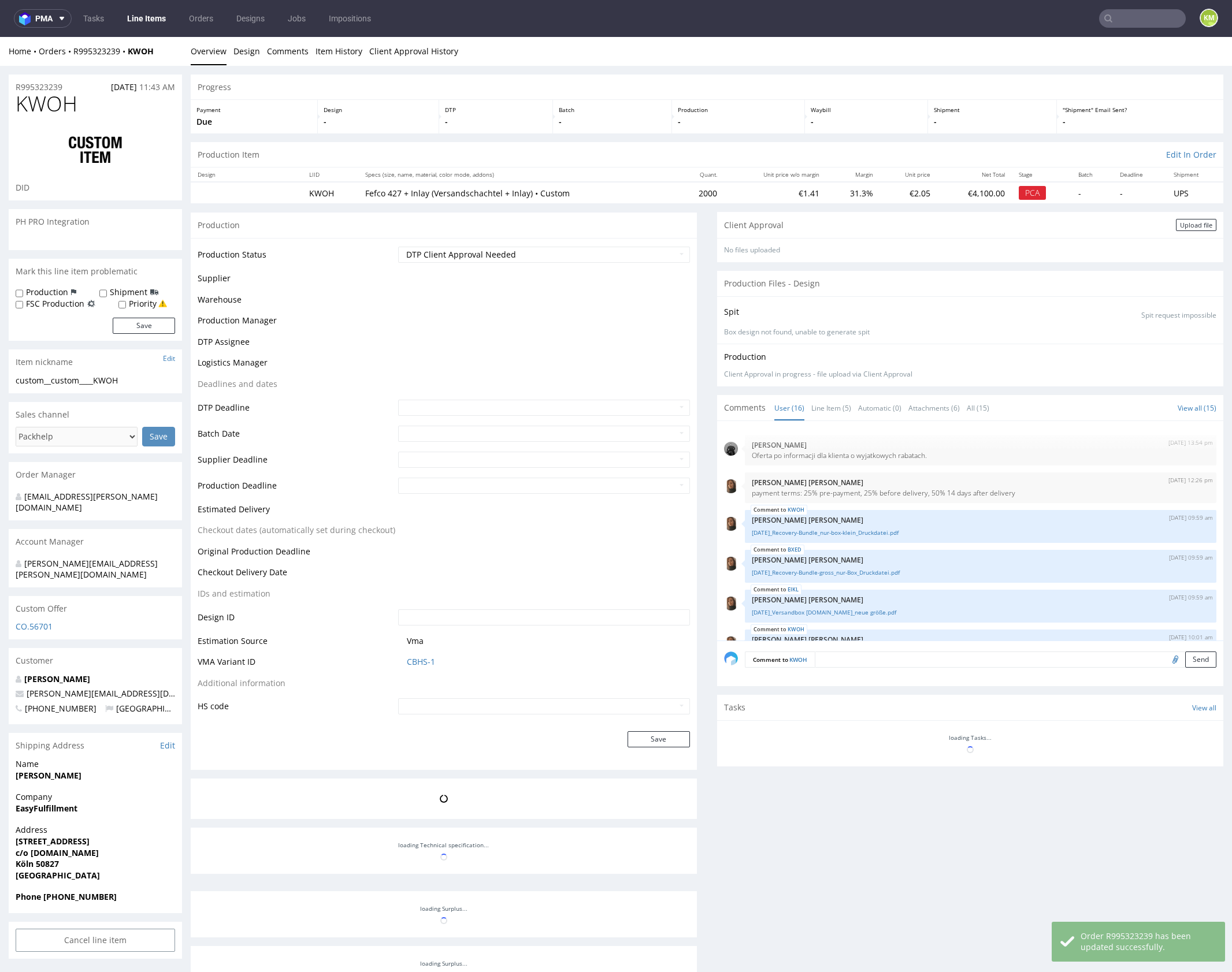
scroll to position [22, 0]
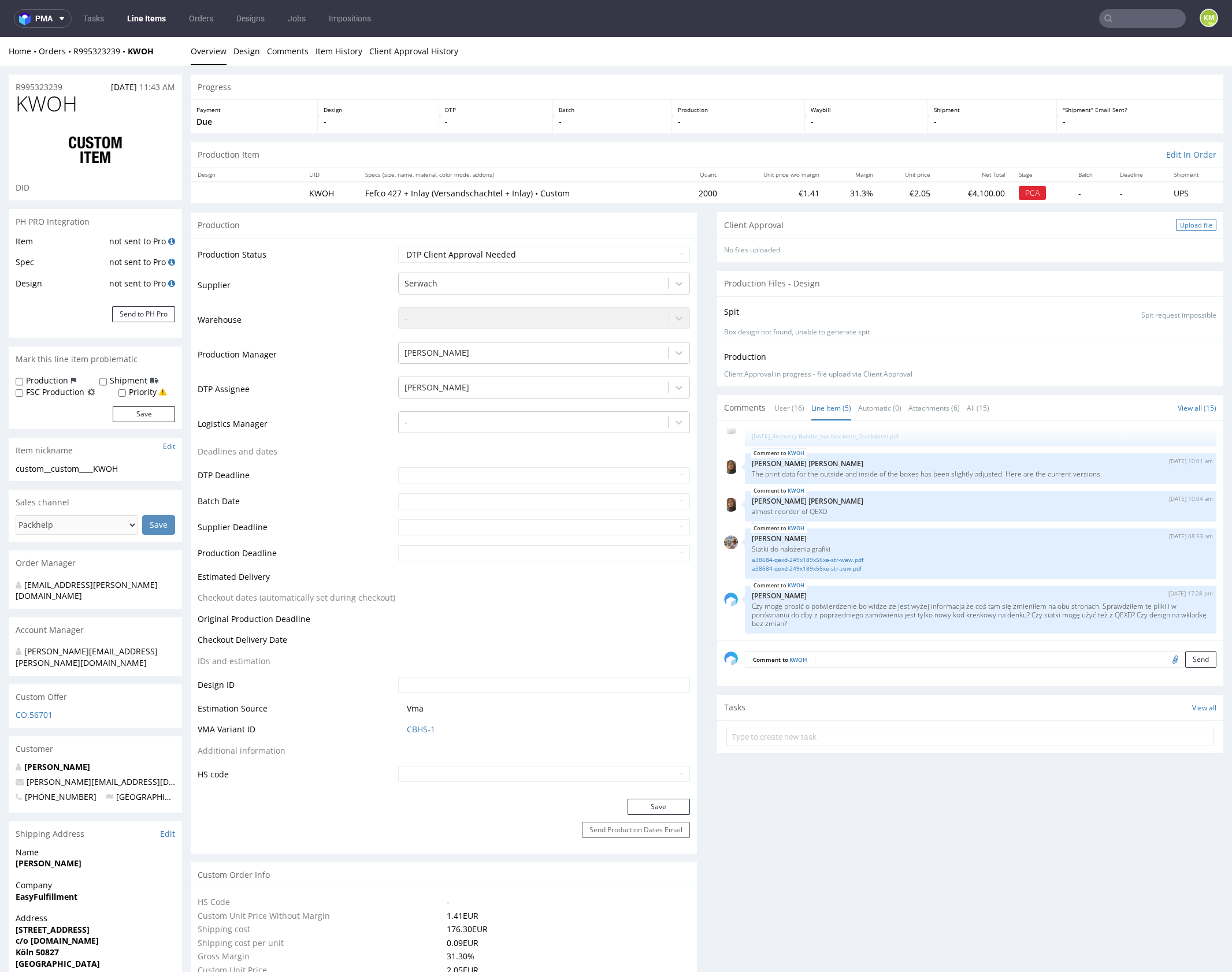
click at [1191, 225] on div "Upload file" at bounding box center [1195, 225] width 40 height 12
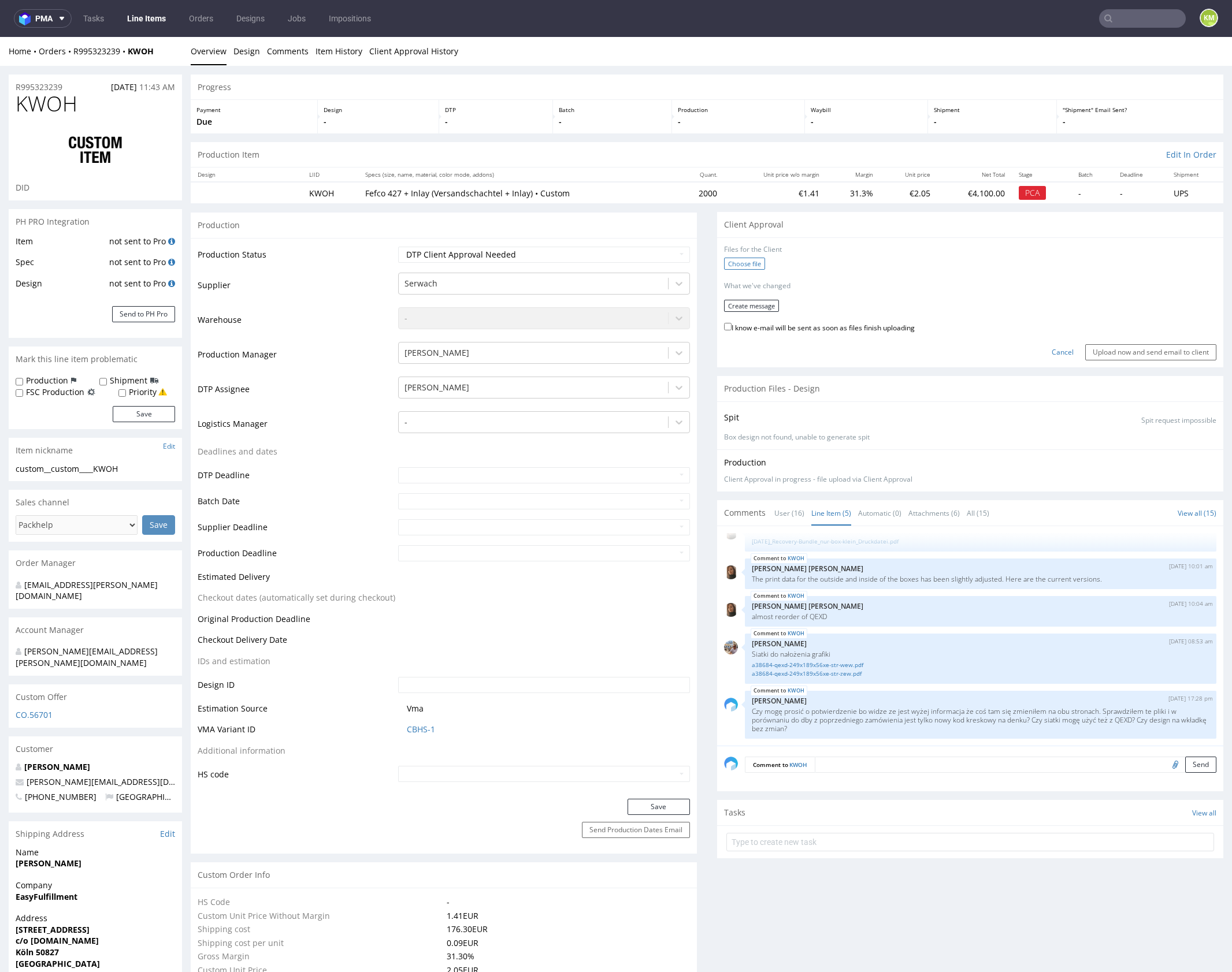
click at [744, 265] on label "Choose file" at bounding box center [744, 263] width 41 height 12
click at [0, 37] on input "Choose file" at bounding box center [0, 37] width 0 height 0
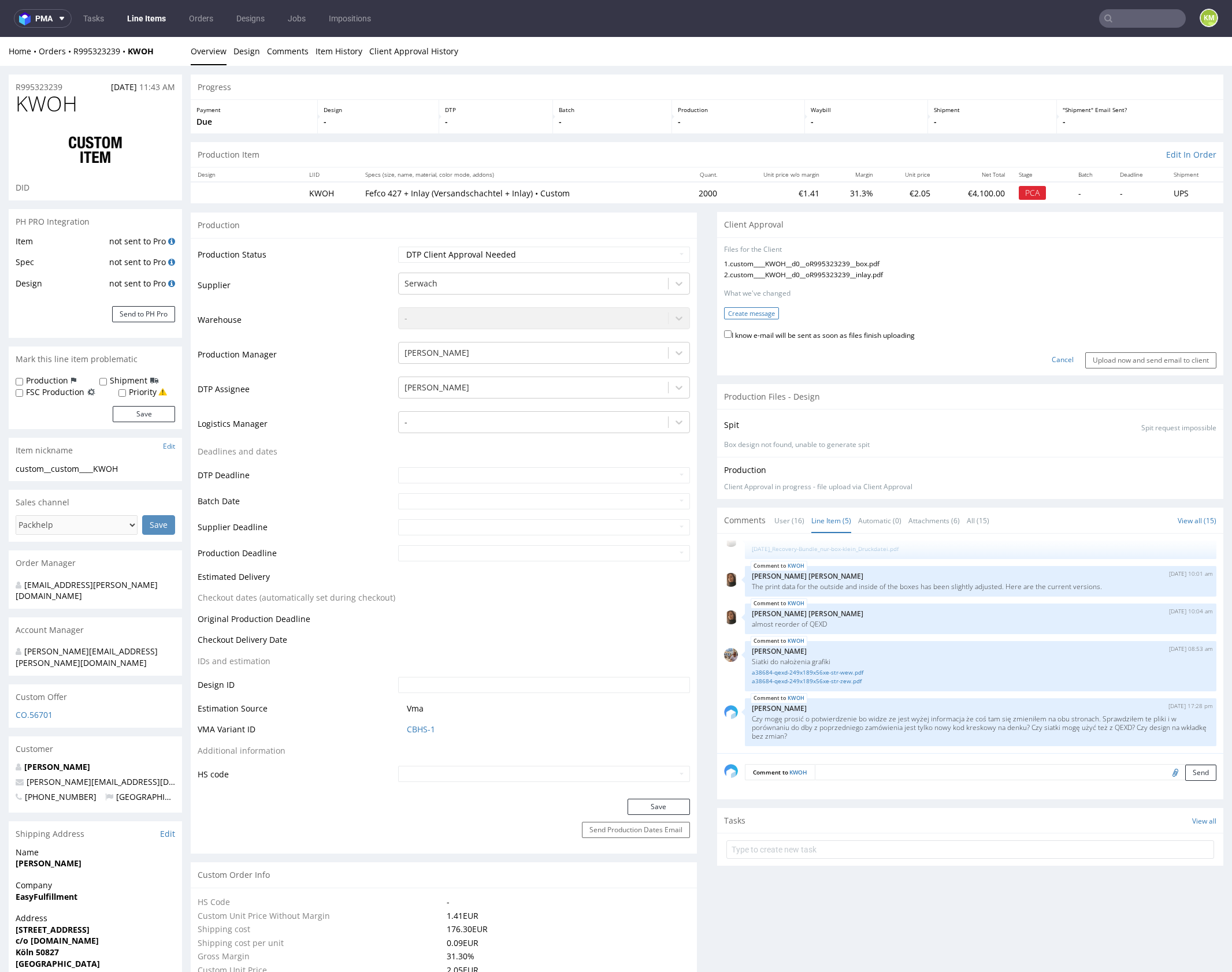
click at [761, 312] on button "Create message" at bounding box center [751, 313] width 55 height 12
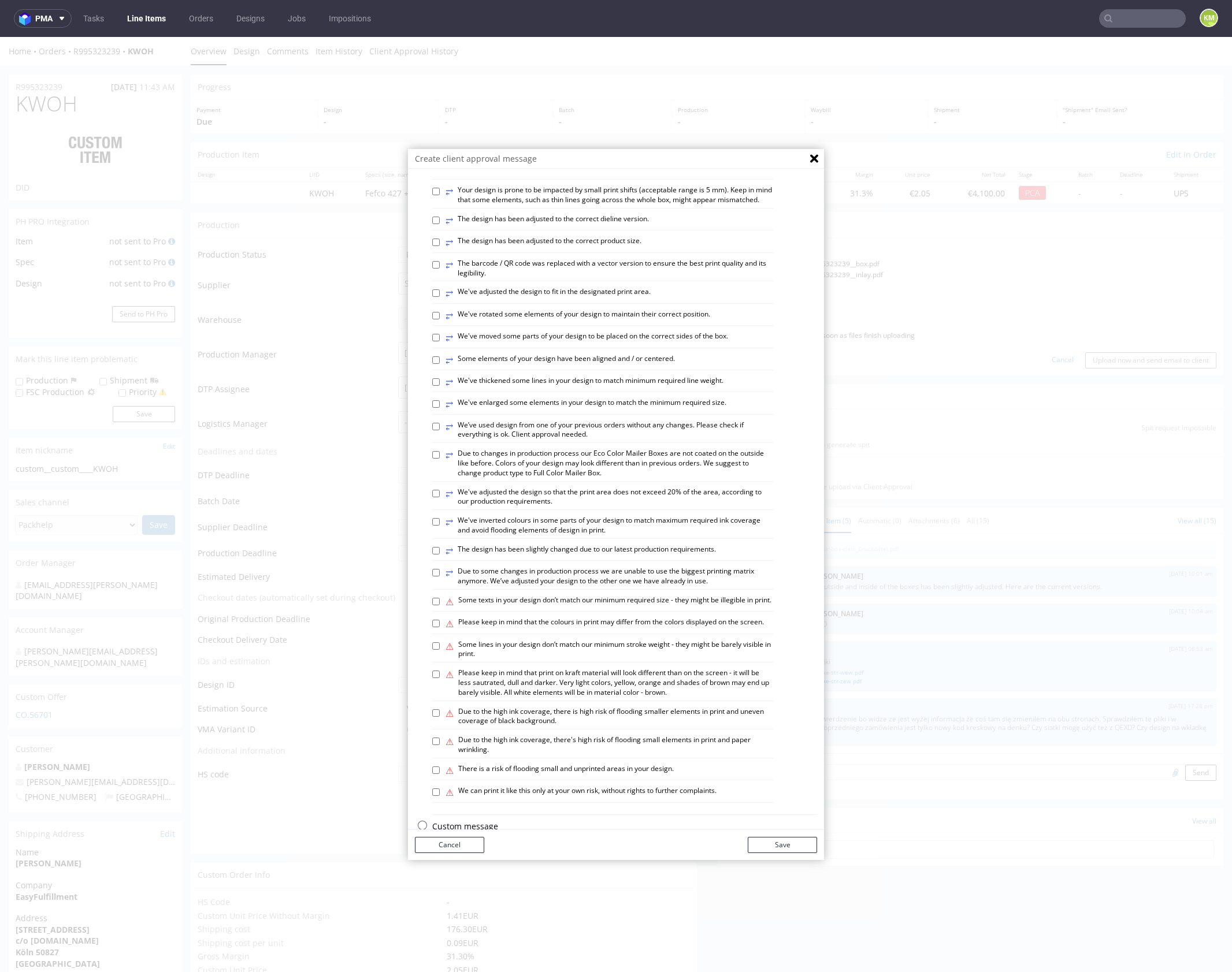
scroll to position [321, 0]
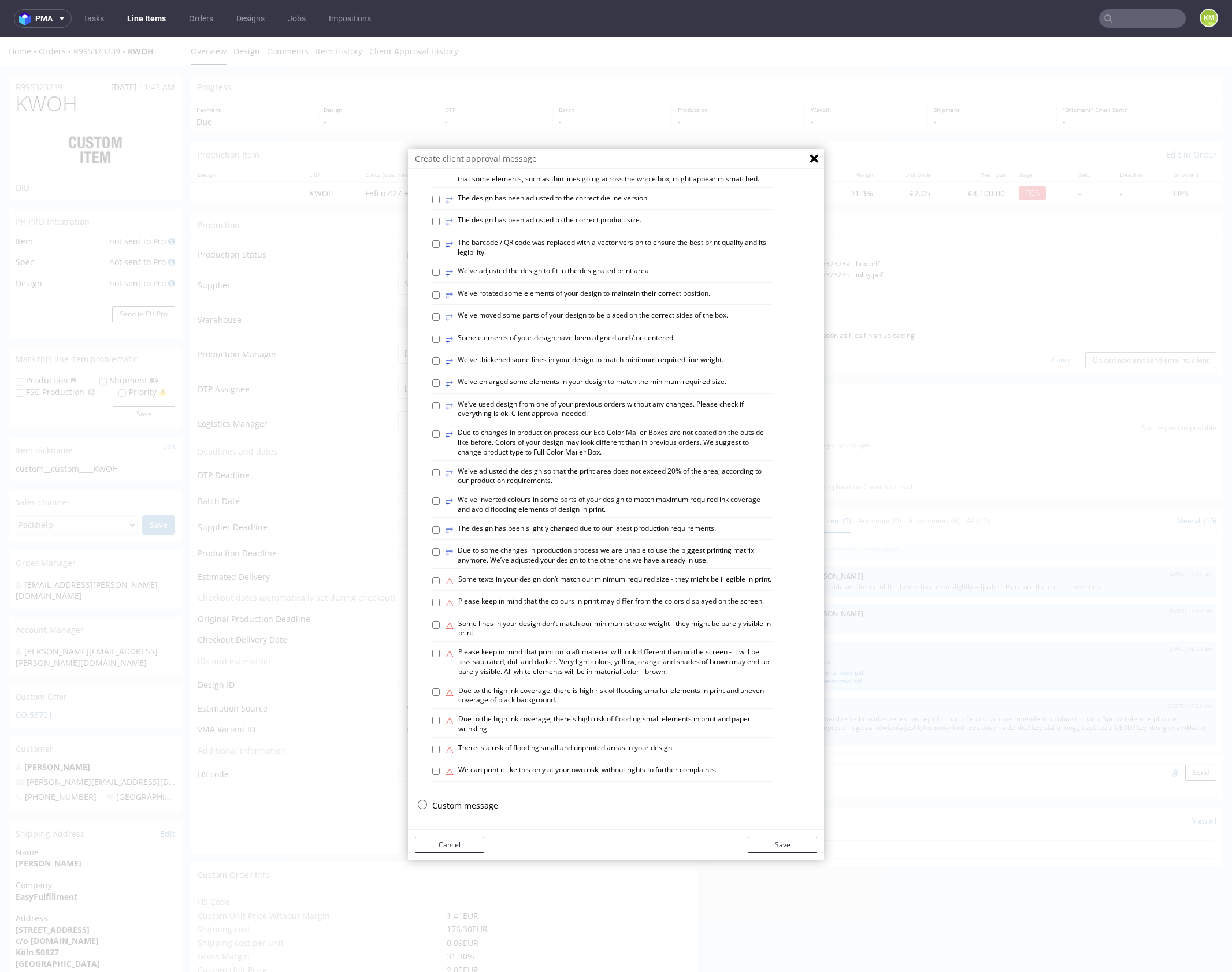
drag, startPoint x: 486, startPoint y: 806, endPoint x: 533, endPoint y: 640, distance: 172.5
click at [486, 806] on p "Custom message" at bounding box center [624, 806] width 384 height 11
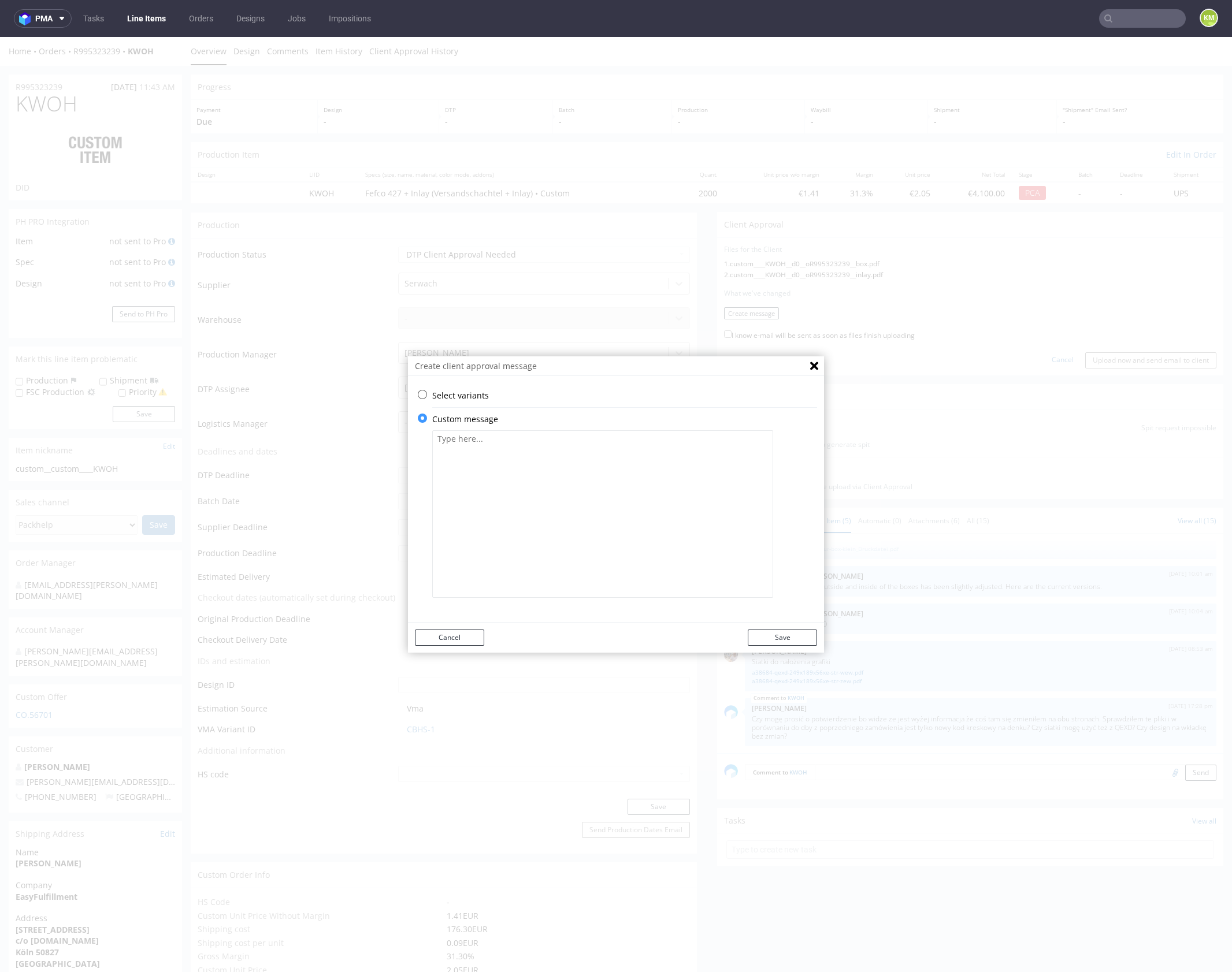
click at [567, 536] on textarea at bounding box center [603, 514] width 341 height 168
paste textarea "The insert remains unchanged, I used the file from the previous production. To …"
click at [600, 529] on textarea "The insert remains unchanged, I used the file from the previous production. To …" at bounding box center [603, 514] width 341 height 168
click at [618, 503] on textarea "The insert remains unchanged, I used the file from the previous production. To …" at bounding box center [603, 514] width 341 height 168
type textarea "The insert remains unchanged, I used the file from the previous production. To …"
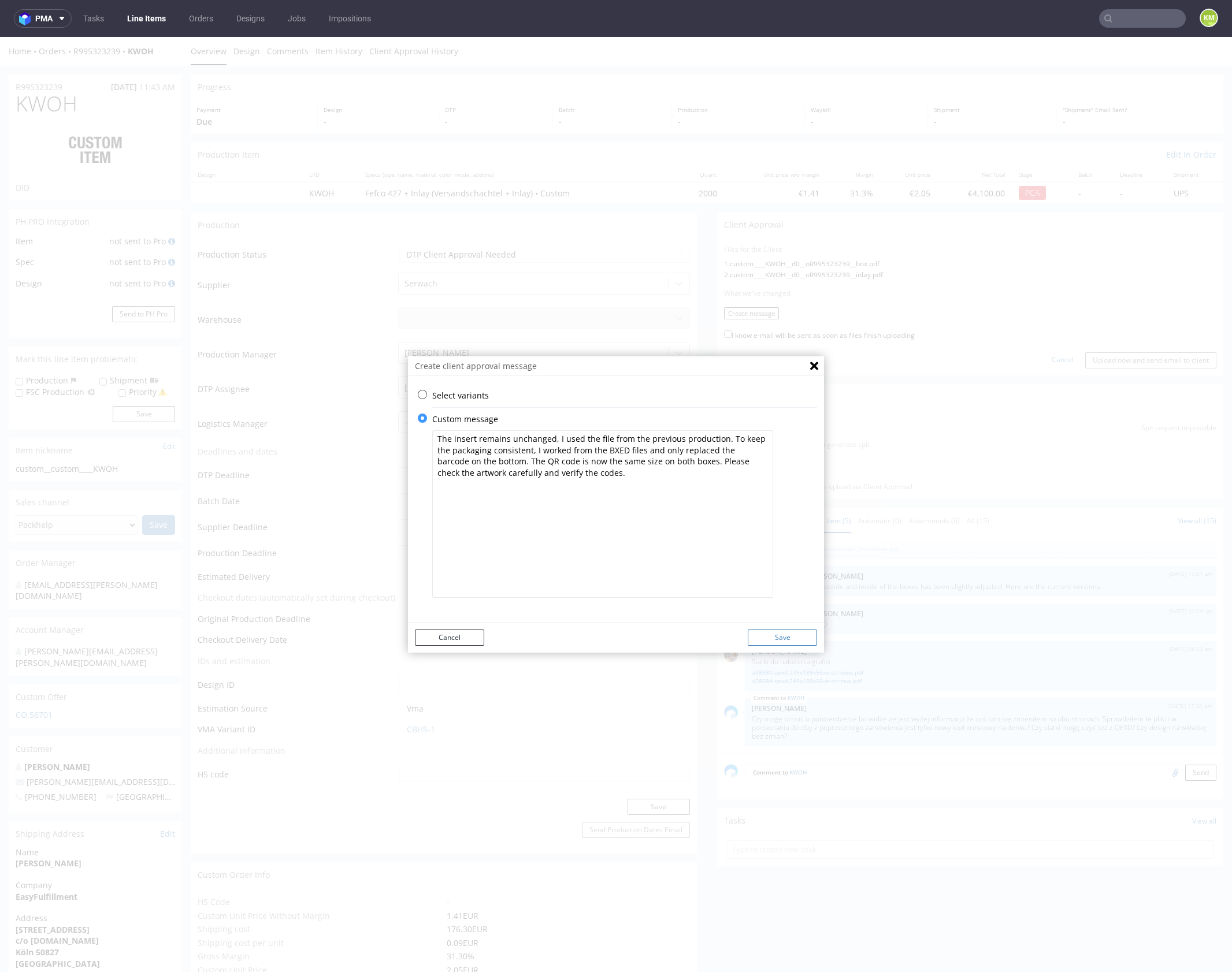
click at [782, 633] on button "Save" at bounding box center [782, 637] width 69 height 16
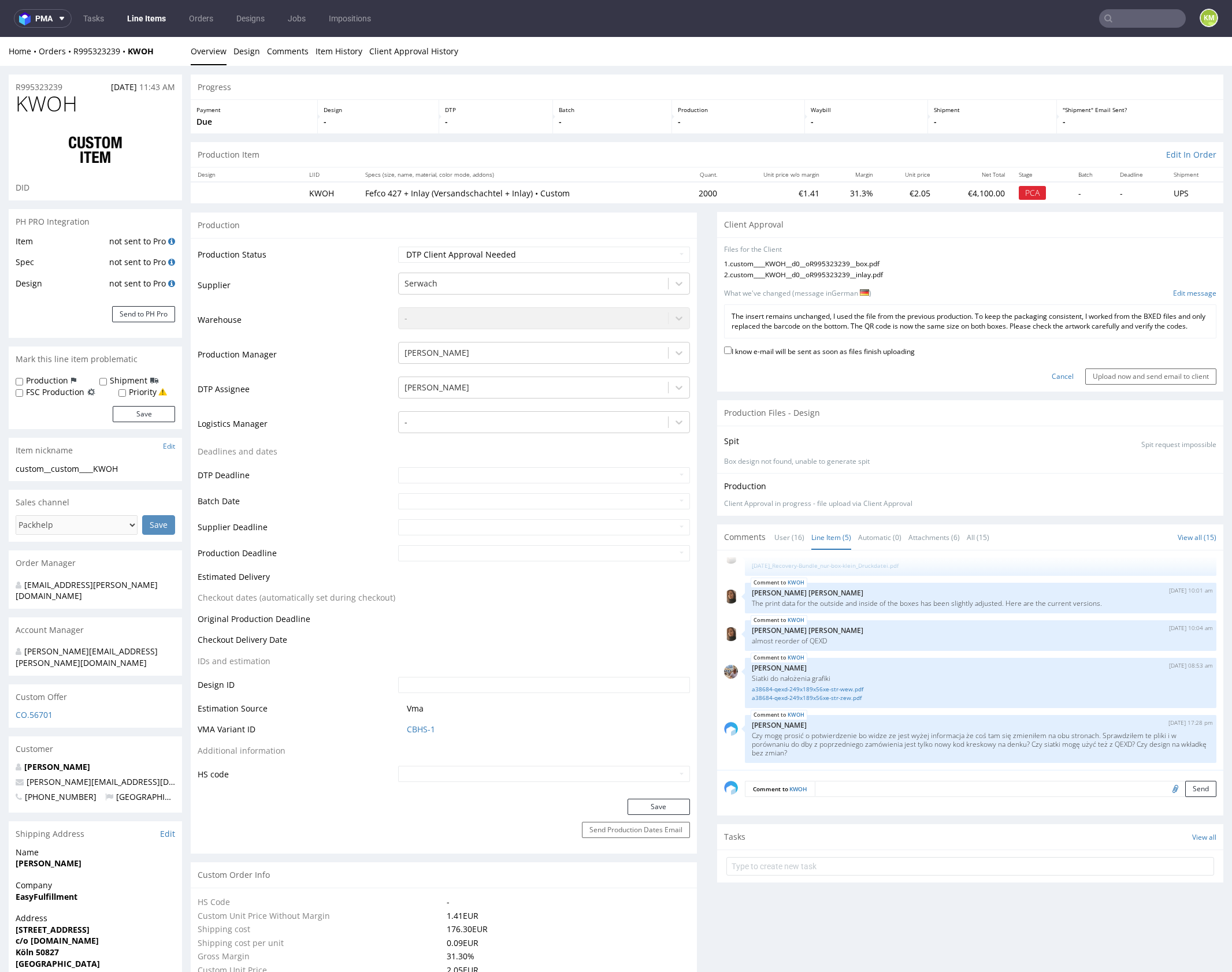
click at [877, 357] on label "I know e-mail will be sent as soon as files finish uploading" at bounding box center [819, 351] width 190 height 13
click at [731, 354] on input "I know e-mail will be sent as soon as files finish uploading" at bounding box center [728, 351] width 8 height 7
checkbox input "true"
click at [1107, 381] on input "Upload now and send email to client" at bounding box center [1150, 376] width 131 height 16
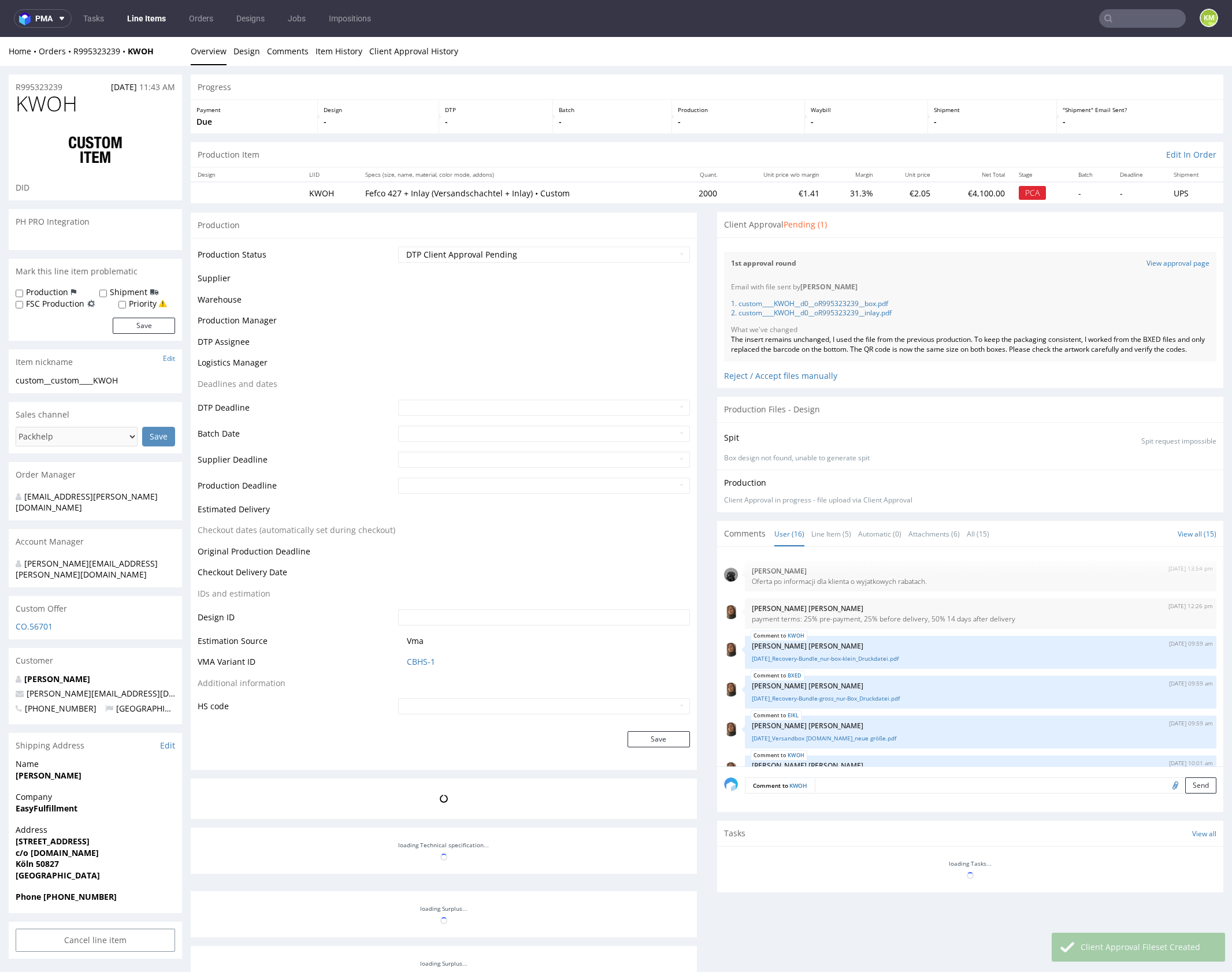
scroll to position [486, 0]
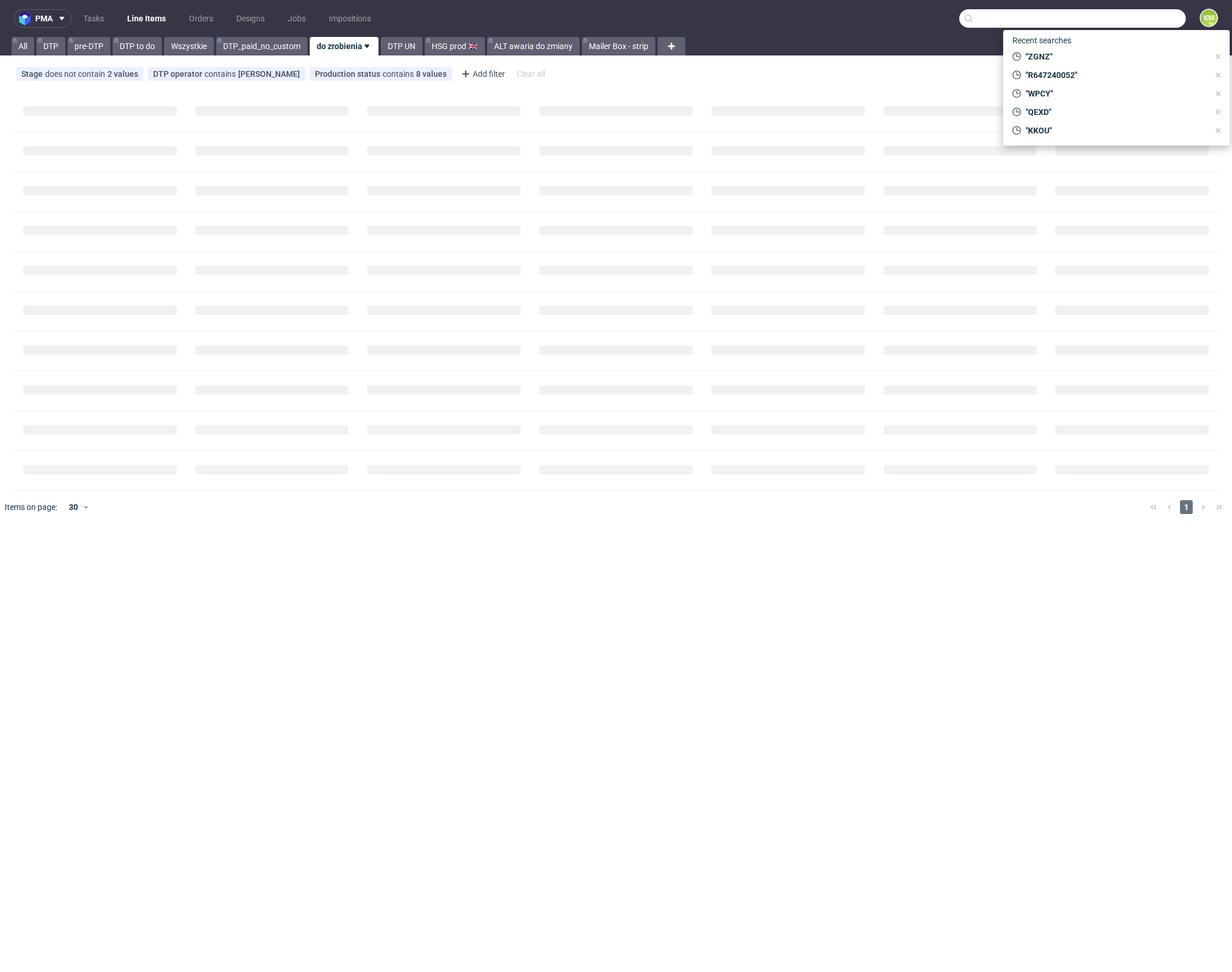
click at [1133, 14] on input "text" at bounding box center [1073, 19] width 227 height 19
paste input "QEXD"
type input "QEXD"
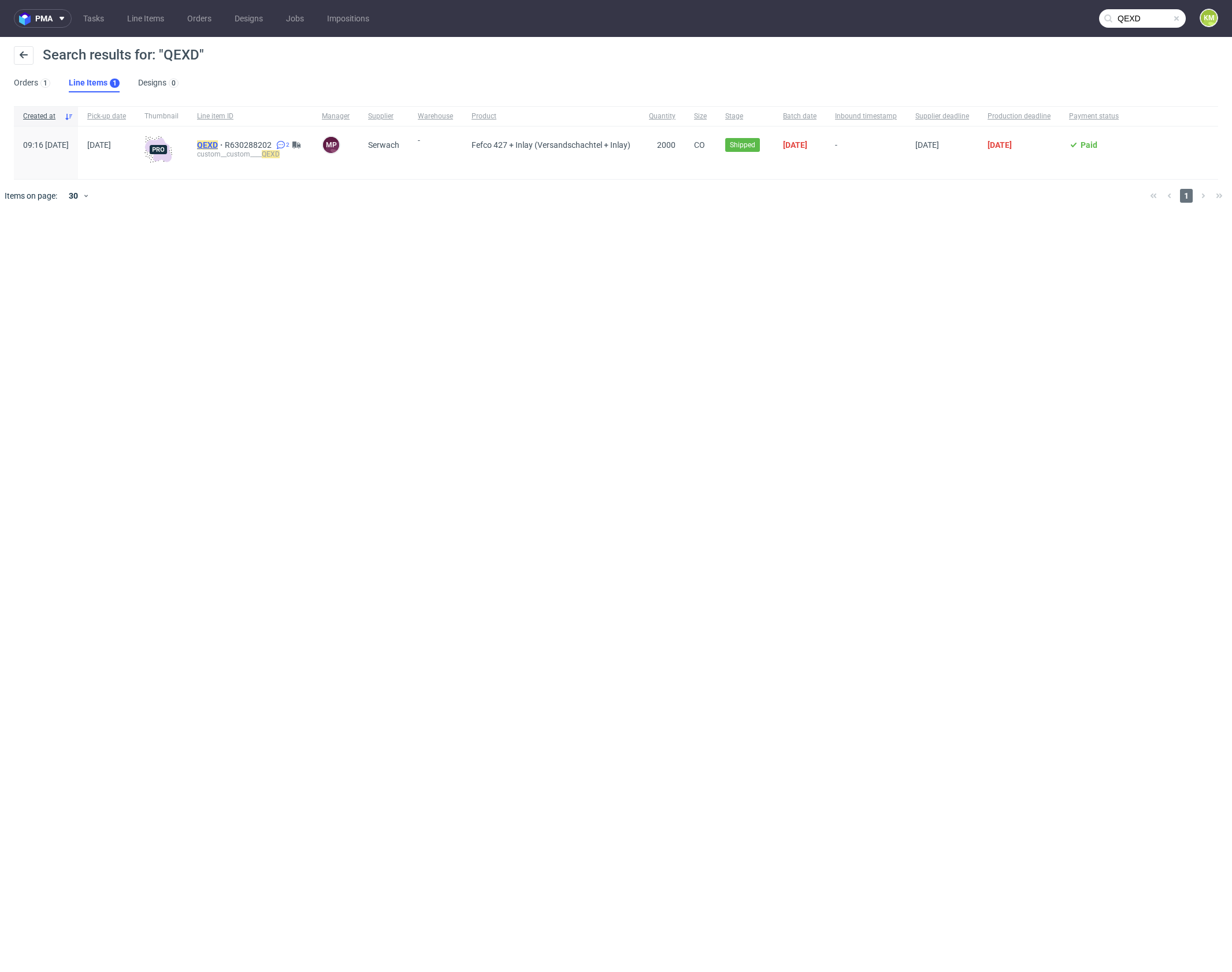
click at [218, 142] on mark "QEXD" at bounding box center [207, 145] width 21 height 9
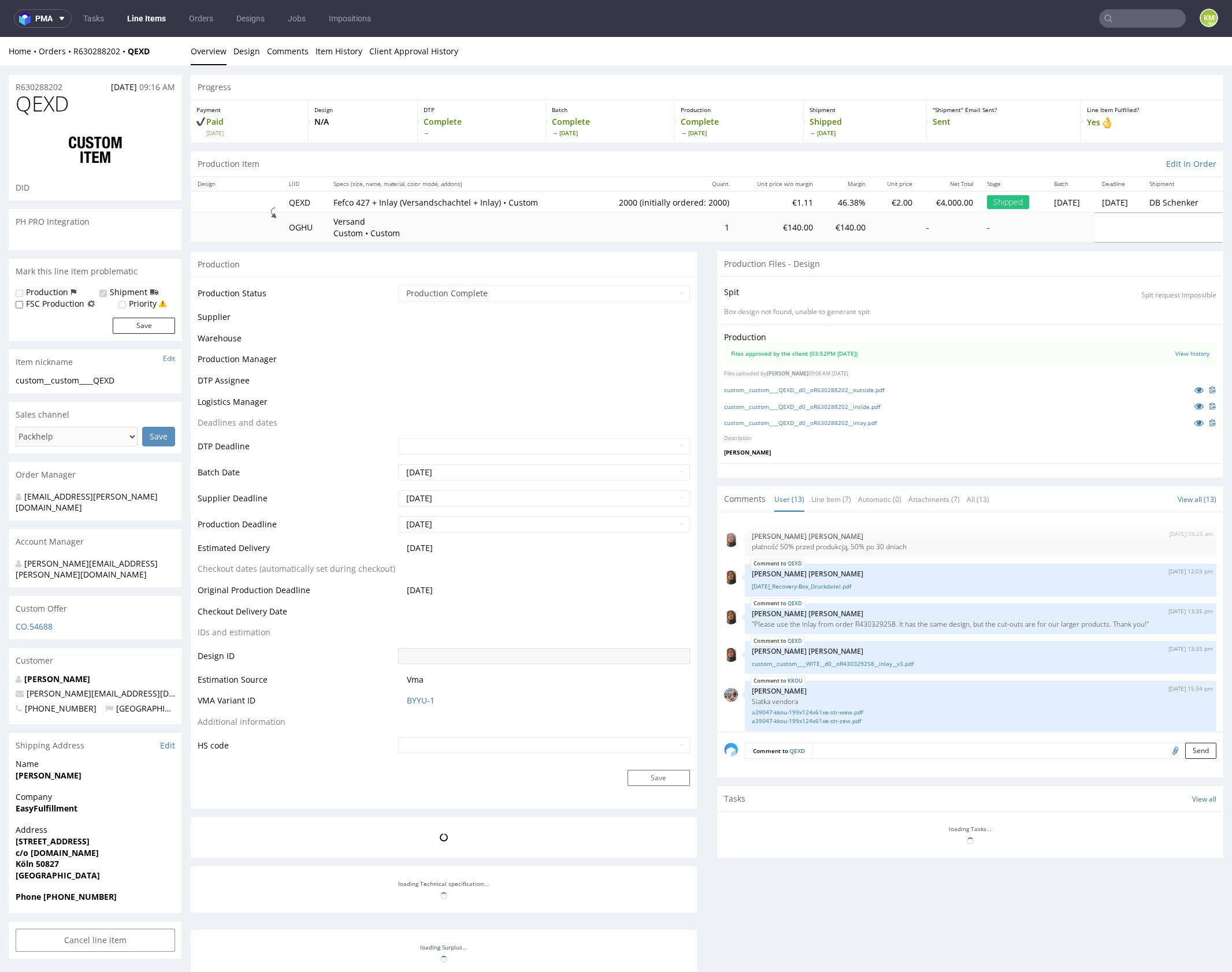
scroll to position [573, 0]
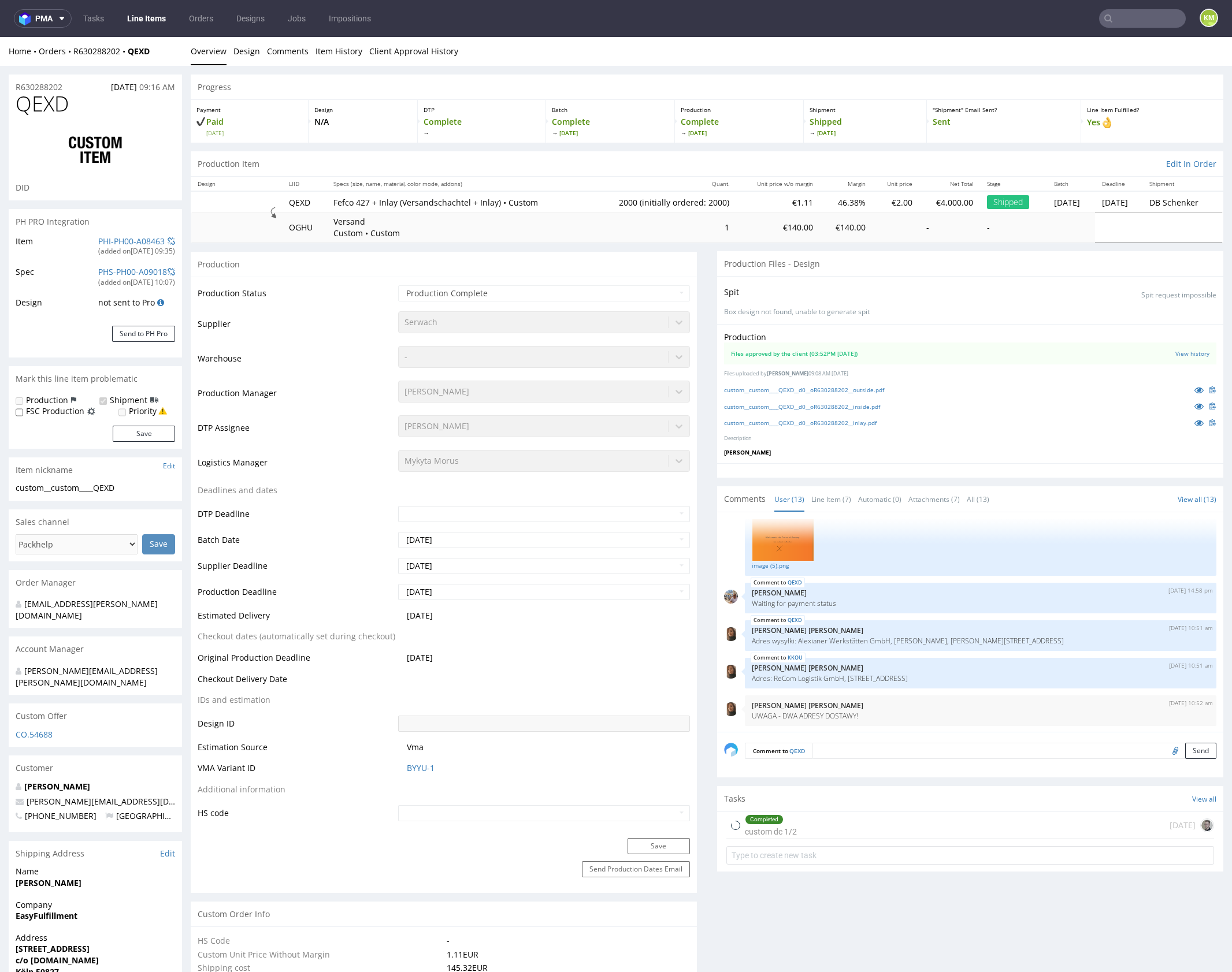
select select "in_progress"
click at [868, 392] on link "custom__custom____QEXD__d0__oR630288202__outside.pdf" at bounding box center [804, 390] width 160 height 8
click at [874, 409] on link "custom__custom____QEXD__d0__oR630288202__inside.pdf" at bounding box center [802, 407] width 156 height 8
click at [874, 425] on link "custom__custom____QEXD__d0__oR630288202__inlay.pdf" at bounding box center [800, 423] width 153 height 8
click at [831, 502] on link "Line Item (7)" at bounding box center [831, 499] width 40 height 24
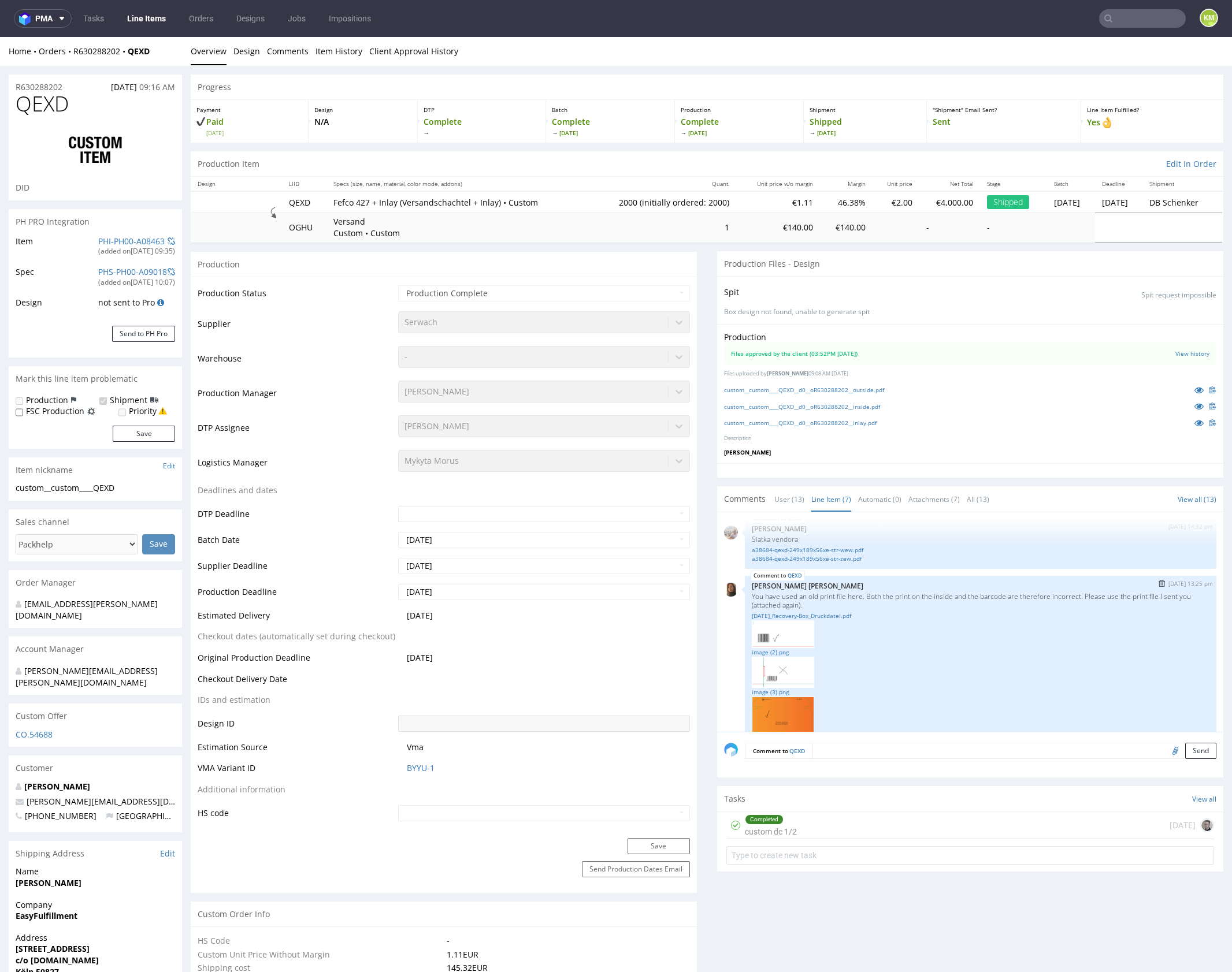
scroll to position [124, 0]
click at [827, 613] on link "[DATE]_Recovery-Box_Druckdatei.pdf" at bounding box center [981, 617] width 458 height 8
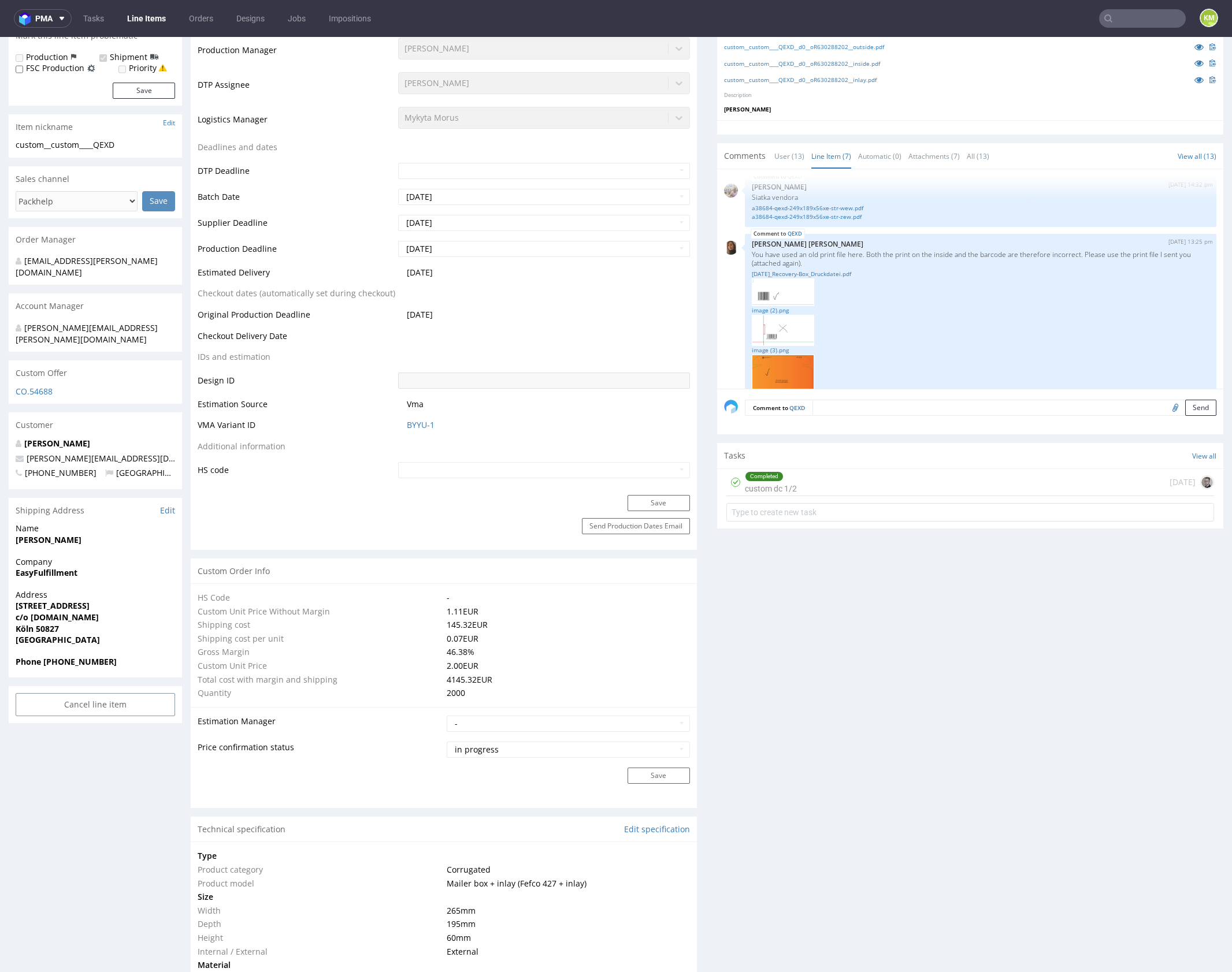
scroll to position [0, 0]
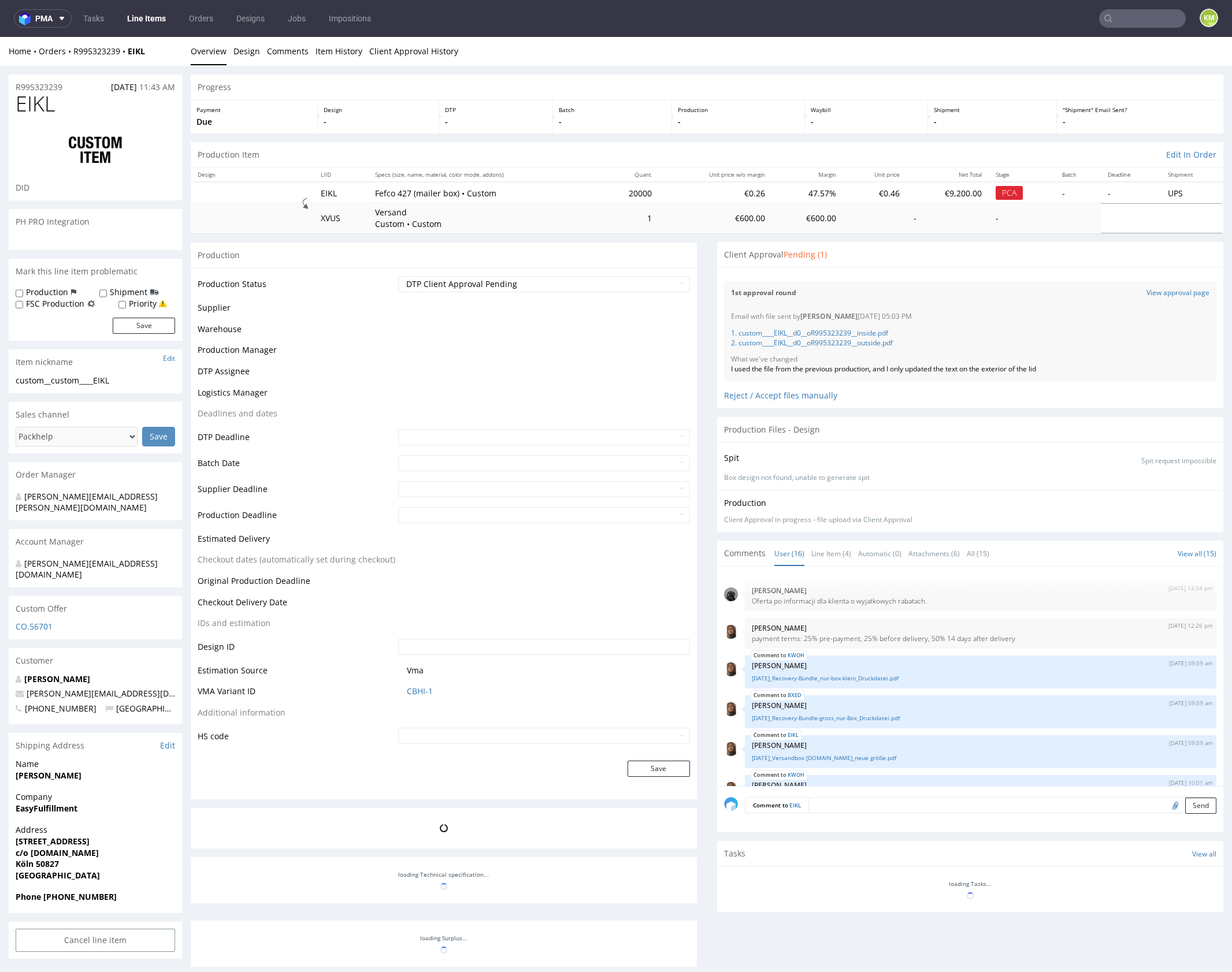
scroll to position [486, 0]
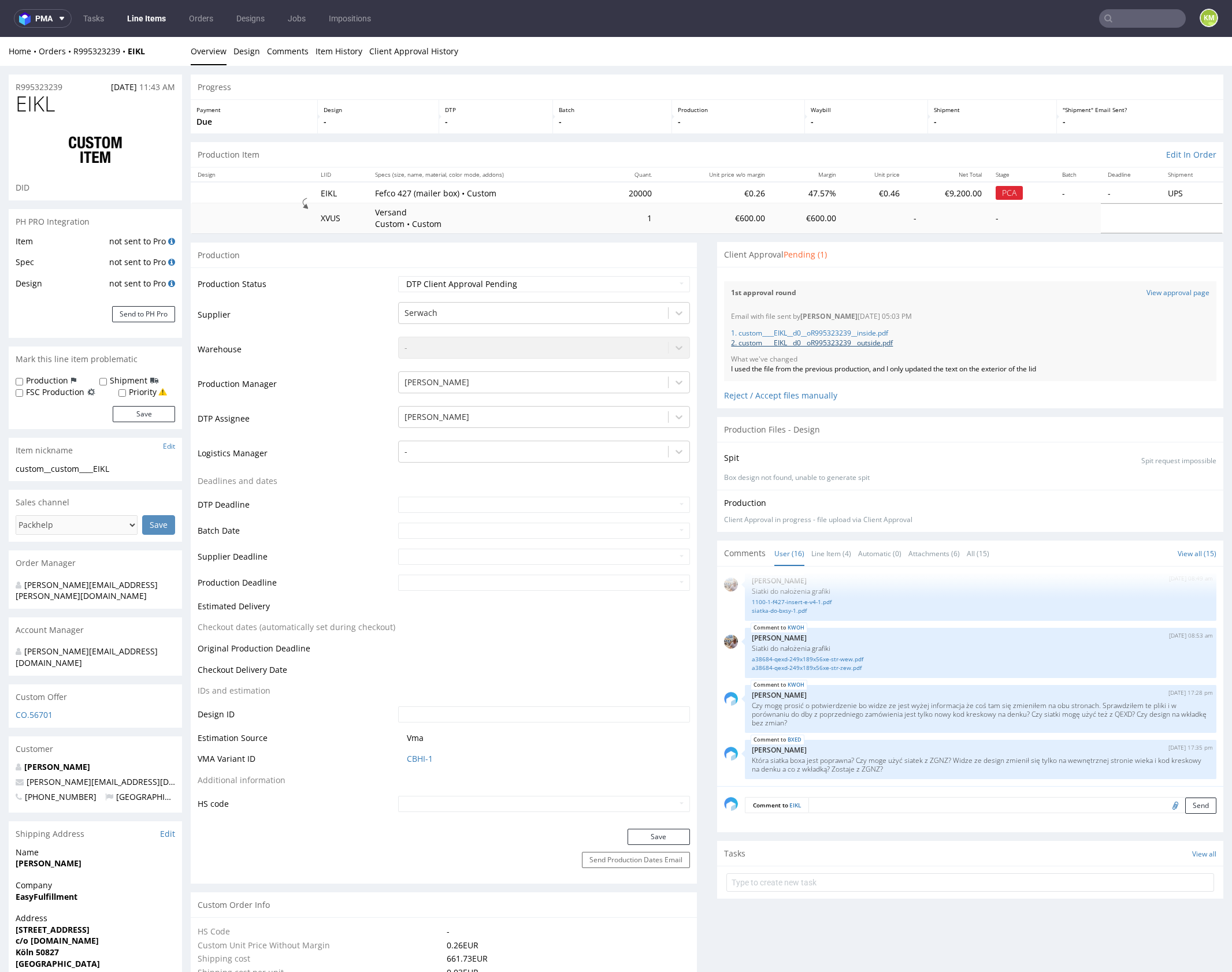
click at [887, 345] on link "2. custom____EIKL__d0__oR995323239__outside.pdf" at bounding box center [812, 343] width 162 height 9
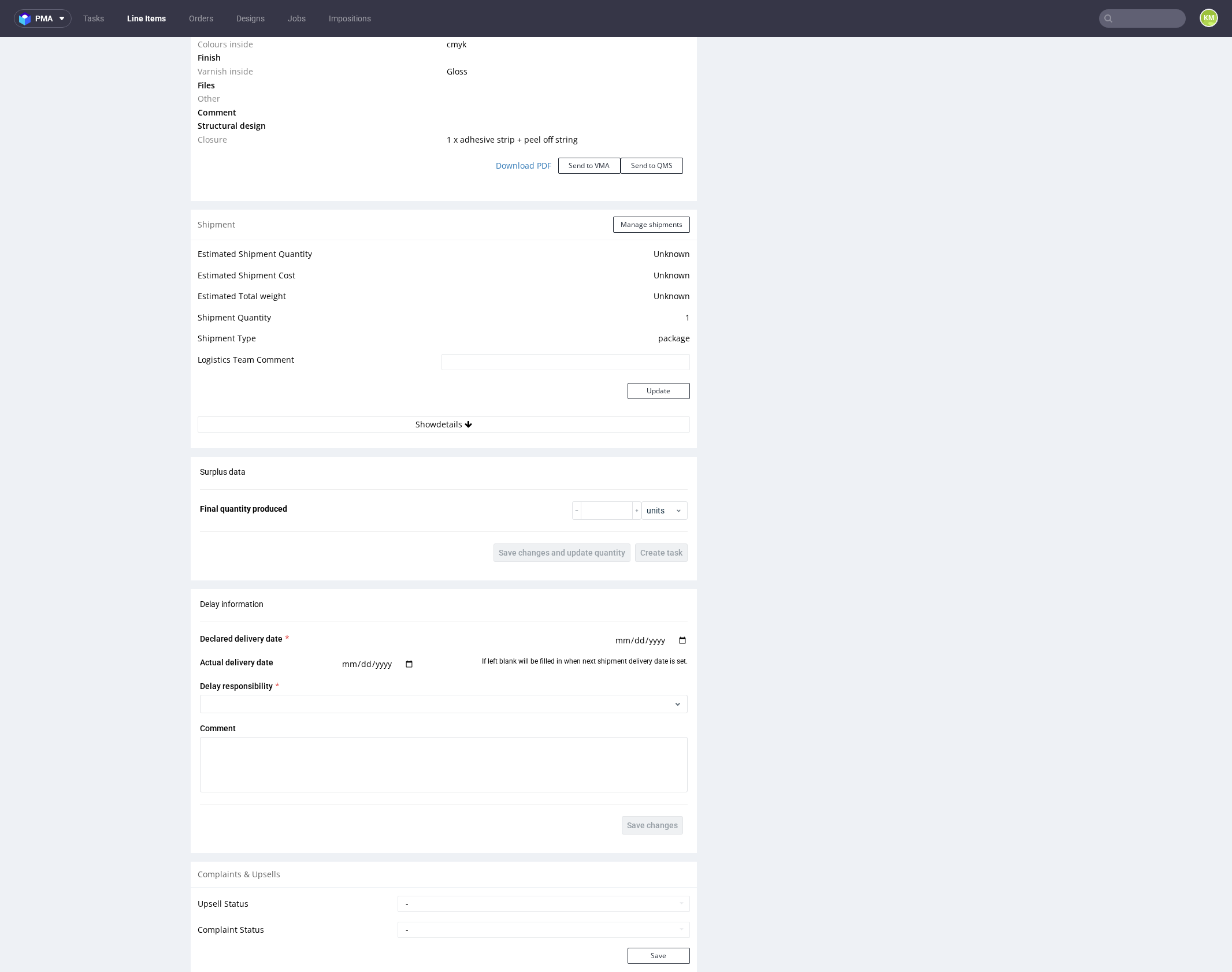
scroll to position [1626, 0]
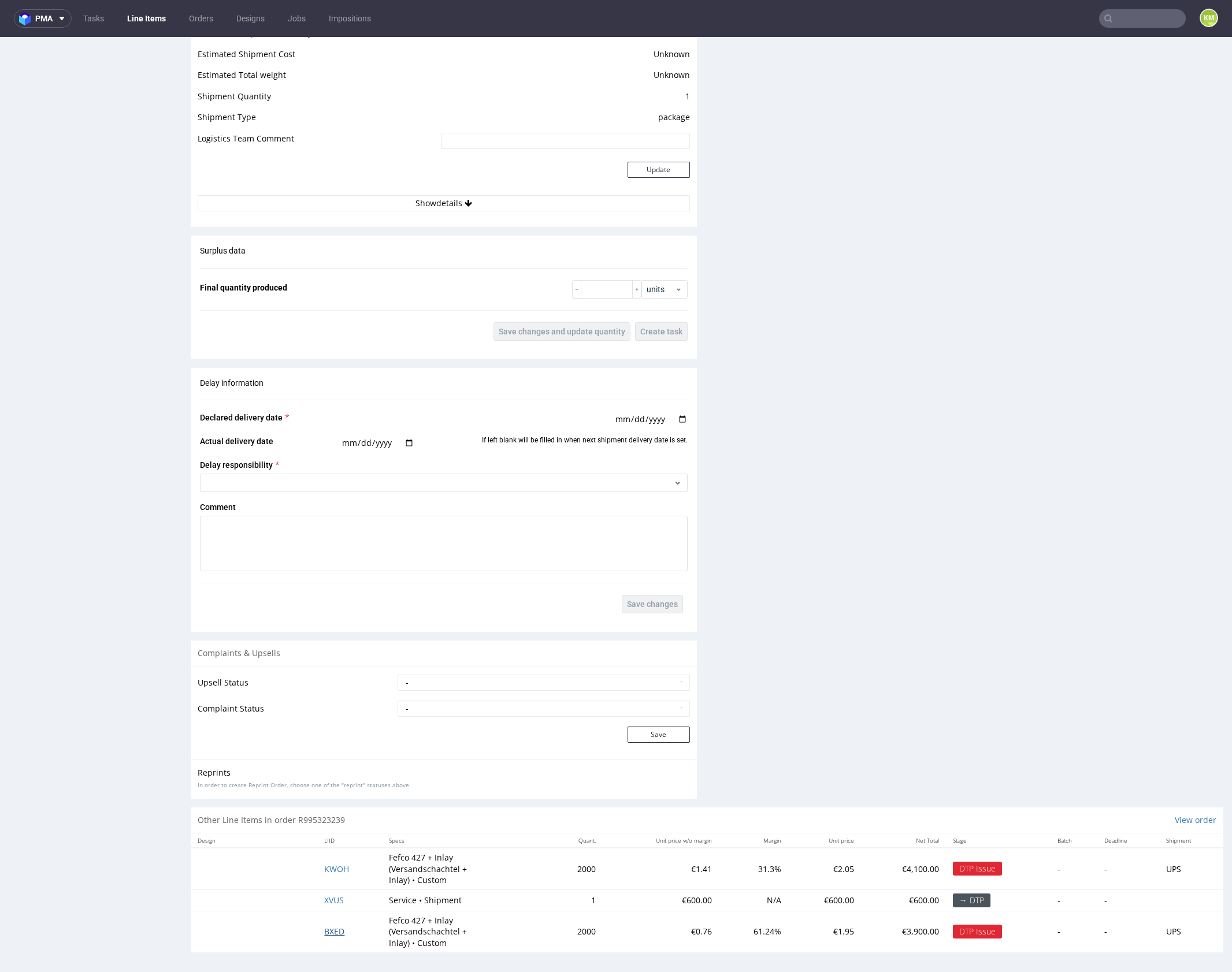
click at [333, 928] on span "BXED" at bounding box center [335, 932] width 21 height 11
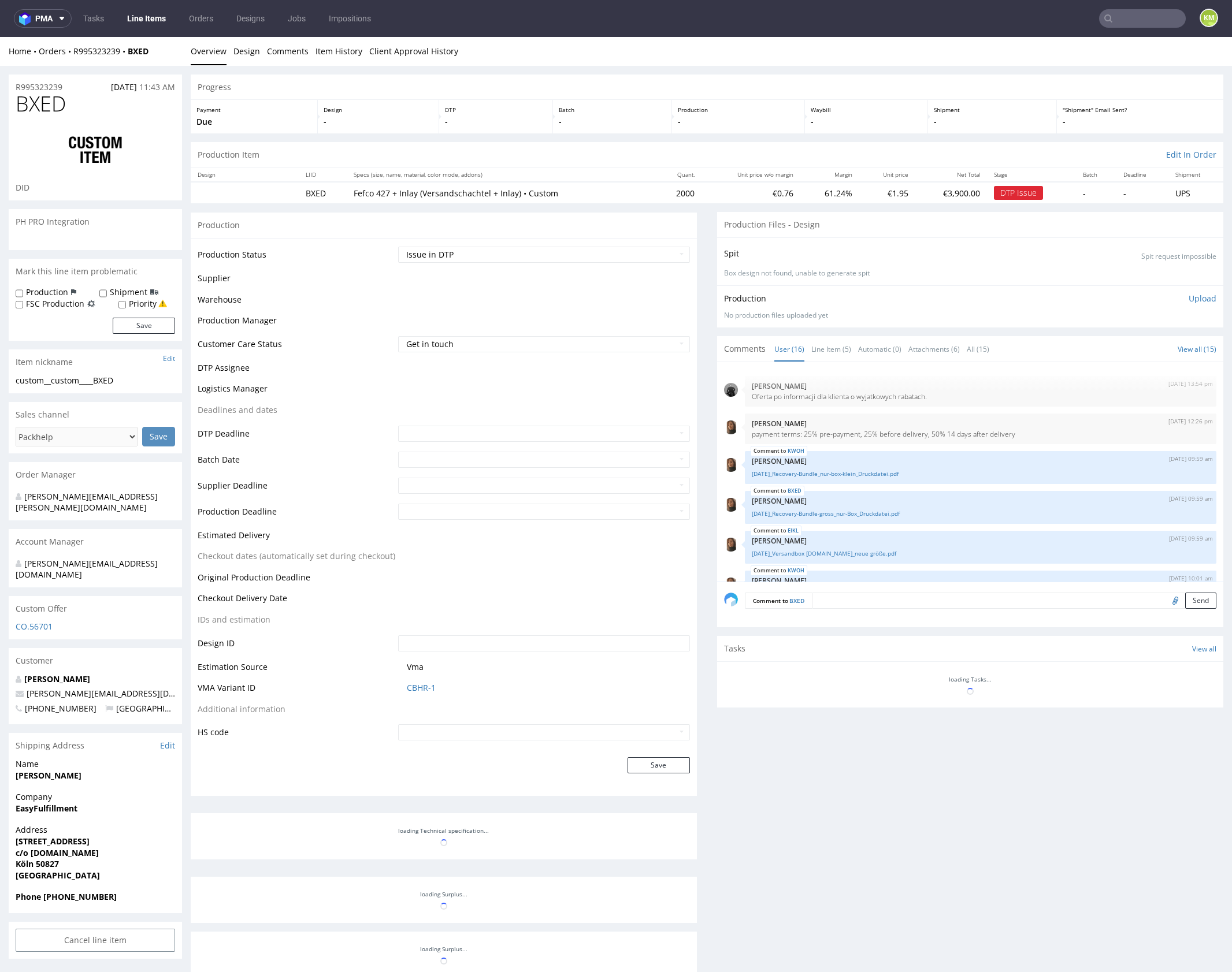
scroll to position [486, 0]
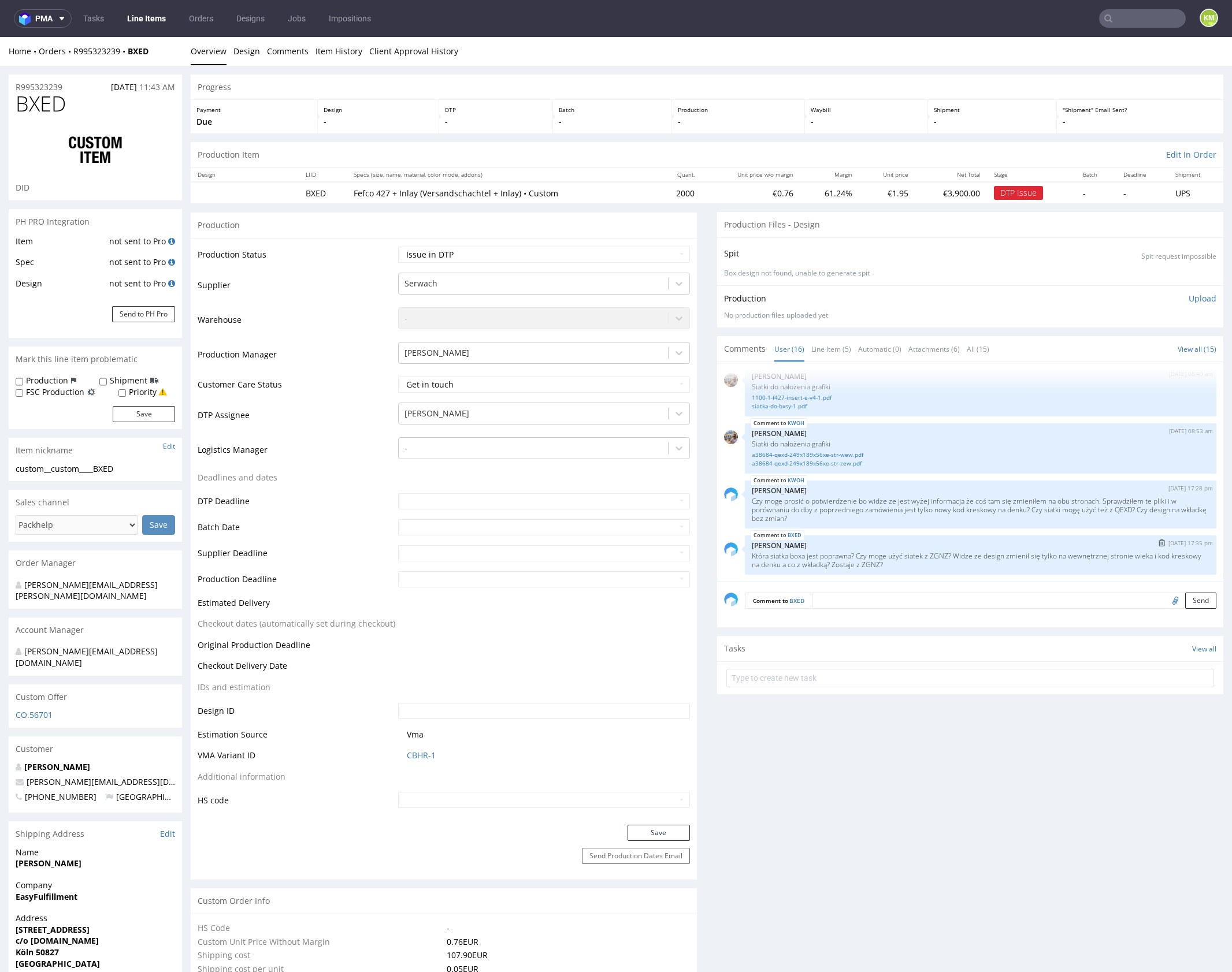
click at [906, 562] on p "Która siatka boxa jest poprawna? Czy moge użyć siatek z ZGNZ? Widze ze design z…" at bounding box center [981, 561] width 458 height 17
copy p "ZGNZ"
click at [906, 562] on p "Która siatka boxa jest poprawna? Czy moge użyć siatek z ZGNZ? Widze ze design z…" at bounding box center [981, 561] width 458 height 17
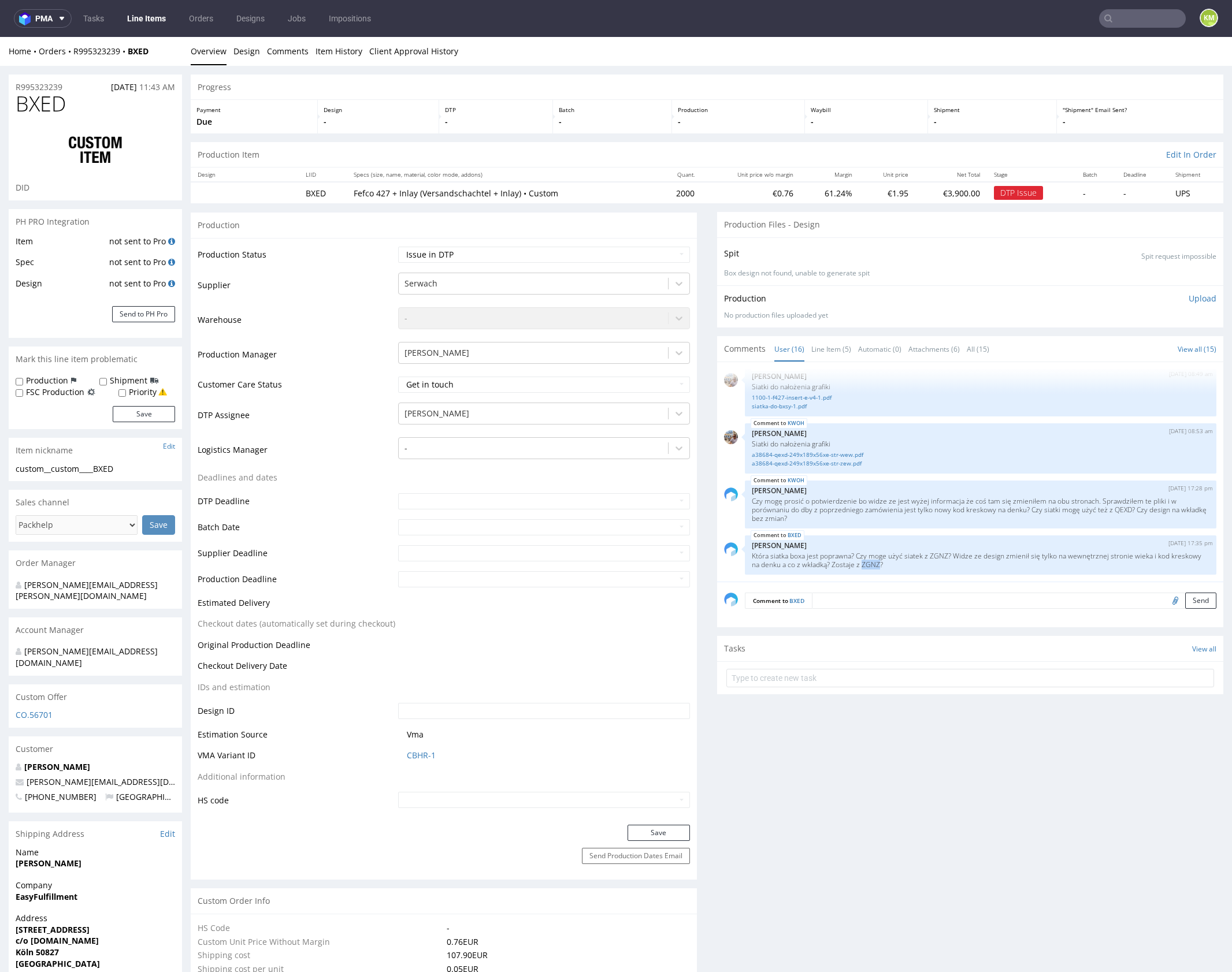
copy p "ZGNZ"
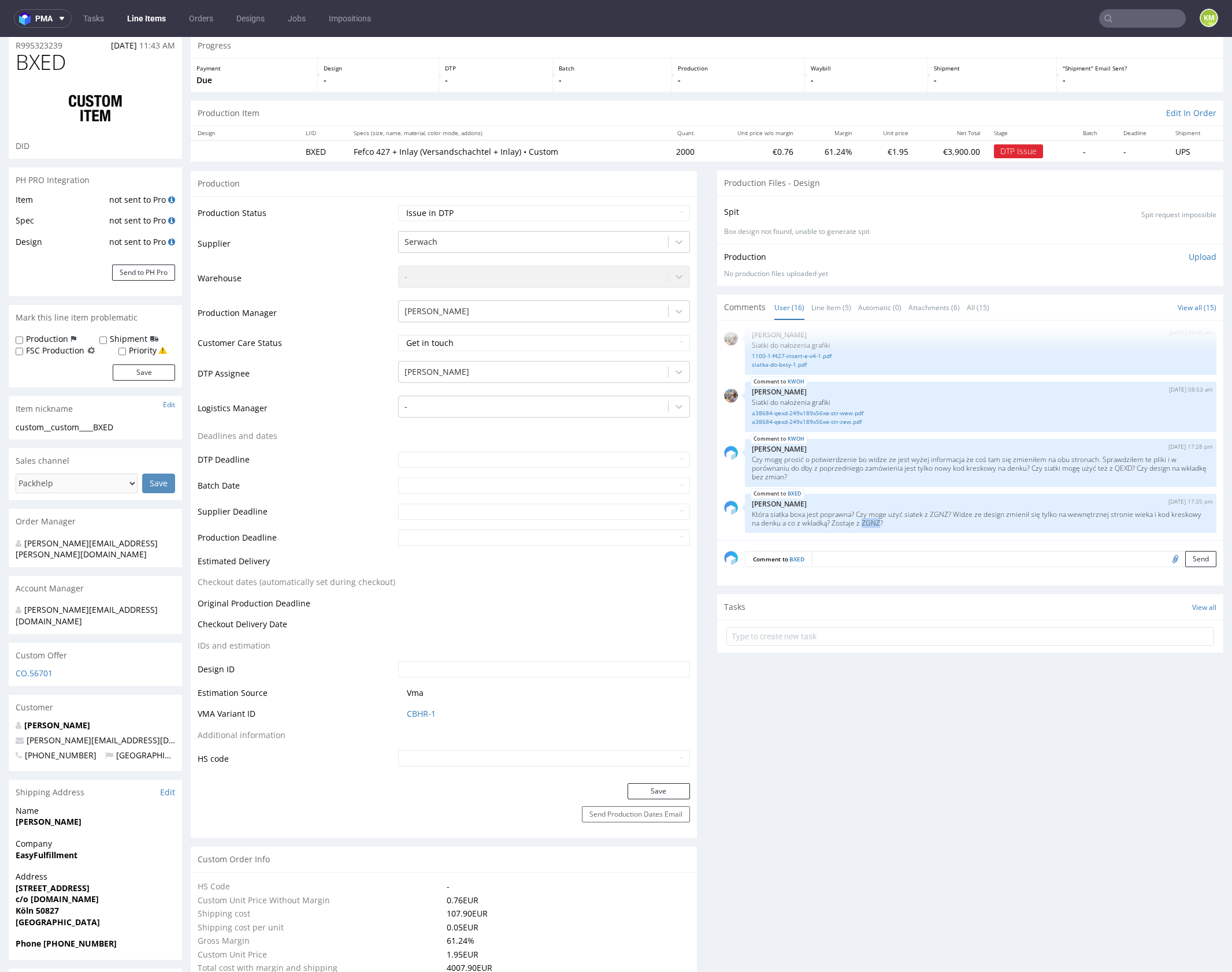
scroll to position [0, 0]
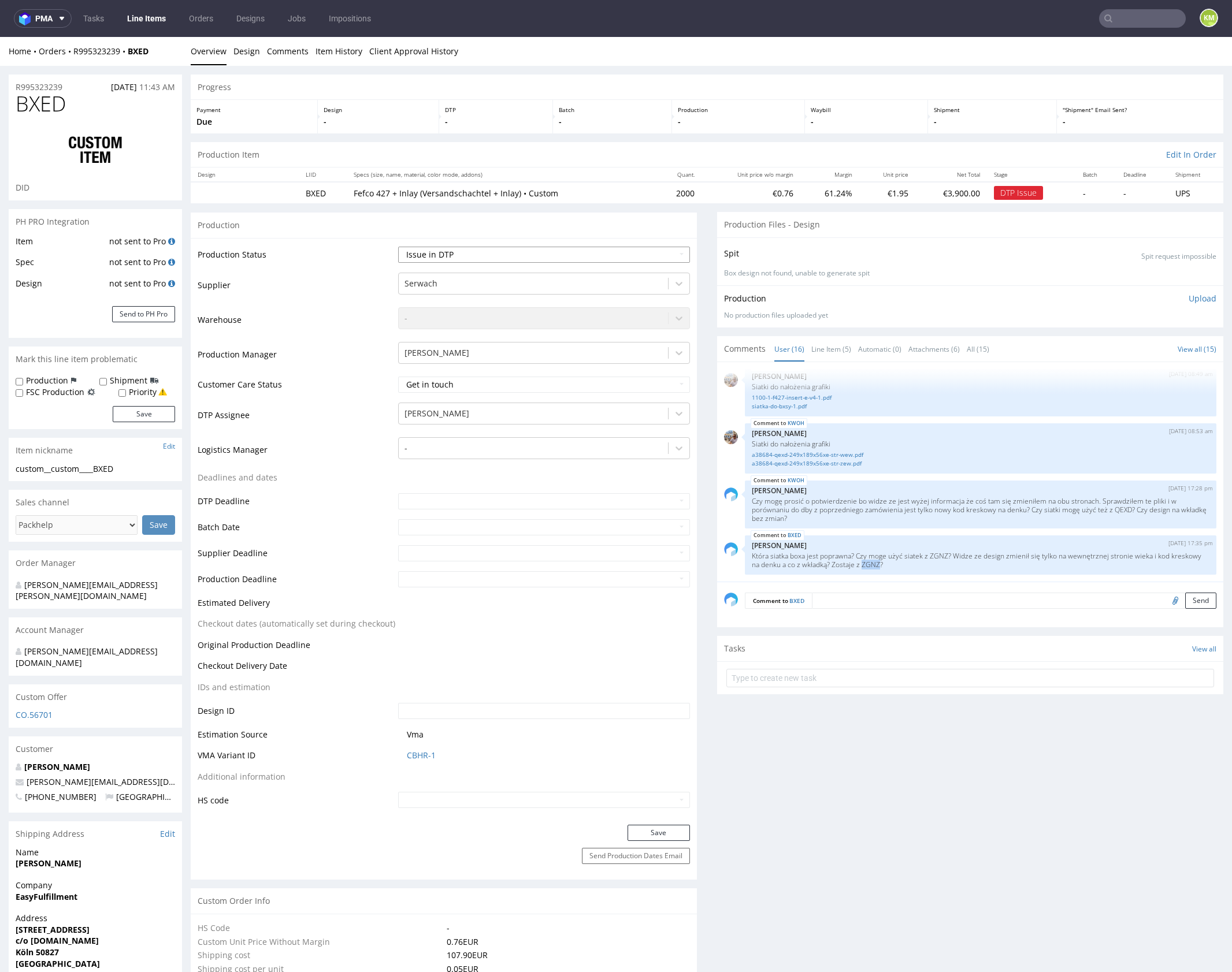
click at [639, 252] on select "Waiting for Artwork Waiting for Diecut Waiting for Mockup Waiting for DTP Waiti…" at bounding box center [544, 254] width 292 height 16
select select "dtp_ca_needed"
click at [398, 247] on select "Waiting for Artwork Waiting for Diecut Waiting for Mockup Waiting for DTP Waiti…" at bounding box center [544, 254] width 292 height 16
click at [674, 830] on button "Save" at bounding box center [658, 832] width 63 height 16
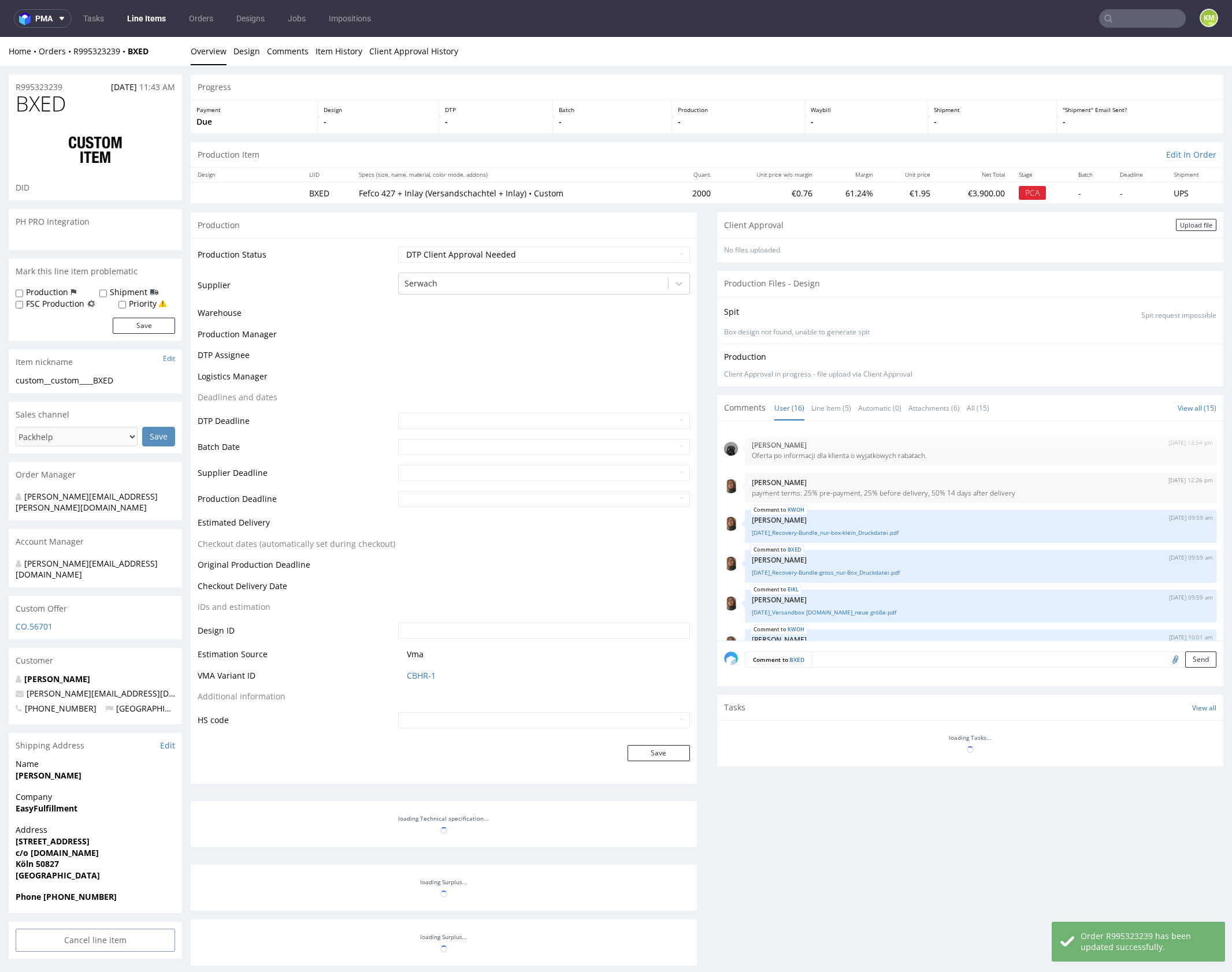
scroll to position [486, 0]
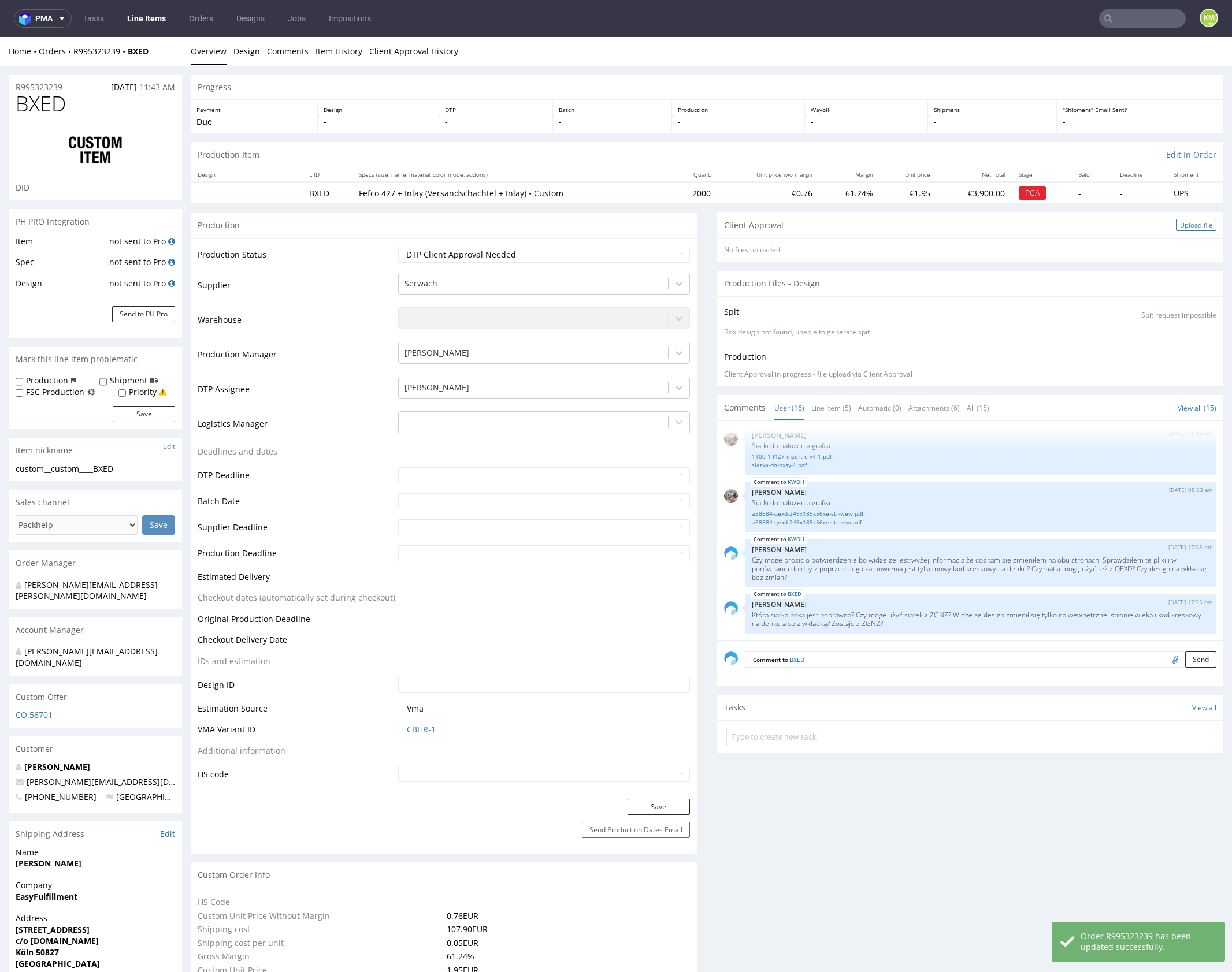
click at [1182, 222] on div "Upload file" at bounding box center [1195, 225] width 40 height 12
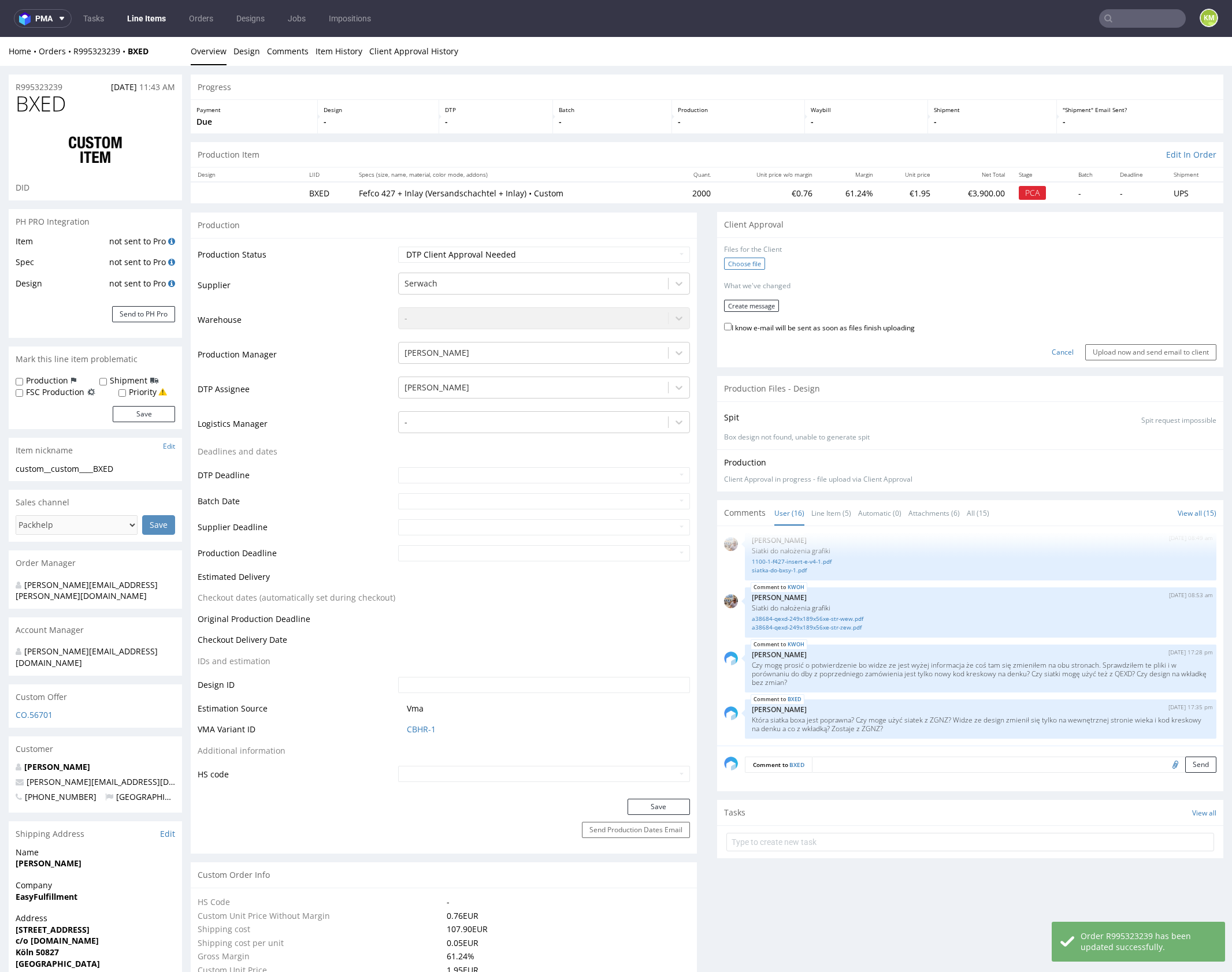
click at [729, 263] on label "Choose file" at bounding box center [744, 263] width 41 height 12
click at [0, 37] on input "Choose file" at bounding box center [0, 37] width 0 height 0
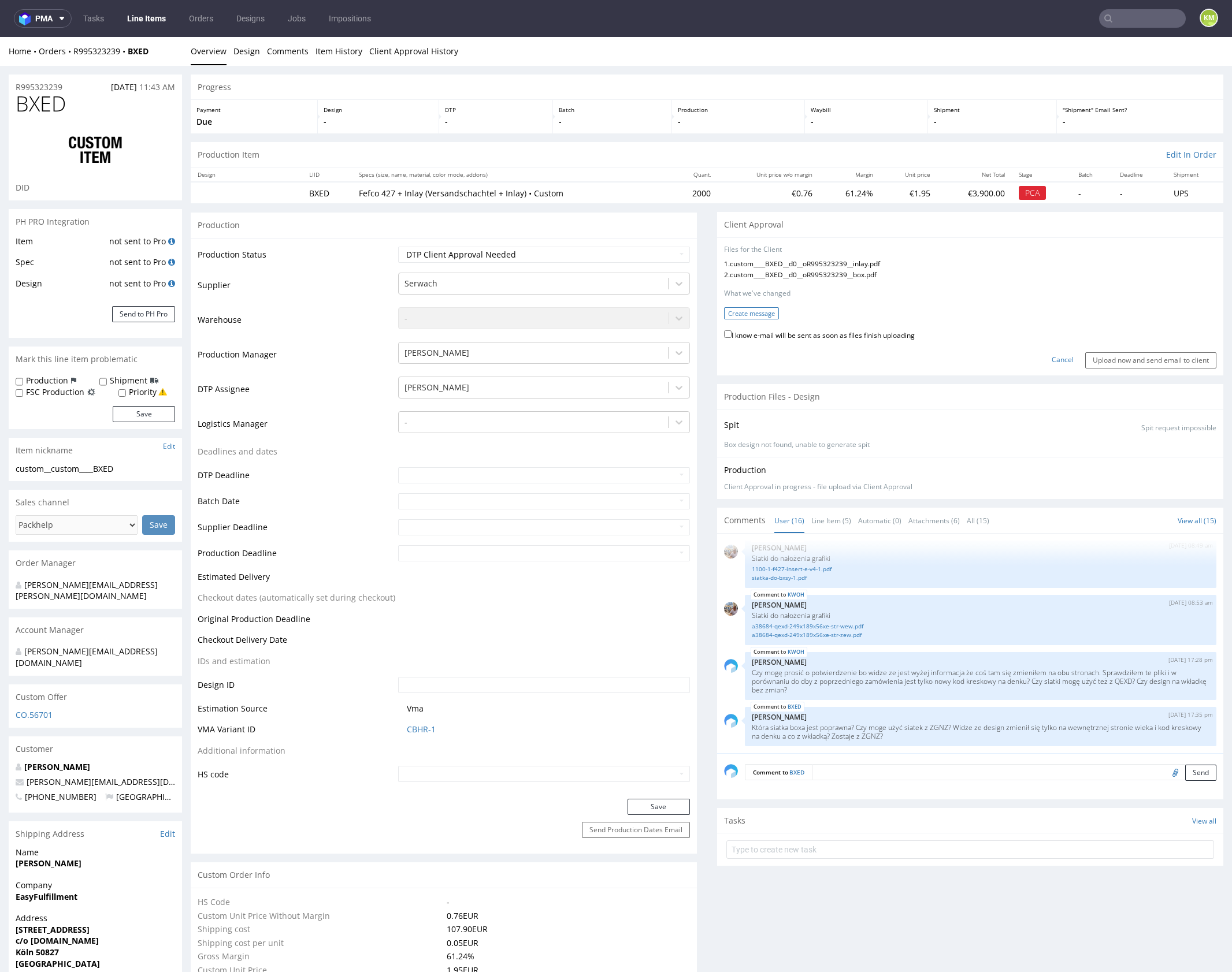
click at [751, 312] on button "Create message" at bounding box center [751, 313] width 55 height 12
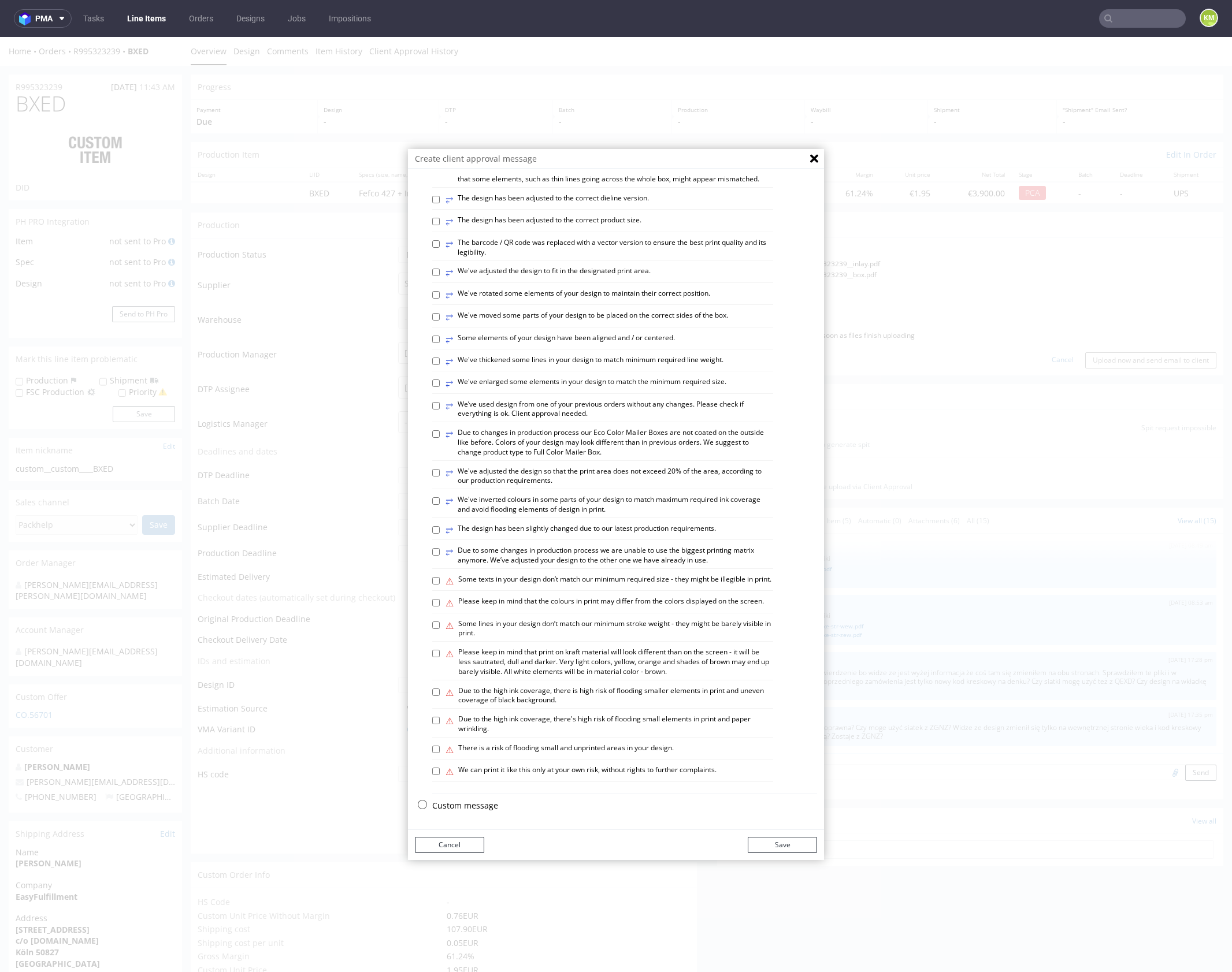
scroll to position [321, 0]
click at [465, 802] on p "Custom message" at bounding box center [624, 806] width 384 height 11
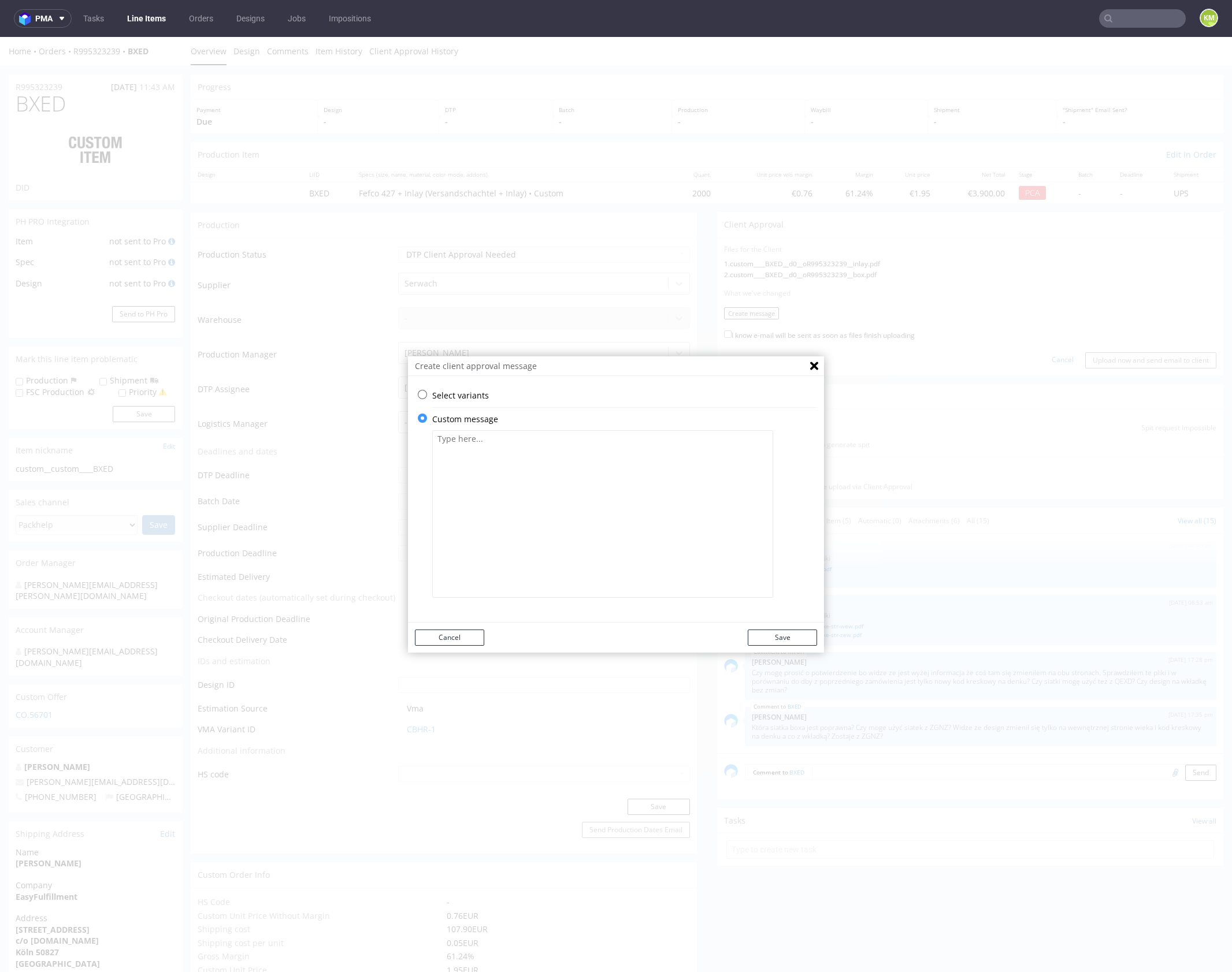
scroll to position [0, 0]
click at [523, 504] on textarea at bounding box center [603, 514] width 341 height 168
paste textarea "I used the files from the previous production, making changes only to the insid…"
click at [754, 453] on textarea "I used the files from the previous production, making changes only to the insid…" at bounding box center [603, 514] width 341 height 168
click at [756, 458] on textarea "I used the files from the previous production, making changes only to the insid…" at bounding box center [603, 514] width 341 height 168
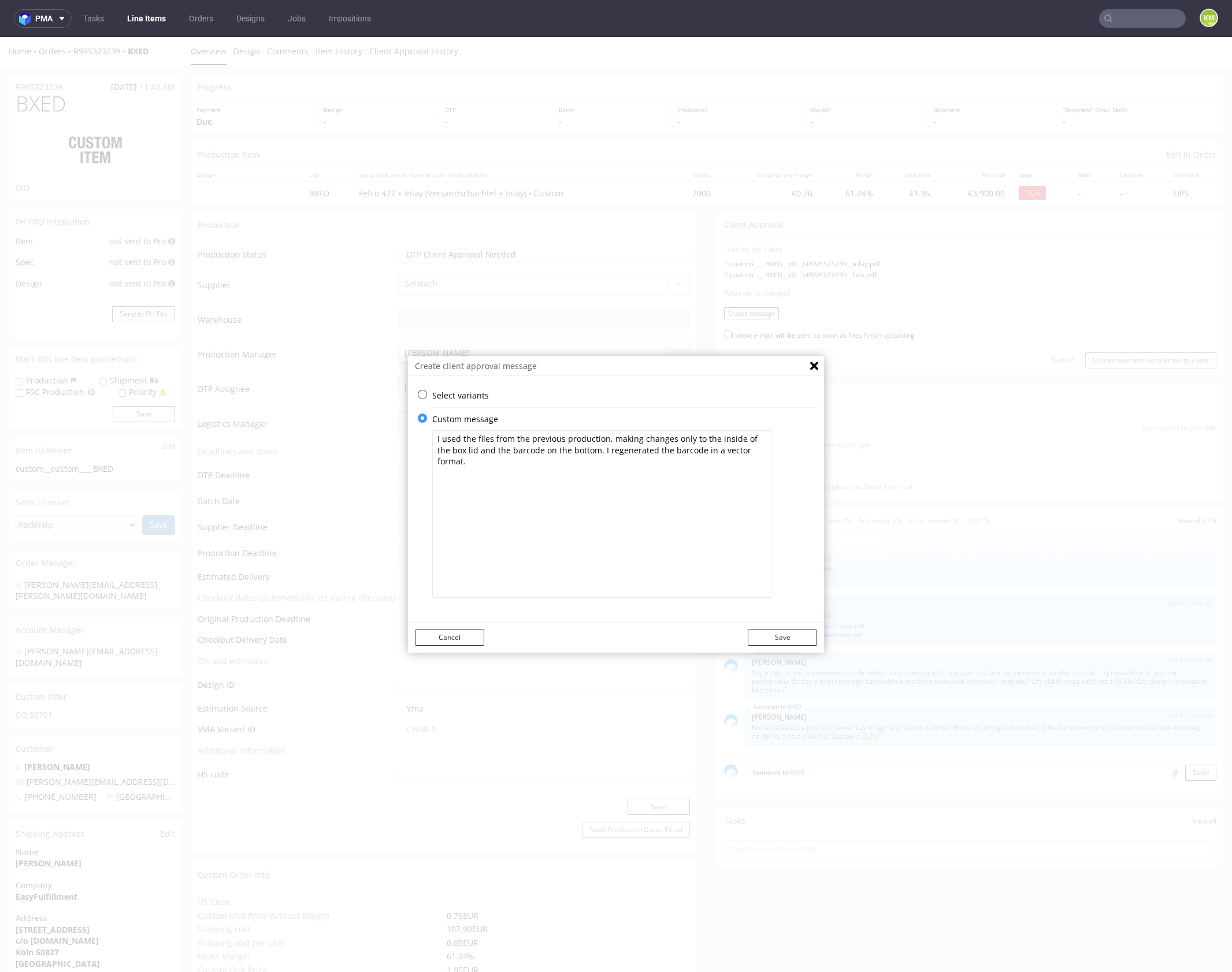
click at [754, 450] on textarea "I used the files from the previous production, making changes only to the insid…" at bounding box center [603, 514] width 341 height 168
click at [670, 483] on textarea "I used the files from the previous production, making changes only to the insid…" at bounding box center [603, 514] width 341 height 168
type textarea "I used the files from the previous production, making changes only to the insid…"
click at [801, 636] on button "Save" at bounding box center [782, 637] width 69 height 16
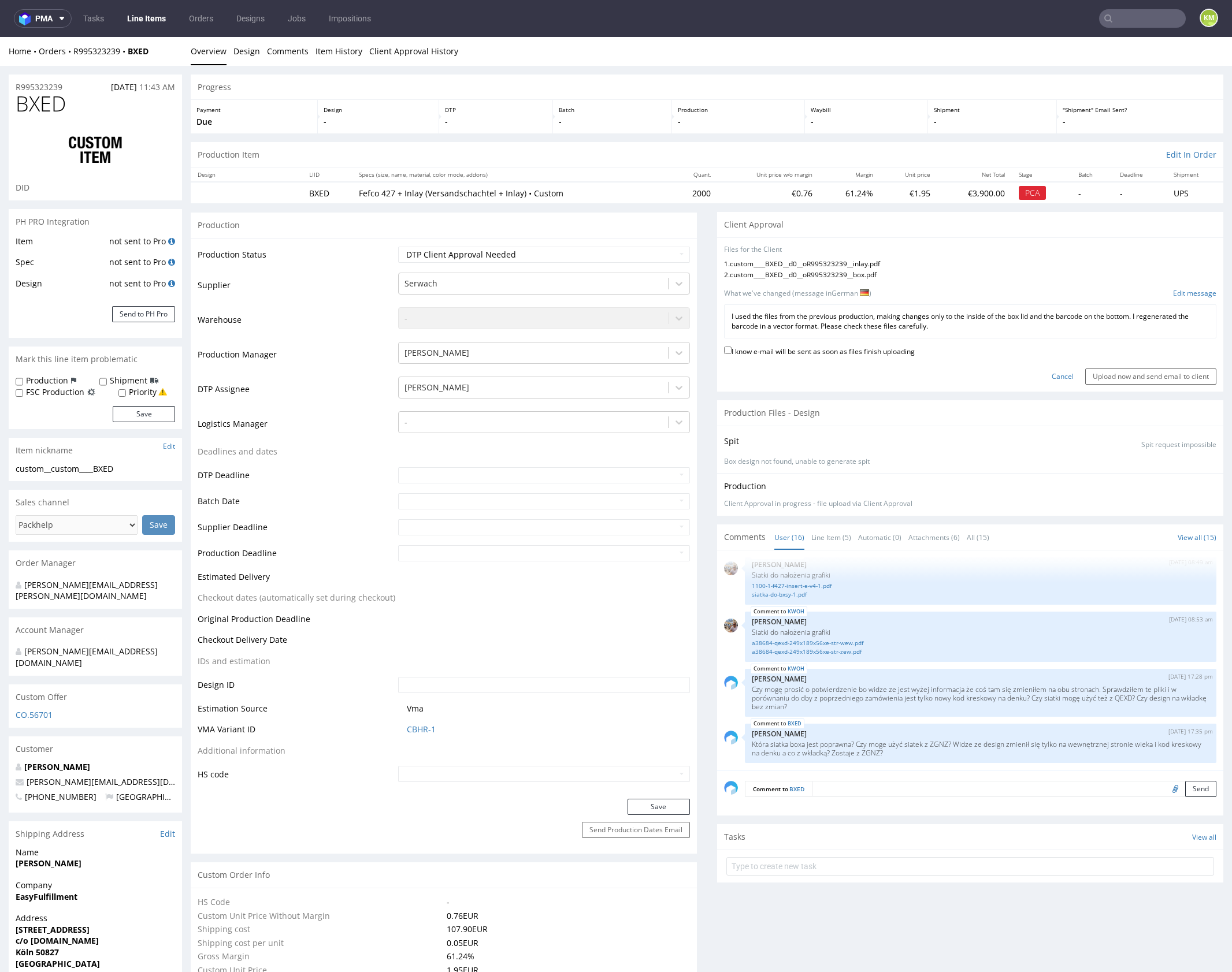
click at [892, 353] on label "I know e-mail will be sent as soon as files finish uploading" at bounding box center [819, 351] width 190 height 13
click at [731, 353] on input "I know e-mail will be sent as soon as files finish uploading" at bounding box center [728, 351] width 8 height 7
checkbox input "true"
drag, startPoint x: 1139, startPoint y: 375, endPoint x: 1053, endPoint y: 301, distance: 113.5
click at [1053, 301] on form "Files for the Client 1 . custom____BXED__d0__oR995323239__inlay.pdf 2 . custom_…" at bounding box center [969, 314] width 492 height 140
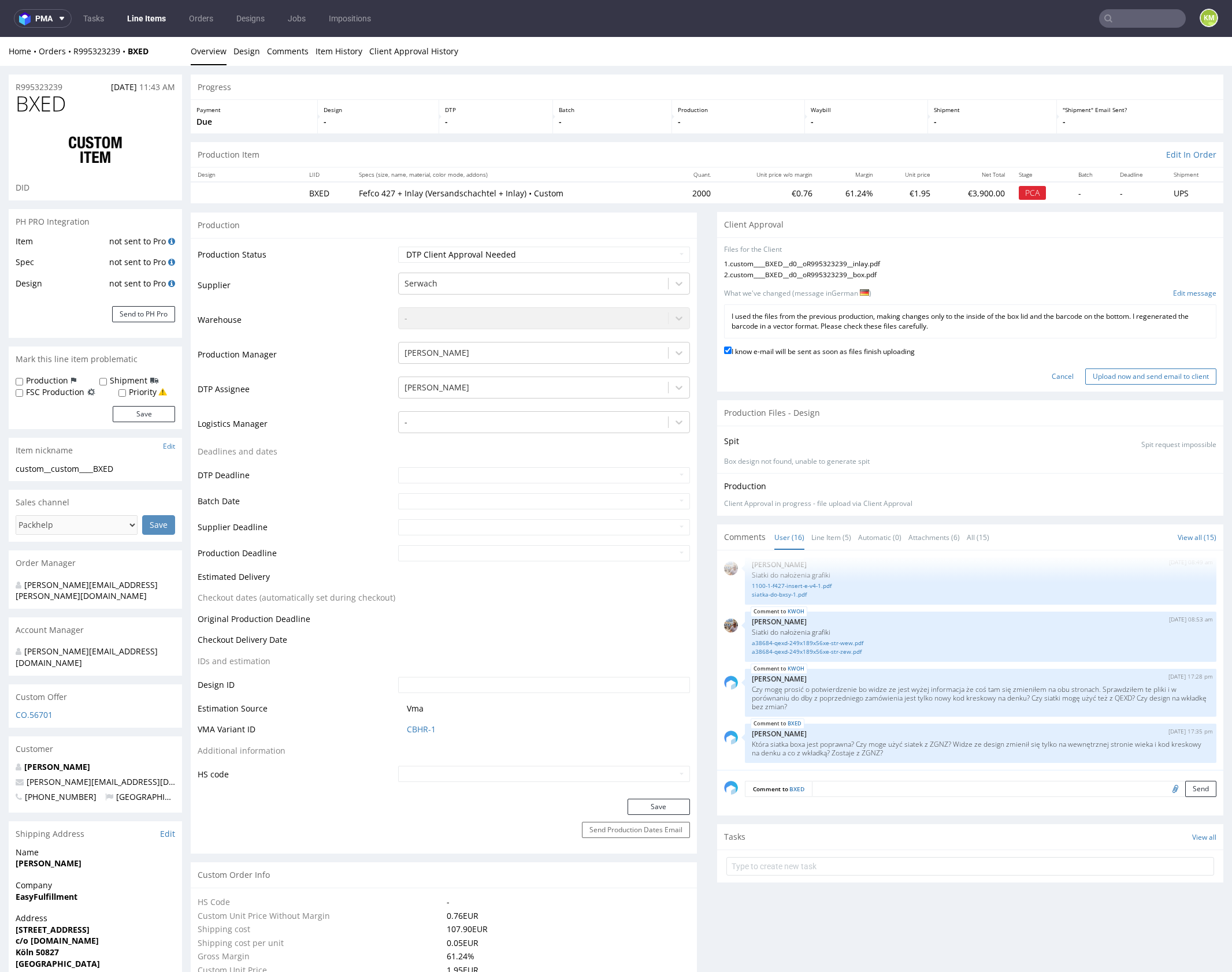
click at [1169, 378] on input "Upload now and send email to client" at bounding box center [1150, 376] width 131 height 16
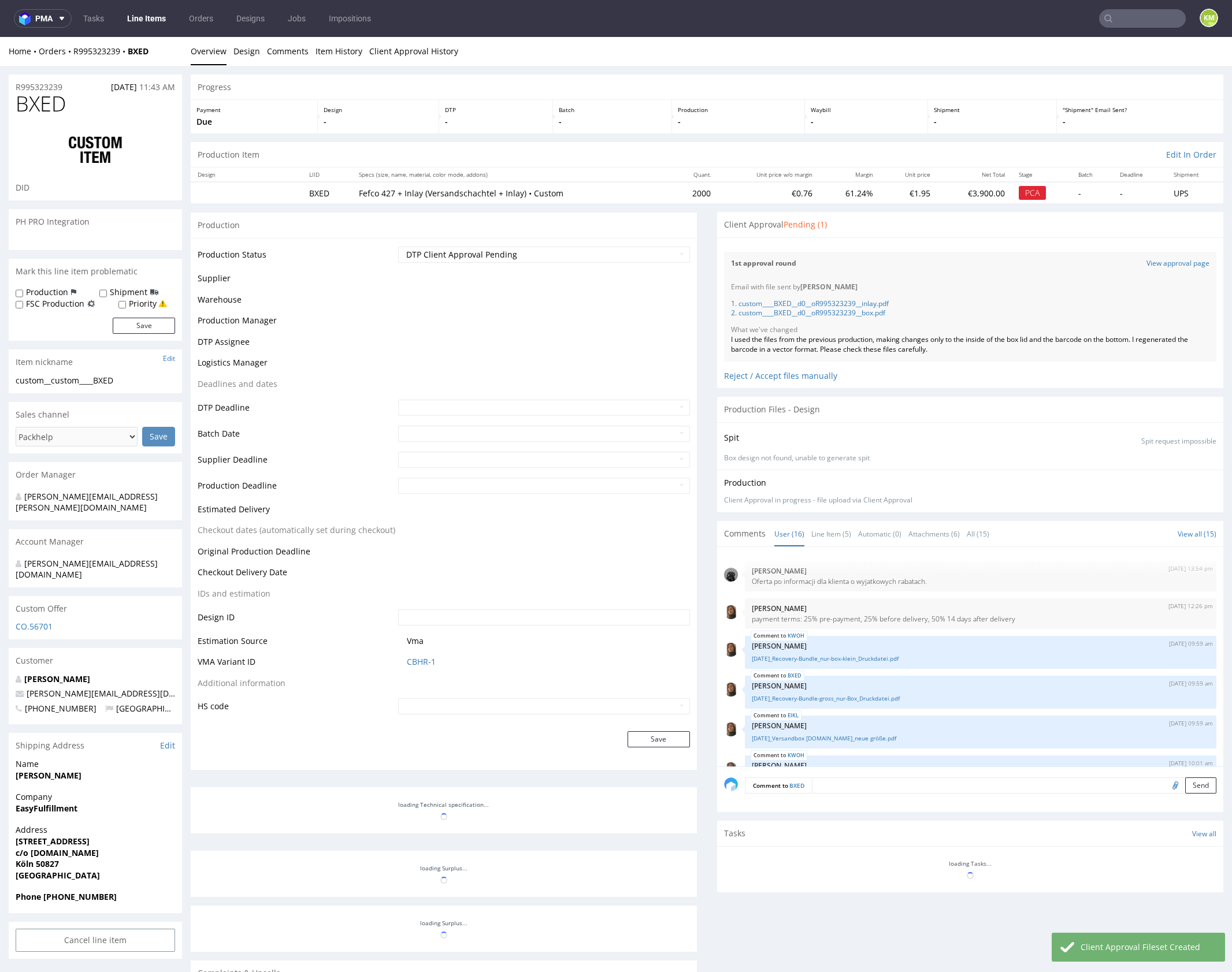
scroll to position [486, 0]
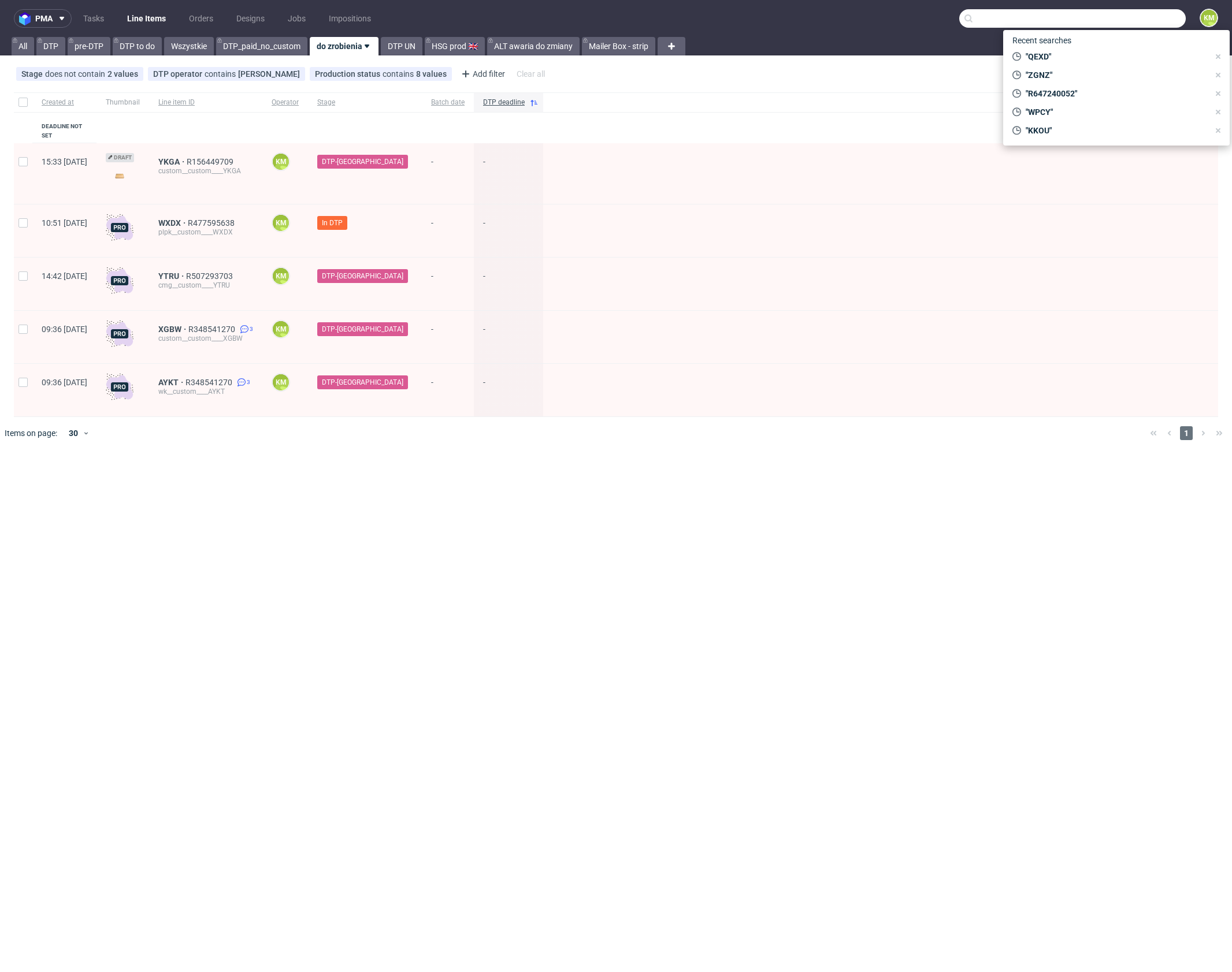
click at [1134, 17] on input "text" at bounding box center [1073, 19] width 227 height 19
paste input "ZGNZ"
type input "ZGNZ"
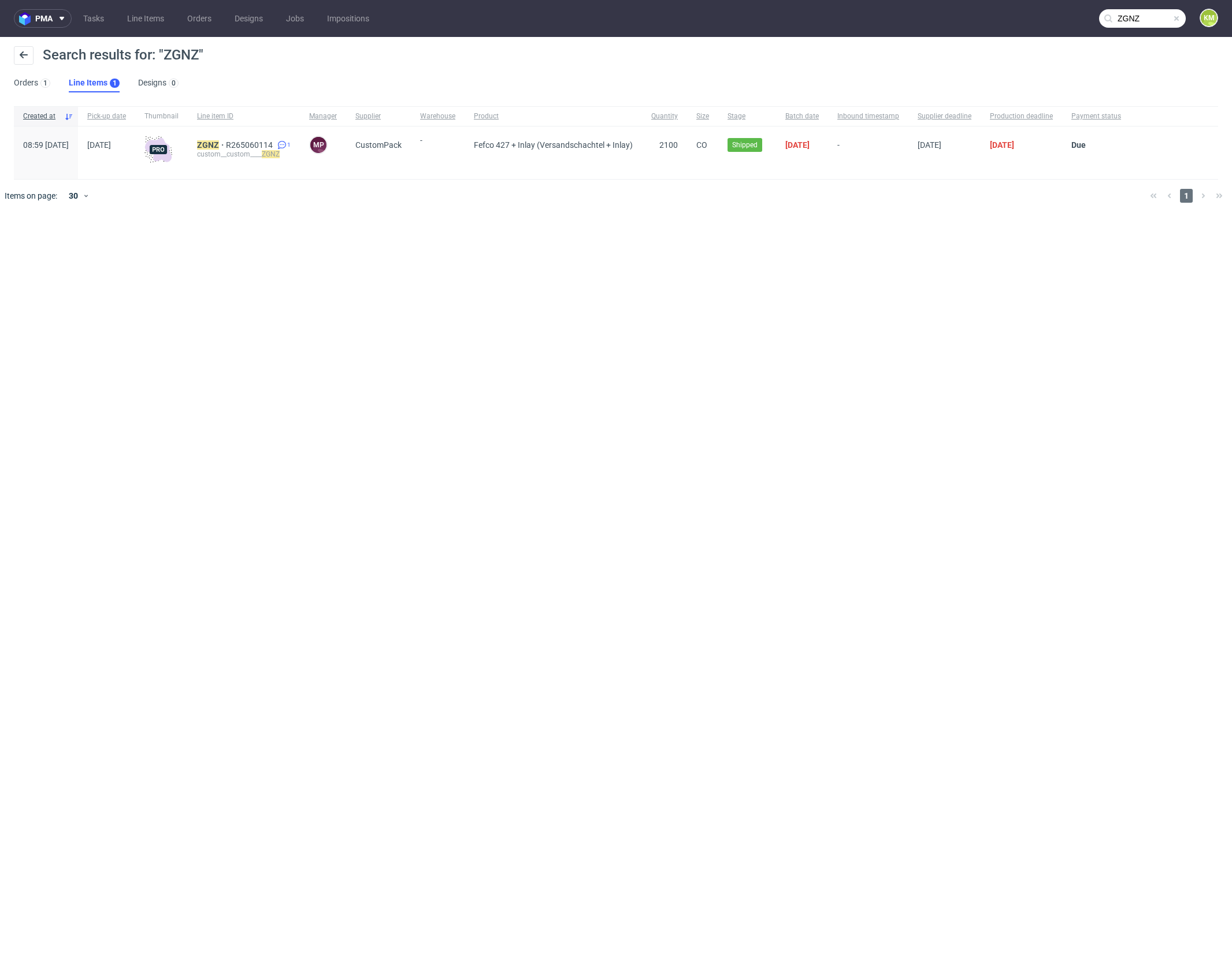
click at [248, 150] on div "custom__custom____ ZGNZ" at bounding box center [244, 155] width 94 height 9
click at [219, 144] on mark "ZGNZ" at bounding box center [207, 145] width 22 height 9
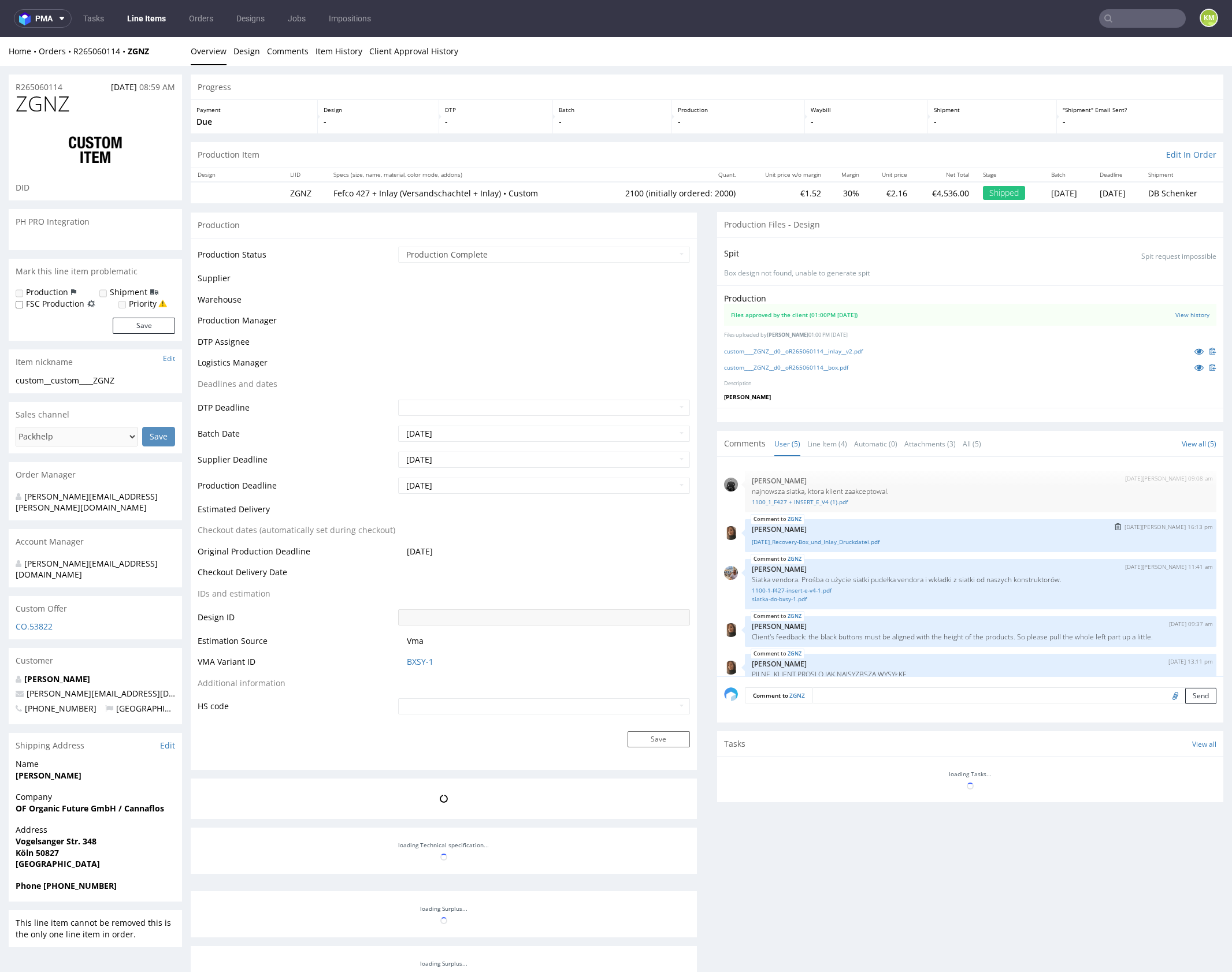
scroll to position [15, 0]
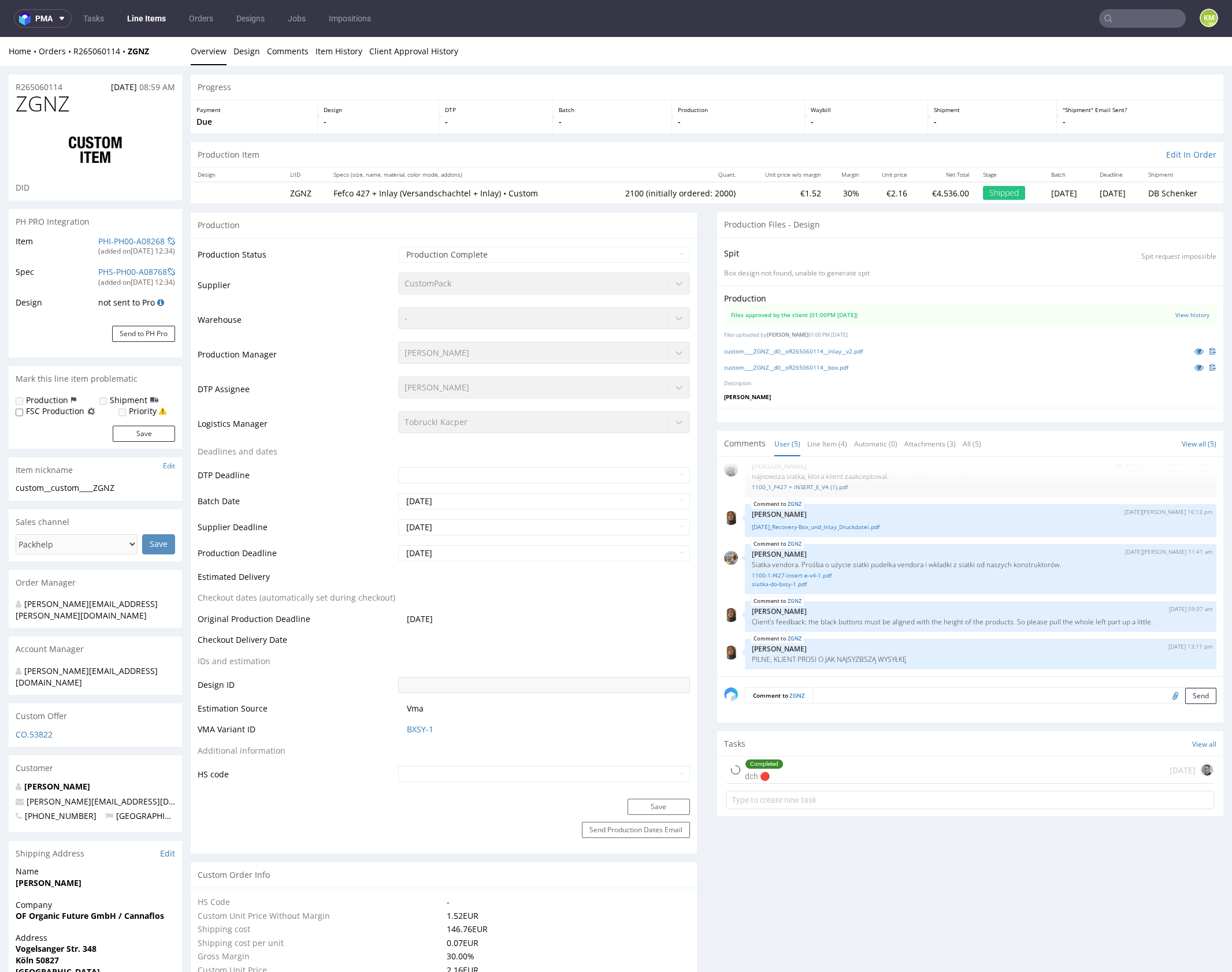
select select "in_progress"
click at [827, 446] on link "Line Item (4)" at bounding box center [827, 443] width 40 height 24
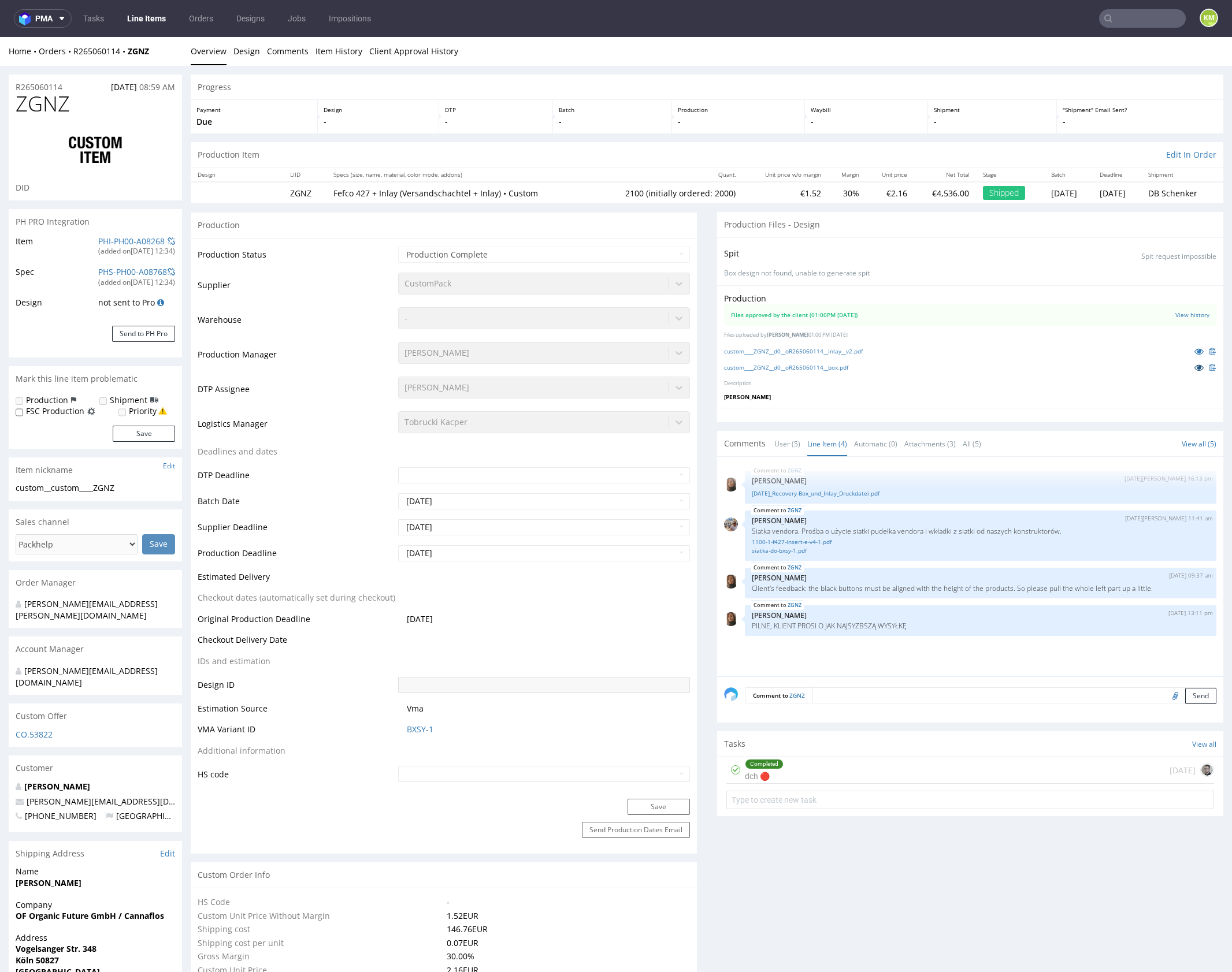
click at [1194, 366] on icon at bounding box center [1199, 367] width 9 height 8
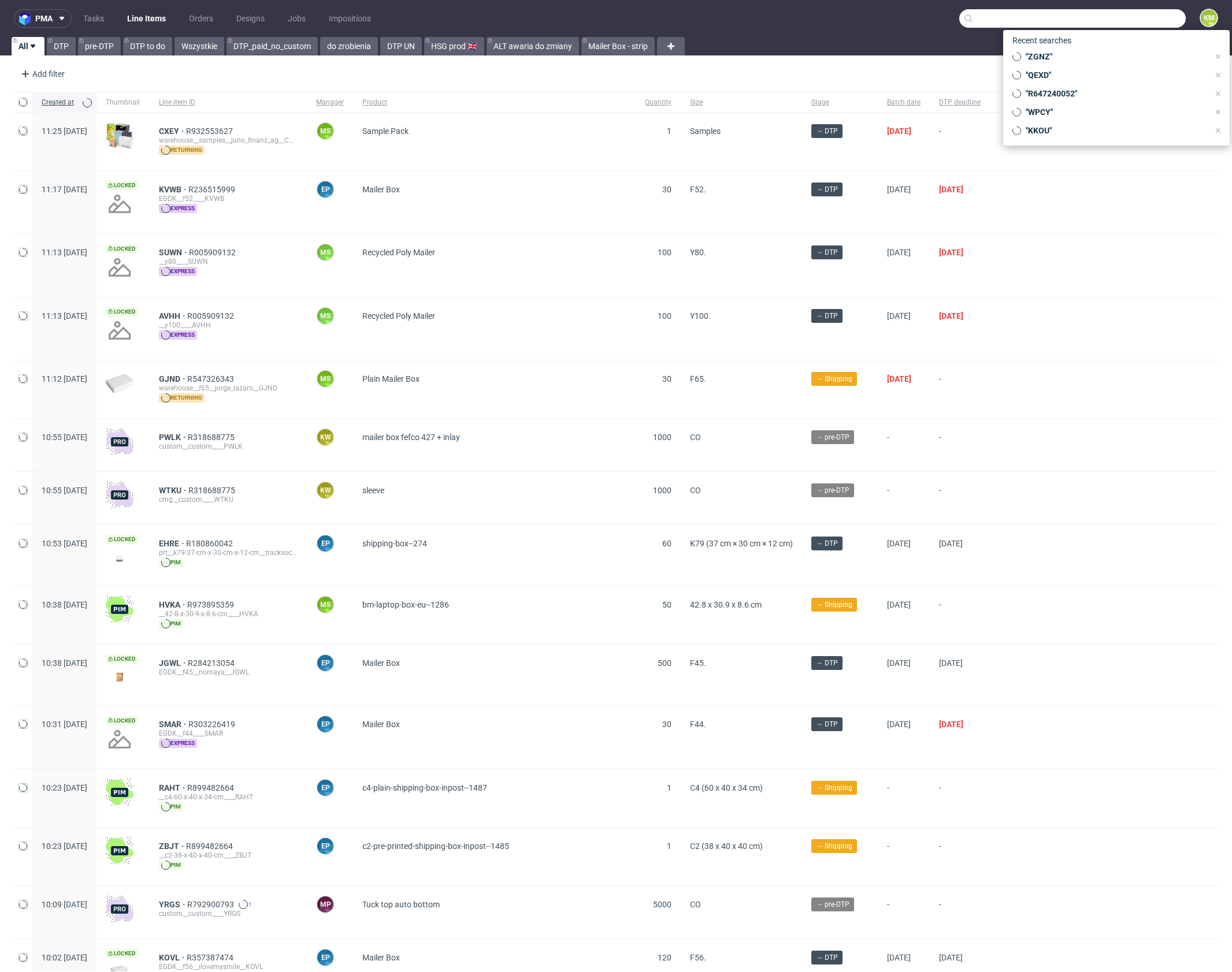
click at [1142, 17] on input "text" at bounding box center [1073, 19] width 227 height 19
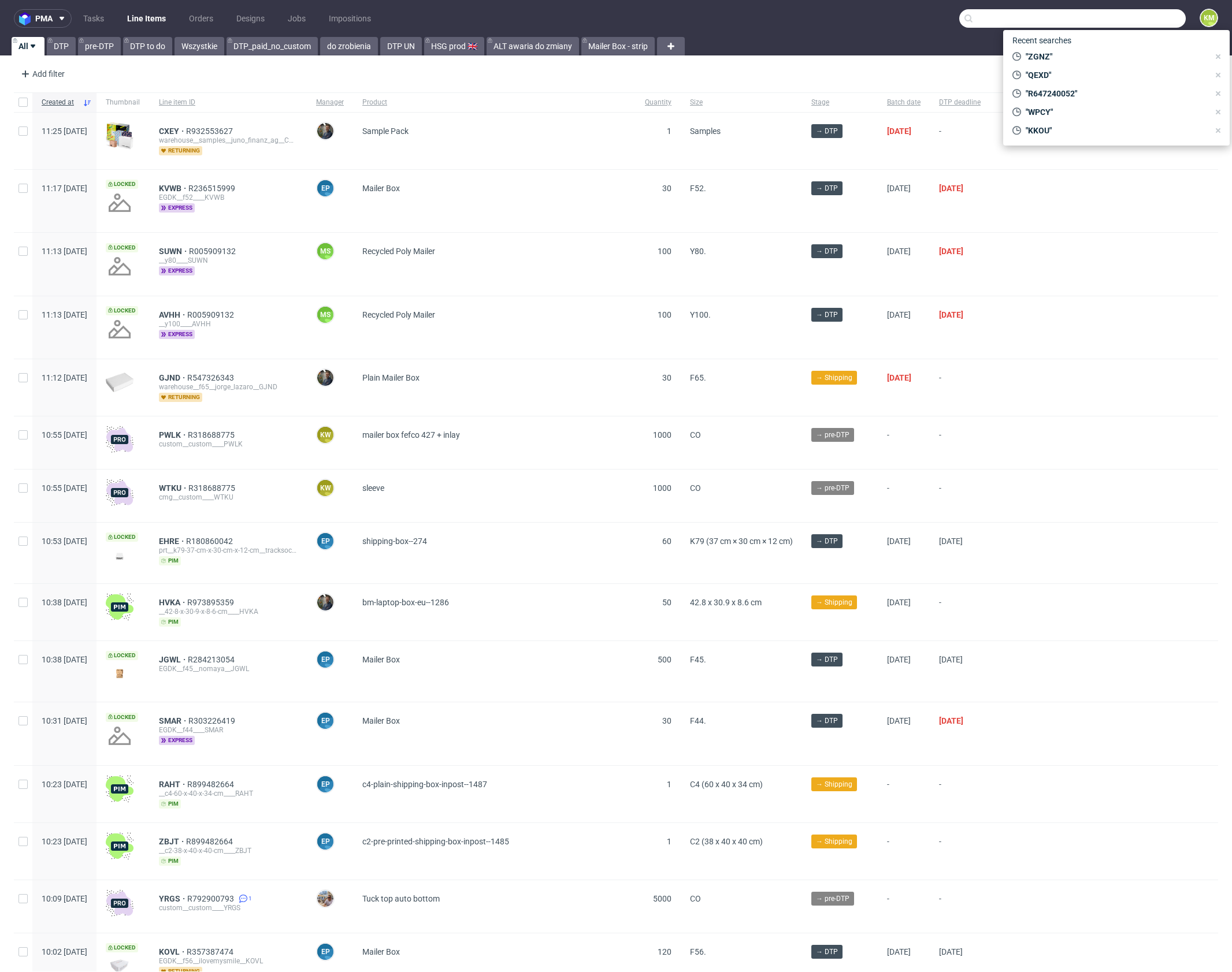
paste input "QEXD"
type input "QEXD"
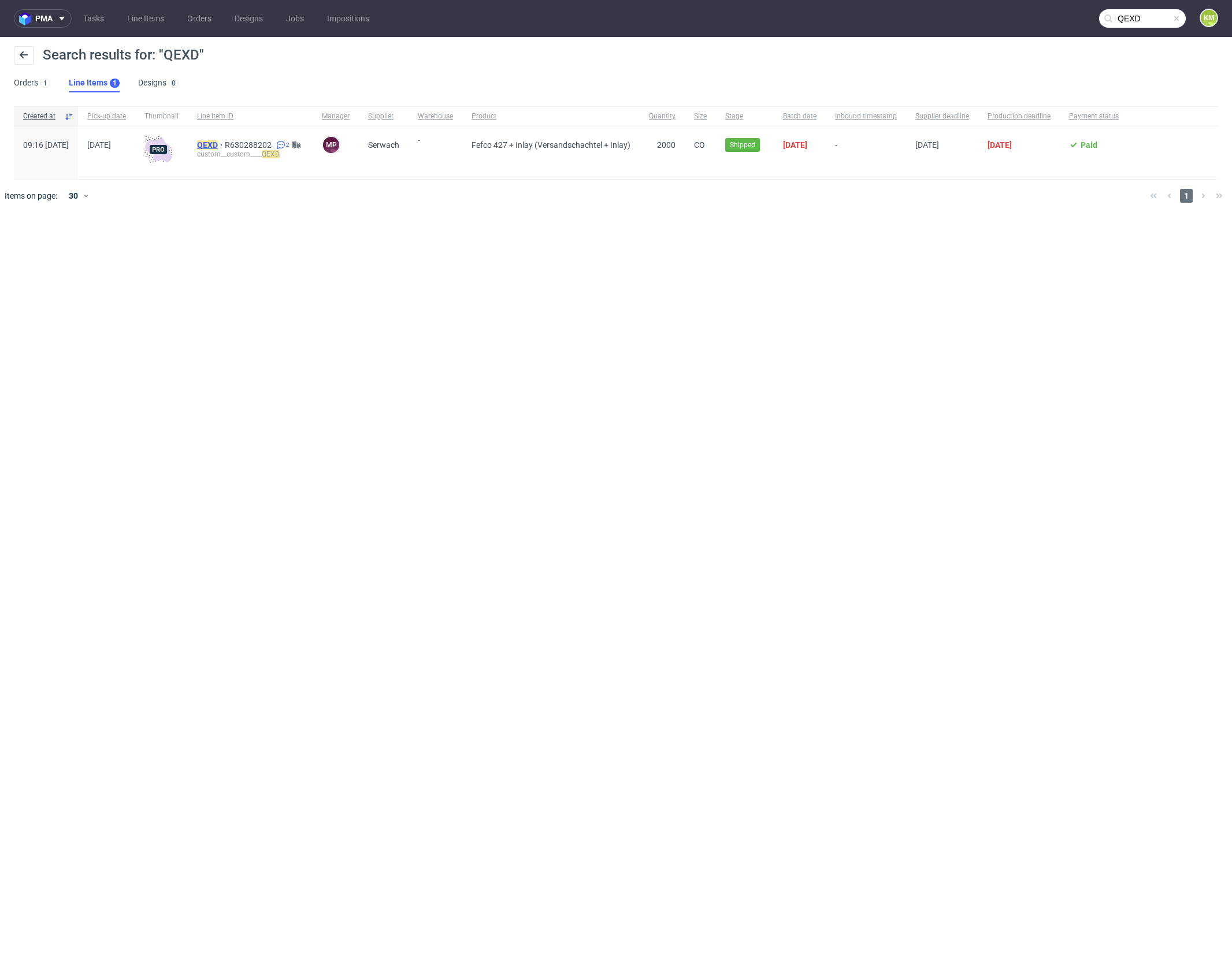
click at [218, 143] on mark "QEXD" at bounding box center [207, 145] width 21 height 9
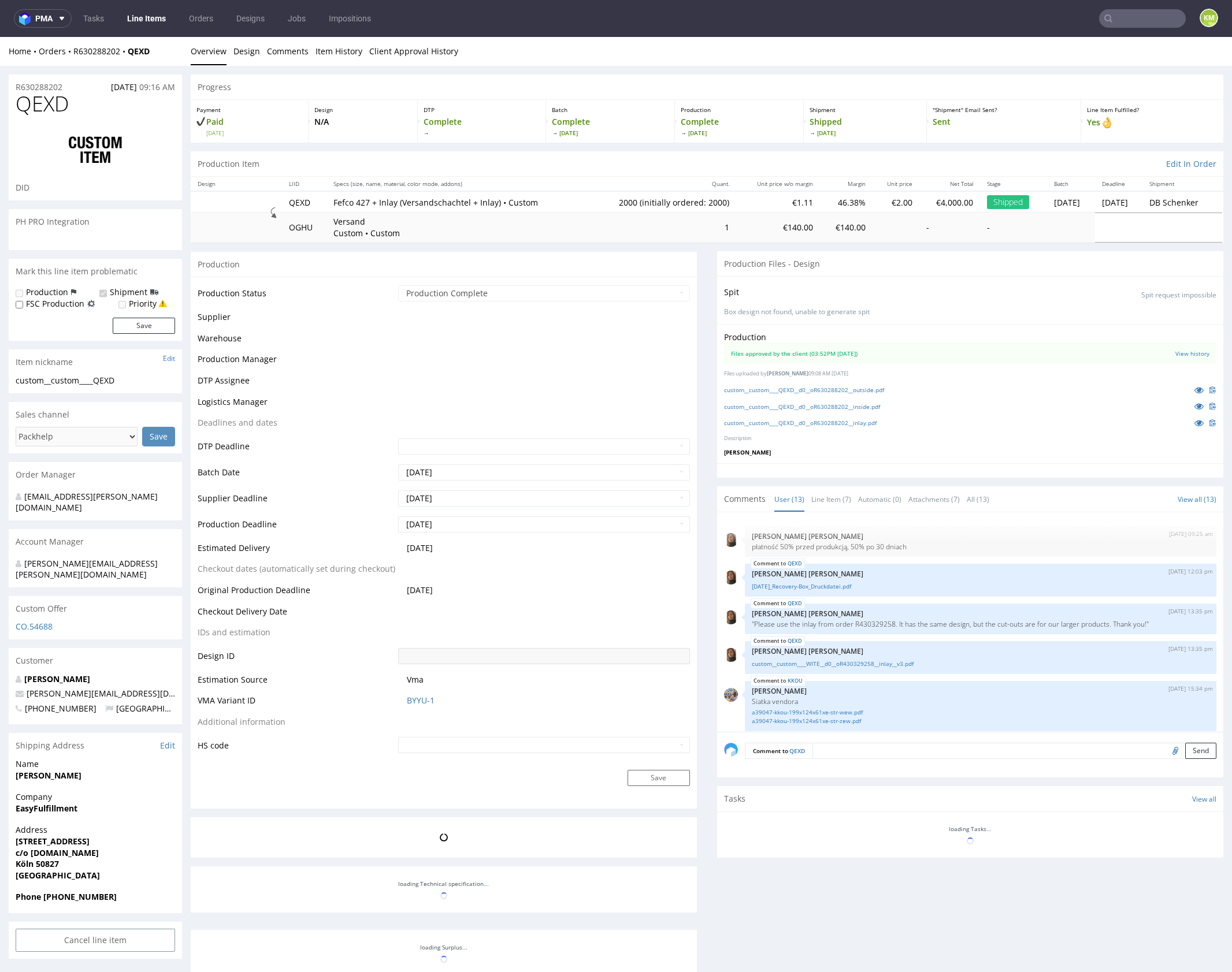
scroll to position [573, 0]
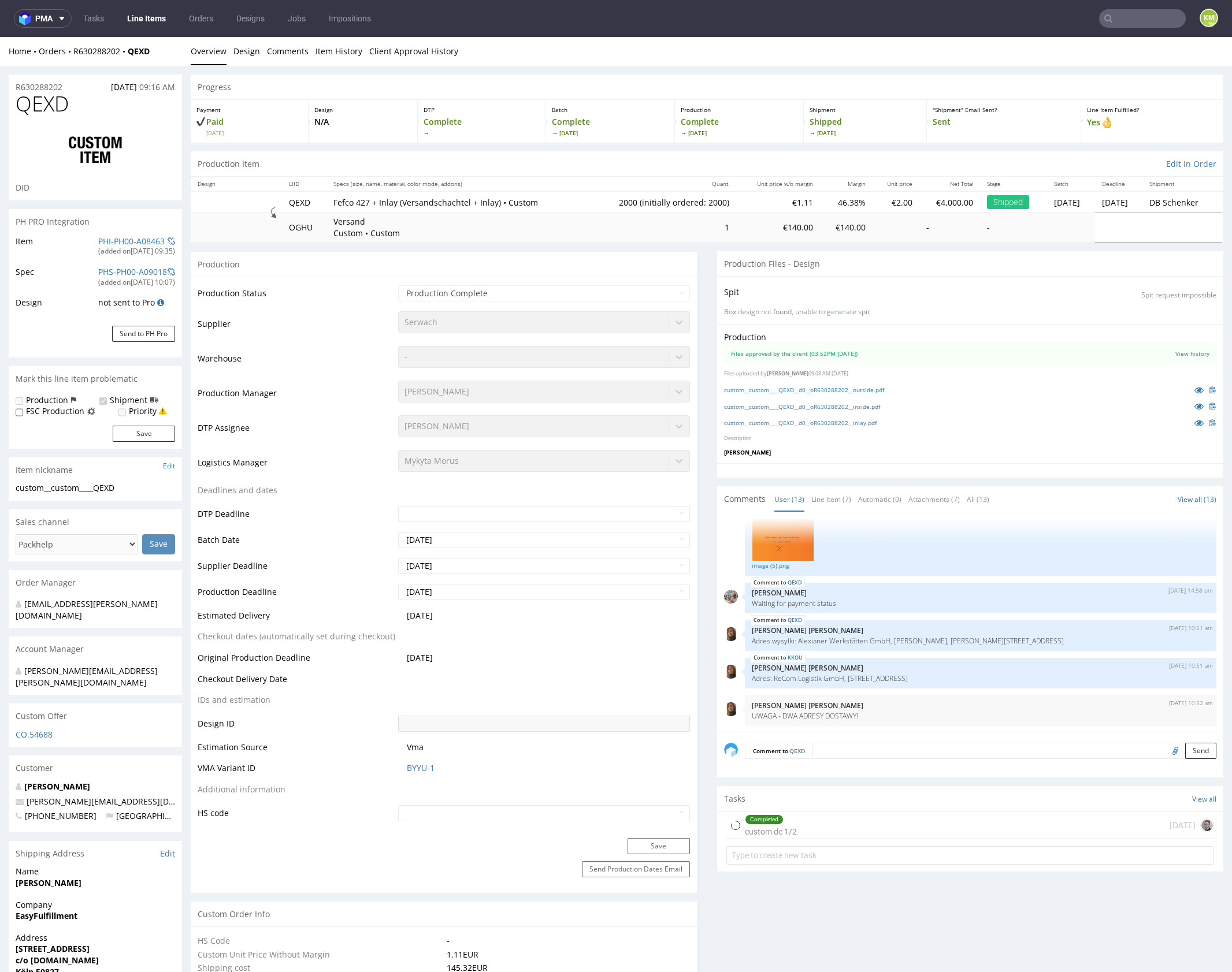
select select "in_progress"
click at [834, 502] on link "Line Item (7)" at bounding box center [831, 499] width 40 height 24
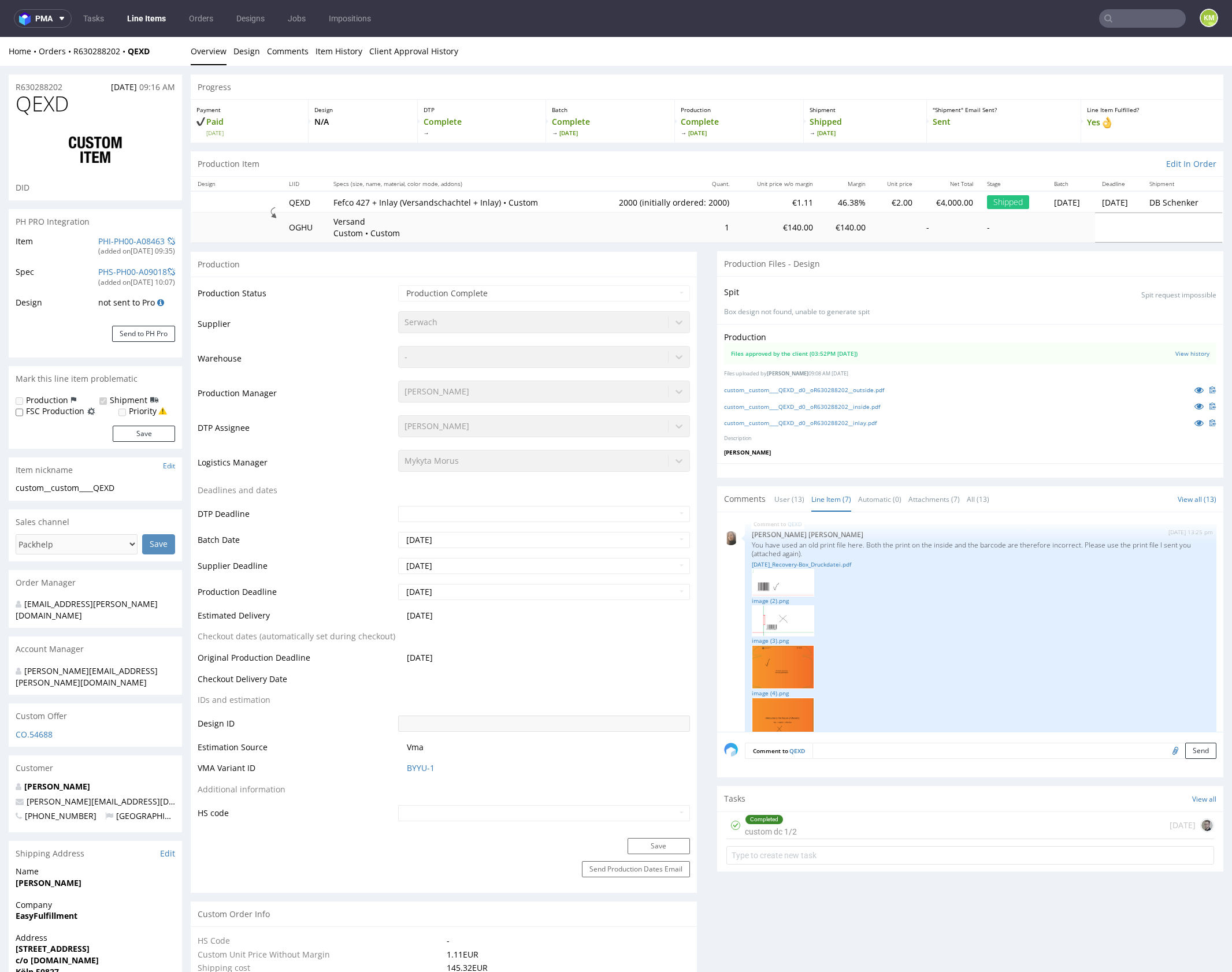
scroll to position [142, 0]
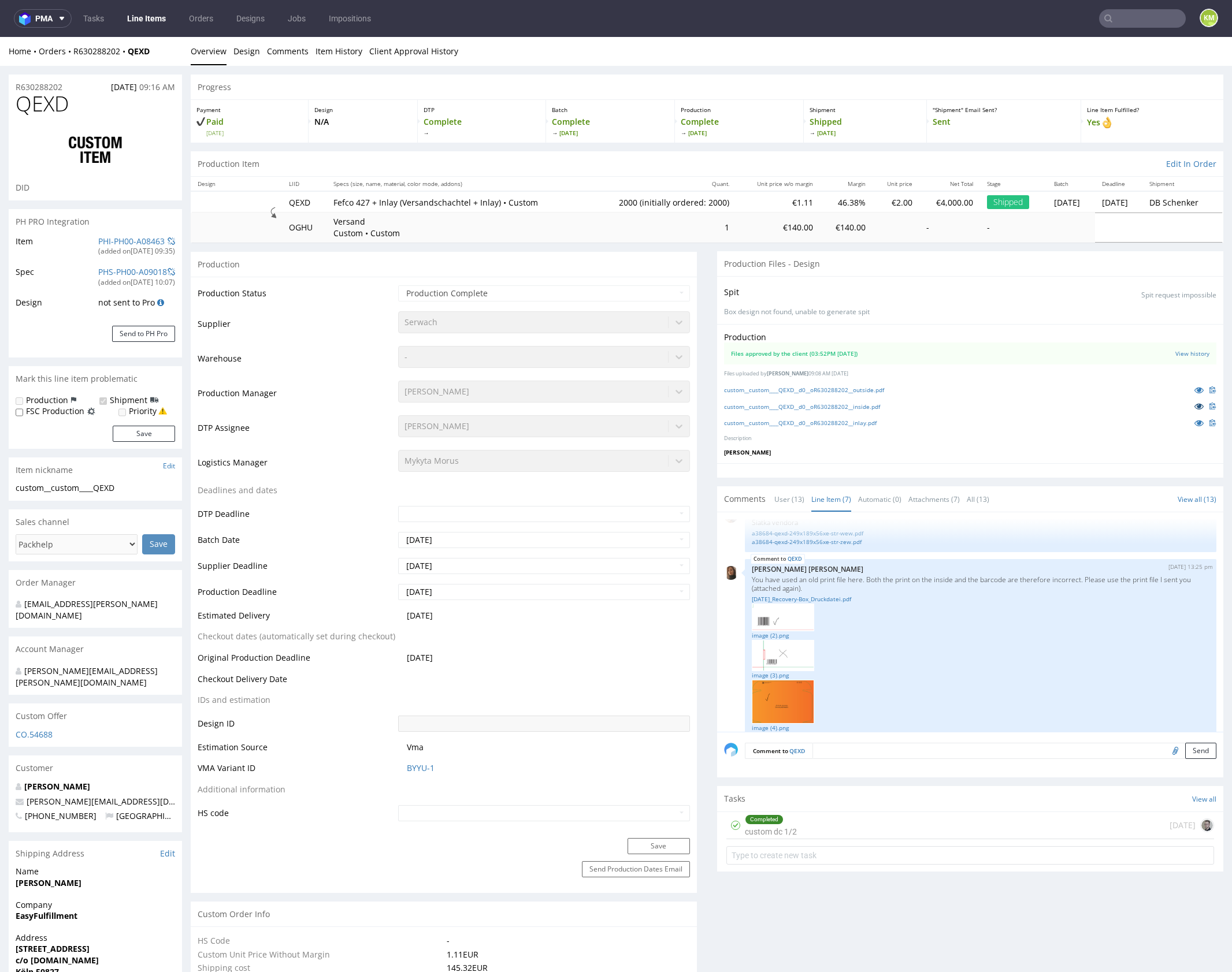
click at [1194, 404] on icon at bounding box center [1199, 406] width 9 height 8
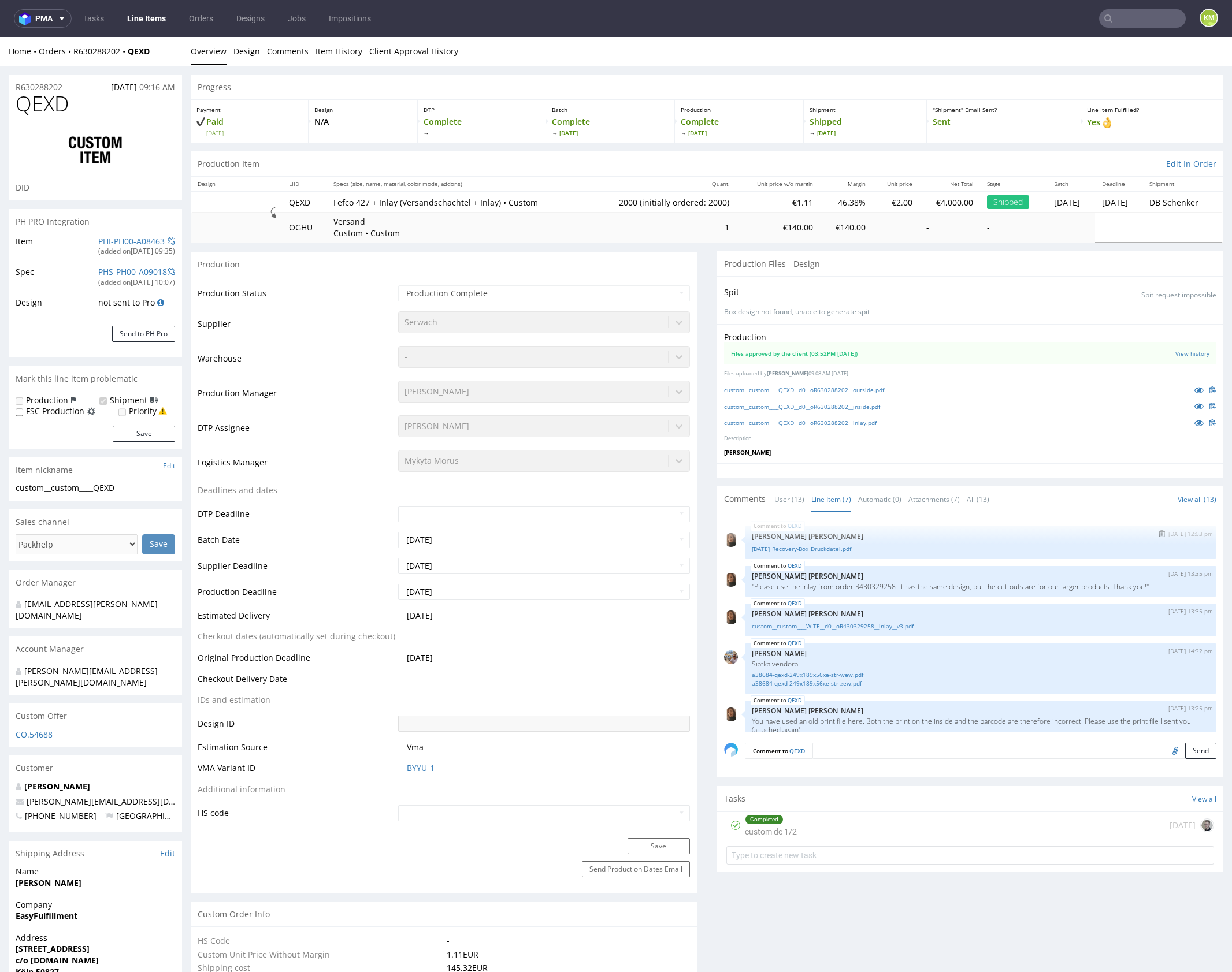
click at [826, 548] on link "[DATE]_Recovery-Box_Druckdatei.pdf" at bounding box center [981, 548] width 458 height 8
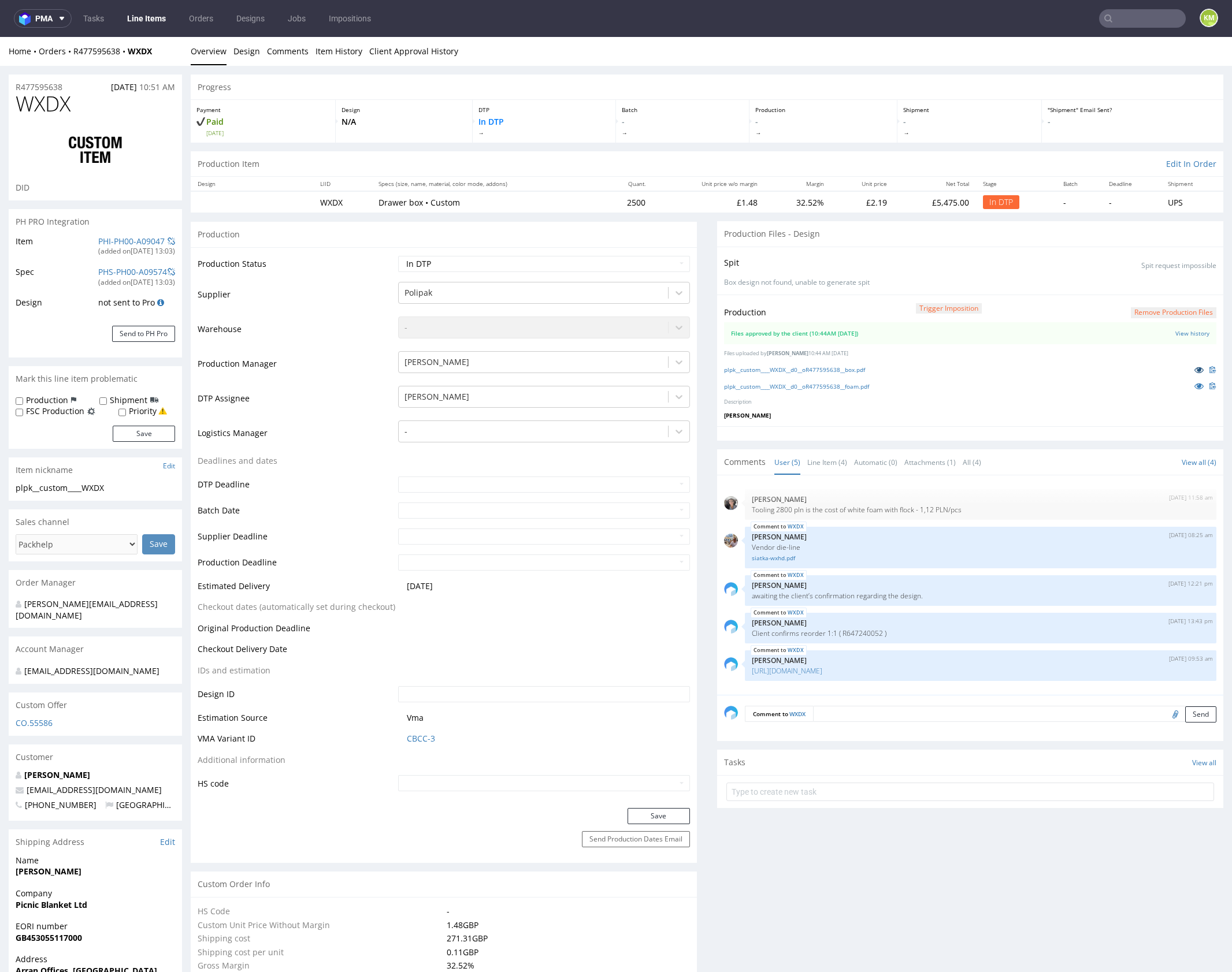
click at [1194, 366] on icon at bounding box center [1199, 369] width 9 height 8
click at [591, 257] on select "Waiting for Artwork Waiting for Diecut Waiting for Mockup Waiting for DTP Waiti…" at bounding box center [544, 263] width 292 height 16
select select "dtp_waiting_for_double_check"
click at [398, 256] on select "Waiting for Artwork Waiting for Diecut Waiting for Mockup Waiting for DTP Waiti…" at bounding box center [544, 263] width 292 height 16
click at [663, 812] on button "Save" at bounding box center [658, 815] width 63 height 16
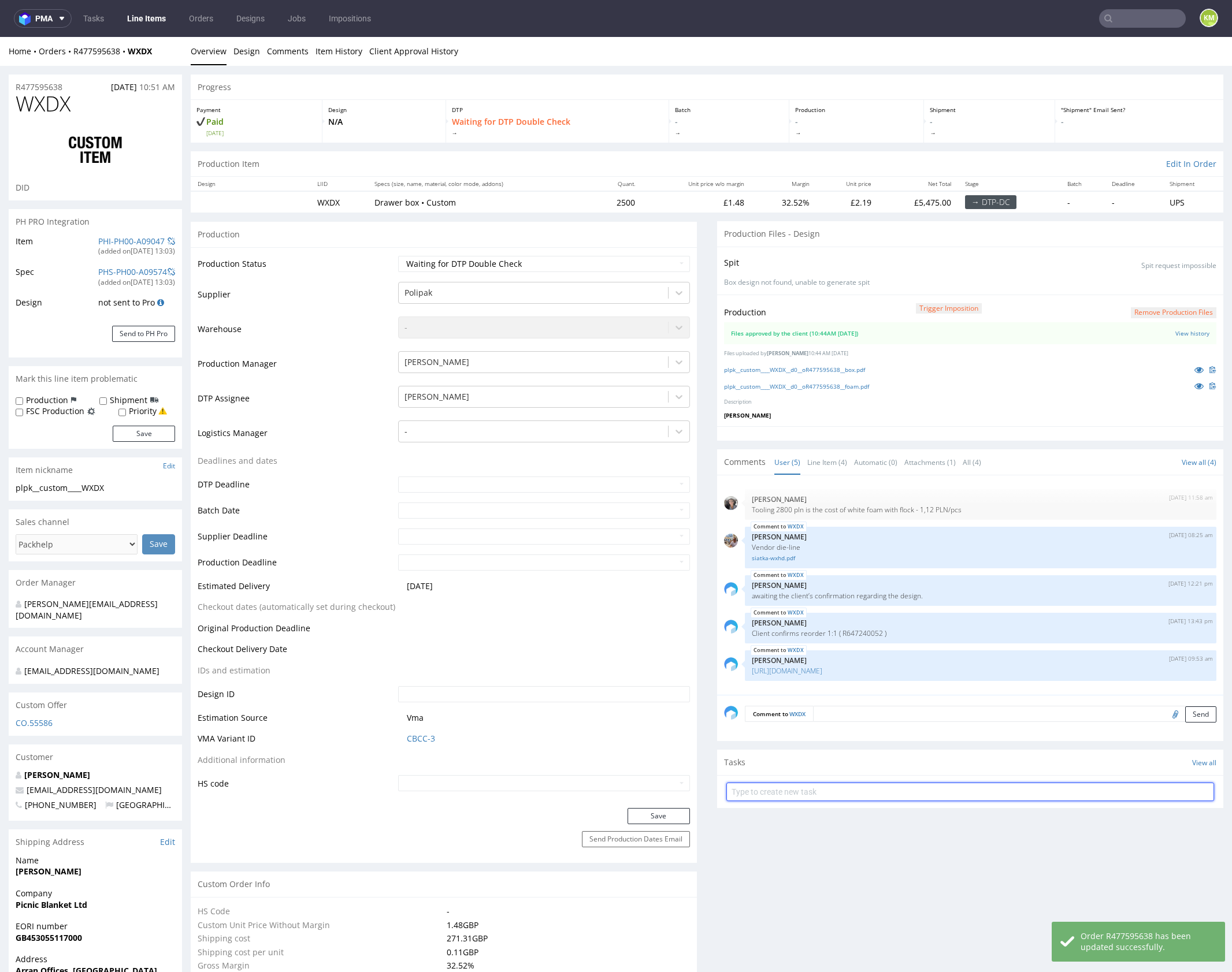
click at [871, 783] on input "text" at bounding box center [970, 792] width 488 height 19
type input "dch"
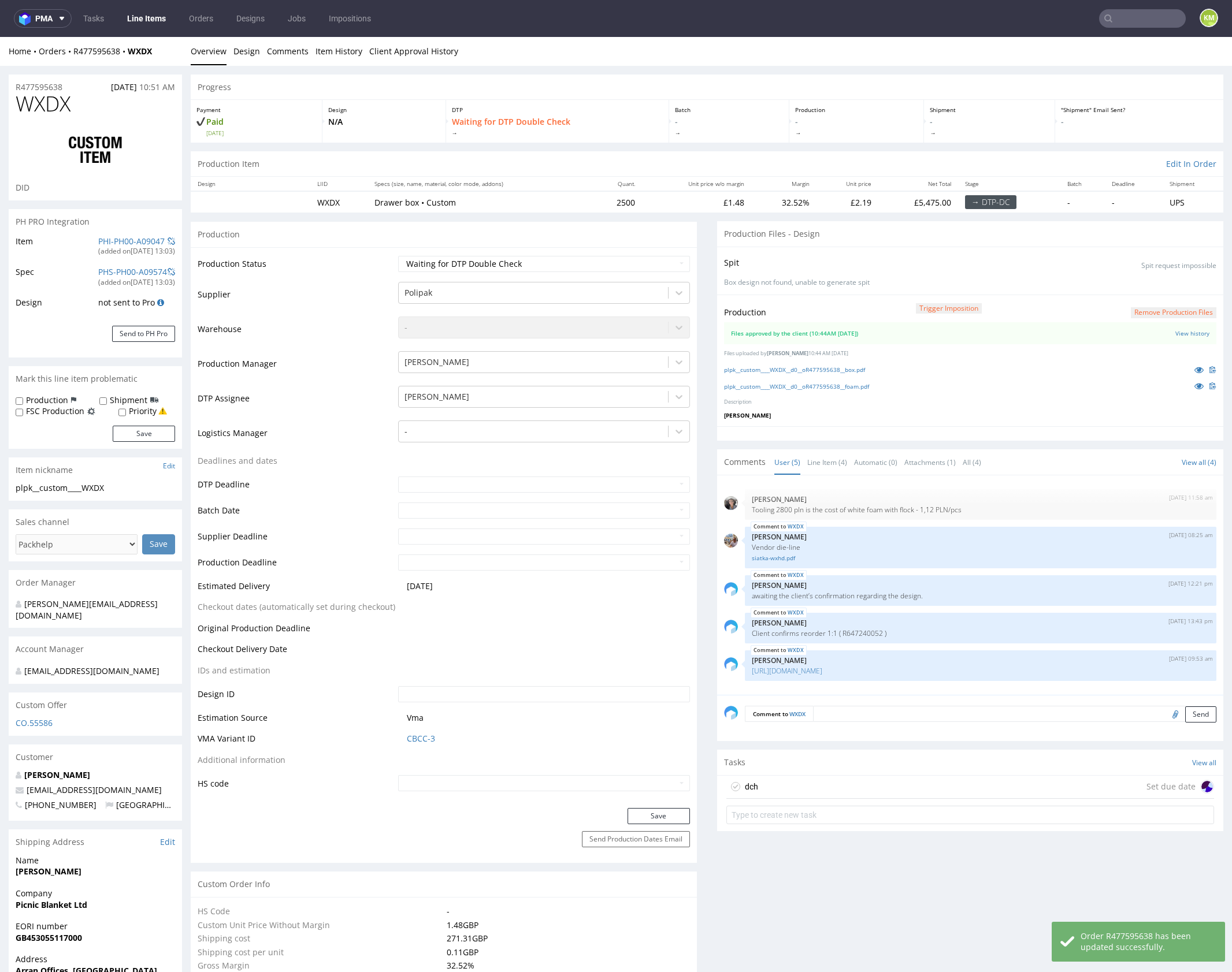
click at [871, 788] on div "dch Set due date" at bounding box center [970, 787] width 488 height 23
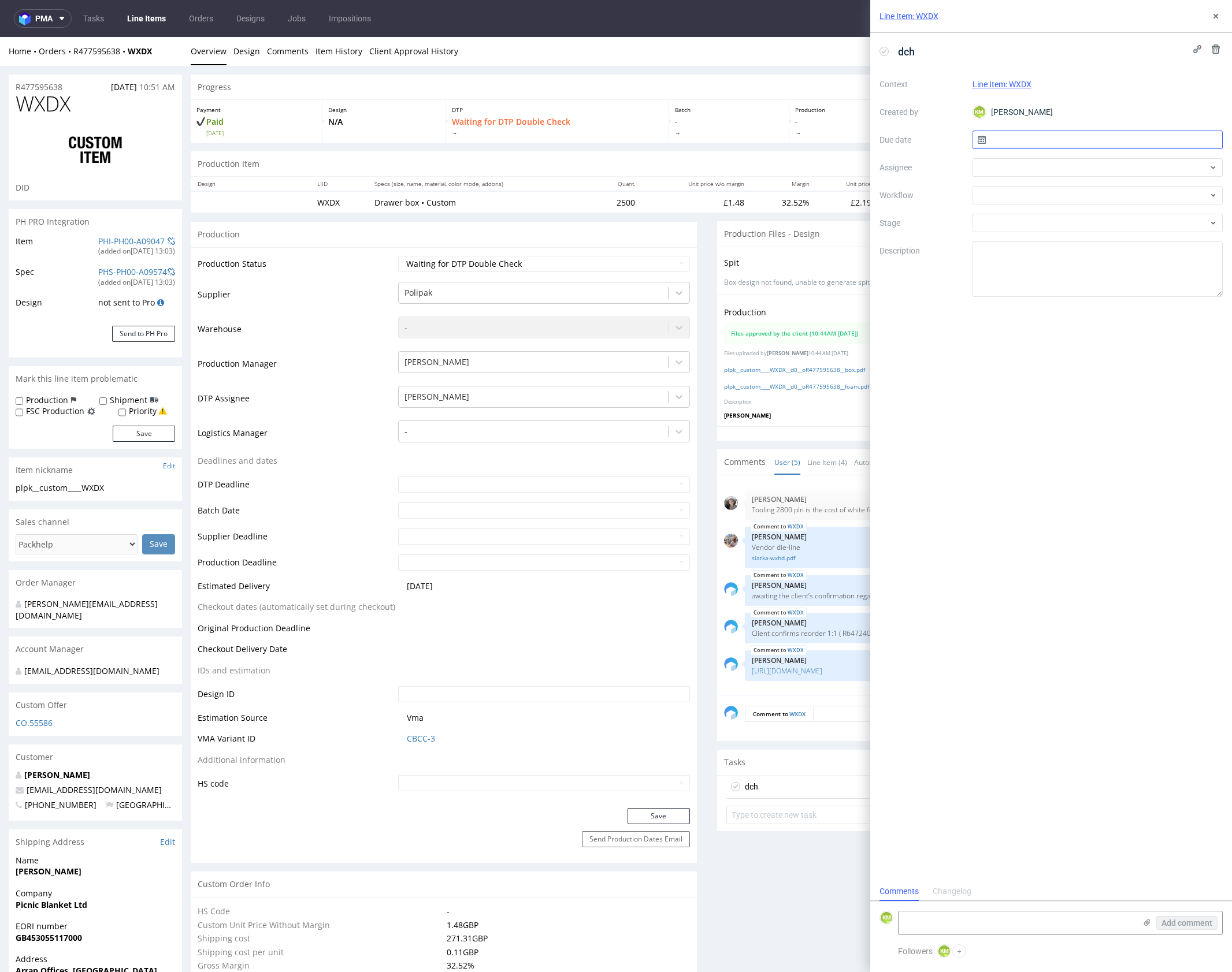
scroll to position [9, 0]
click at [1017, 137] on input "text" at bounding box center [1097, 140] width 250 height 19
click at [1080, 274] on span "23" at bounding box center [1079, 277] width 9 height 11
type input "23/09/2025"
click at [1029, 161] on div at bounding box center [1097, 168] width 250 height 19
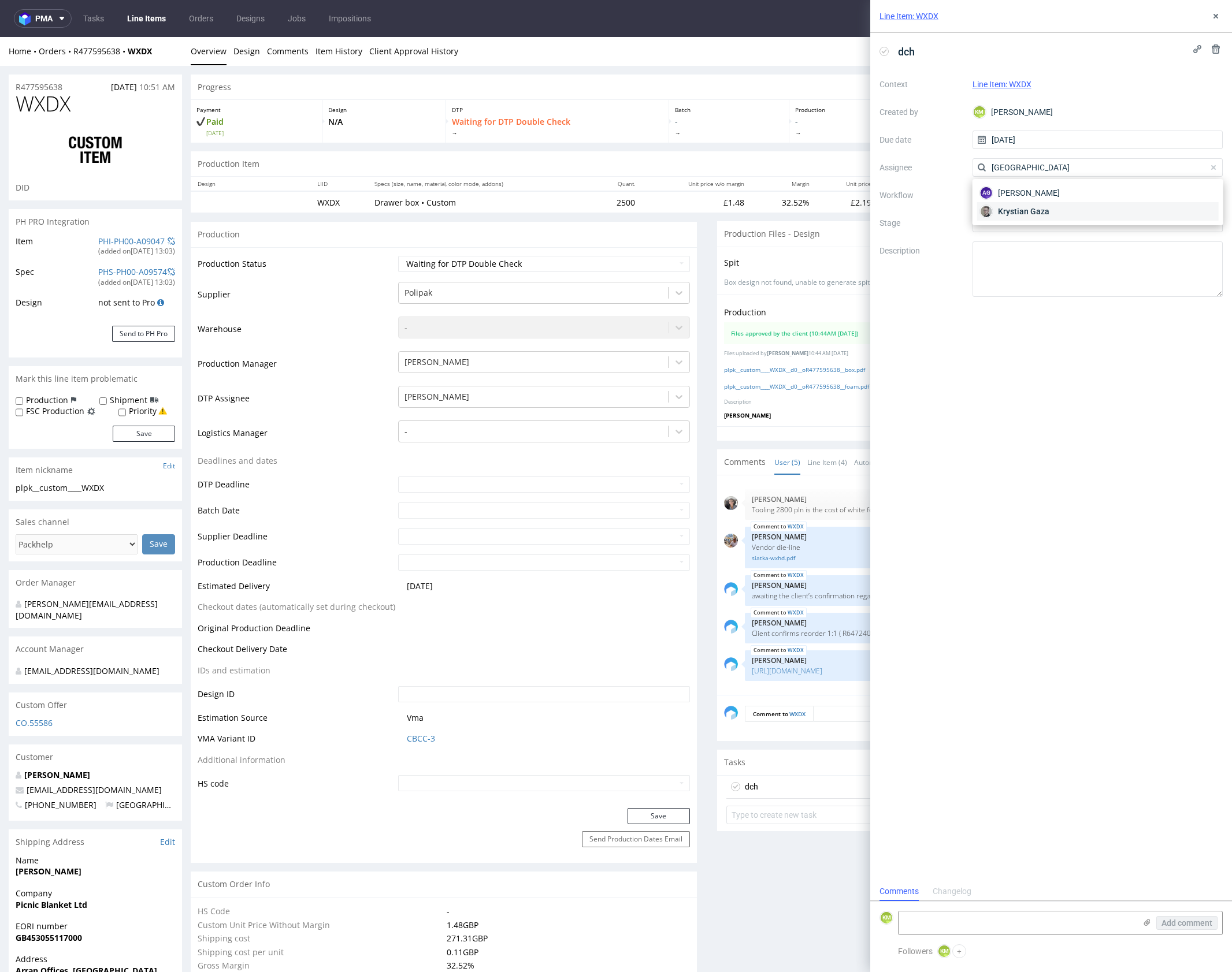
type input "gaza"
click at [1058, 215] on div "Krystian Gaza" at bounding box center [1097, 212] width 241 height 19
drag, startPoint x: 917, startPoint y: 52, endPoint x: 923, endPoint y: 54, distance: 6.3
click at [918, 52] on span "dch" at bounding box center [907, 52] width 26 height 19
click at [1058, 191] on div at bounding box center [1097, 195] width 250 height 19
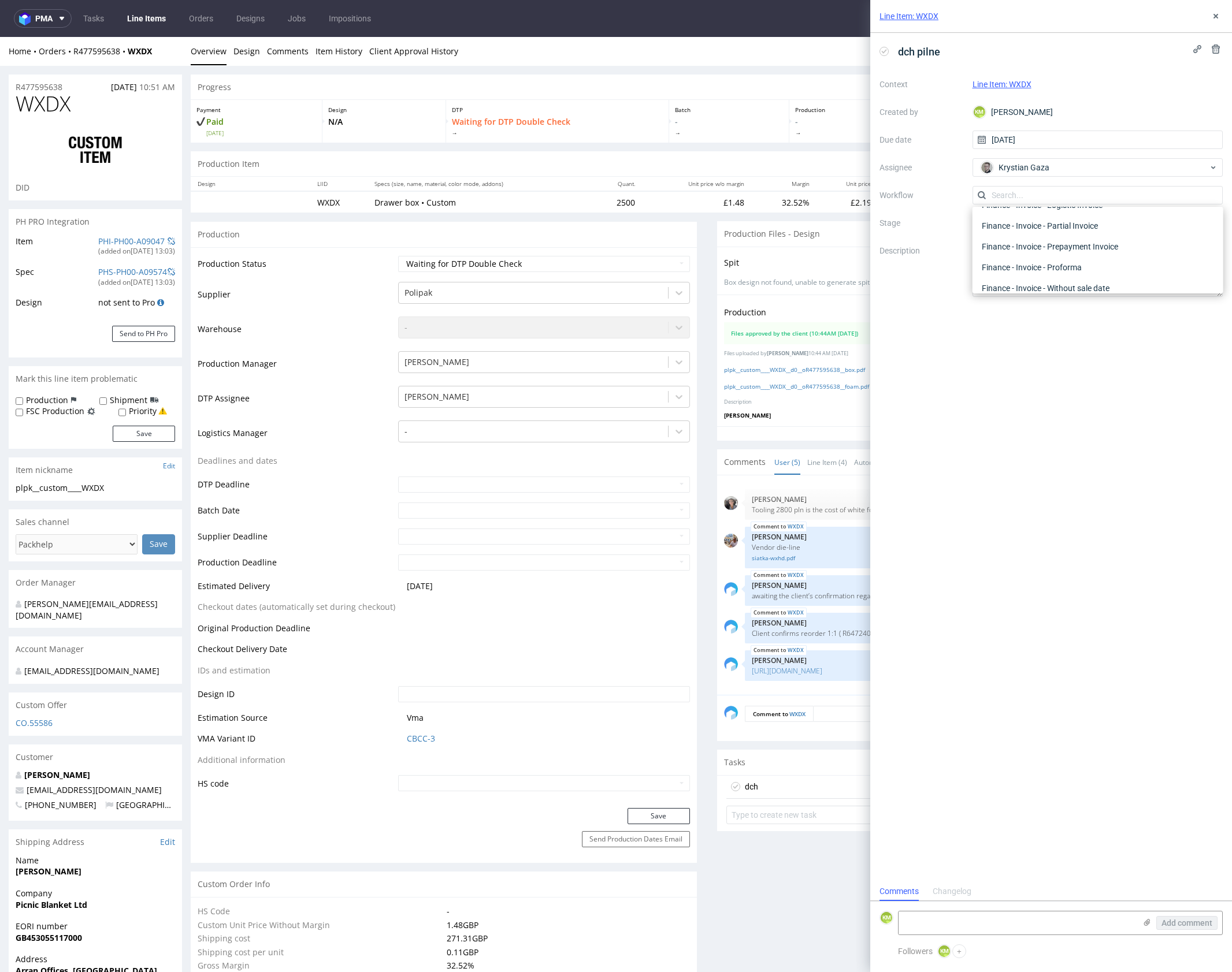
scroll to position [0, 0]
click at [1058, 235] on div "DTP - Double Check" at bounding box center [1097, 237] width 241 height 21
click at [1074, 254] on textarea at bounding box center [1097, 269] width 250 height 55
click at [1216, 22] on button at bounding box center [1215, 16] width 14 height 14
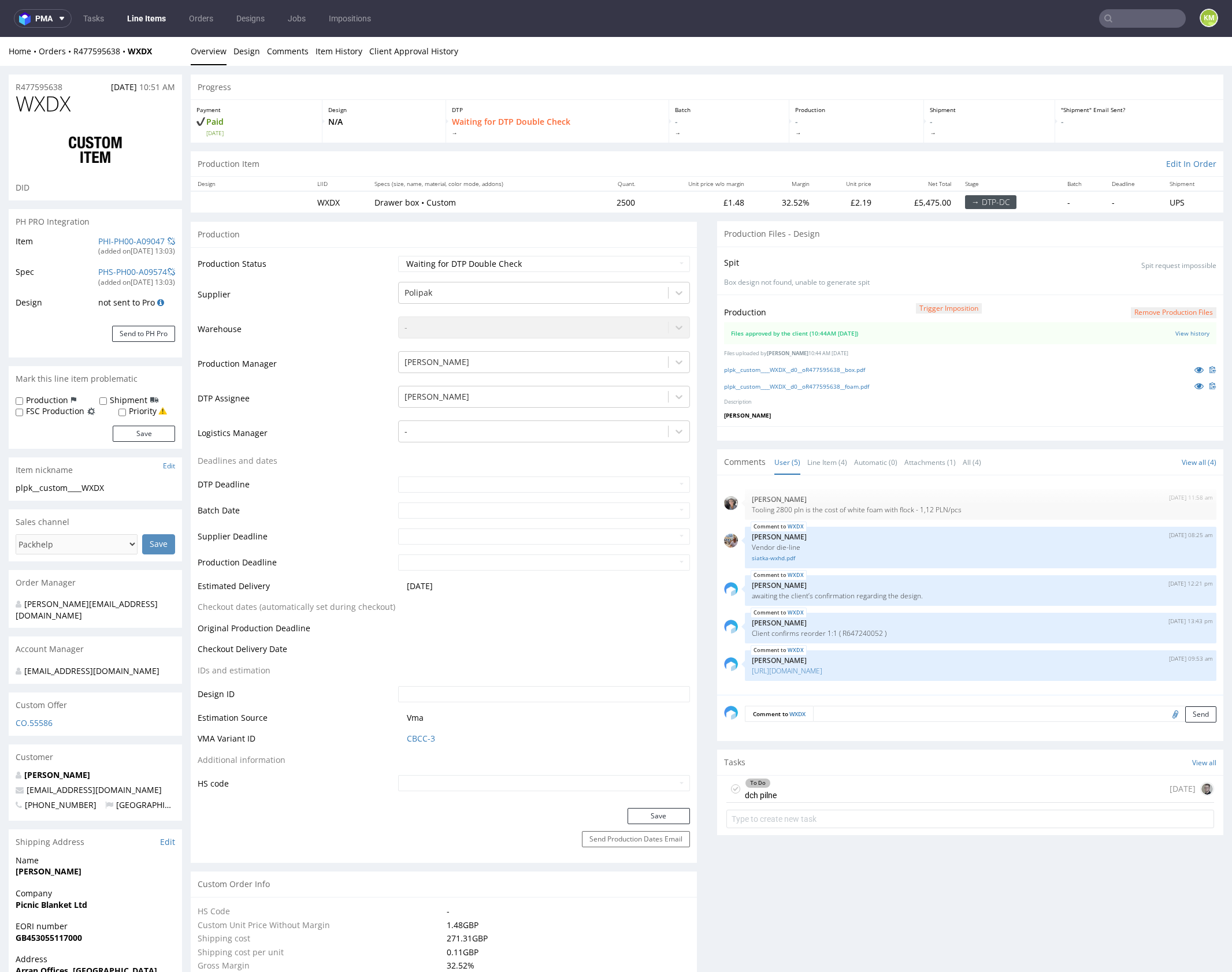
click at [856, 786] on div "To Do dch pilne today" at bounding box center [970, 789] width 488 height 27
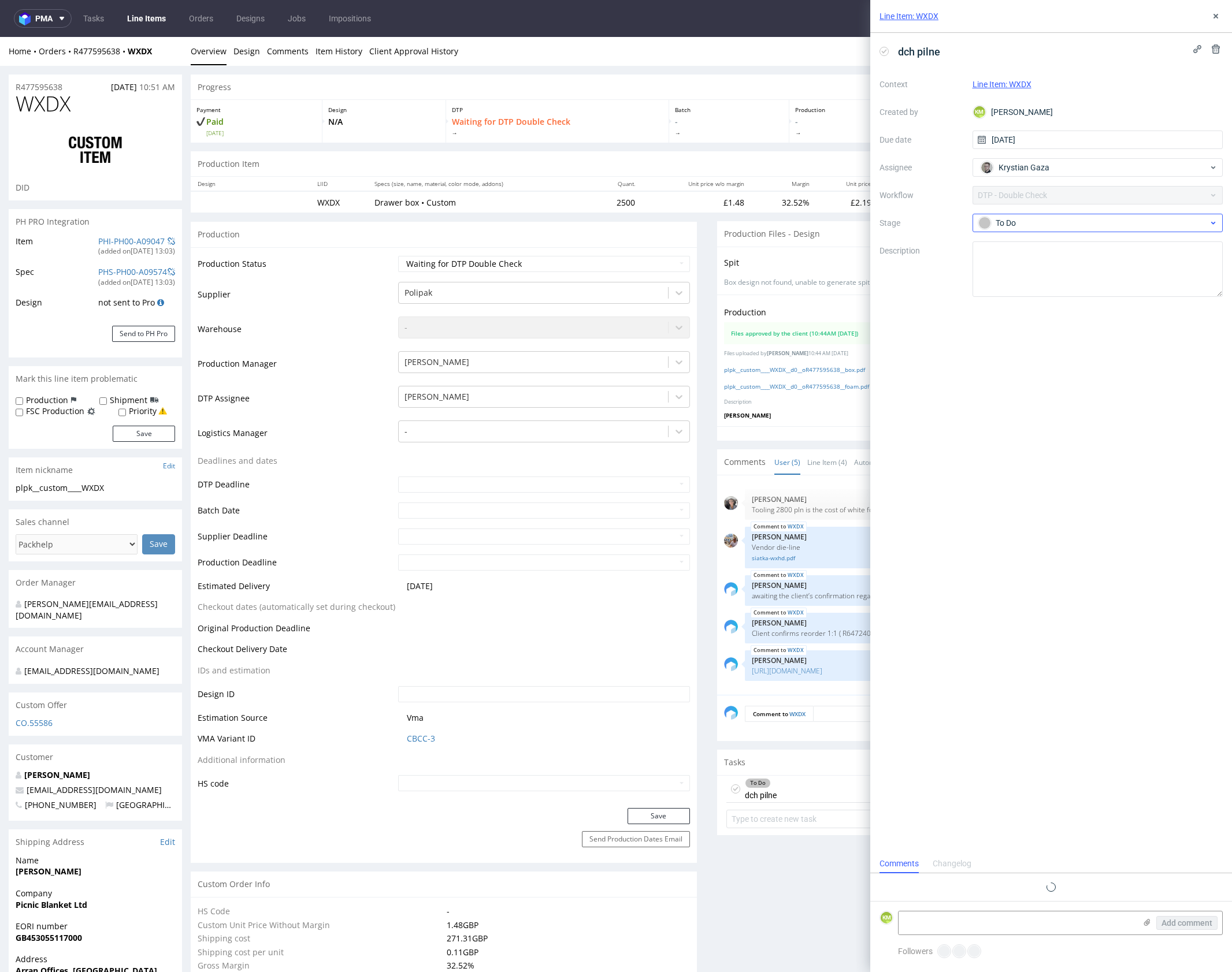
scroll to position [9, 0]
drag, startPoint x: 1217, startPoint y: 16, endPoint x: 1199, endPoint y: 33, distance: 24.8
click at [1217, 16] on icon at bounding box center [1216, 16] width 9 height 9
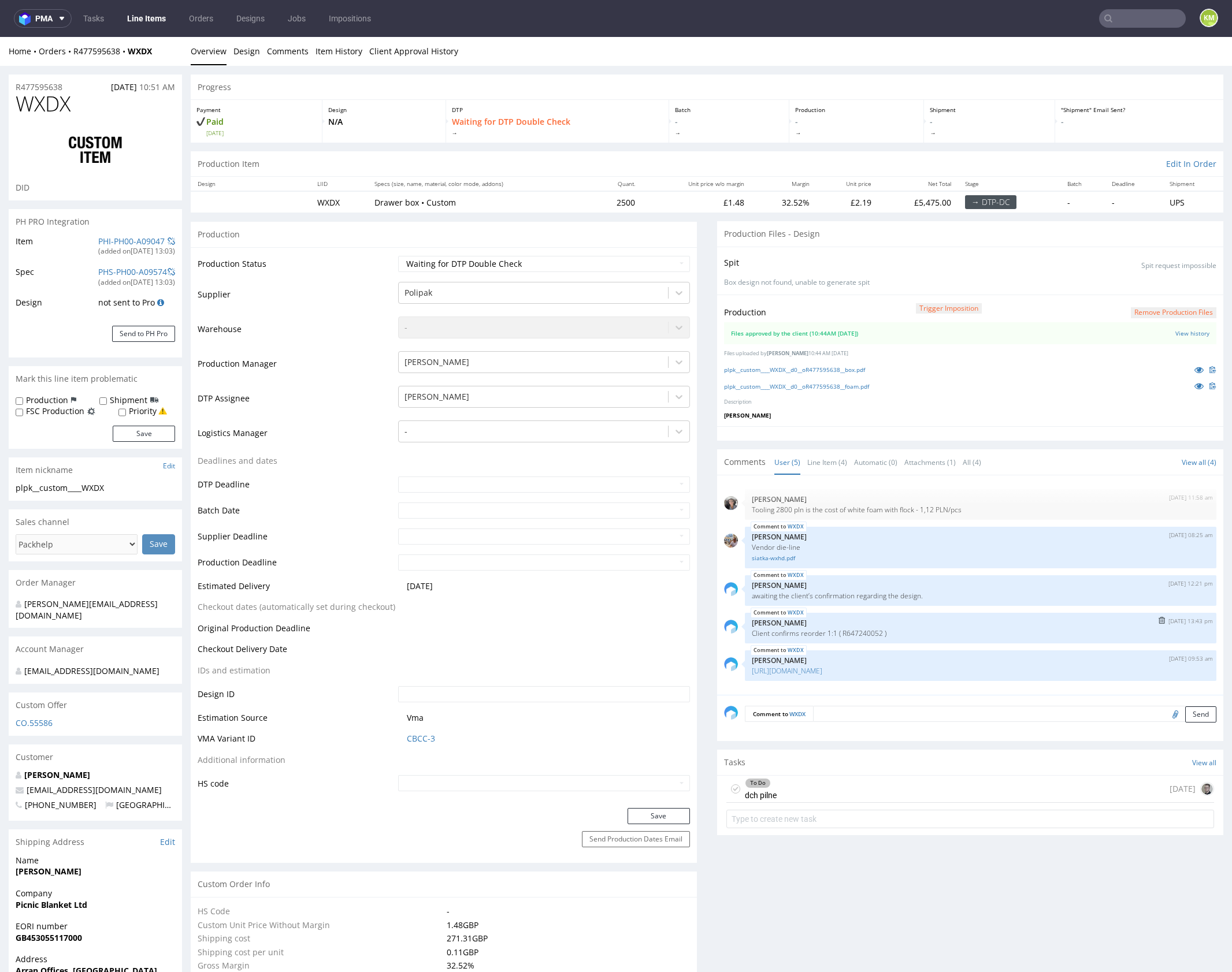
click at [891, 624] on p "Jozefina Owczarek" at bounding box center [981, 622] width 458 height 8
click at [1194, 372] on icon at bounding box center [1199, 369] width 9 height 8
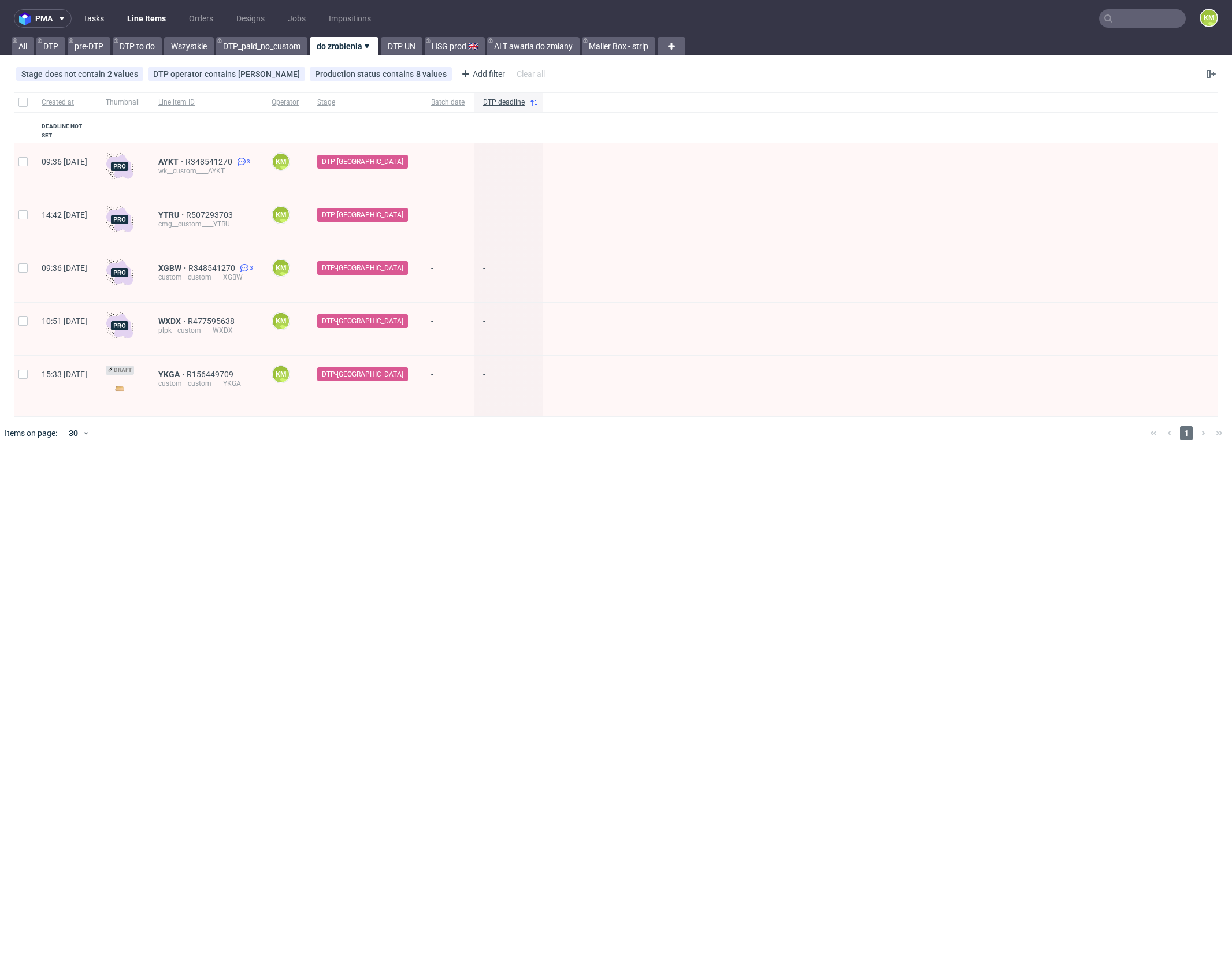
click at [92, 14] on link "Tasks" at bounding box center [93, 19] width 35 height 19
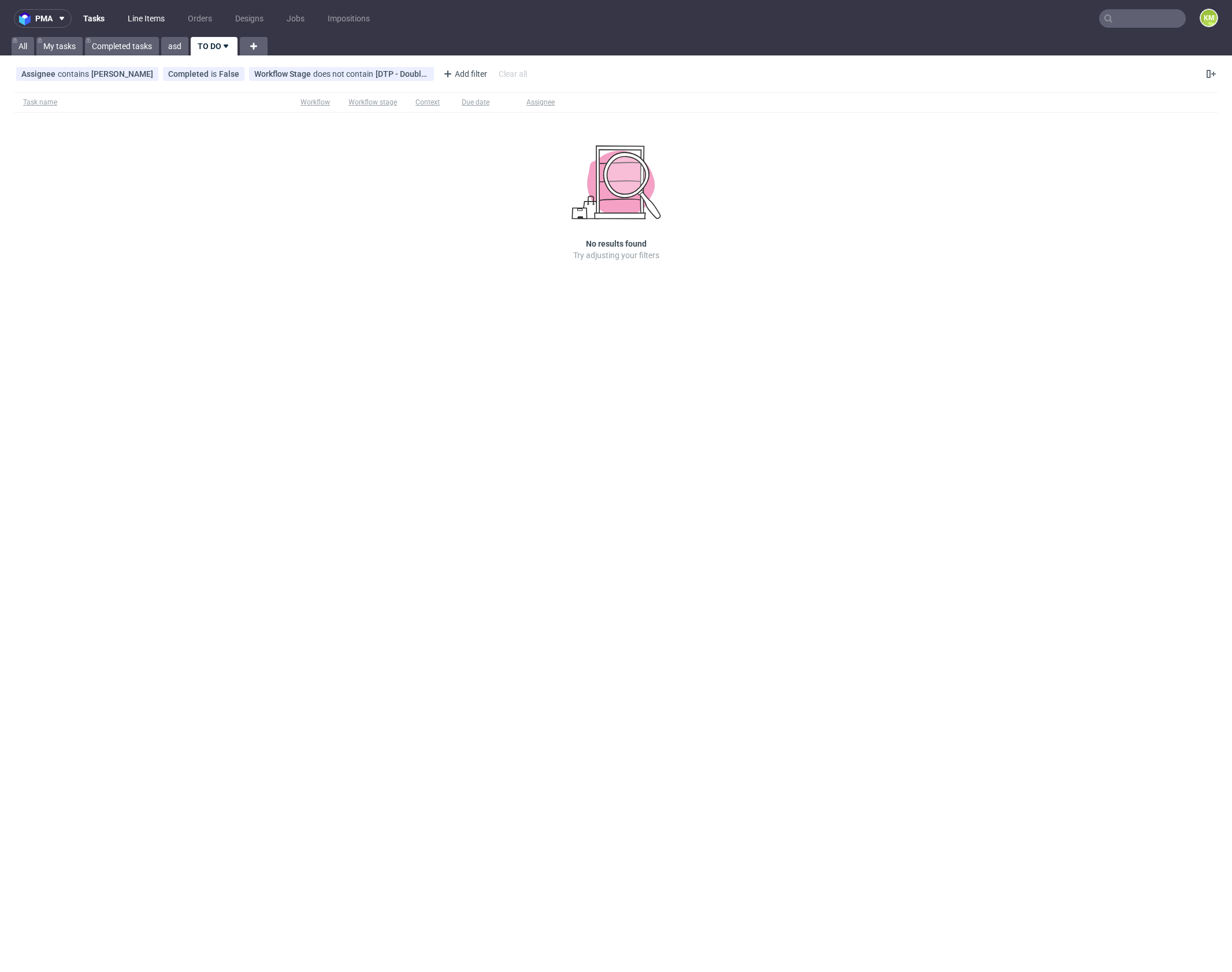
click at [142, 13] on link "Line Items" at bounding box center [146, 19] width 51 height 19
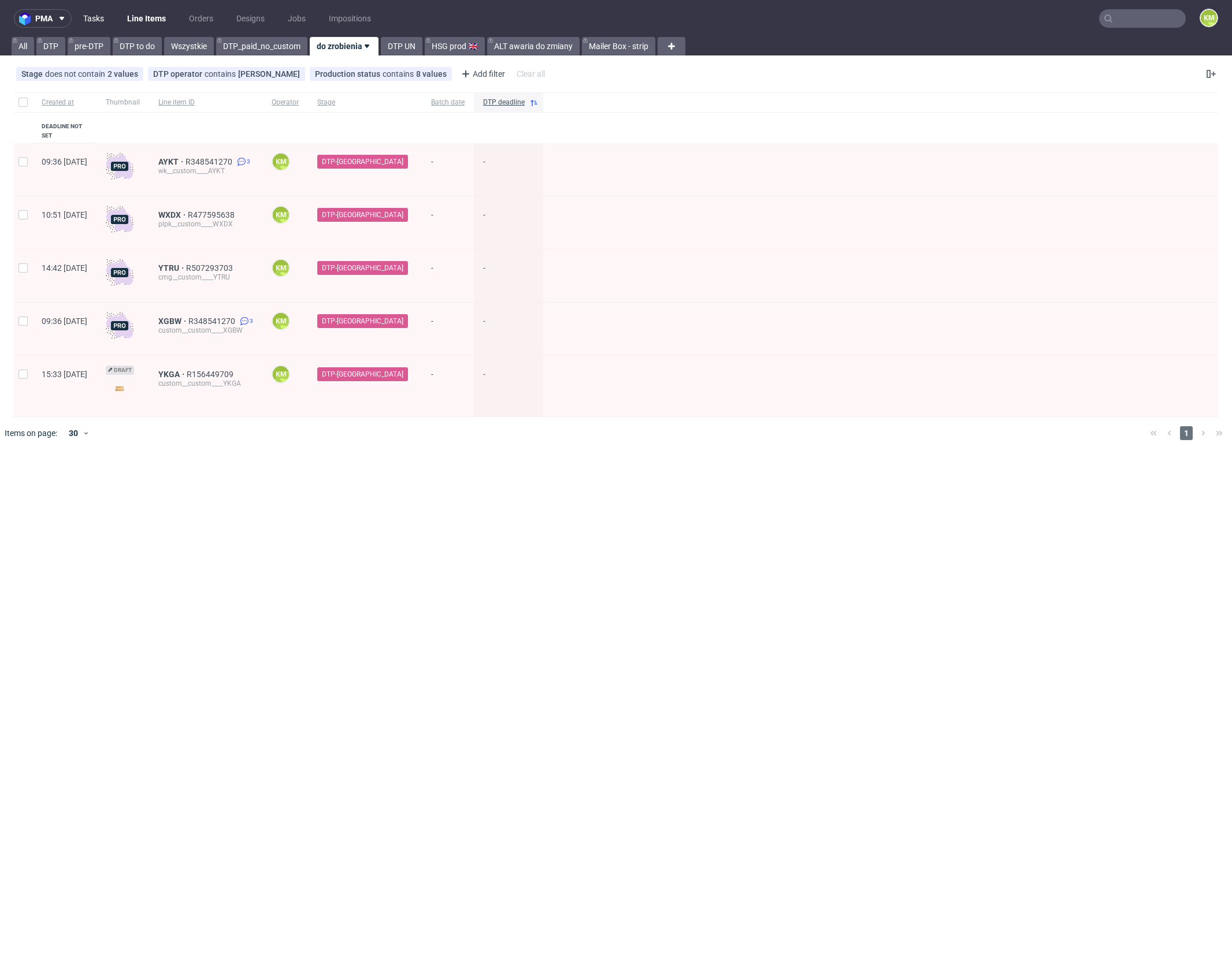
click at [91, 18] on link "Tasks" at bounding box center [93, 19] width 35 height 19
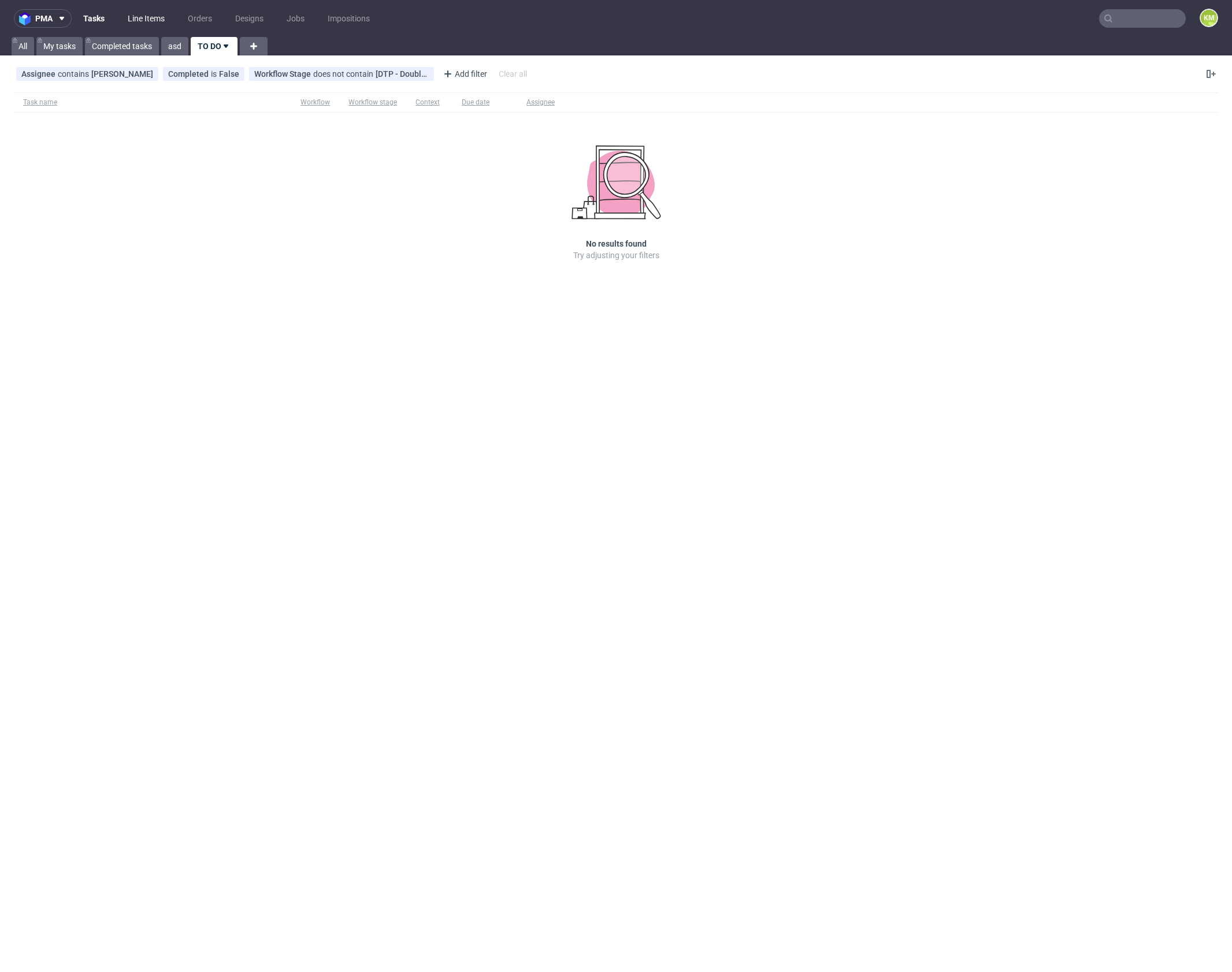
click at [150, 16] on link "Line Items" at bounding box center [146, 19] width 51 height 19
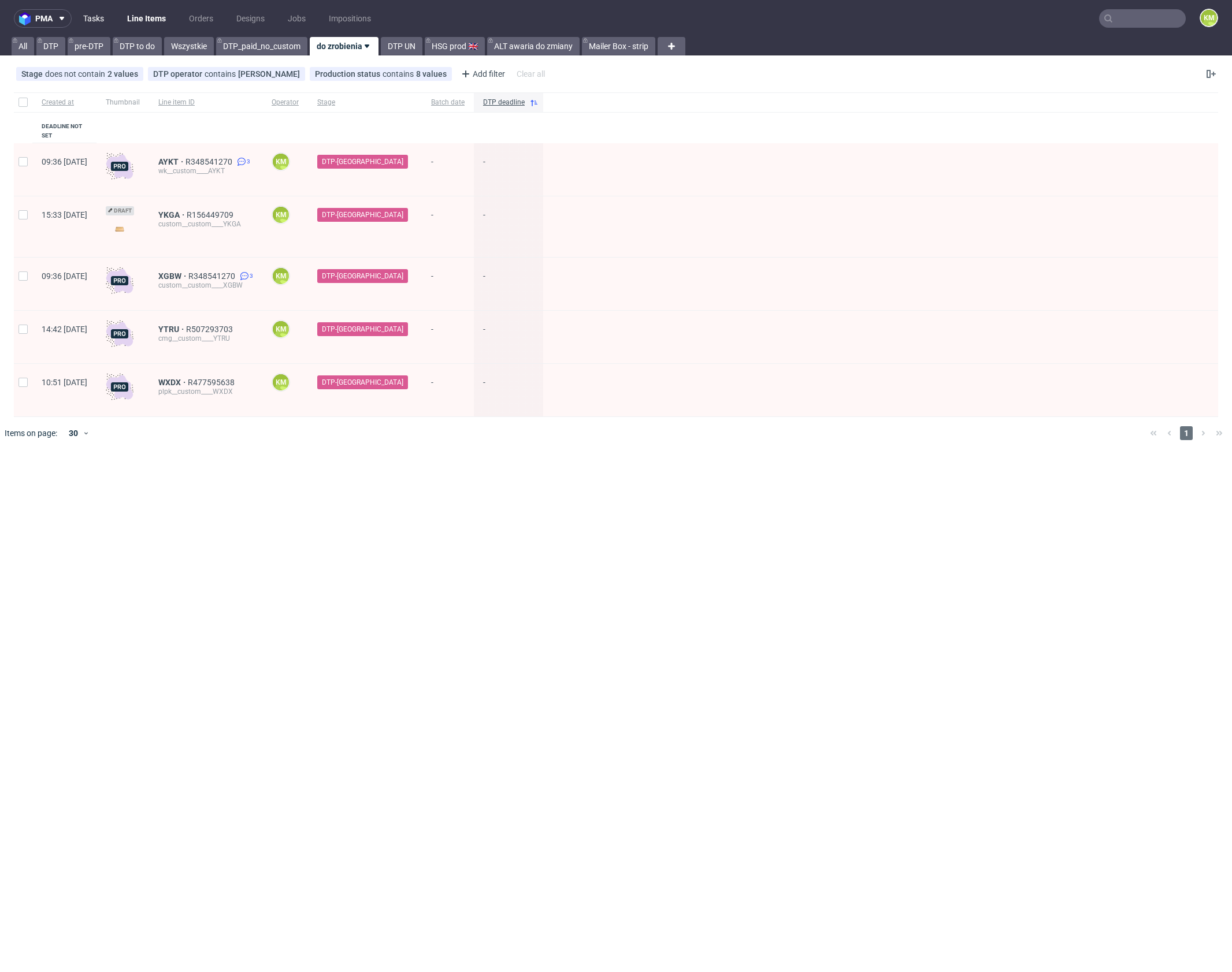
drag, startPoint x: 89, startPoint y: 24, endPoint x: 98, endPoint y: 23, distance: 9.1
click at [90, 24] on link "Tasks" at bounding box center [93, 19] width 35 height 19
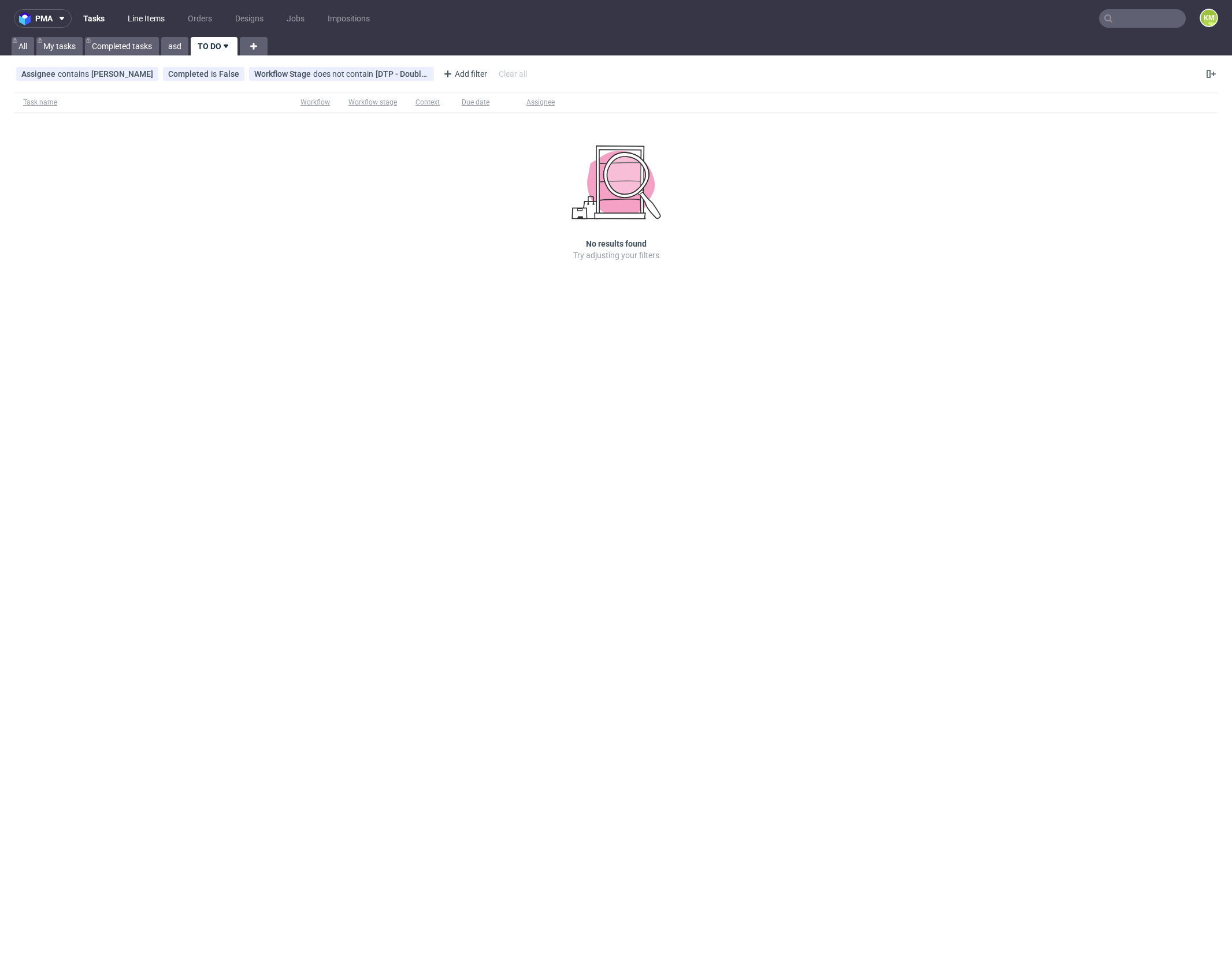
click at [153, 17] on link "Line Items" at bounding box center [146, 19] width 51 height 19
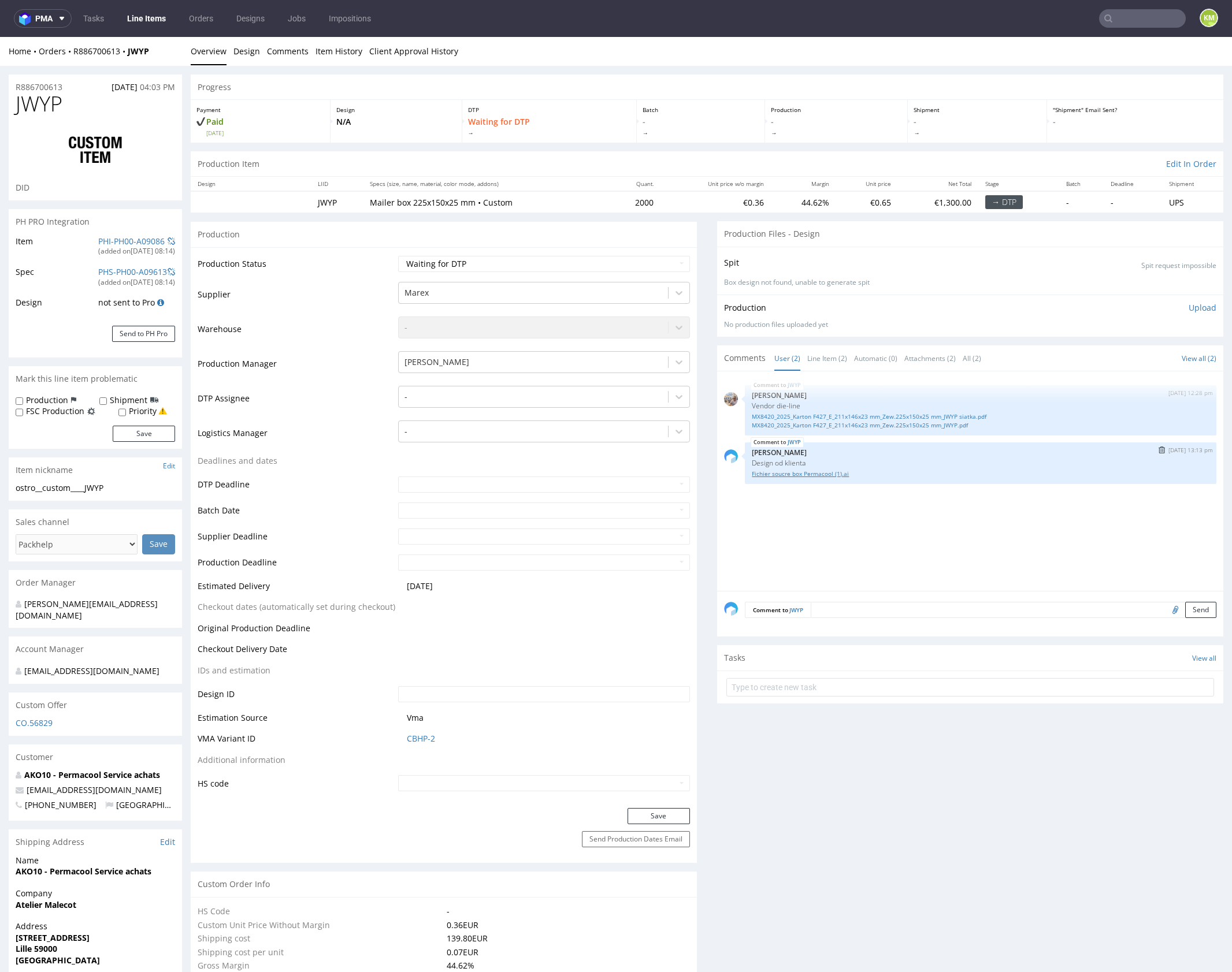
click at [811, 475] on link "Fichier soucre box Permacool (1).ai" at bounding box center [981, 473] width 458 height 8
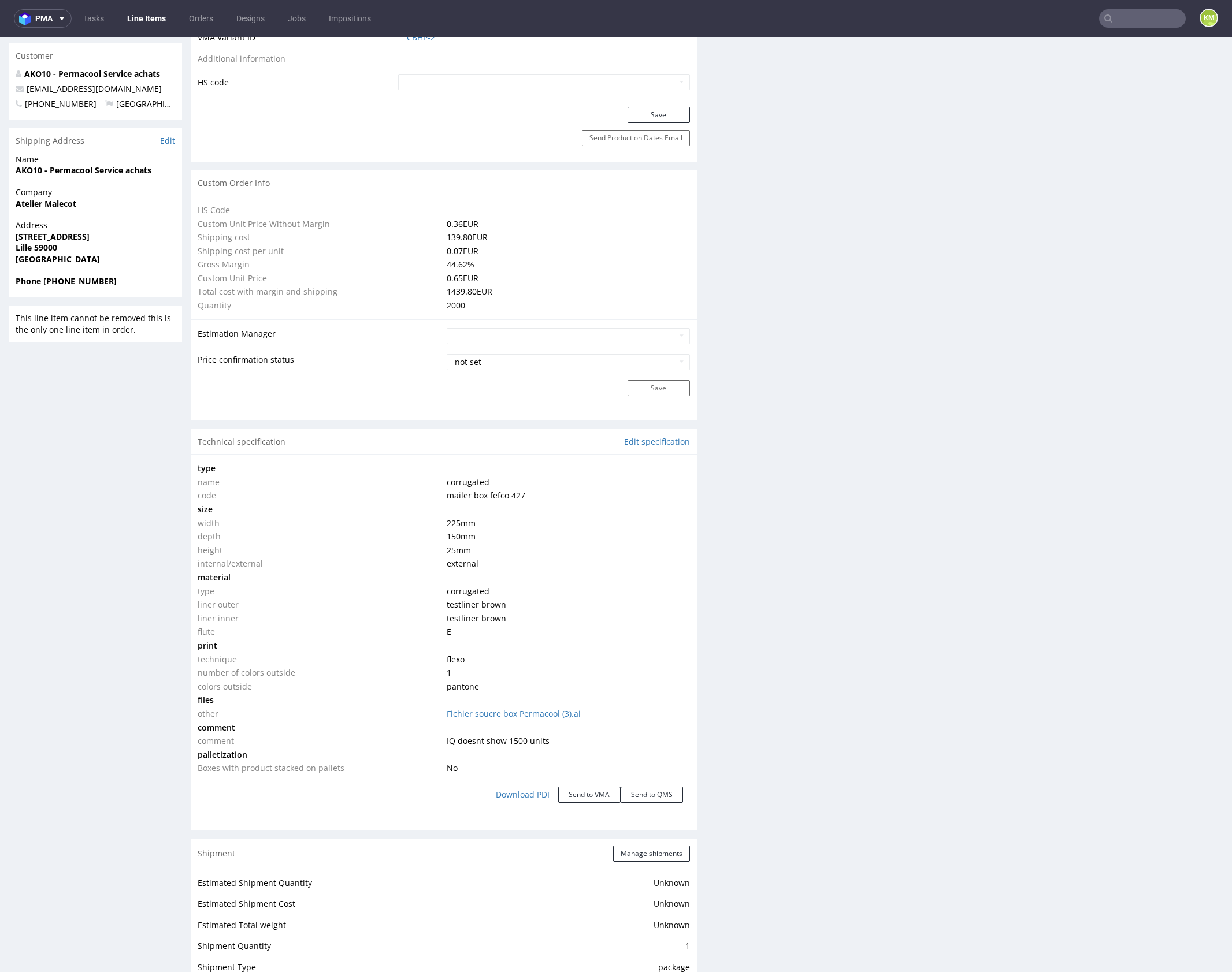
scroll to position [115, 0]
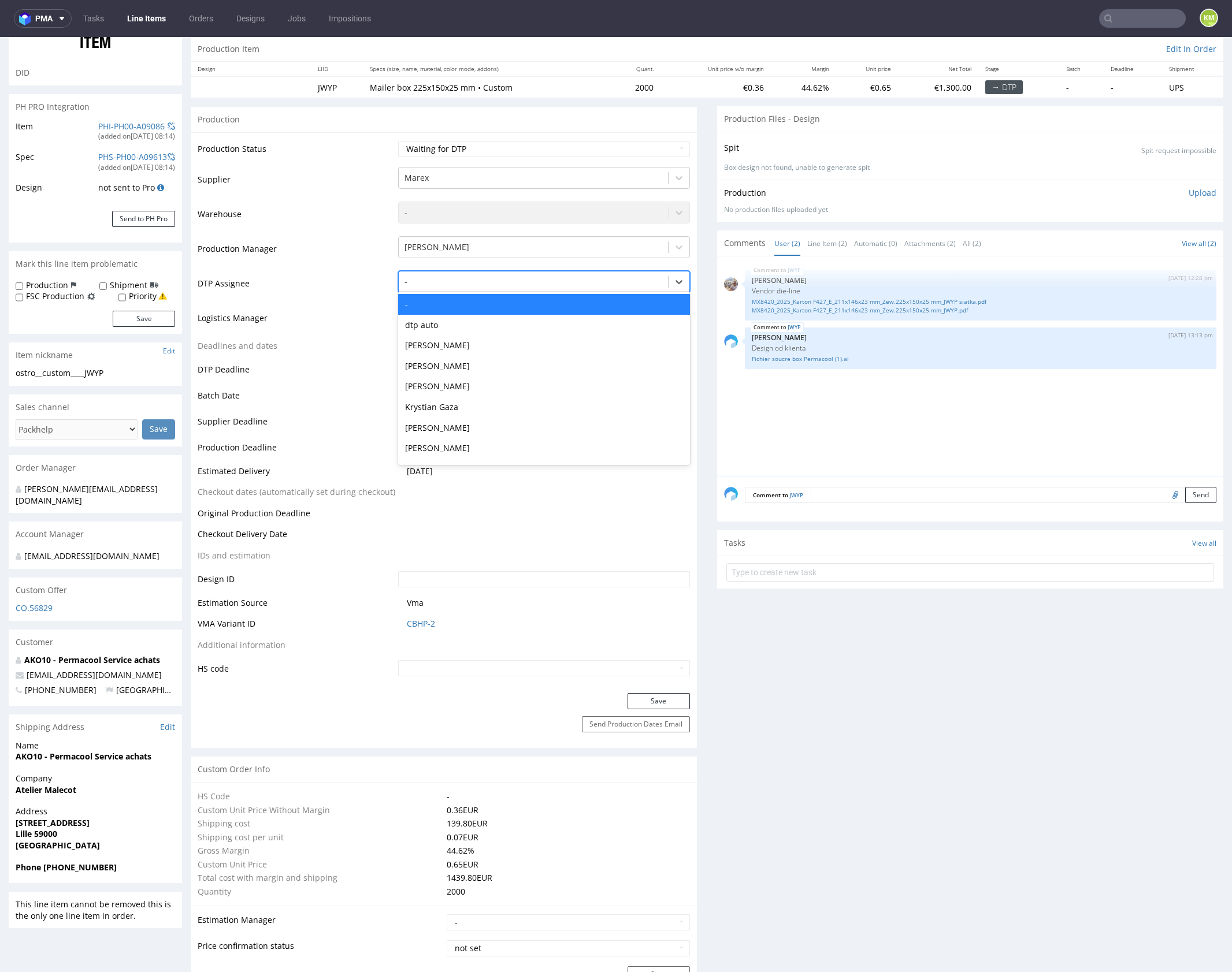
click at [446, 277] on div at bounding box center [533, 281] width 258 height 14
type input "mark"
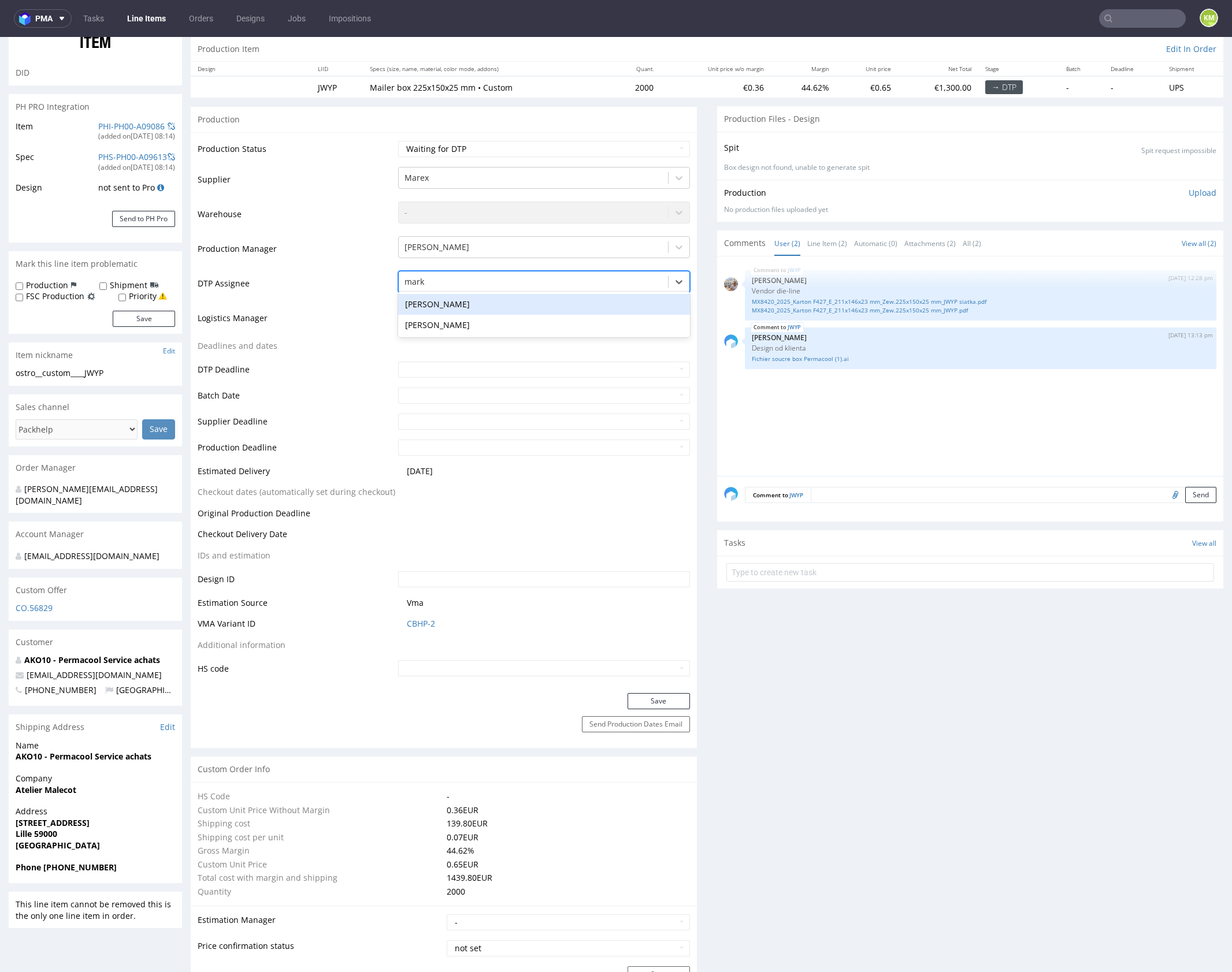
drag, startPoint x: 434, startPoint y: 301, endPoint x: 443, endPoint y: 308, distance: 11.4
click at [434, 301] on div "[PERSON_NAME]" at bounding box center [544, 305] width 292 height 21
click at [669, 695] on button "Save" at bounding box center [658, 700] width 63 height 16
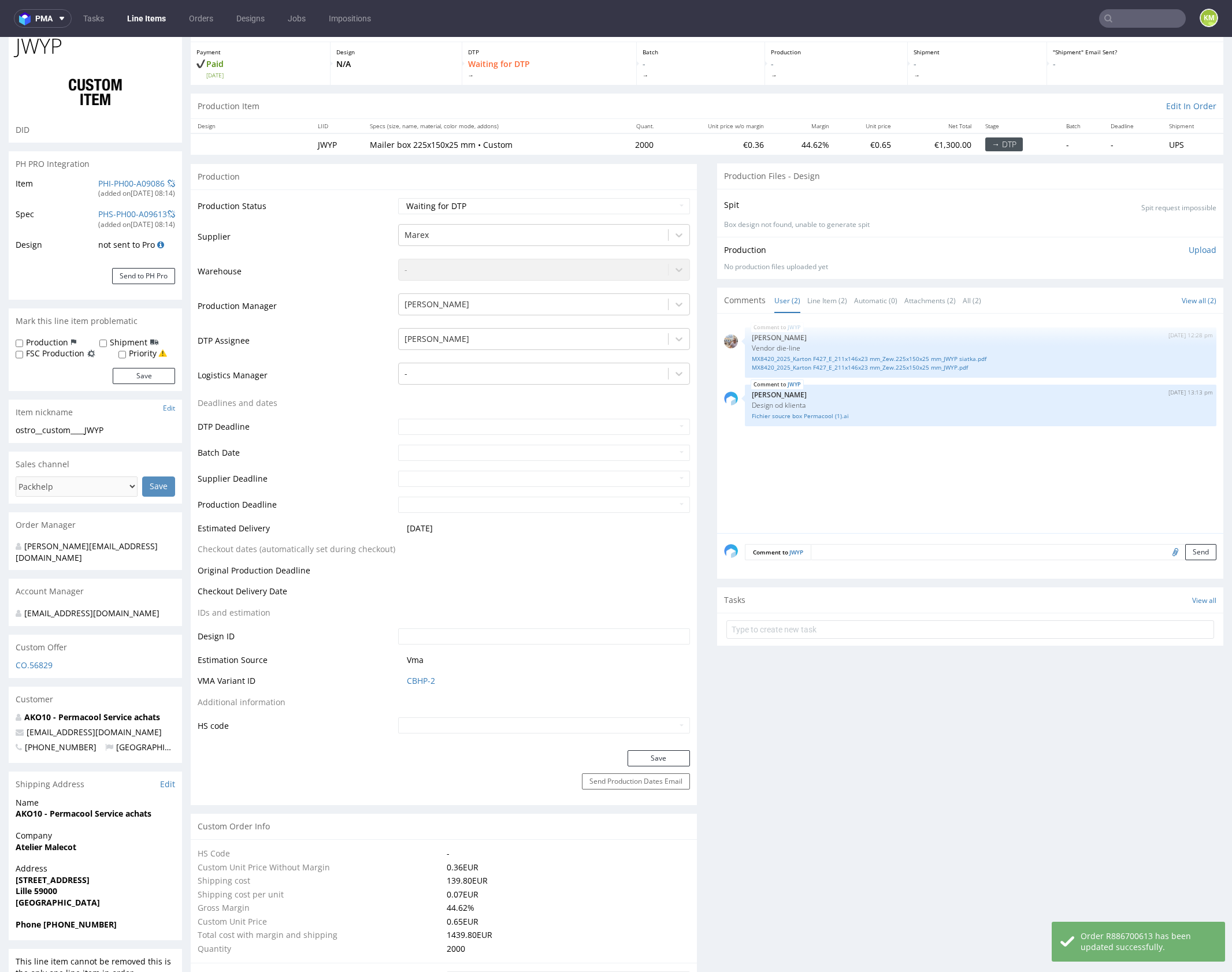
scroll to position [0, 0]
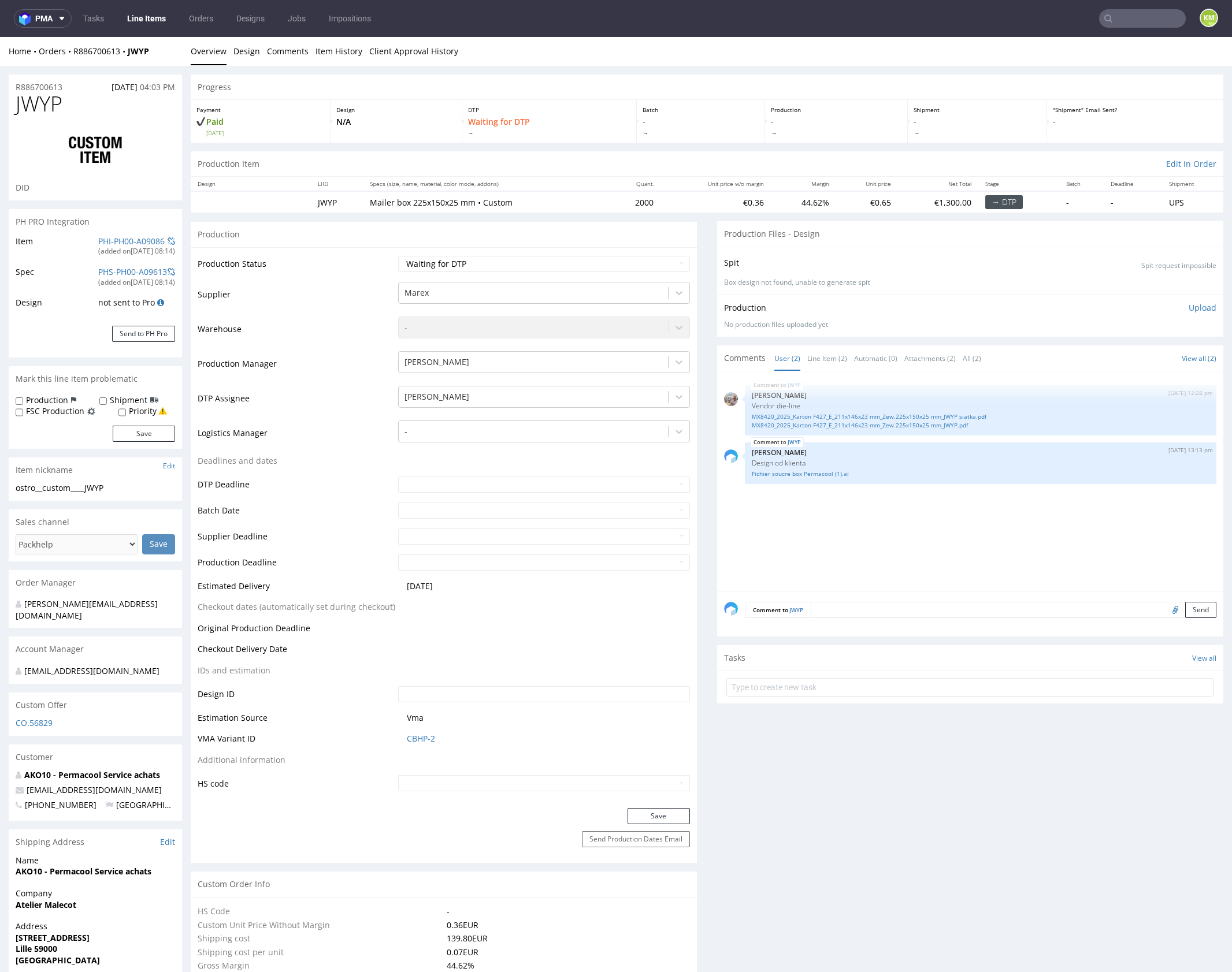
click at [896, 526] on div "JWYP [DATE] 12:28 pm [PERSON_NAME] Vendor die-line MX8420_2025_Karton F427_E_21…" at bounding box center [973, 485] width 499 height 213
click at [949, 529] on div "JWYP [DATE] 12:28 pm [PERSON_NAME] Vendor die-line MX8420_2025_Karton F427_E_21…" at bounding box center [973, 485] width 499 height 213
click at [949, 528] on div "JWYP [DATE] 12:28 pm [PERSON_NAME] Vendor die-line MX8420_2025_Karton F427_E_21…" at bounding box center [973, 485] width 499 height 213
click at [932, 418] on link "MX8420_2025_Karton F427_E_211x146x23 mm_Zew.225x150x25 mm_JWYP siatka.pdf" at bounding box center [981, 416] width 458 height 8
click at [939, 426] on link "MX8420_2025_Karton F427_E_211x146x23 mm_Zew.225x150x25 mm_JWYP.pdf" at bounding box center [981, 425] width 458 height 8
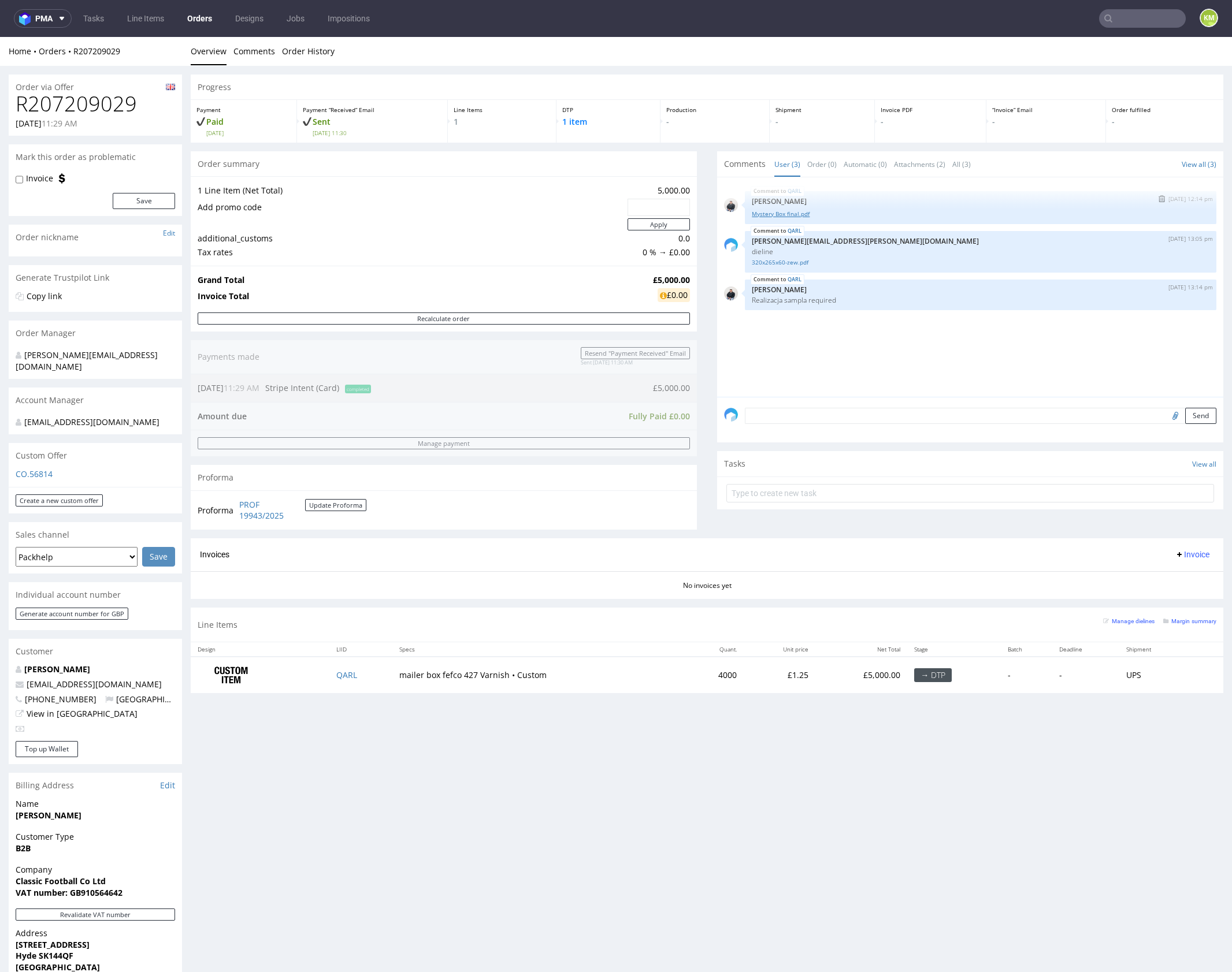
click at [786, 216] on link "Mystery Box final.pdf" at bounding box center [981, 214] width 458 height 8
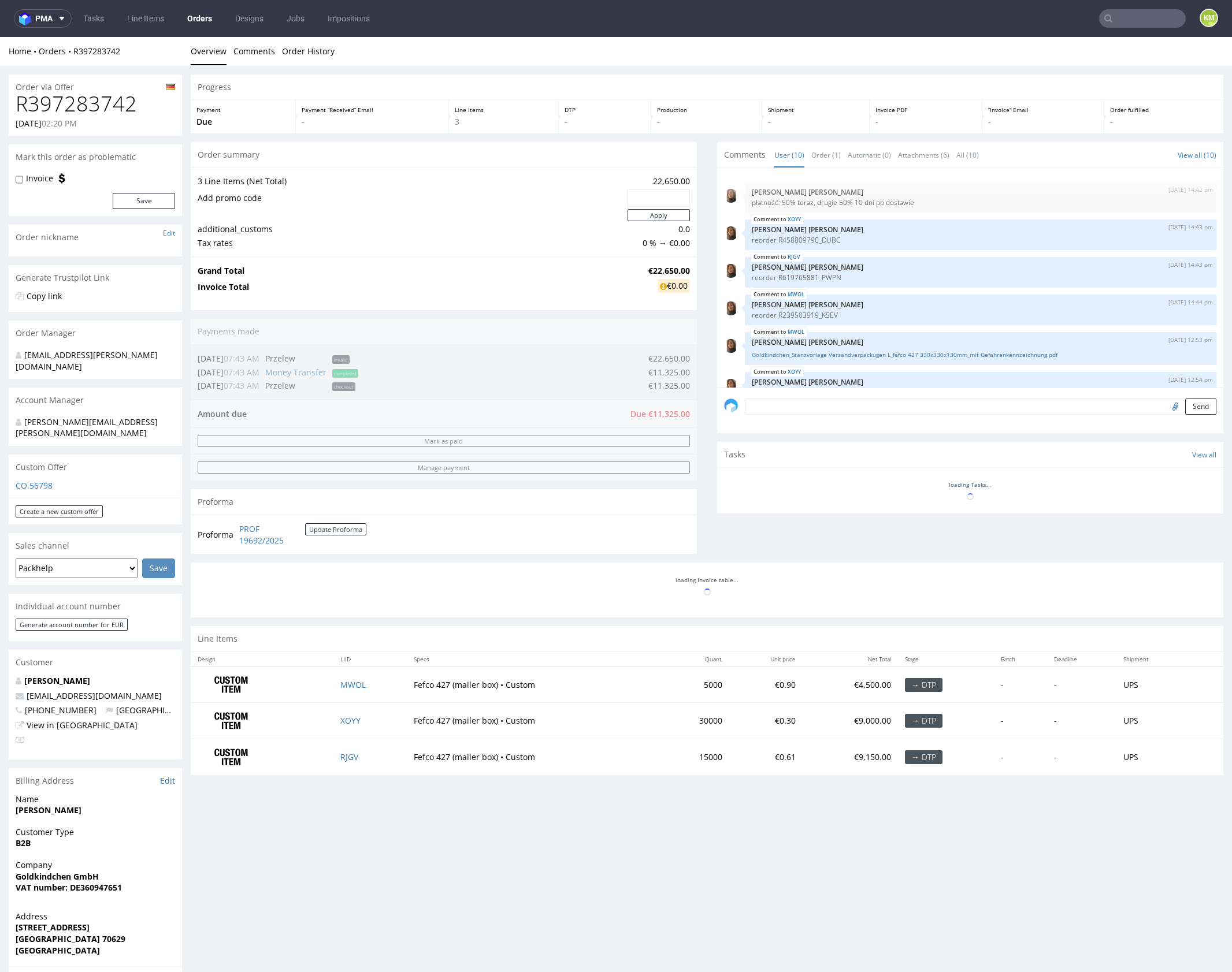
scroll to position [218, 0]
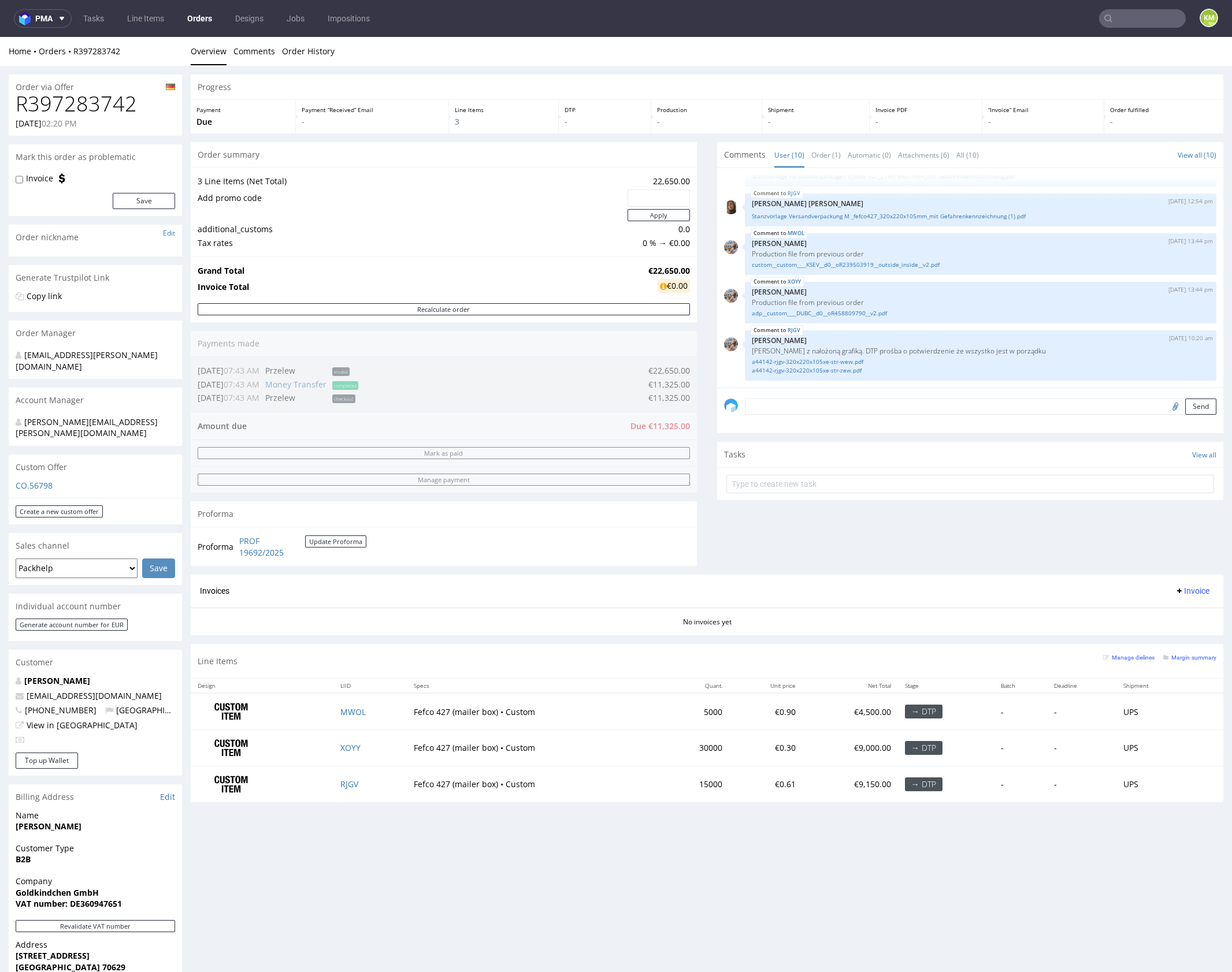
click at [869, 502] on div "Comments User (10) Order (1) Automatic (0) Attachments (6) All (10) View all (1…" at bounding box center [970, 359] width 506 height 433
click at [868, 505] on div "Comments User (10) Order (1) Automatic (0) Attachments (6) All (10) View all (1…" at bounding box center [970, 359] width 506 height 433
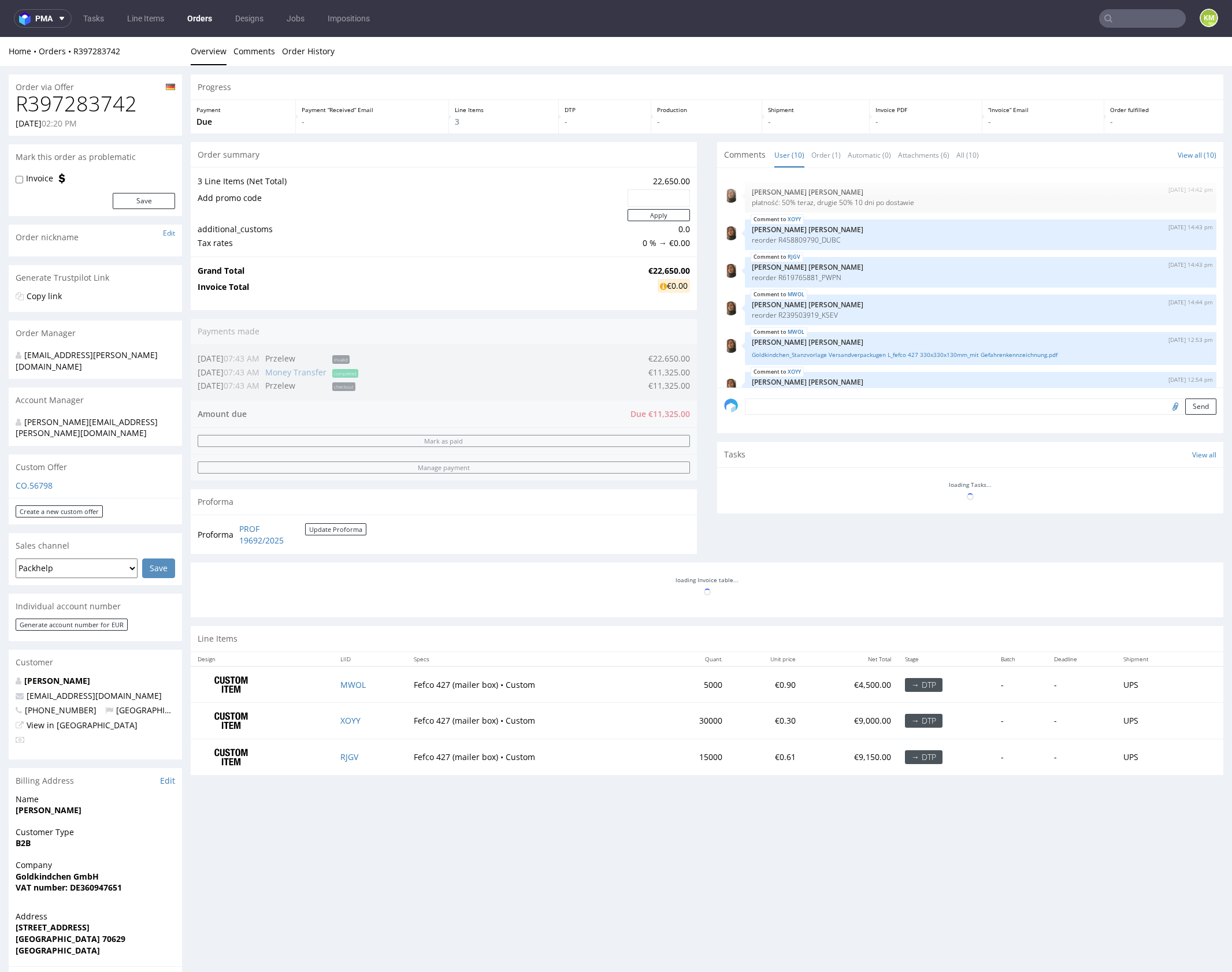
scroll to position [218, 0]
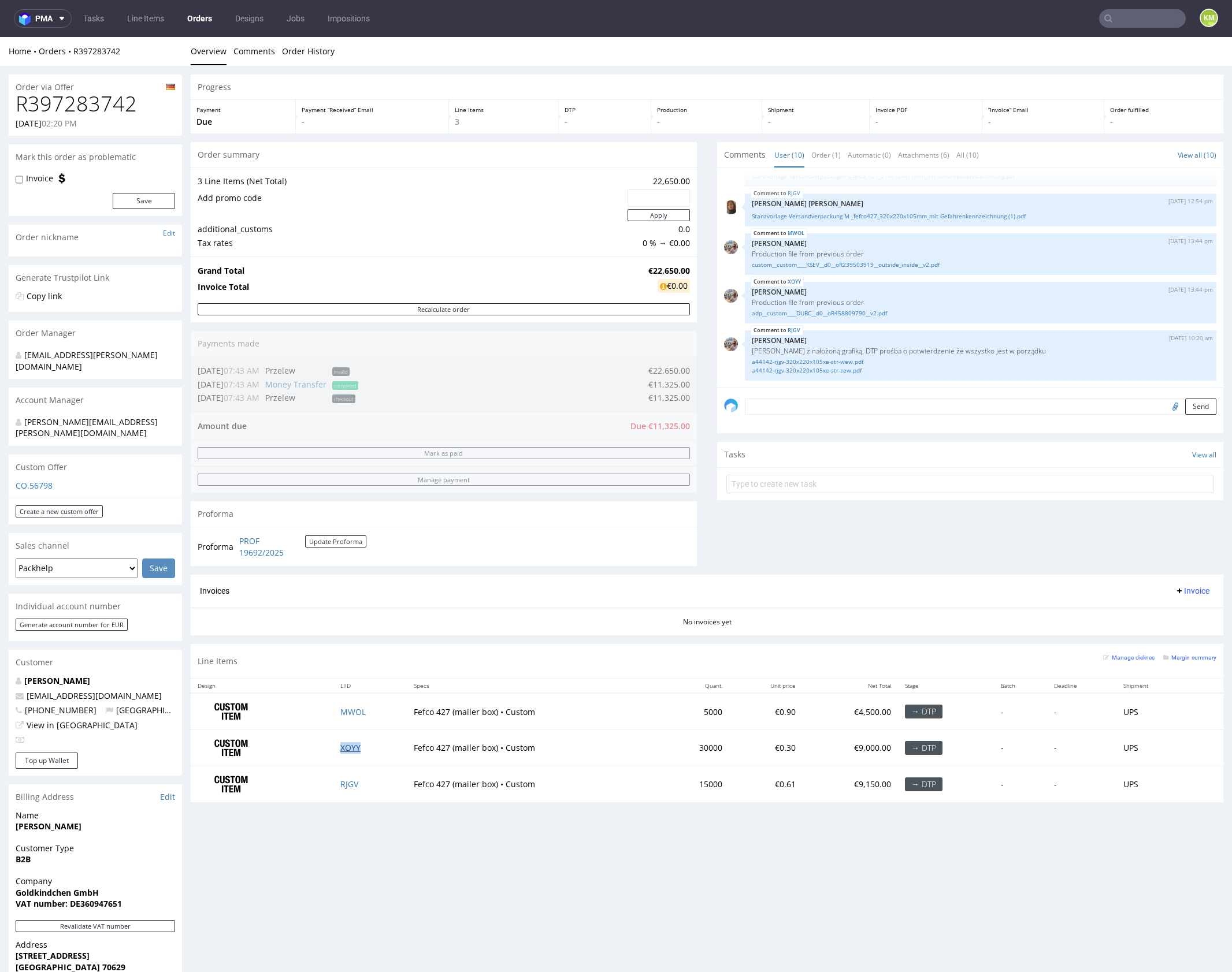
drag, startPoint x: 347, startPoint y: 746, endPoint x: 350, endPoint y: 761, distance: 15.3
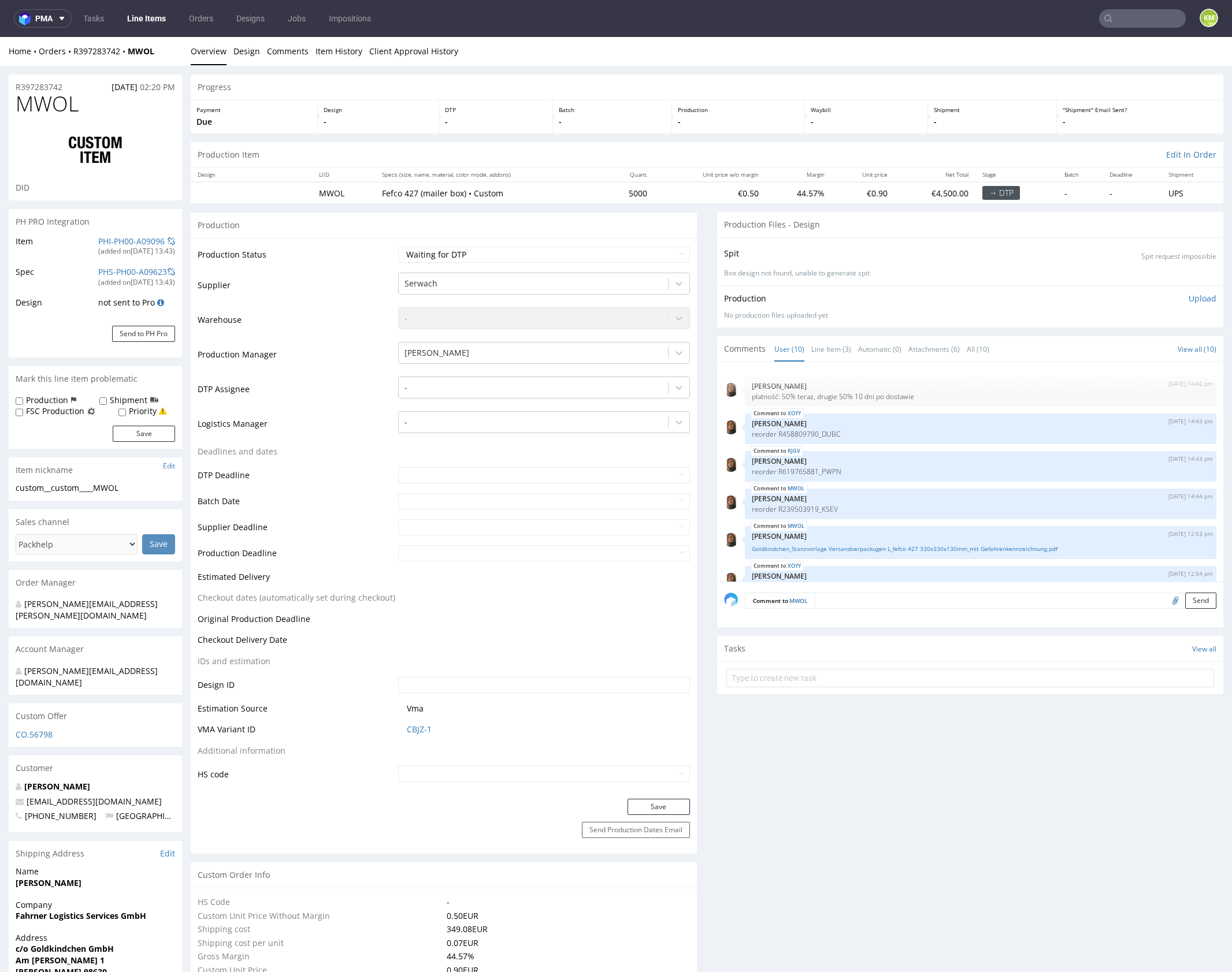
scroll to position [218, 0]
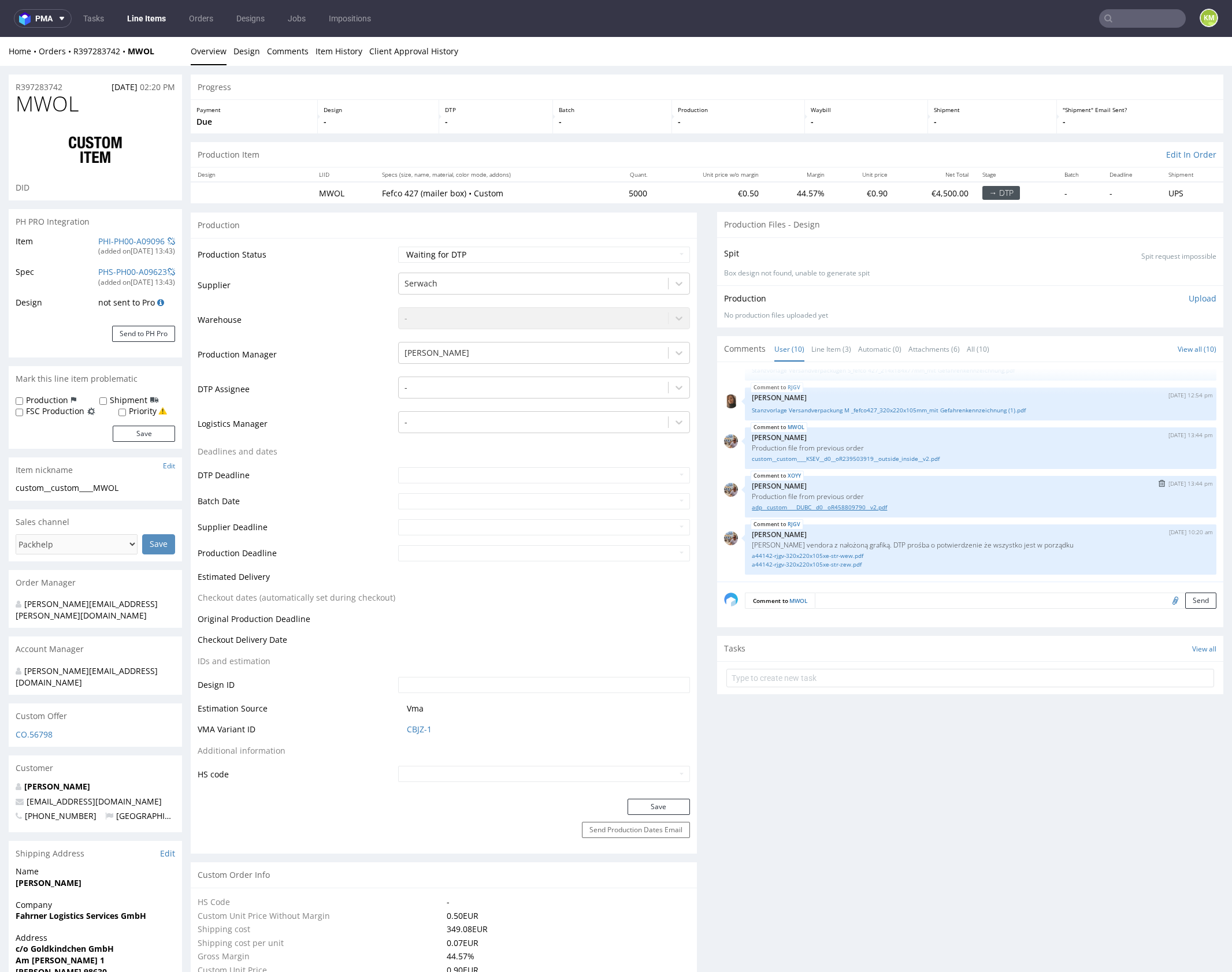
click at [893, 505] on link "adp__custom____DUBC__d0__oR458809790__v2.pdf" at bounding box center [981, 507] width 458 height 8
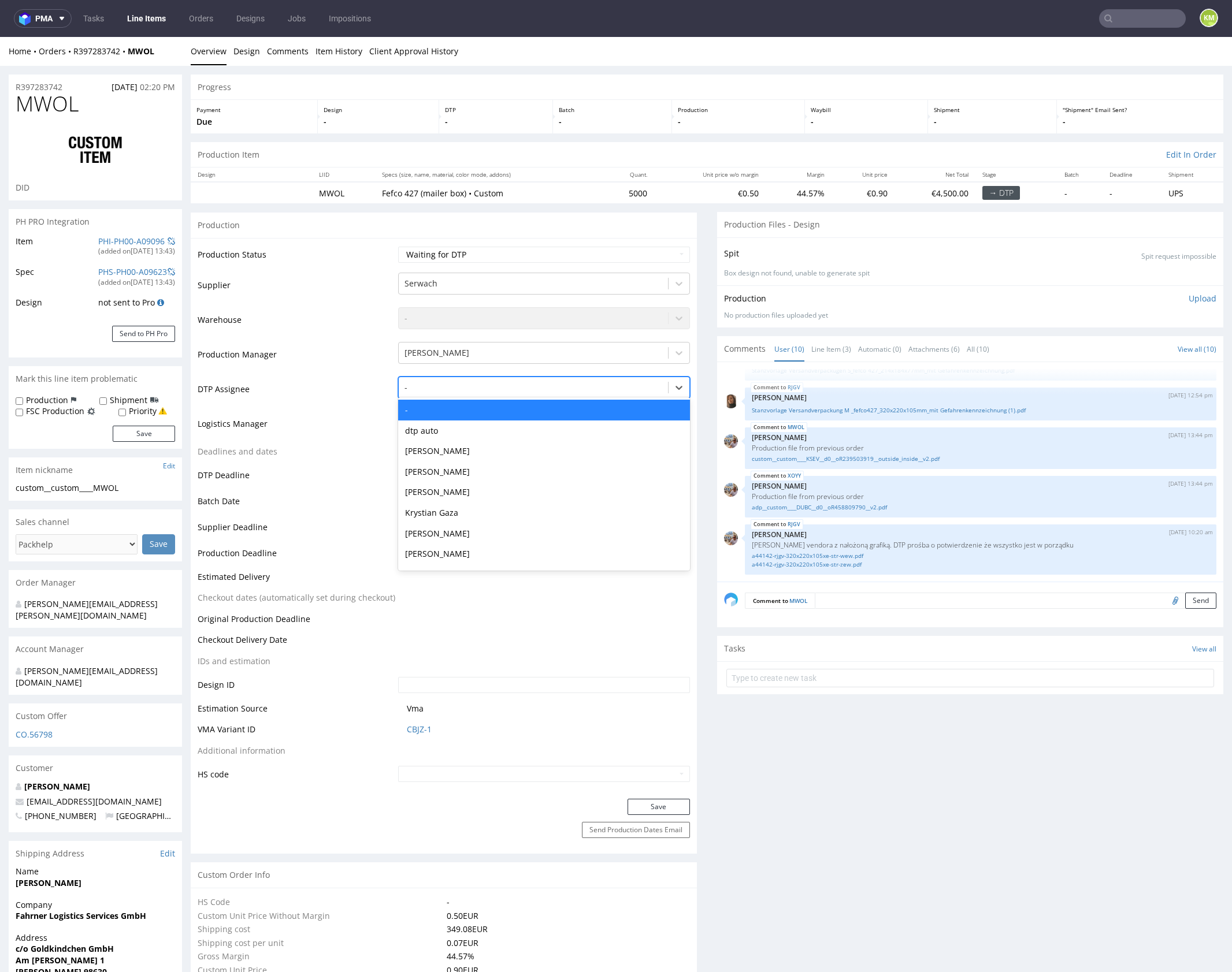
click at [475, 386] on div at bounding box center [533, 387] width 258 height 14
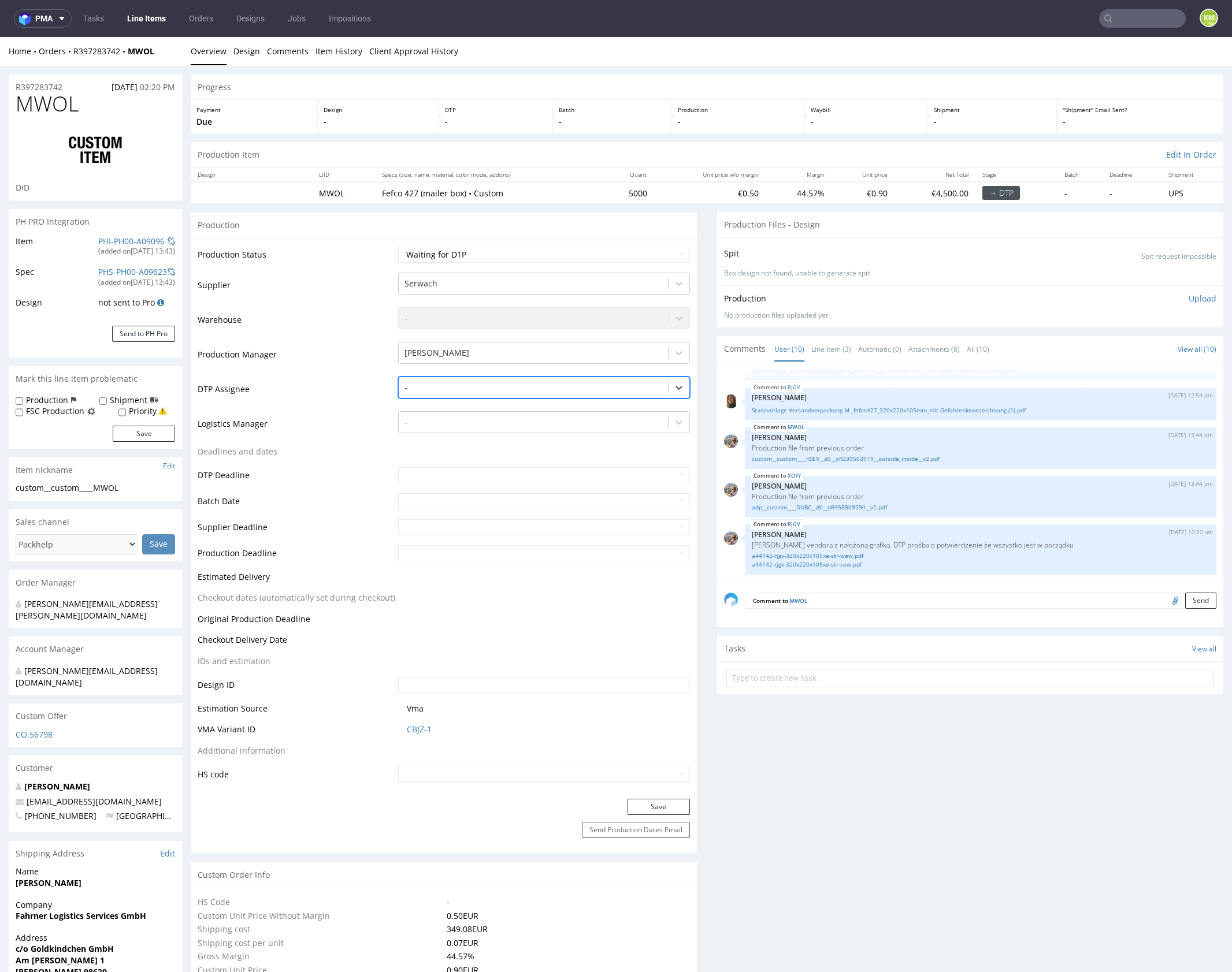
click at [552, 387] on div at bounding box center [533, 387] width 258 height 14
type input "mark"
click at [525, 408] on div "[PERSON_NAME]" at bounding box center [544, 410] width 292 height 21
click at [660, 811] on button "Save" at bounding box center [658, 806] width 63 height 16
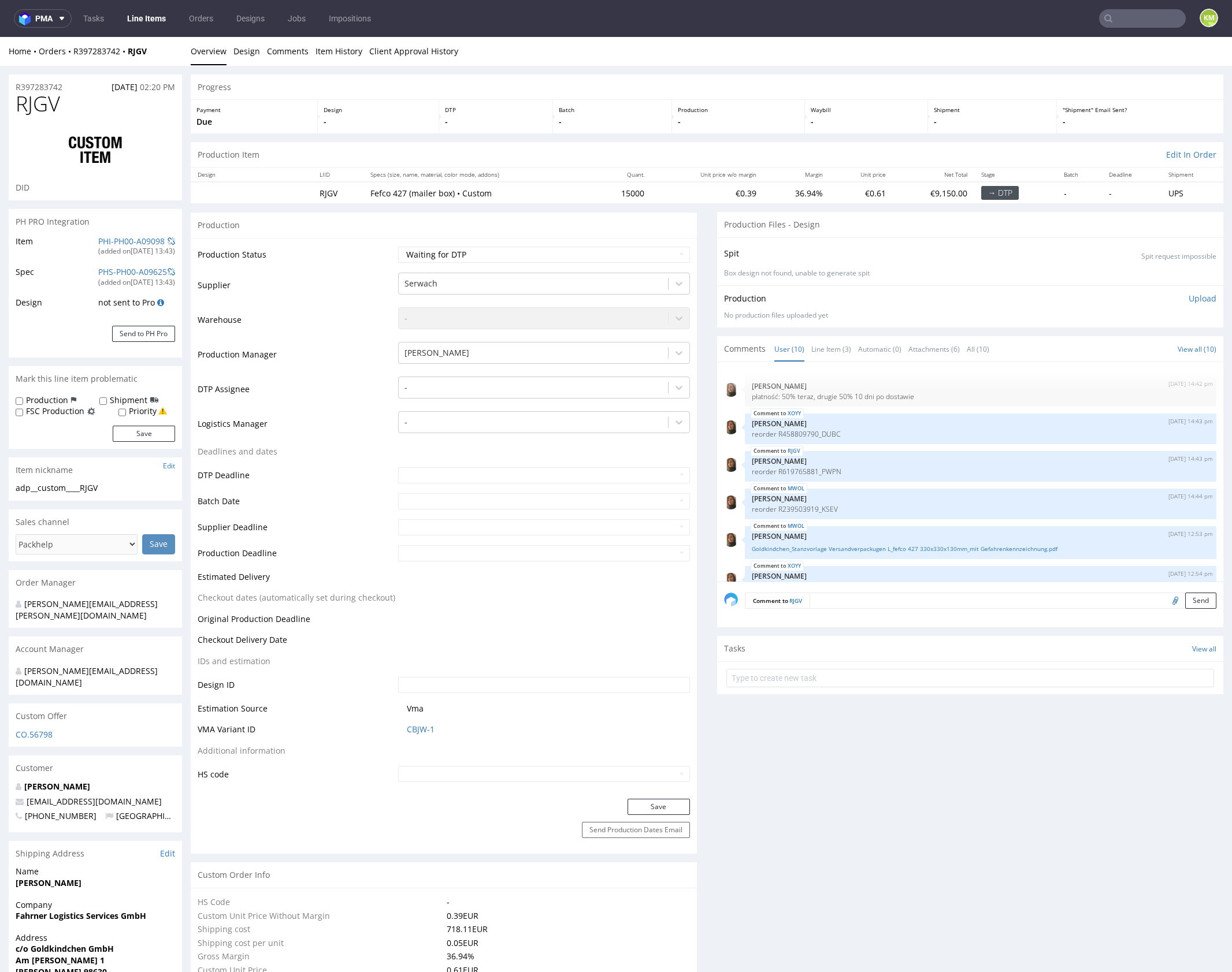
scroll to position [218, 0]
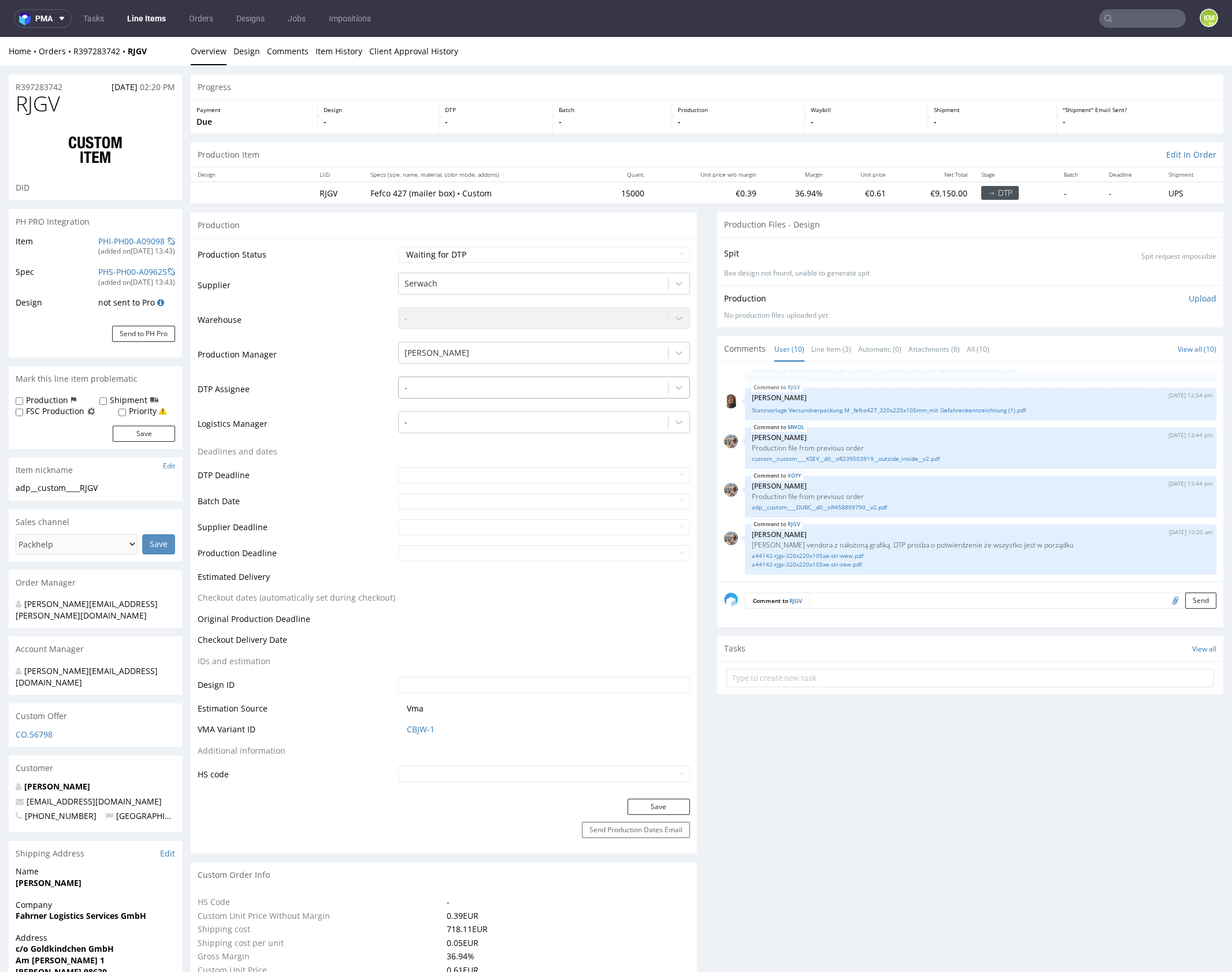
click at [461, 392] on div at bounding box center [533, 387] width 258 height 14
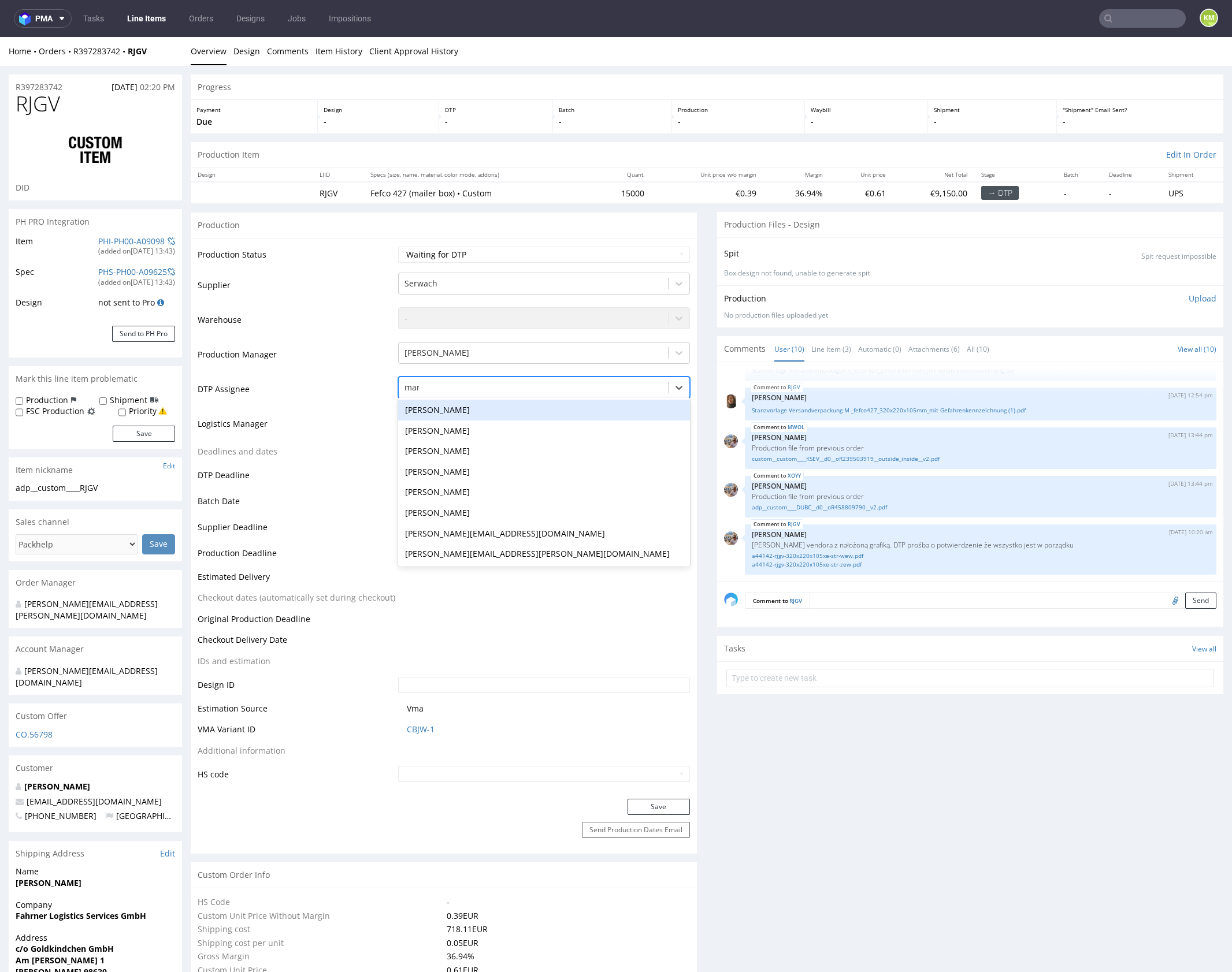
type input "mark"
click at [453, 410] on div "[PERSON_NAME]" at bounding box center [544, 410] width 292 height 21
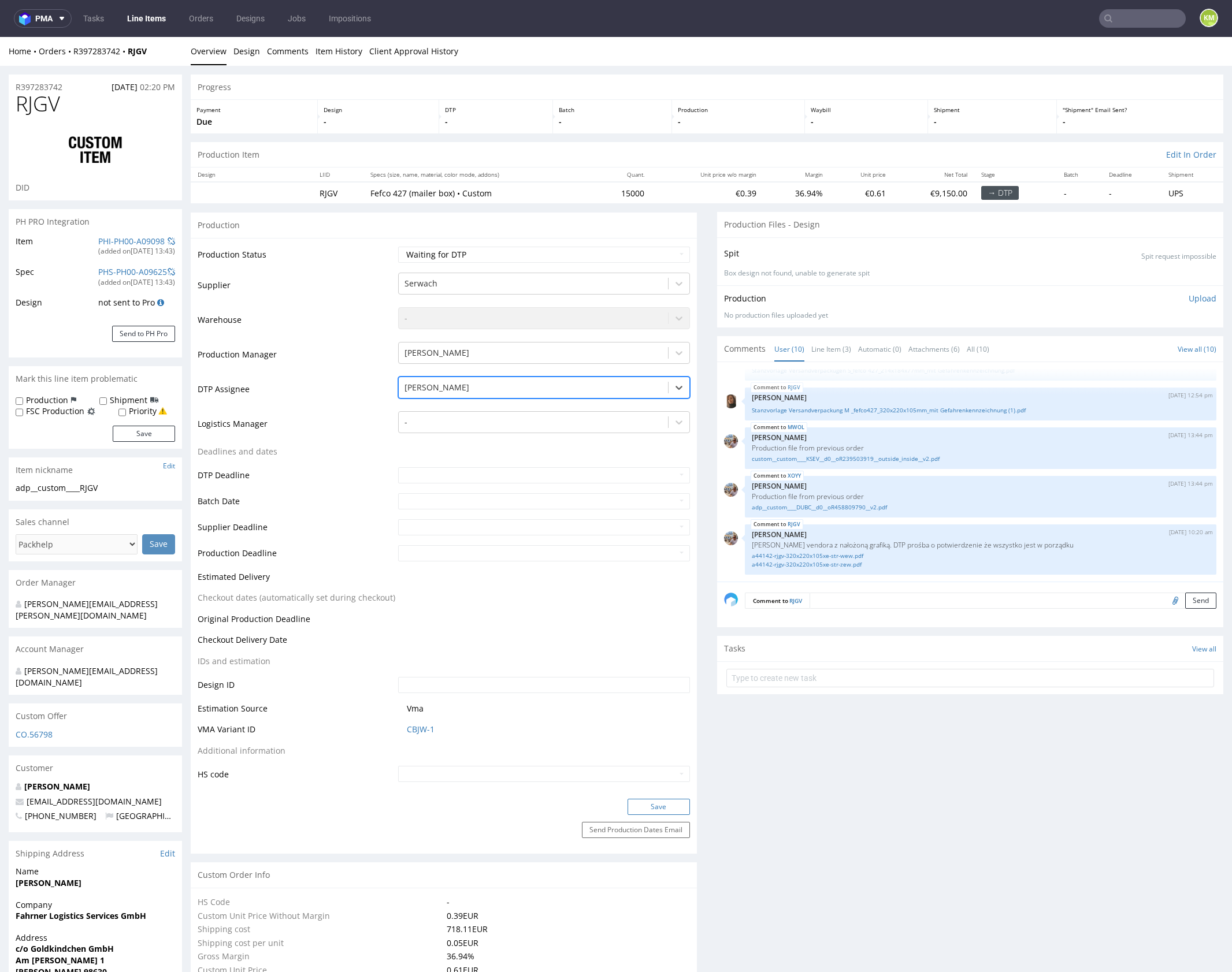
click at [651, 807] on button "Save" at bounding box center [658, 806] width 63 height 16
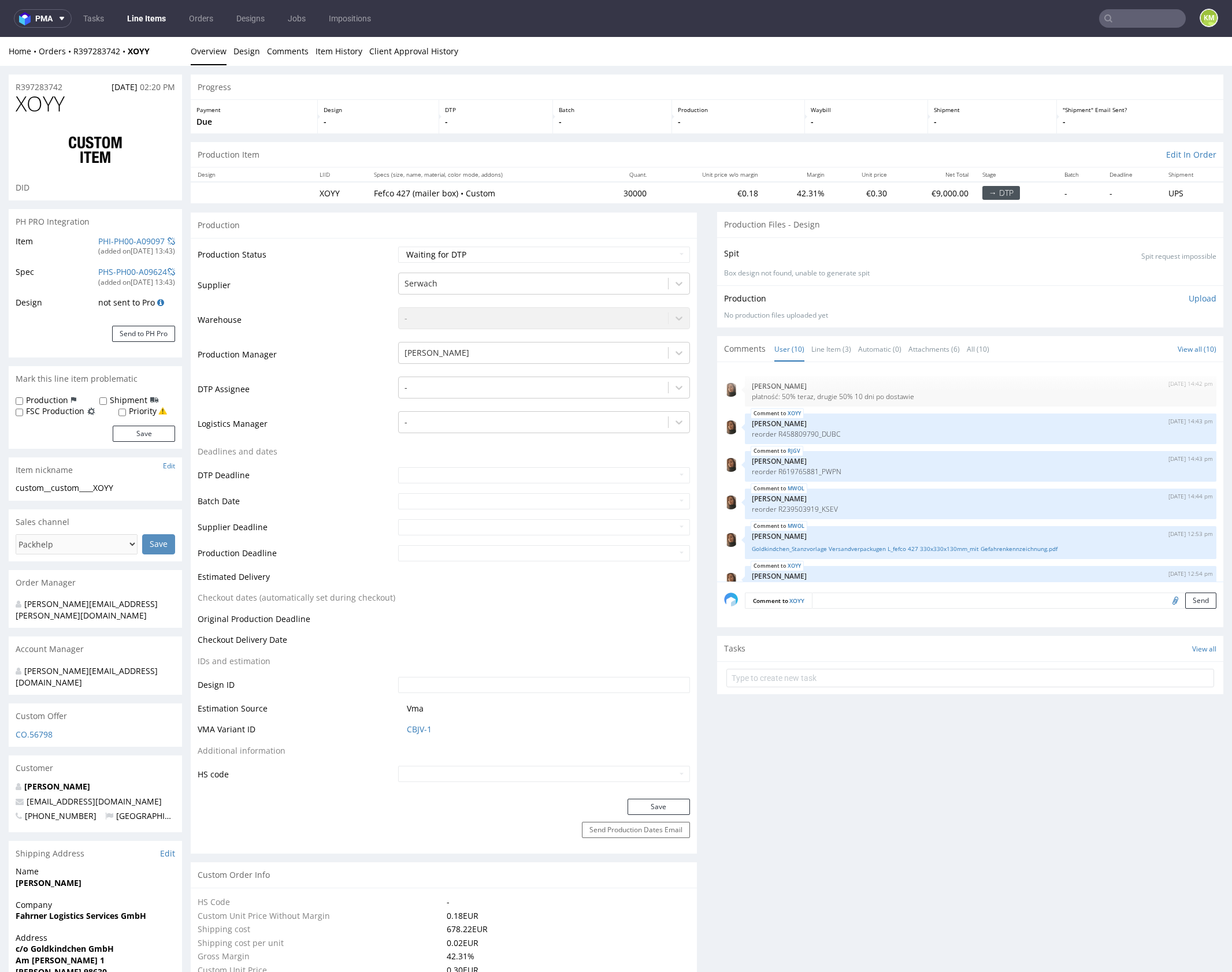
scroll to position [218, 0]
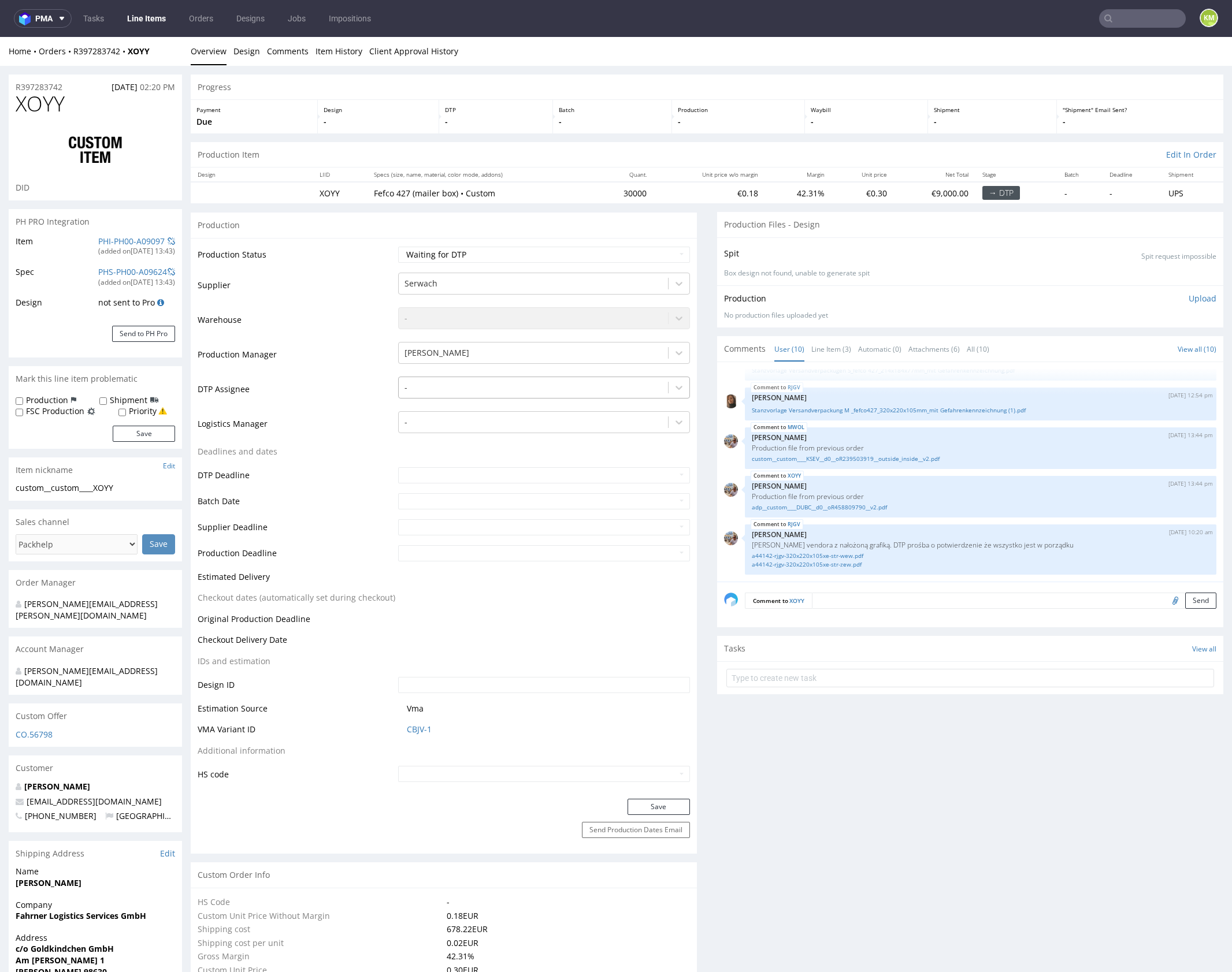
click at [454, 392] on div at bounding box center [533, 387] width 258 height 14
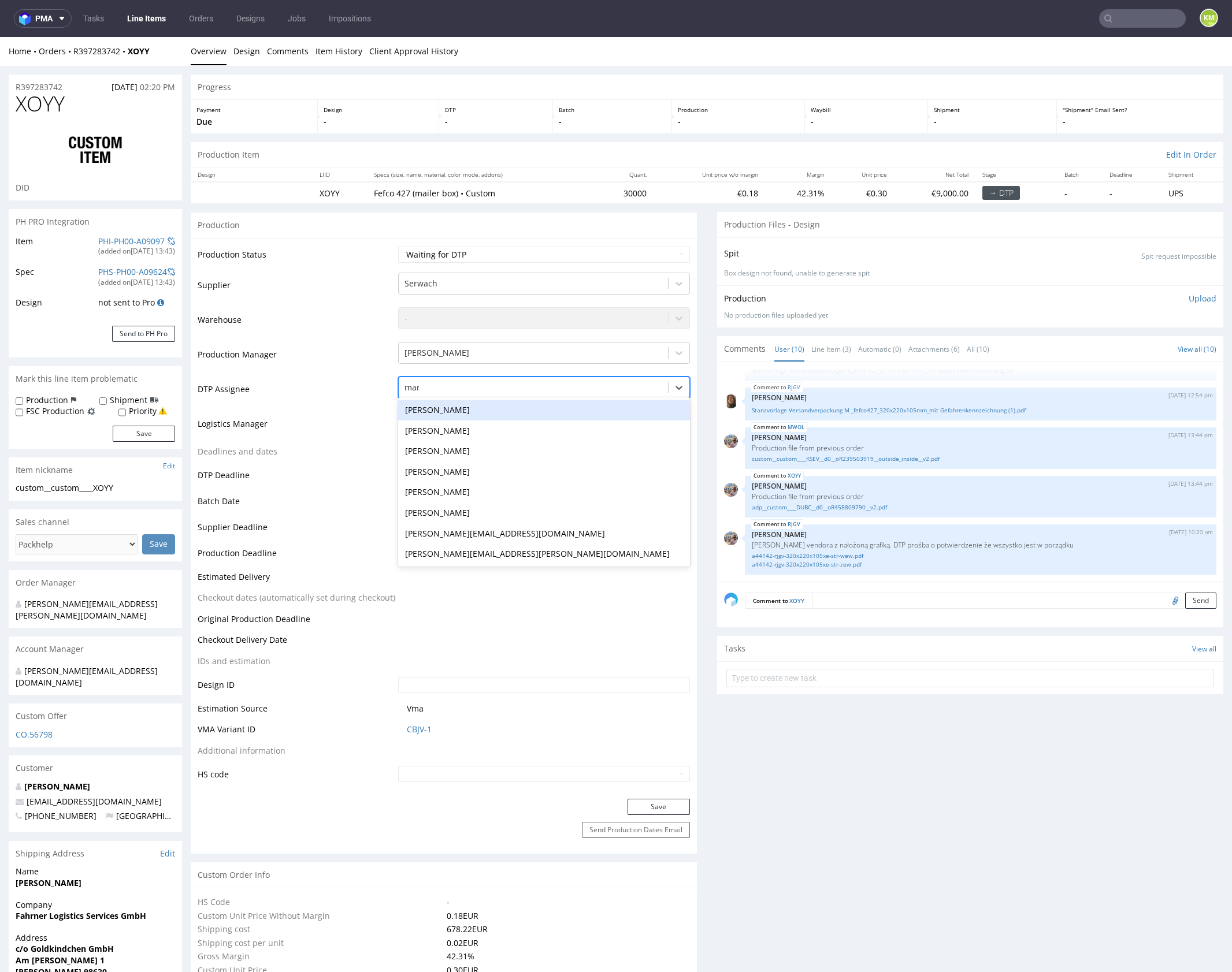
type input "mark"
click at [436, 408] on div "[PERSON_NAME]" at bounding box center [544, 410] width 292 height 21
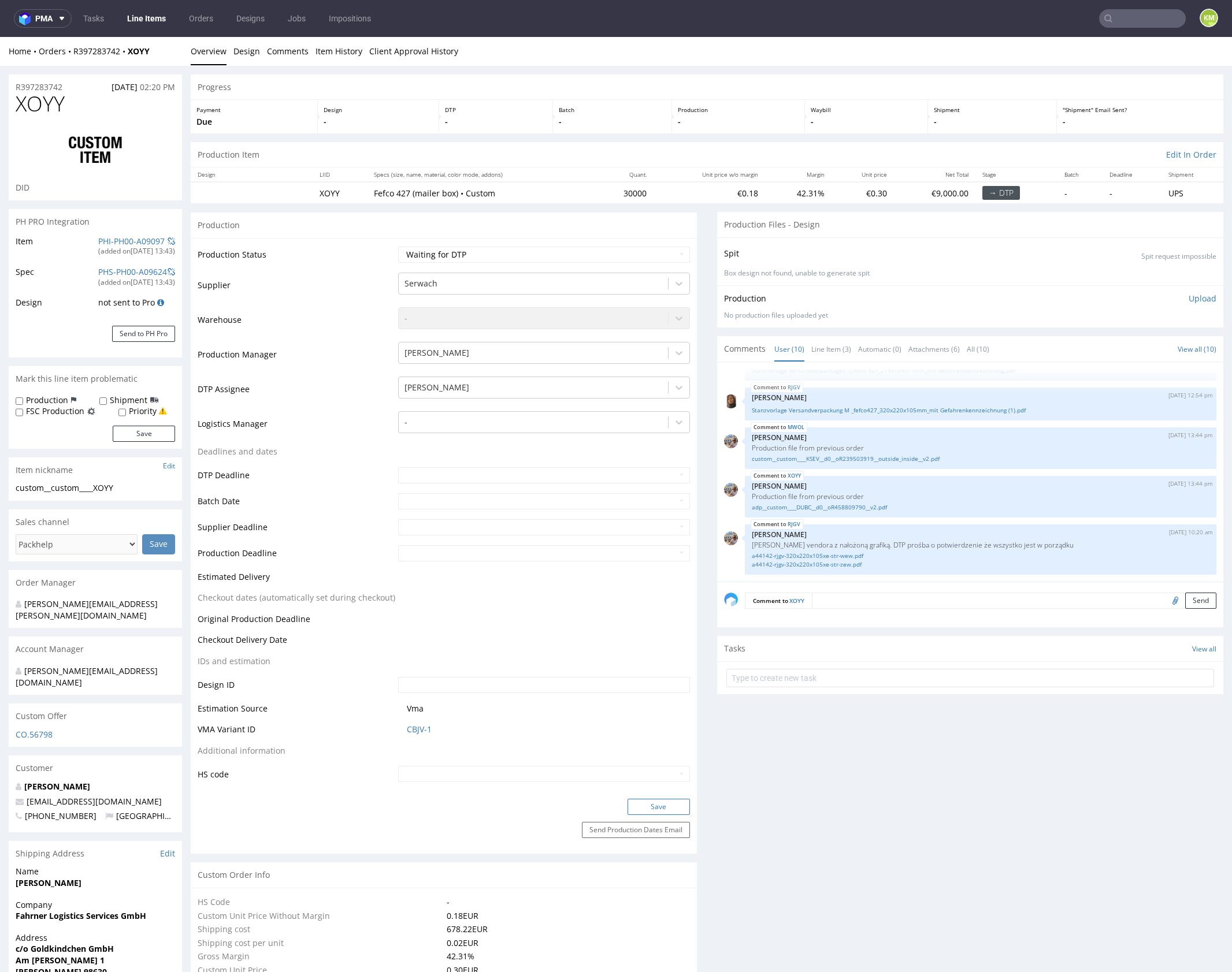
click at [653, 807] on button "Save" at bounding box center [658, 806] width 63 height 16
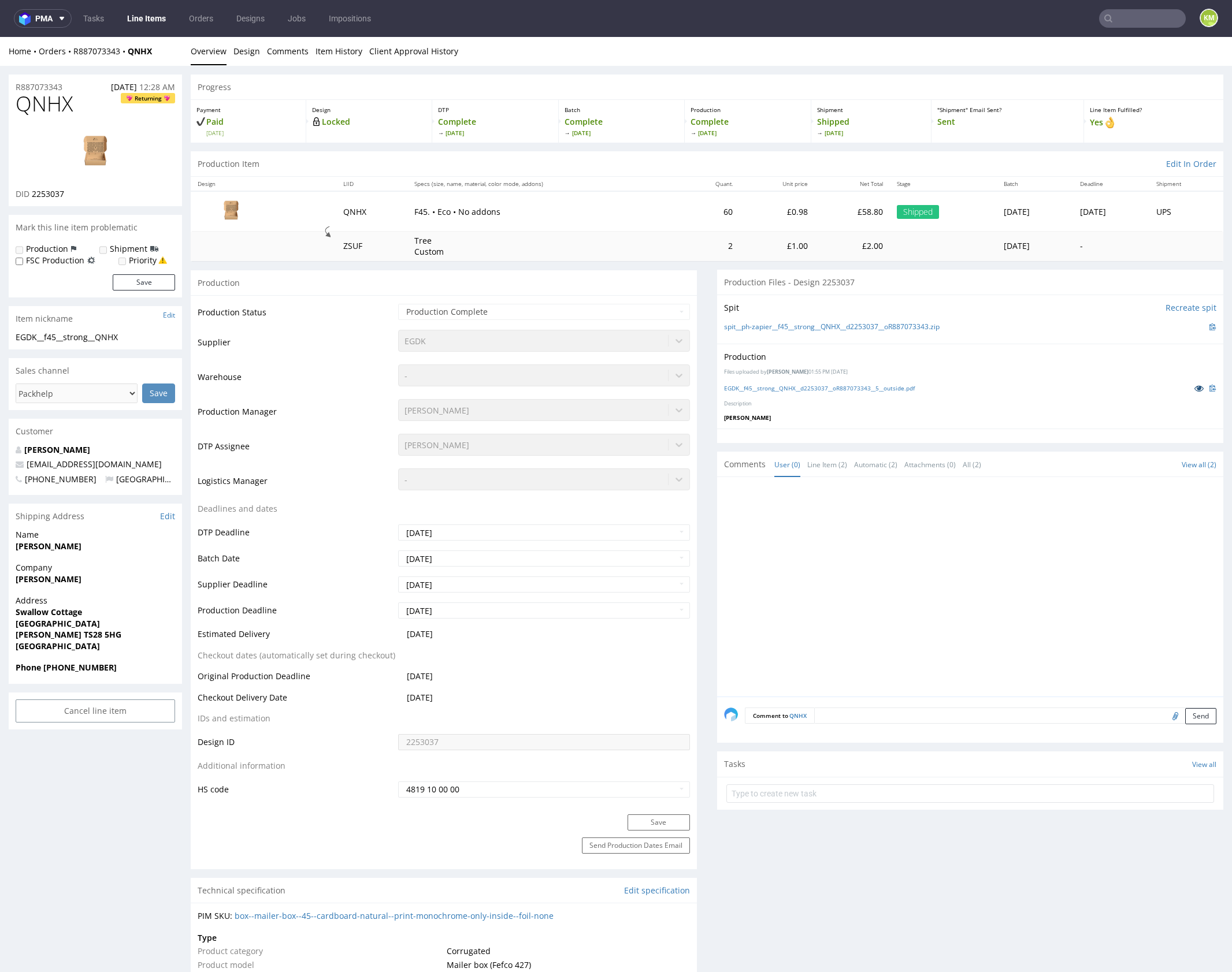
click at [1194, 388] on icon at bounding box center [1199, 388] width 9 height 8
click at [1194, 385] on icon at bounding box center [1199, 388] width 9 height 8
click at [954, 561] on div at bounding box center [973, 590] width 499 height 213
